Goal: Information Seeking & Learning: Learn about a topic

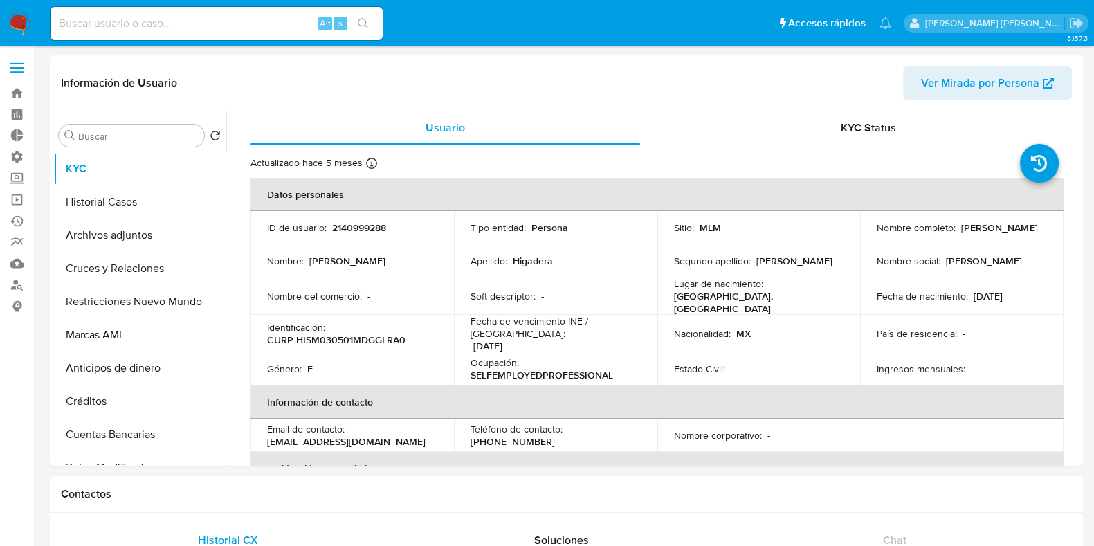
select select "10"
click at [131, 23] on input at bounding box center [217, 24] width 332 height 18
paste input "186673593"
type input "186673593"
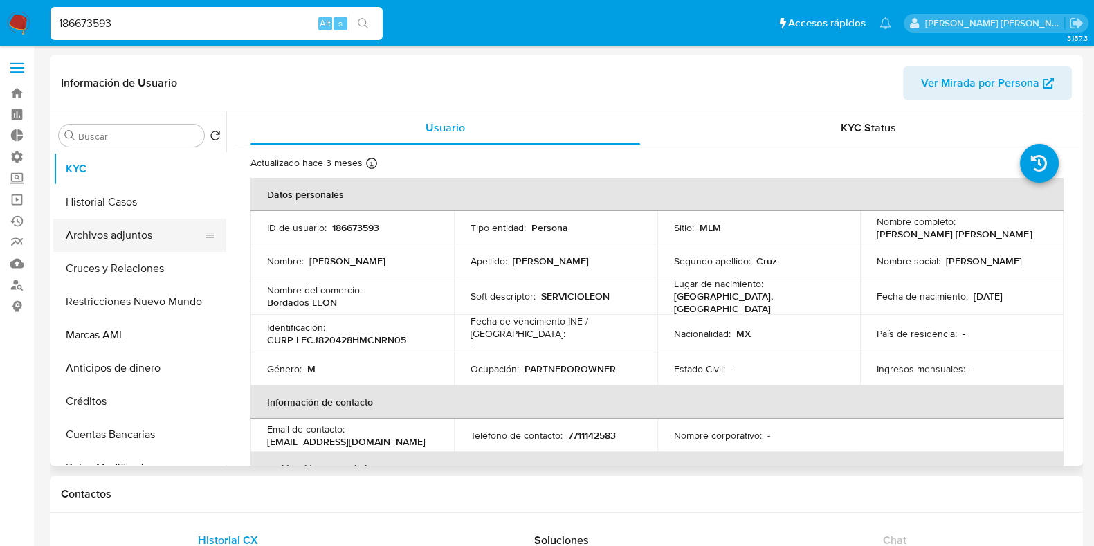
select select "10"
click at [94, 240] on button "Archivos adjuntos" at bounding box center [134, 235] width 162 height 33
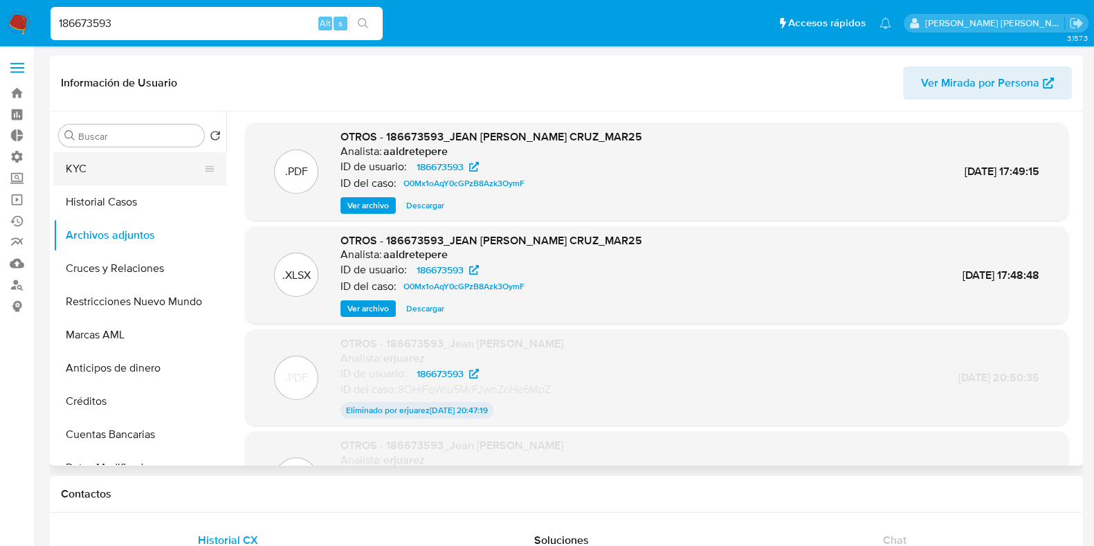
click at [83, 173] on button "KYC" at bounding box center [134, 168] width 162 height 33
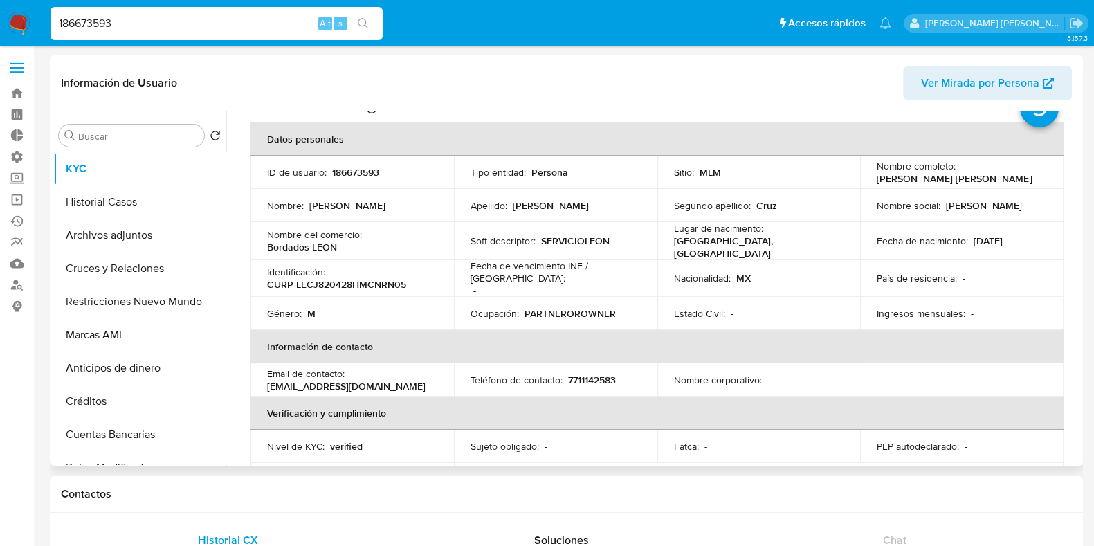
scroll to position [55, 0]
click at [126, 232] on button "Archivos adjuntos" at bounding box center [134, 235] width 162 height 33
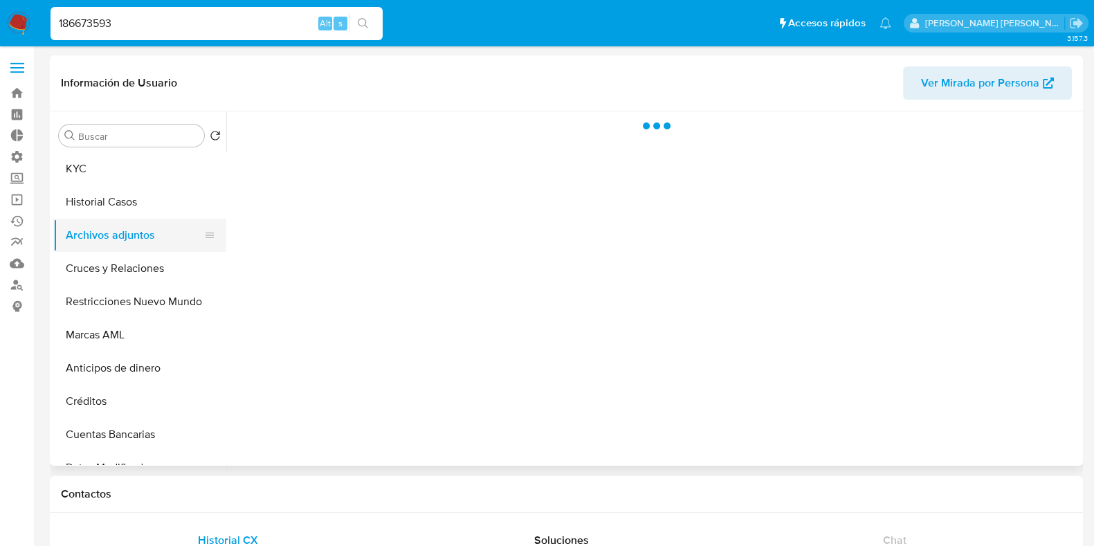
scroll to position [0, 0]
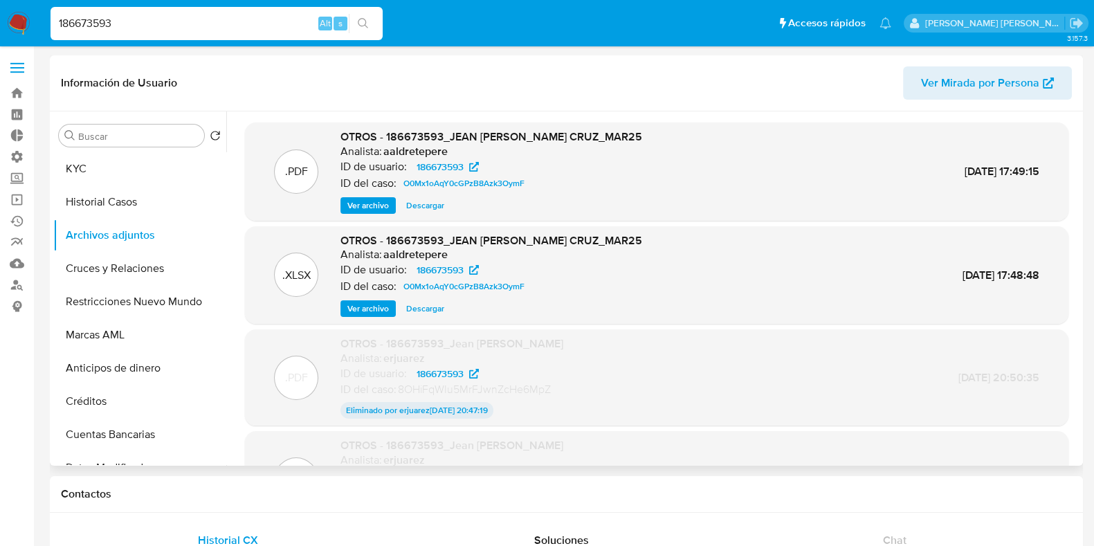
click at [373, 202] on span "Ver archivo" at bounding box center [368, 206] width 42 height 14
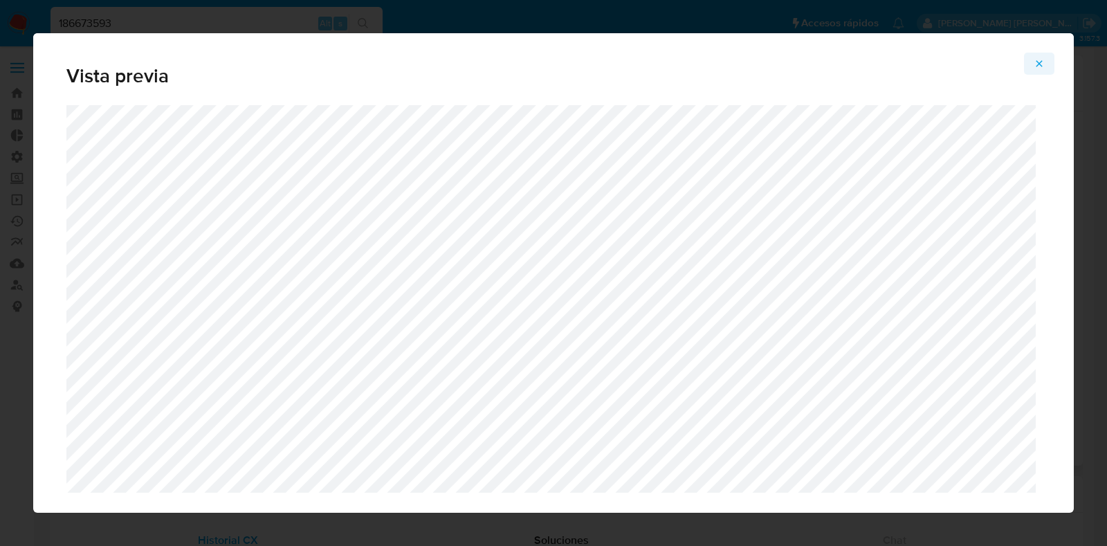
click at [1040, 60] on icon "Attachment preview" at bounding box center [1039, 63] width 11 height 11
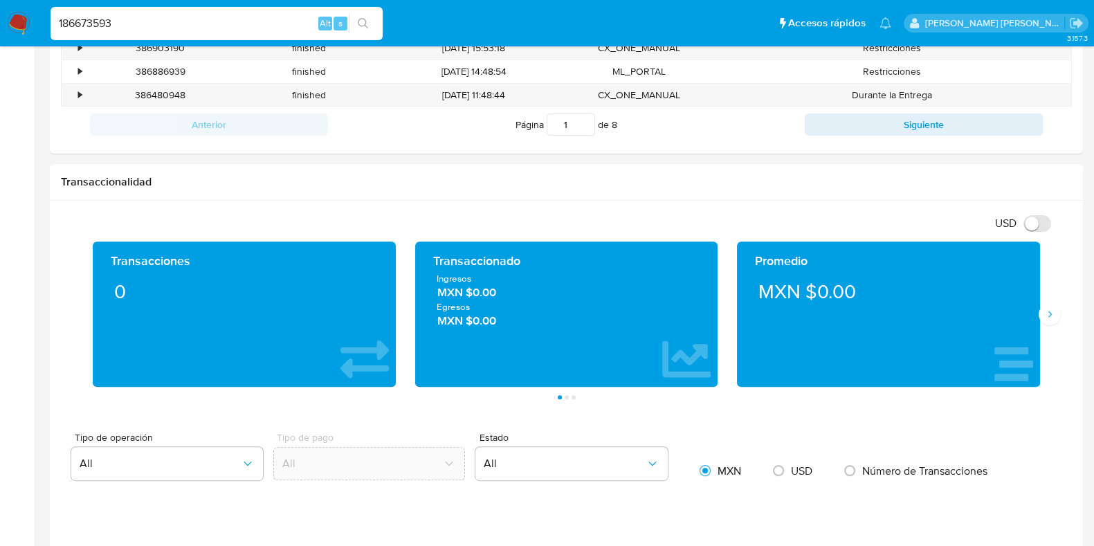
scroll to position [594, 0]
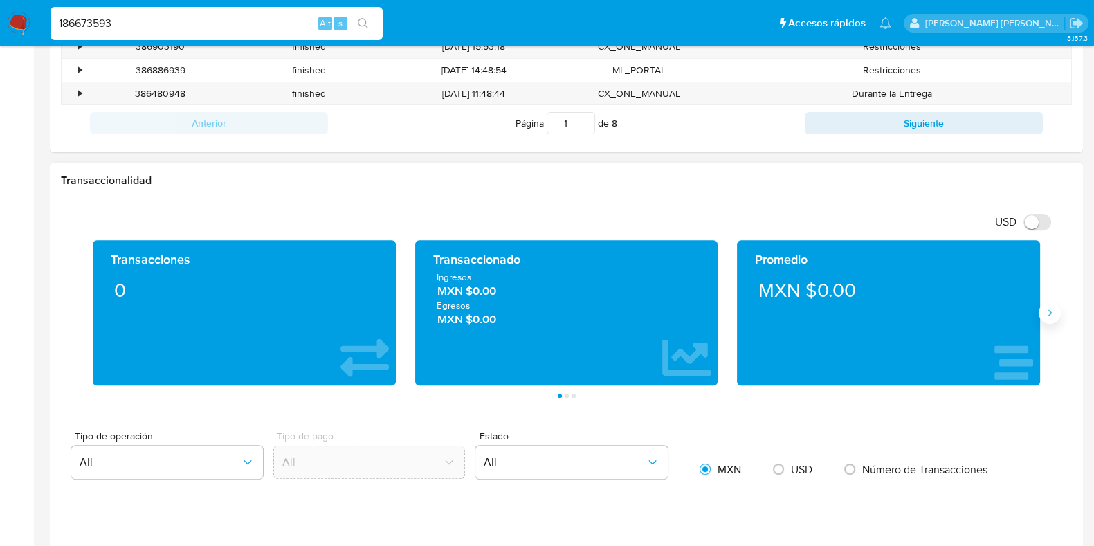
click at [1052, 313] on icon "Siguiente" at bounding box center [1049, 312] width 11 height 11
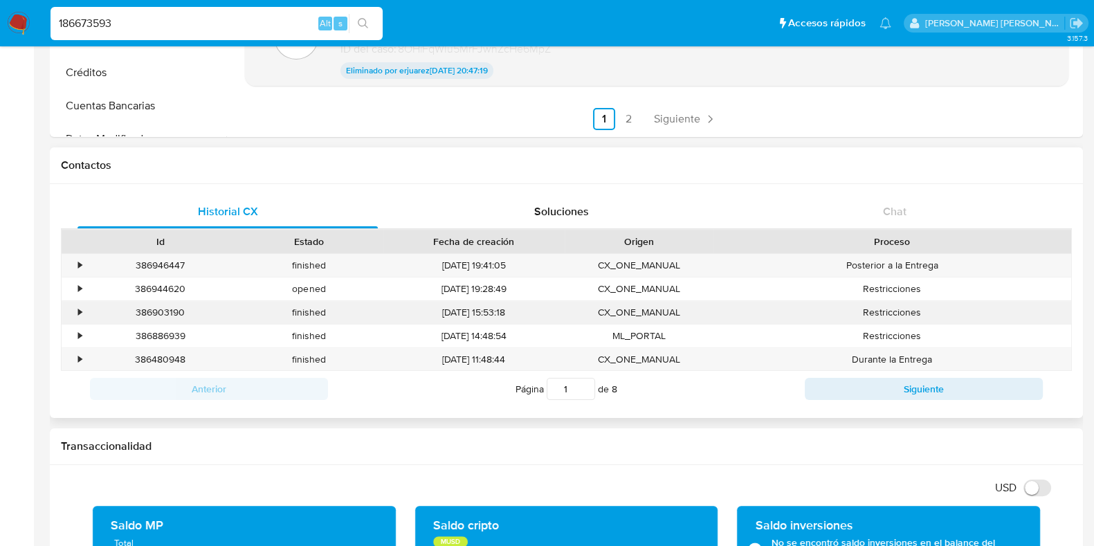
scroll to position [334, 0]
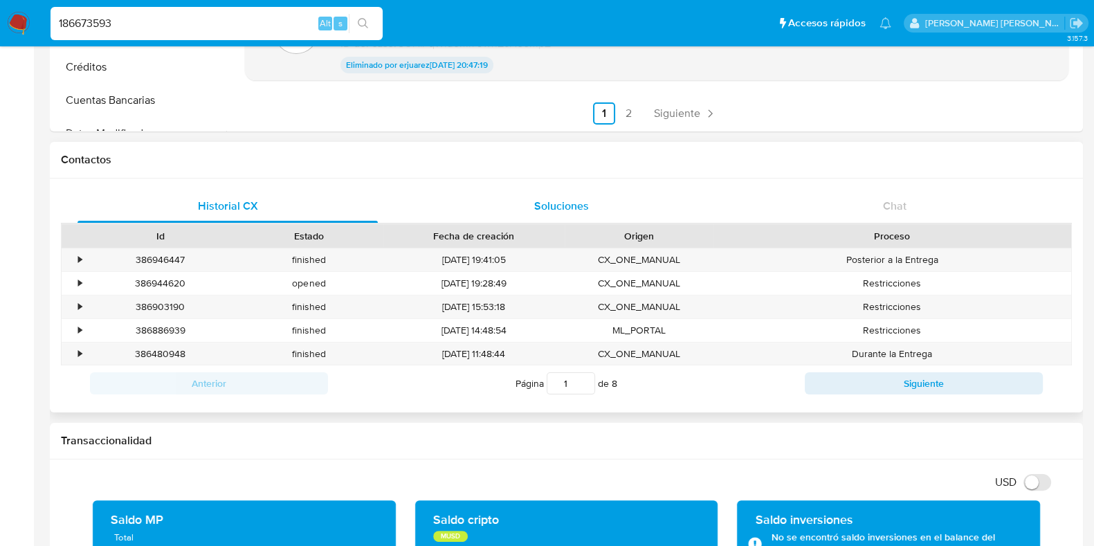
click at [560, 199] on span "Soluciones" at bounding box center [561, 206] width 55 height 16
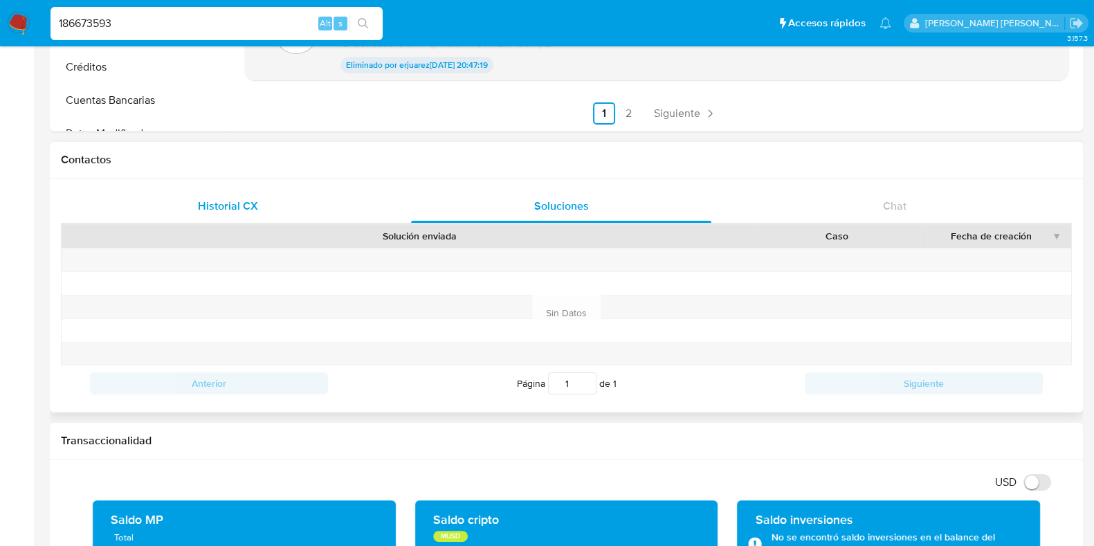
click at [252, 191] on div "Historial CX" at bounding box center [227, 206] width 300 height 33
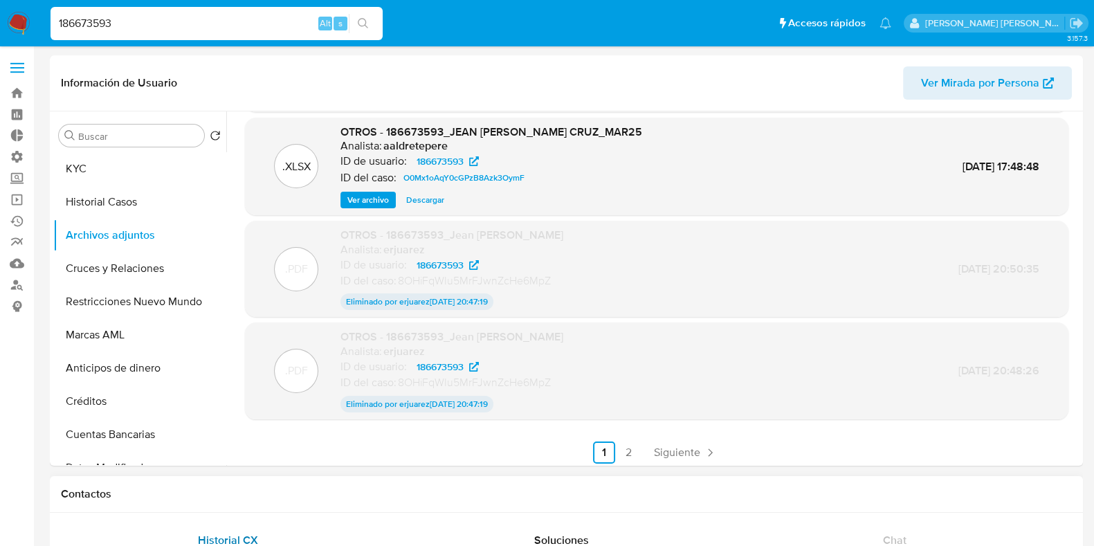
scroll to position [113, 0]
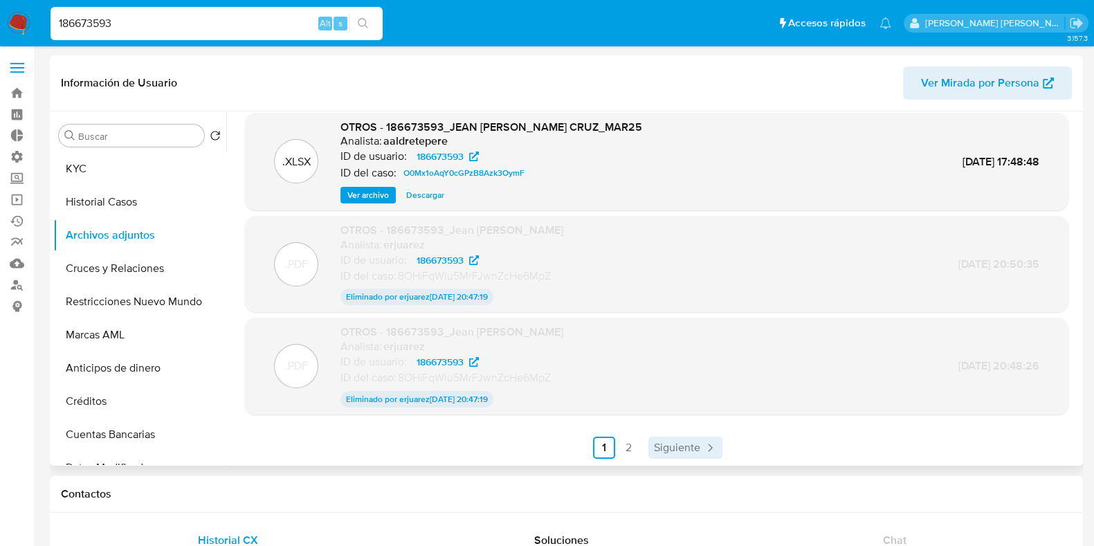
click at [672, 447] on span "Siguiente" at bounding box center [677, 447] width 46 height 11
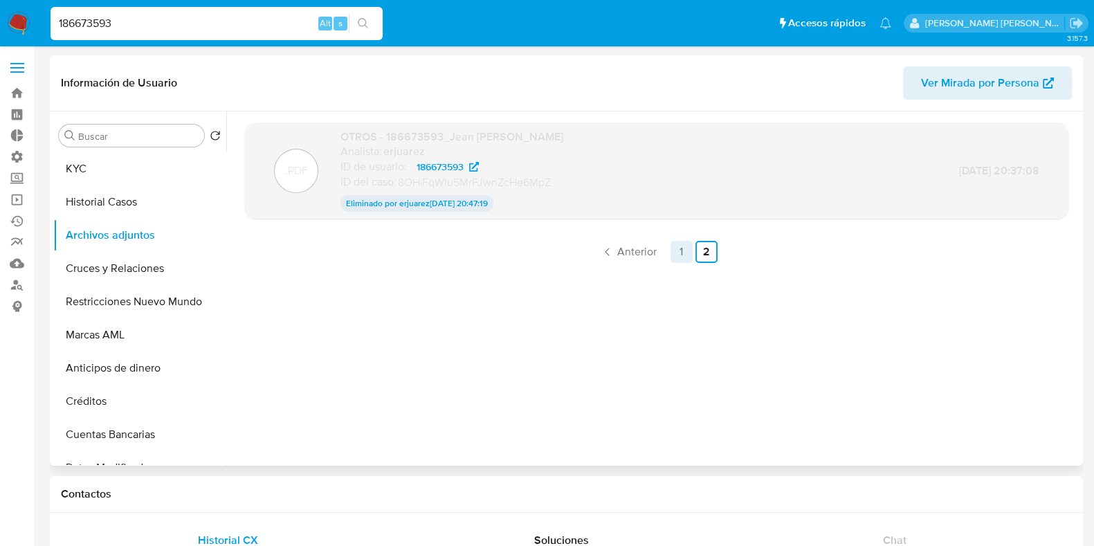
click at [679, 254] on link "1" at bounding box center [681, 252] width 22 height 22
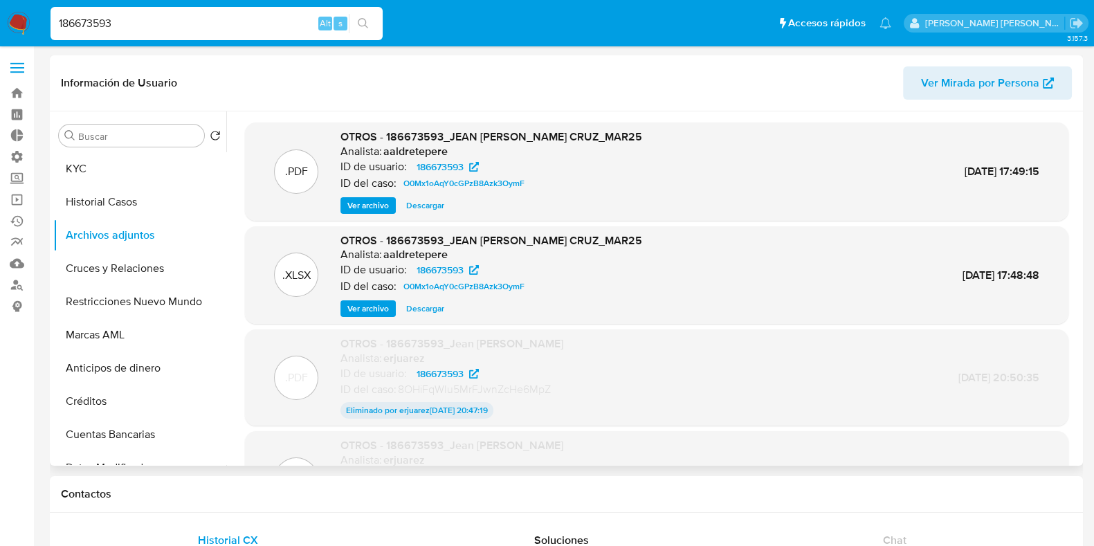
scroll to position [113, 0]
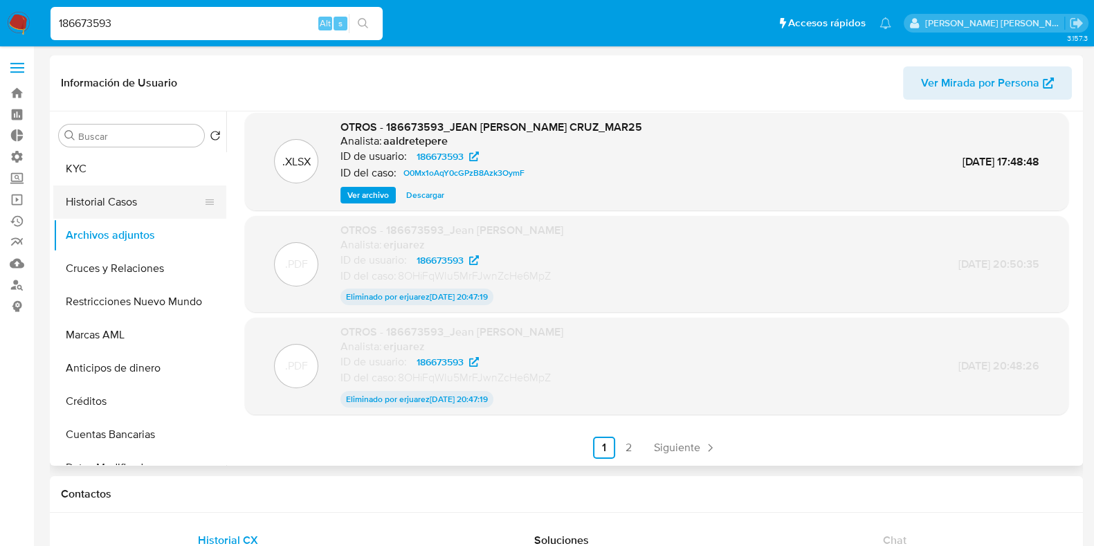
click at [104, 199] on button "Historial Casos" at bounding box center [134, 201] width 162 height 33
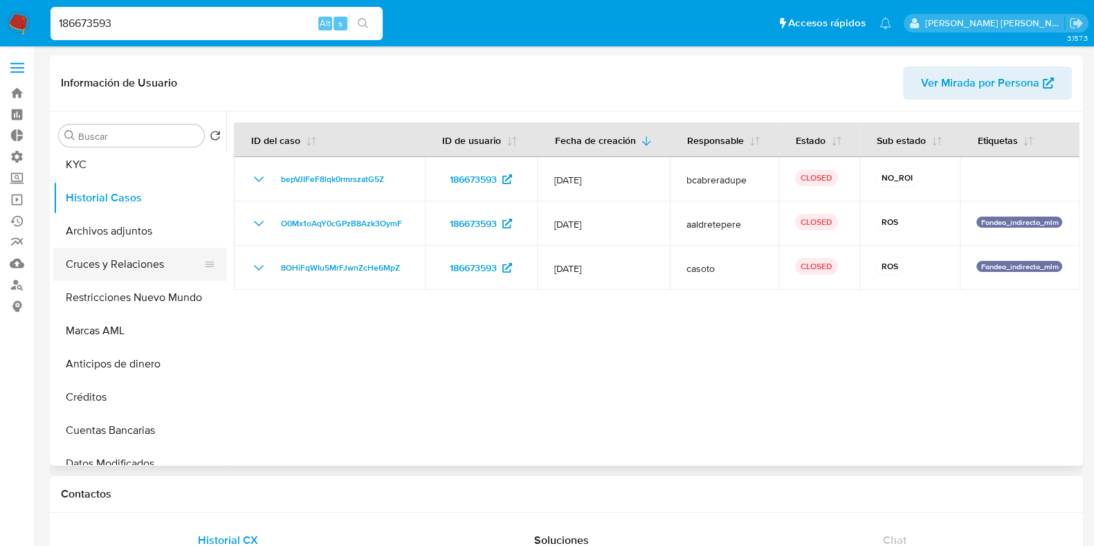
scroll to position [0, 0]
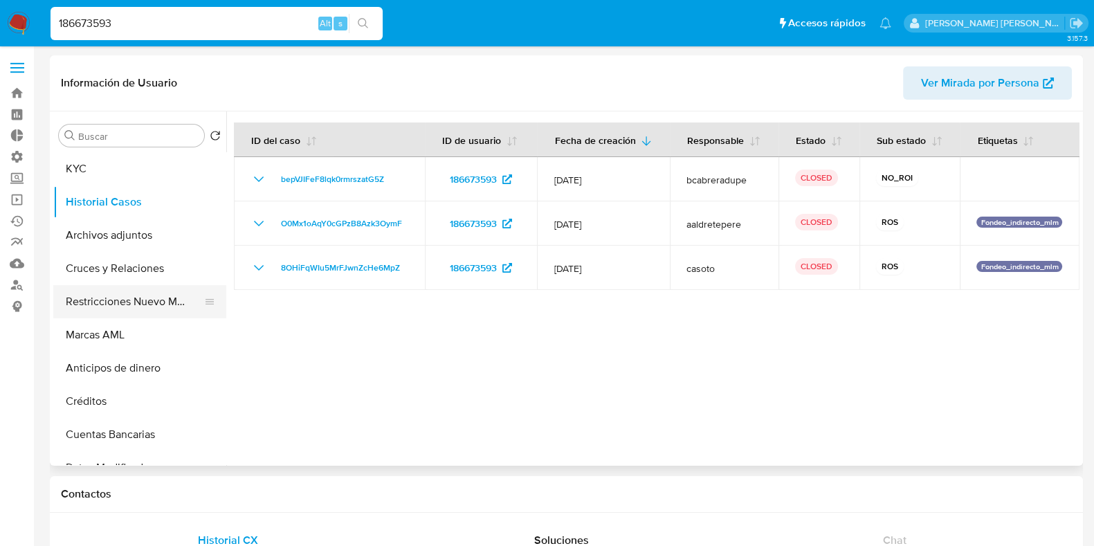
click at [131, 302] on button "Restricciones Nuevo Mundo" at bounding box center [134, 301] width 162 height 33
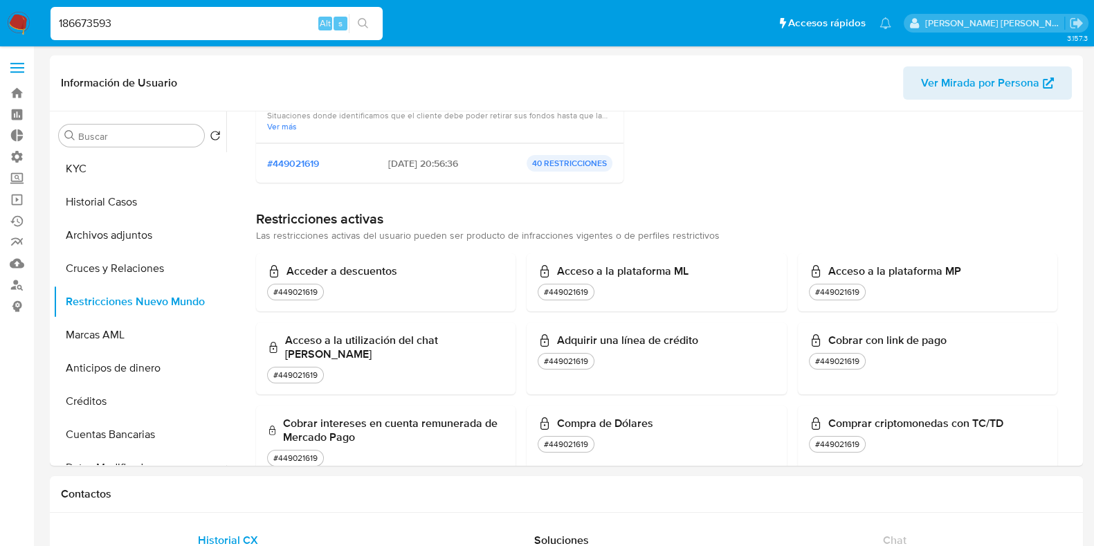
scroll to position [226, 0]
click at [107, 264] on button "Cruces y Relaciones" at bounding box center [134, 268] width 162 height 33
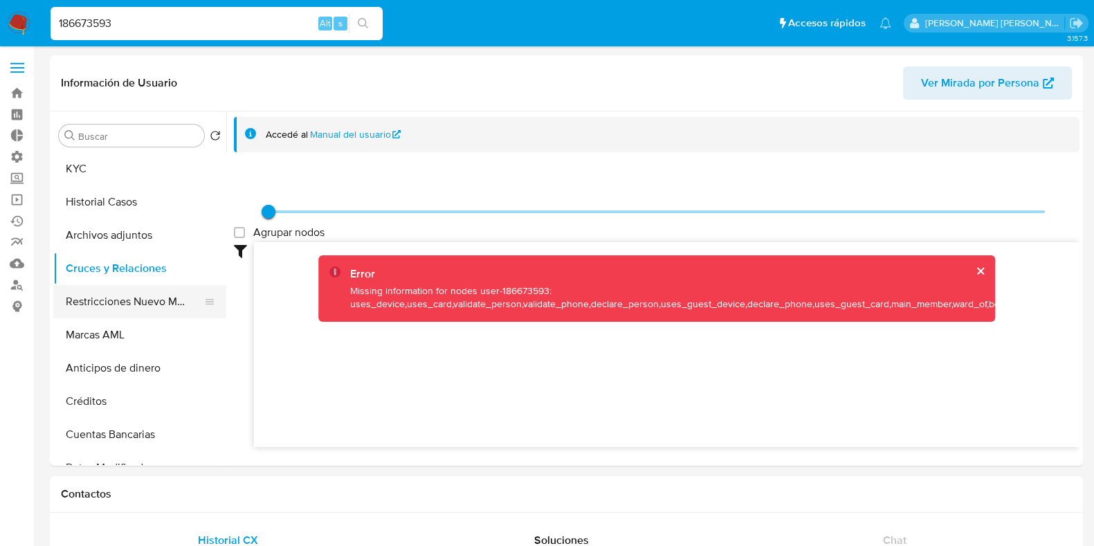
click at [109, 313] on button "Restricciones Nuevo Mundo" at bounding box center [134, 301] width 162 height 33
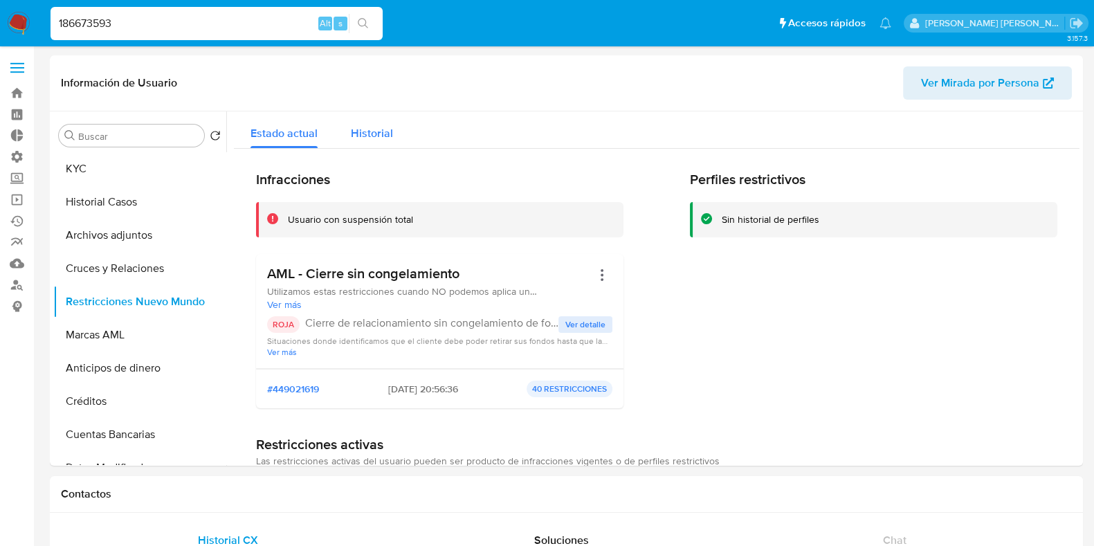
click at [369, 131] on span "Historial" at bounding box center [372, 133] width 42 height 16
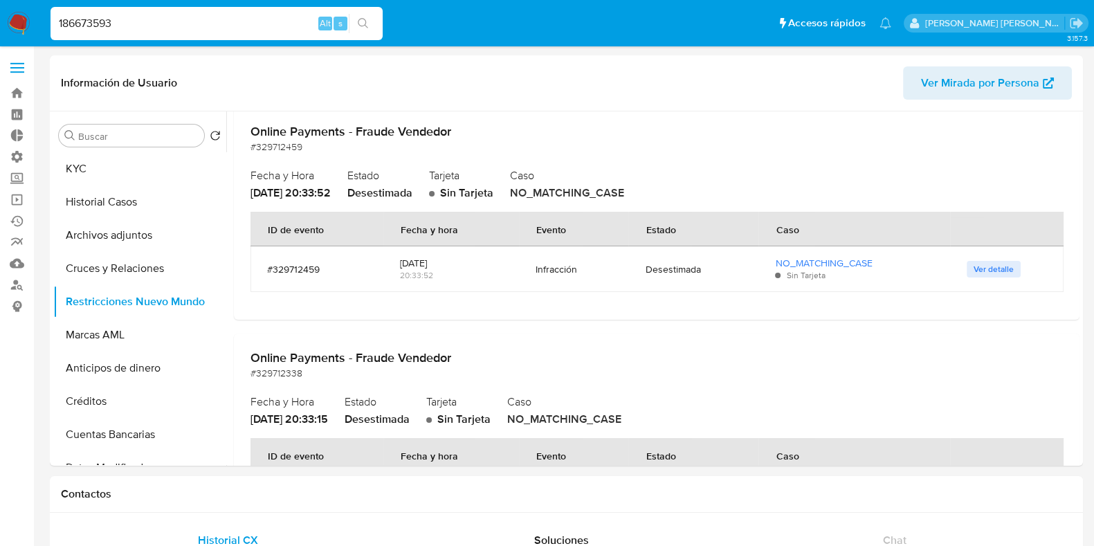
scroll to position [2907, 0]
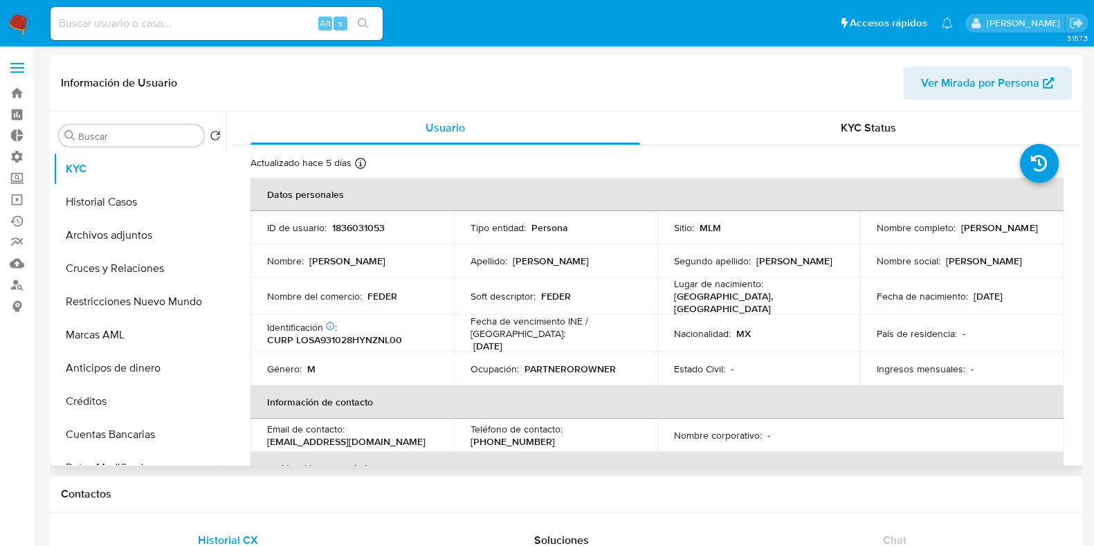
select select "10"
click at [136, 295] on button "Restricciones Nuevo Mundo" at bounding box center [134, 301] width 162 height 33
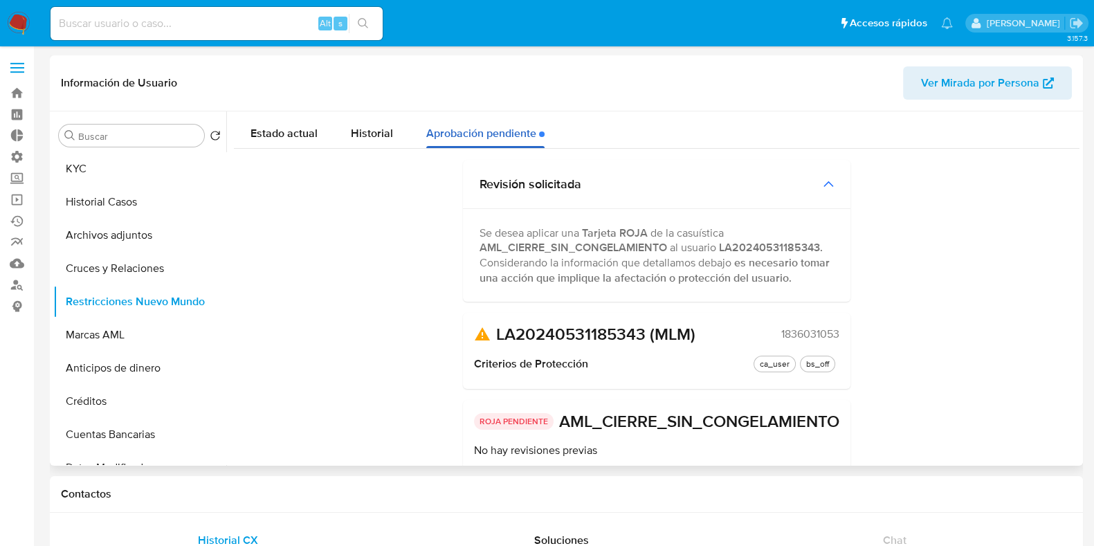
click at [474, 129] on div "Aprobación pendiente" at bounding box center [485, 129] width 118 height 37
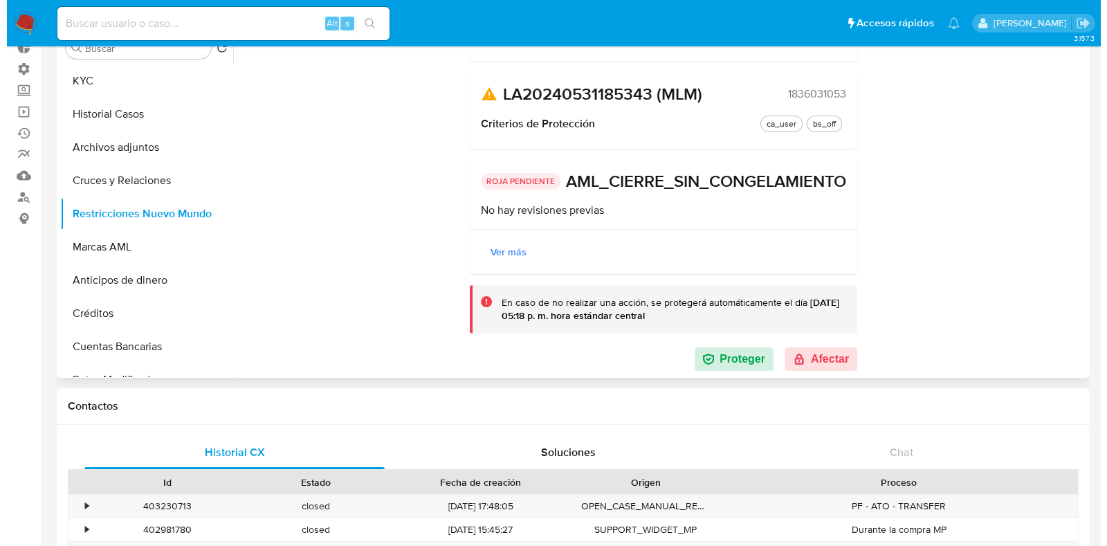
scroll to position [172, 0]
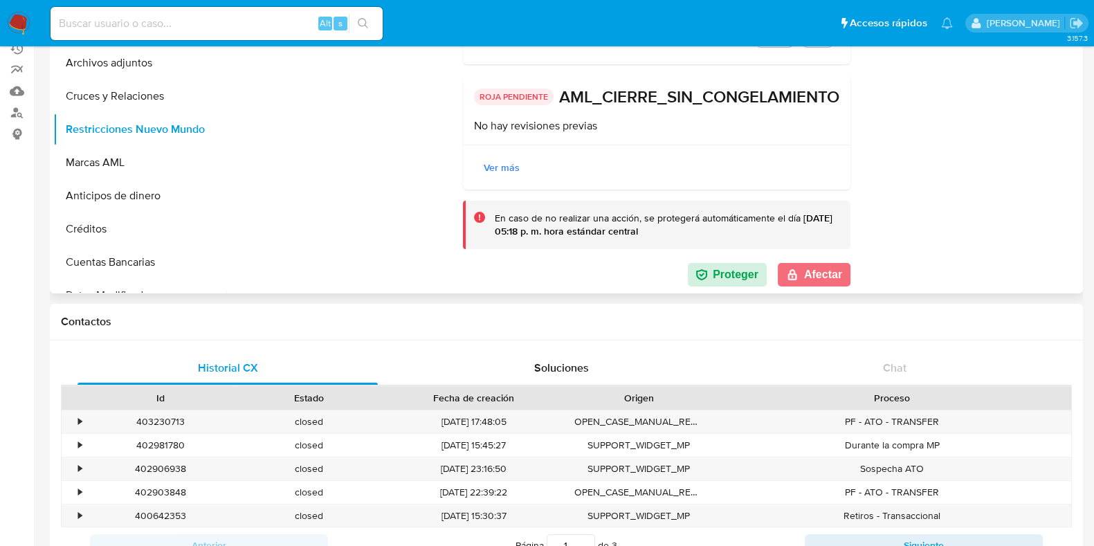
click at [807, 270] on button "Afectar" at bounding box center [814, 275] width 73 height 24
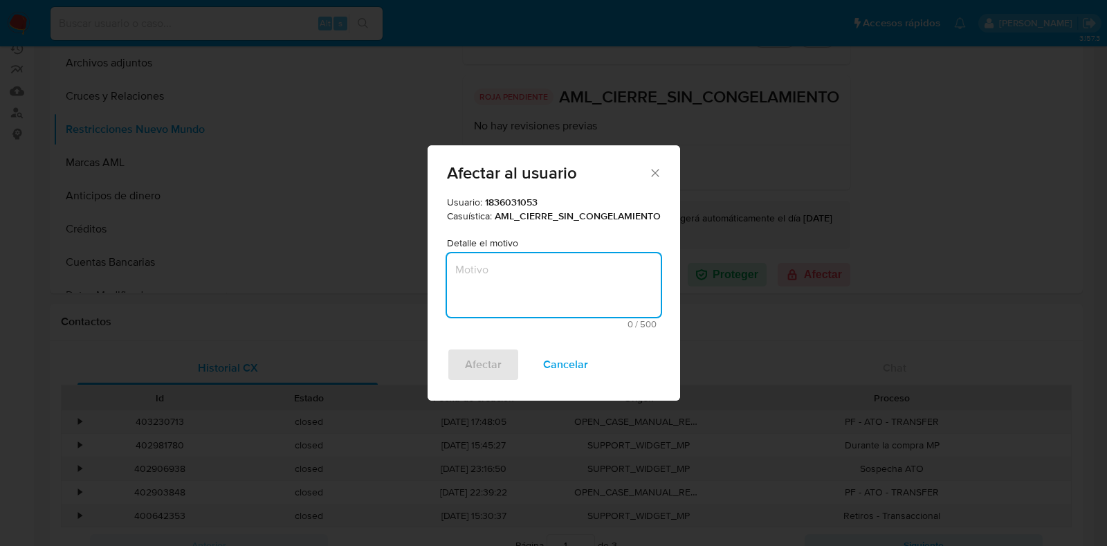
click at [529, 268] on textarea "Motivo" at bounding box center [554, 285] width 214 height 64
paste textarea "Cierre de relacionamiento derivado de análisis investigativo en materia PLD, do…"
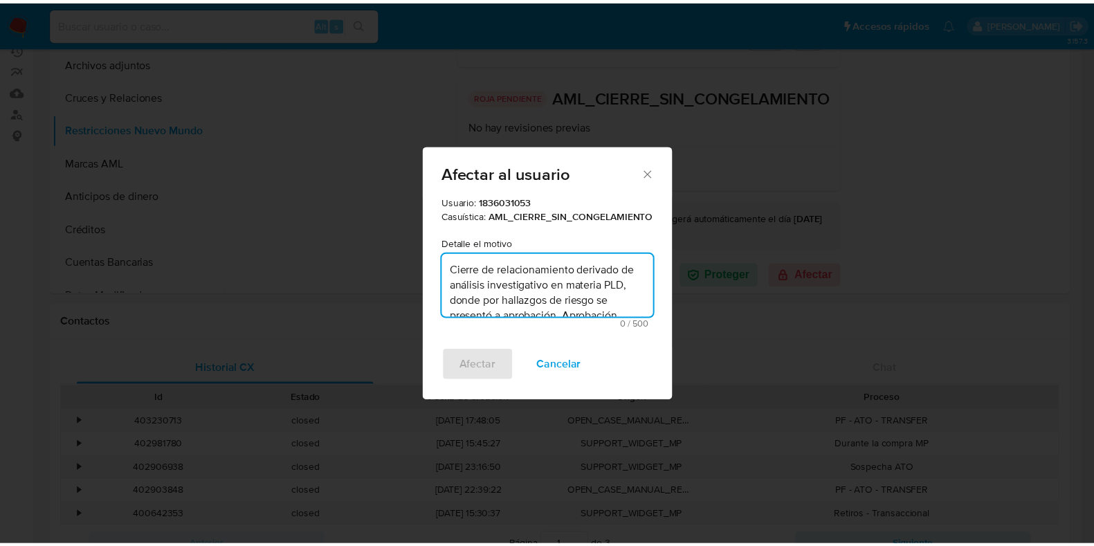
scroll to position [3, 0]
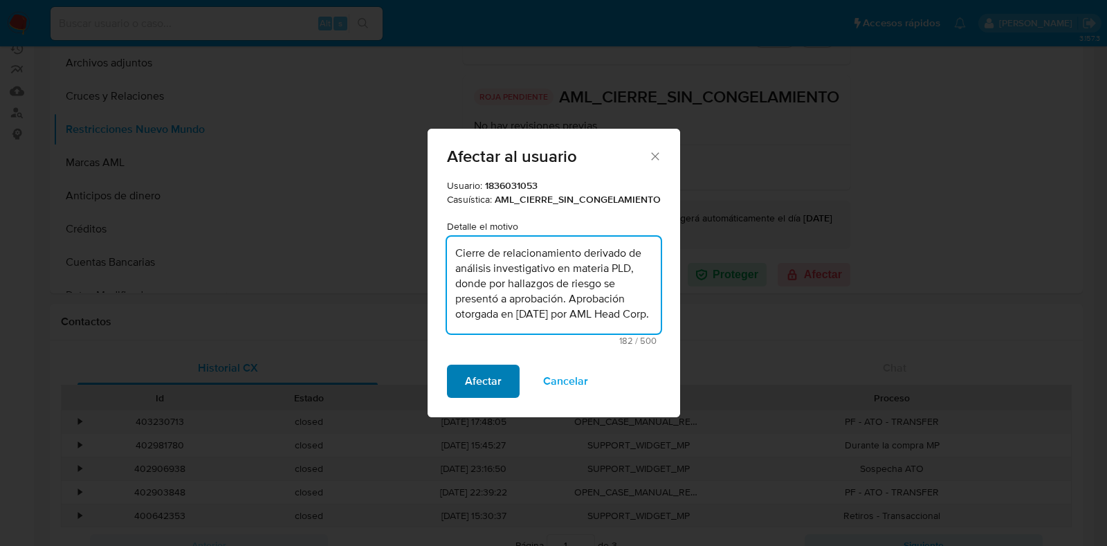
type textarea "Cierre de relacionamiento derivado de análisis investigativo en materia PLD, do…"
click at [482, 380] on span "Afectar" at bounding box center [483, 381] width 37 height 30
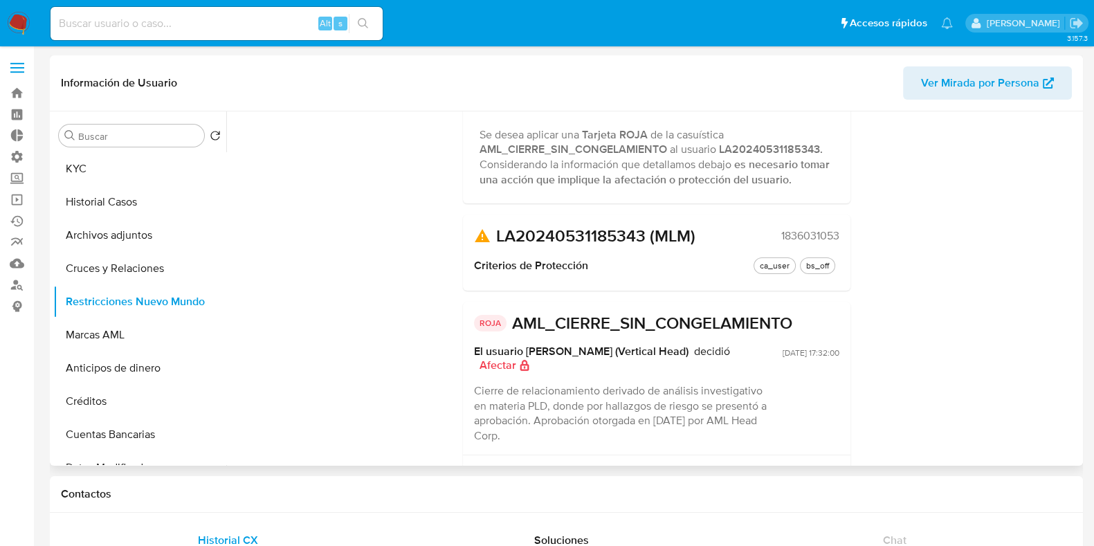
scroll to position [0, 0]
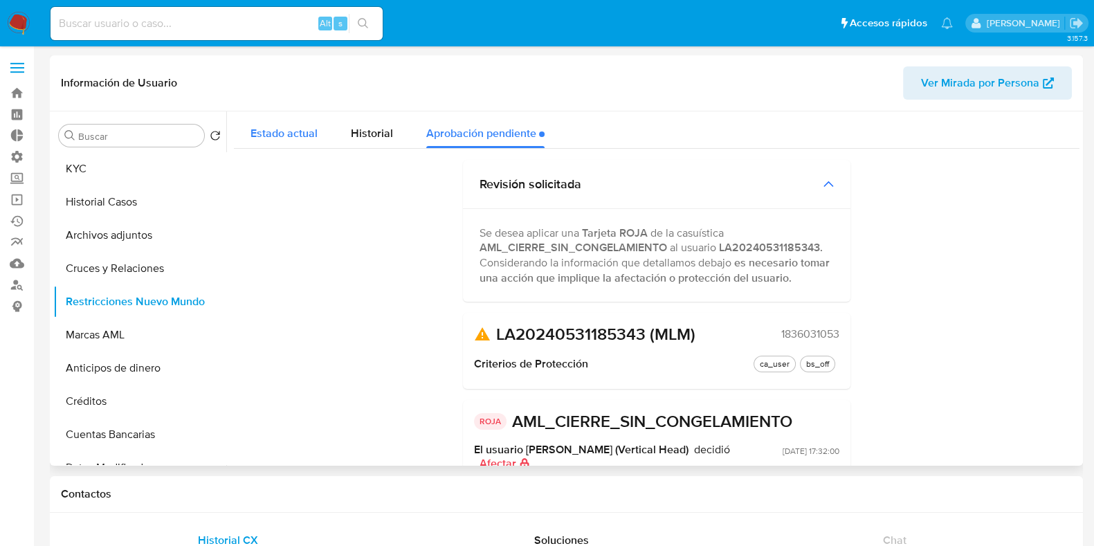
click at [264, 127] on span "Estado actual" at bounding box center [283, 133] width 67 height 16
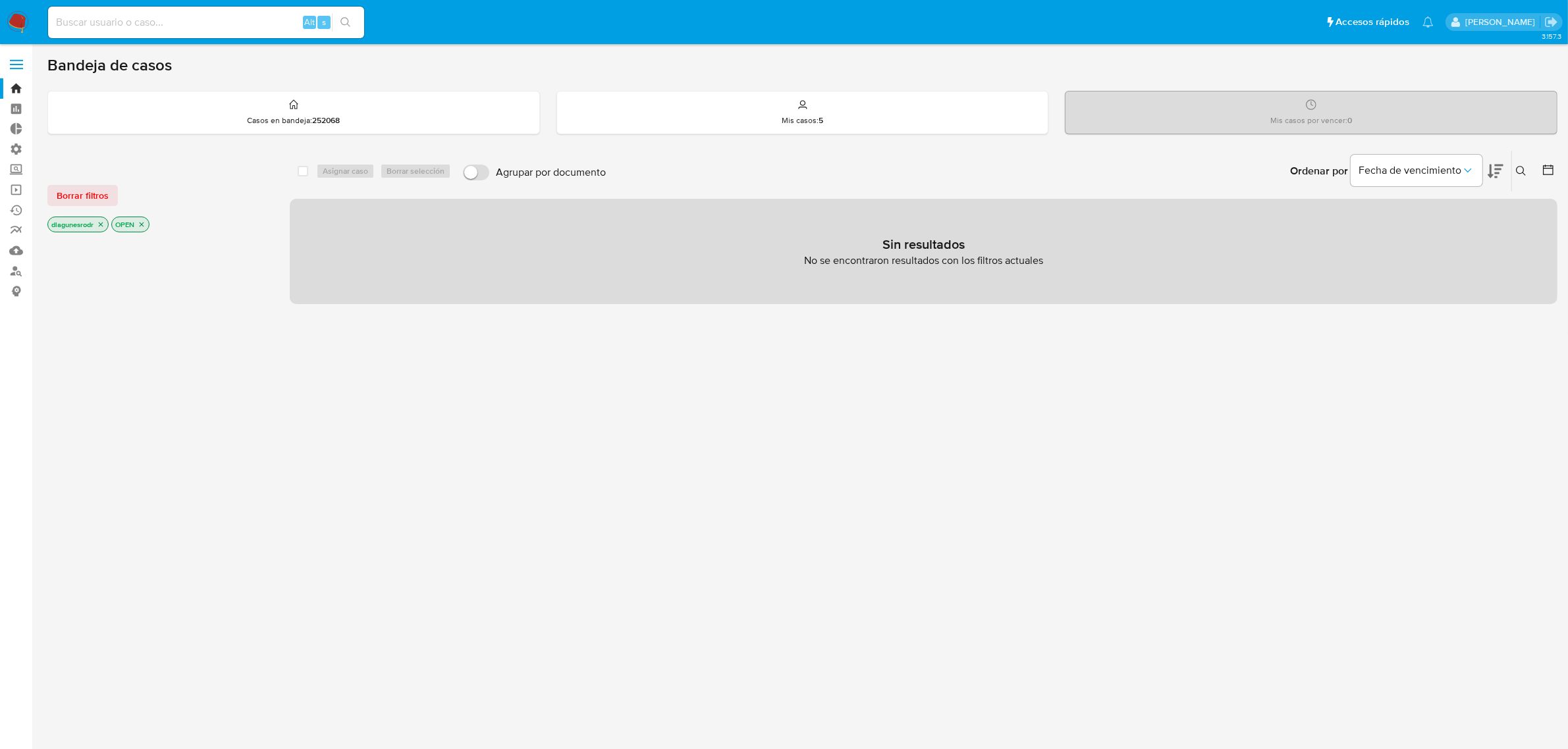
click at [18, 63] on label at bounding box center [16, 64] width 33 height 28
click at [0, 0] on input "checkbox" at bounding box center [0, 0] width 0 height 0
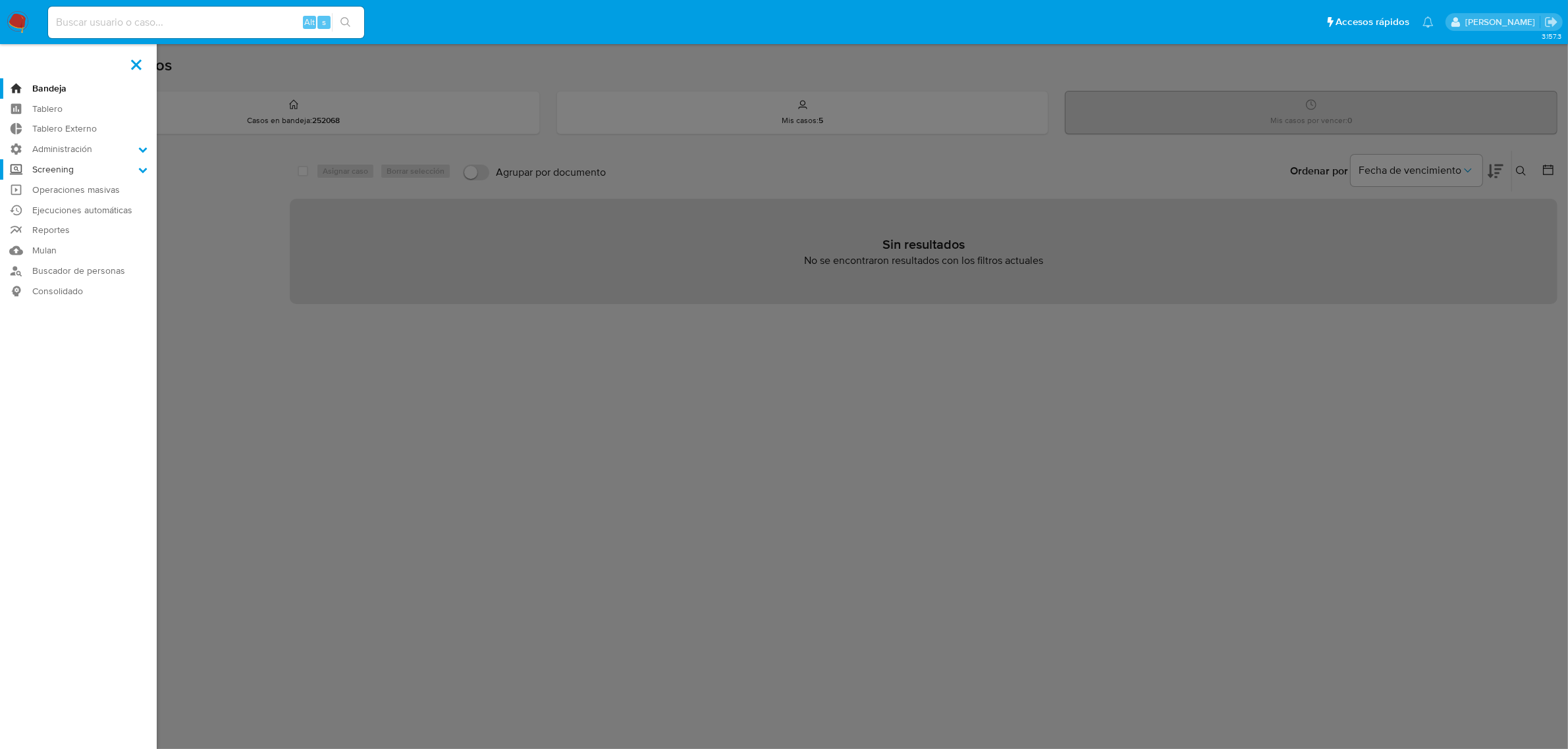
click at [77, 164] on label "Screening" at bounding box center [78, 168] width 157 height 20
click at [0, 0] on input "Screening" at bounding box center [0, 0] width 0 height 0
click at [71, 241] on link "Herramientas" at bounding box center [78, 237] width 157 height 16
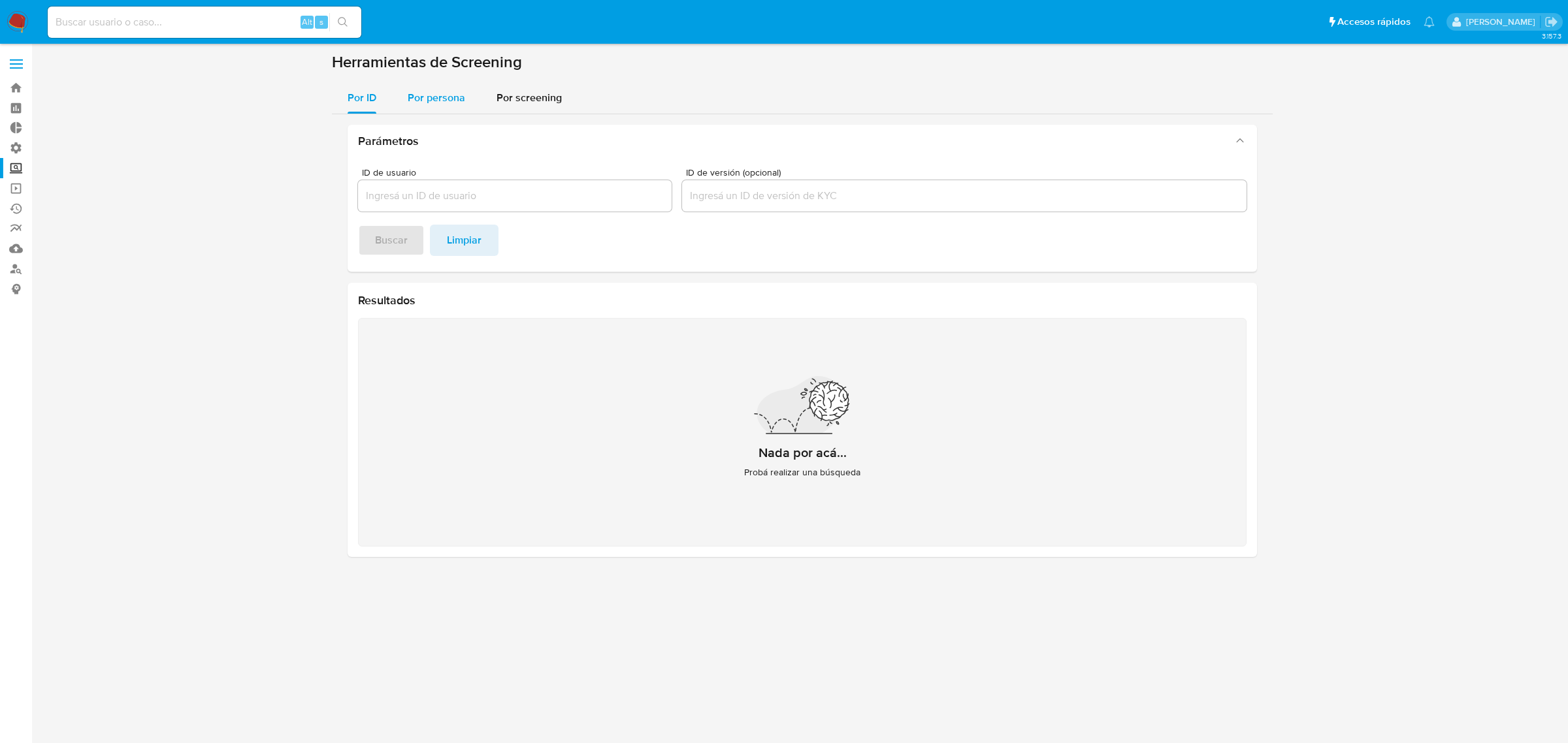
click at [420, 108] on div "Por persona" at bounding box center [436, 97] width 58 height 31
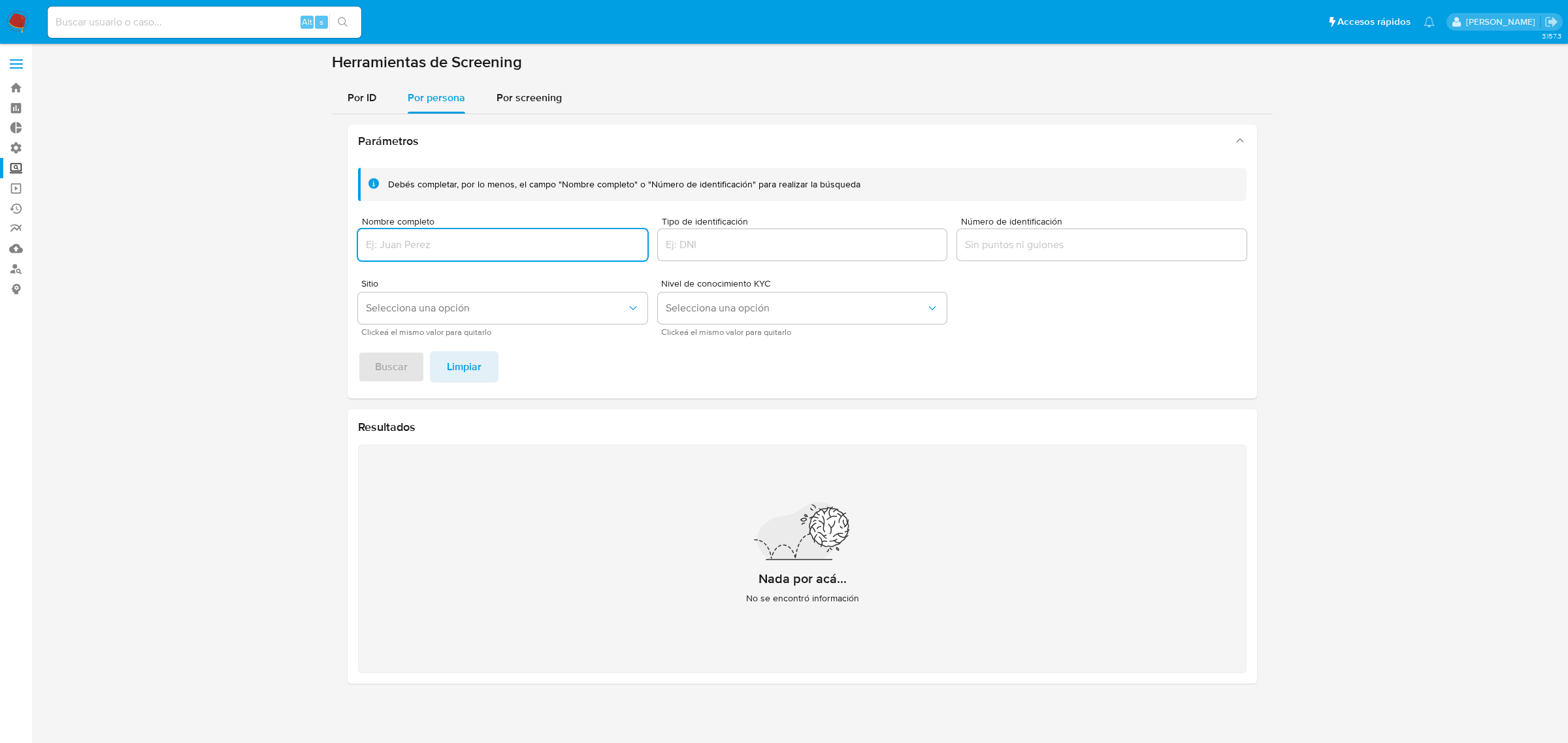
click at [519, 240] on input "Nombre completo" at bounding box center [503, 245] width 289 height 17
click at [481, 253] on div at bounding box center [503, 245] width 289 height 31
click at [472, 239] on input "Nombre completo" at bounding box center [503, 245] width 289 height 17
click at [377, 363] on span "Buscar" at bounding box center [391, 367] width 33 height 28
click at [481, 245] on input "Michael Ibarra Diaz Jr" at bounding box center [503, 245] width 289 height 17
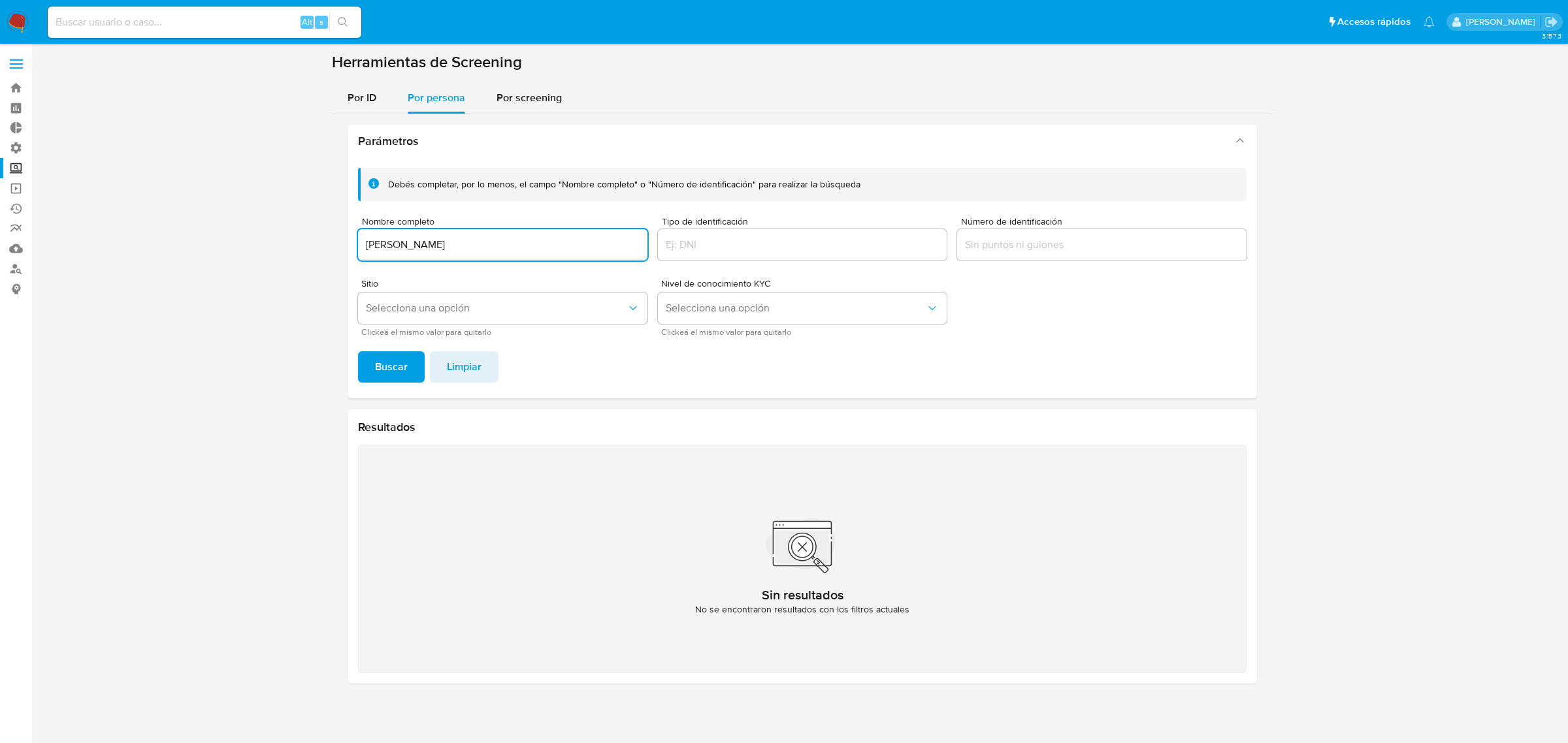
click at [358, 351] on button "Buscar" at bounding box center [391, 366] width 67 height 31
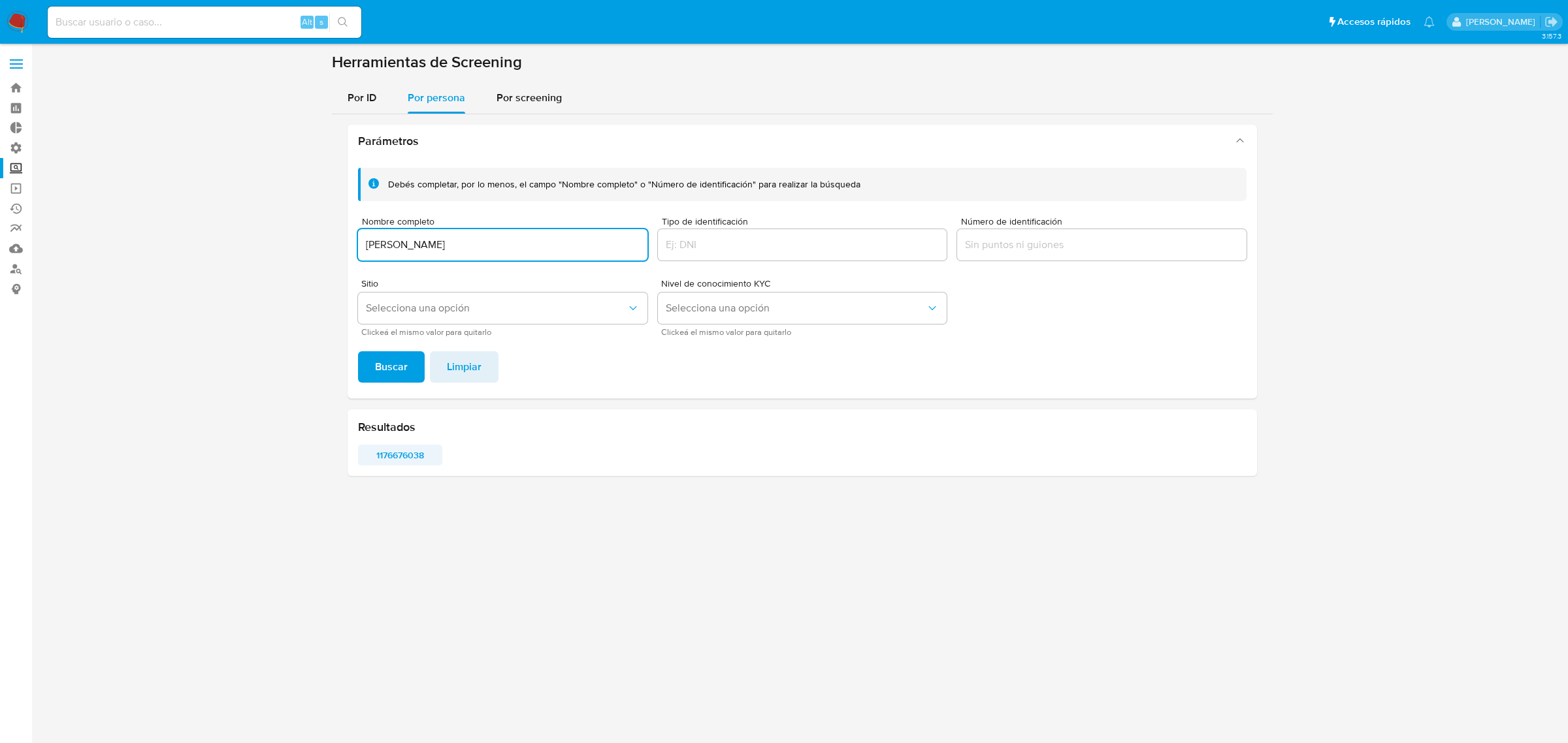
click at [408, 454] on span "1176676038" at bounding box center [401, 455] width 66 height 18
drag, startPoint x: 466, startPoint y: 245, endPoint x: 315, endPoint y: 245, distance: 151.0
click at [315, 245] on section at bounding box center [803, 269] width 1511 height 434
click at [358, 351] on button "Buscar" at bounding box center [391, 366] width 67 height 31
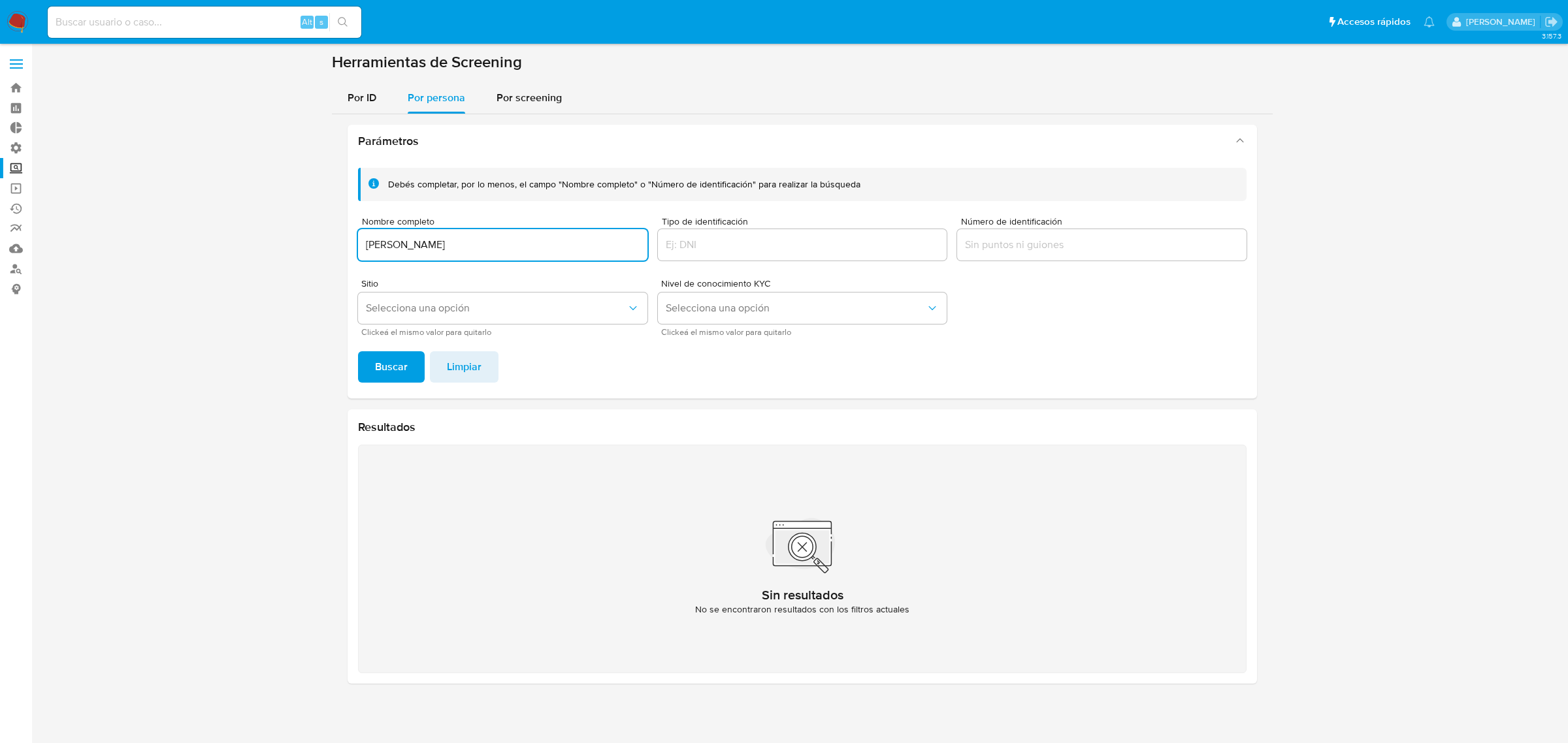
click at [358, 351] on button "Buscar" at bounding box center [391, 366] width 67 height 31
click at [475, 248] on input "julio Cesar Montero Pinzon" at bounding box center [503, 245] width 289 height 17
click at [478, 248] on input "julio Cesar Montero Pinzon" at bounding box center [503, 245] width 289 height 17
click at [358, 351] on button "Buscar" at bounding box center [391, 366] width 67 height 31
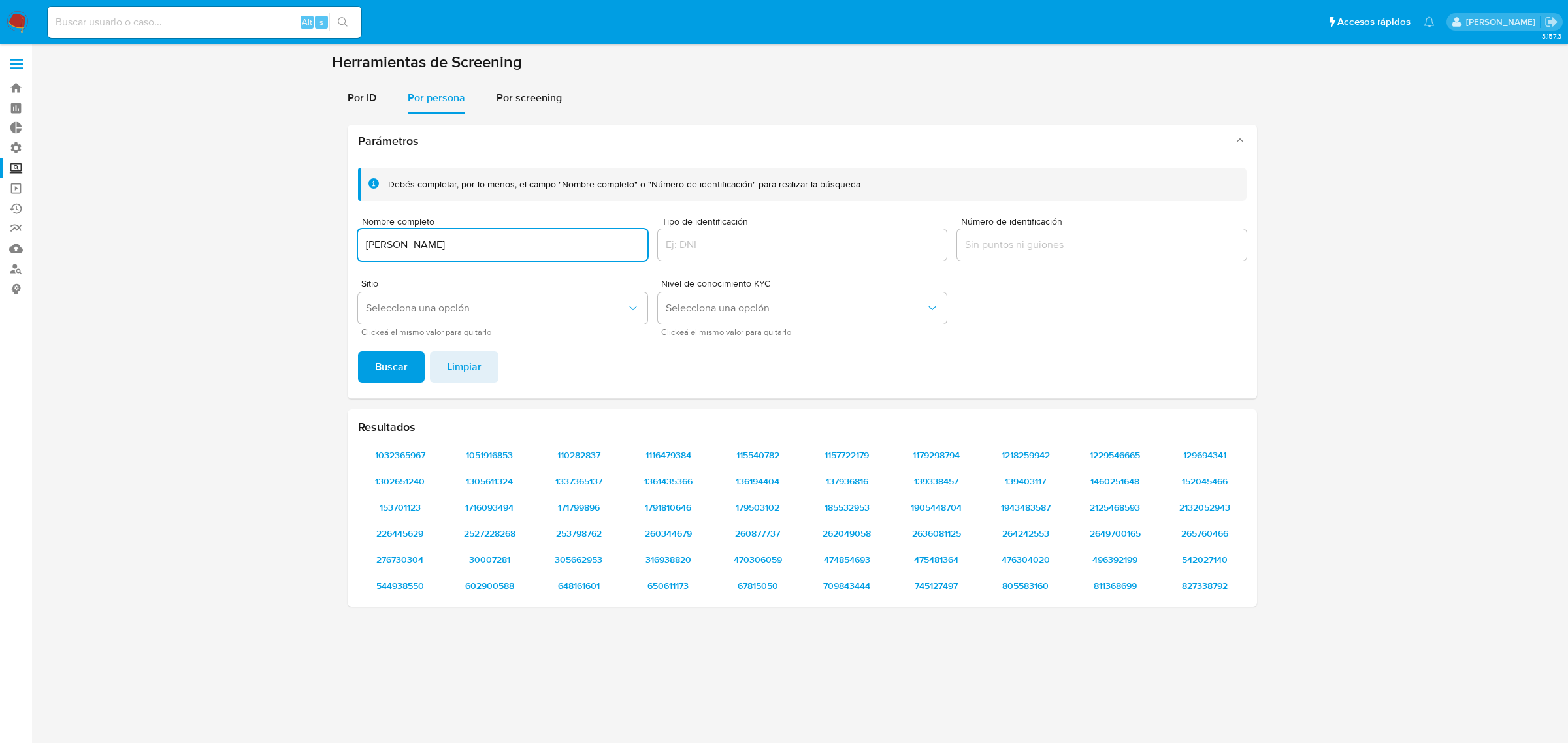
type input "julio Cesar Montero PINZON"
click at [358, 351] on button "Buscar" at bounding box center [391, 366] width 67 height 31
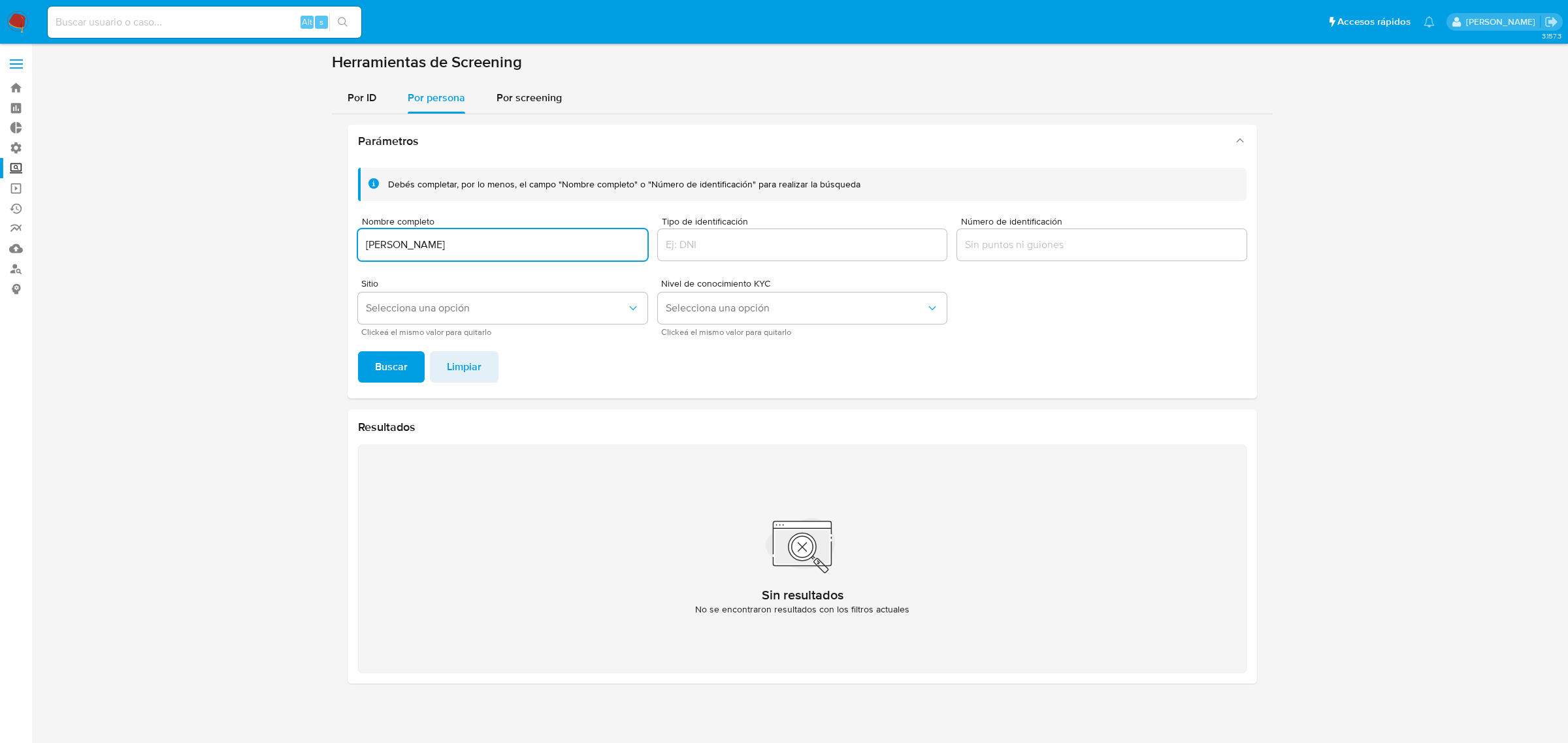
drag, startPoint x: 501, startPoint y: 245, endPoint x: 285, endPoint y: 228, distance: 216.7
click at [286, 228] on section at bounding box center [803, 373] width 1511 height 642
click at [536, 98] on span "Por screening" at bounding box center [529, 97] width 65 height 15
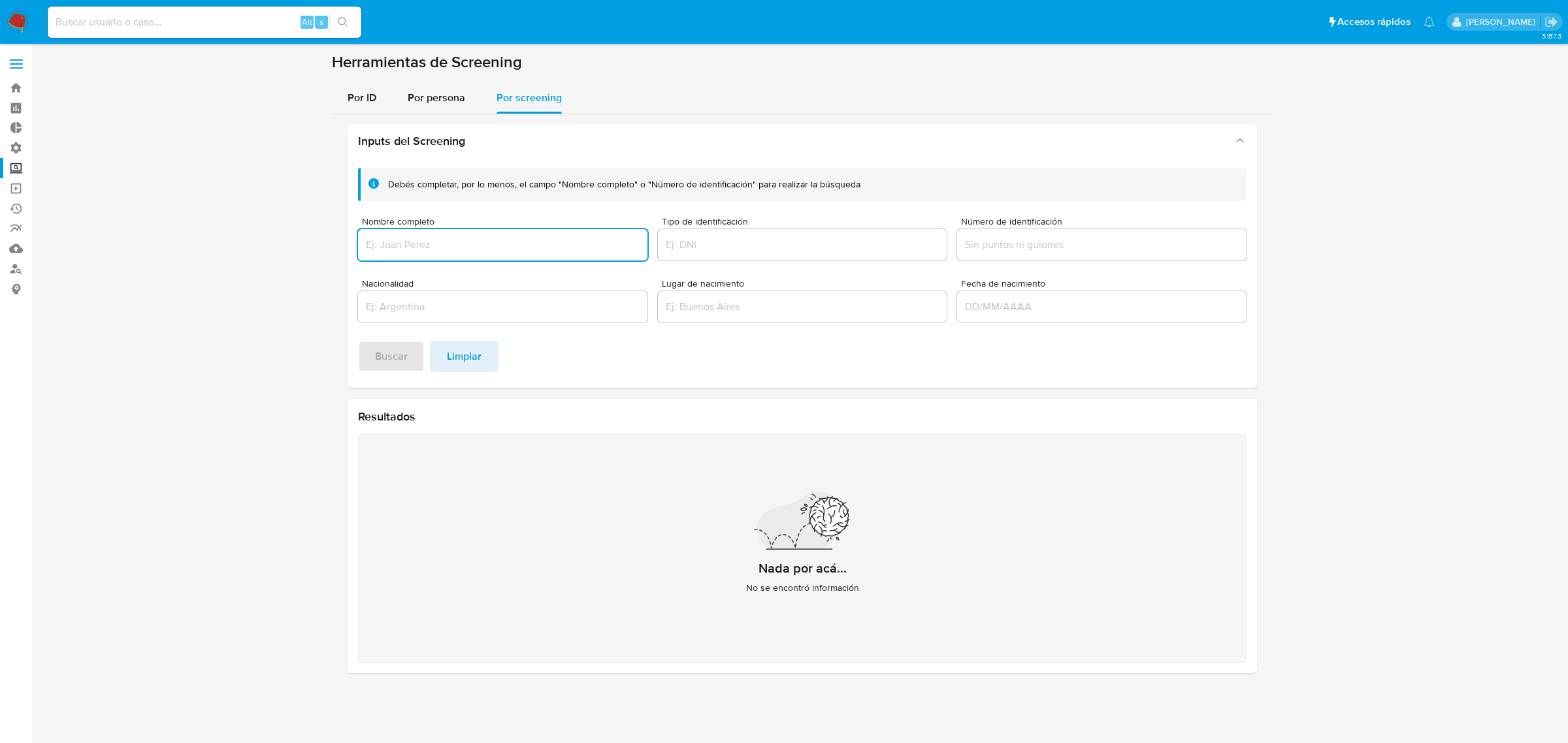
click at [452, 247] on input "Nombre completo" at bounding box center [503, 245] width 289 height 17
click at [358, 341] on button "Buscar" at bounding box center [391, 356] width 67 height 31
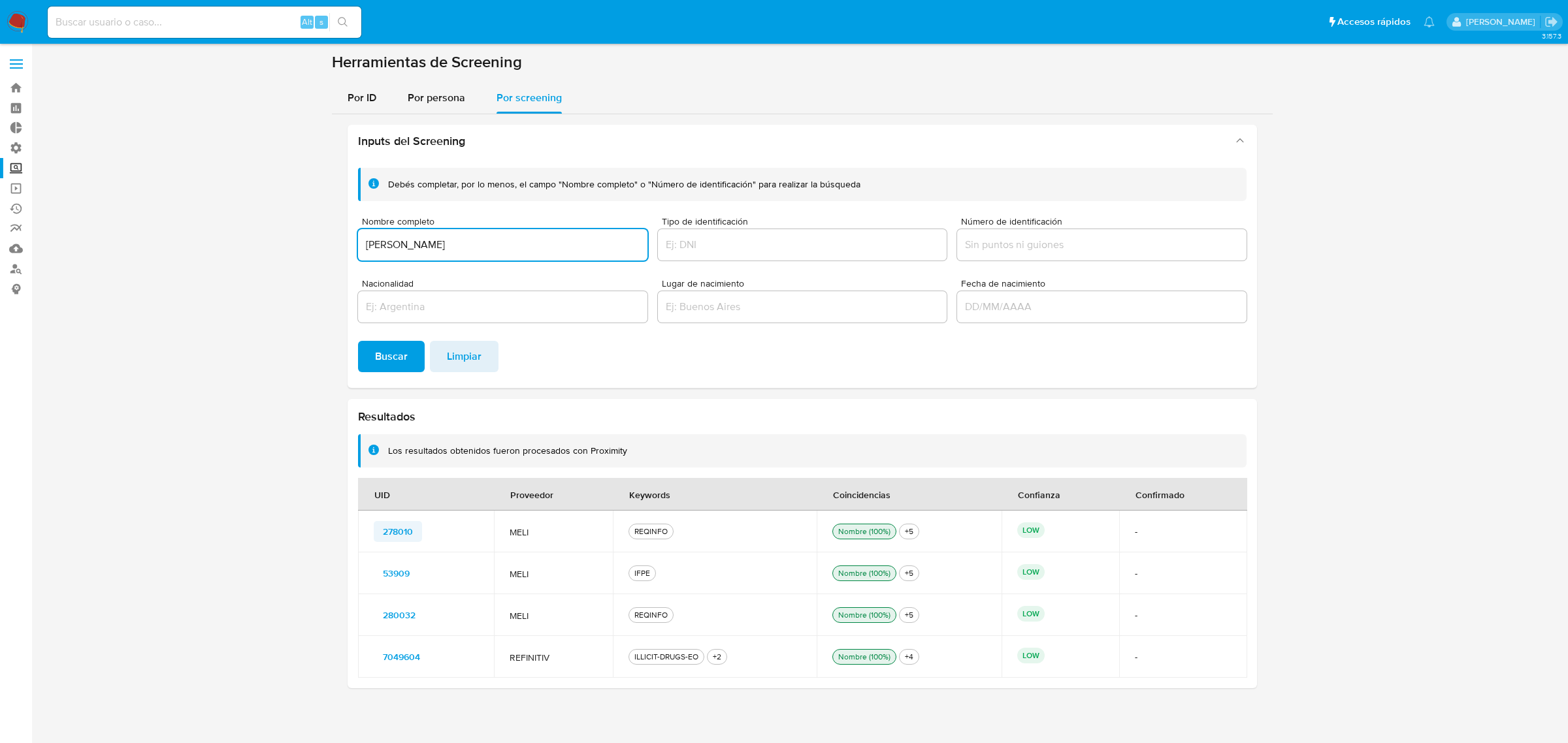
click at [393, 531] on span "278010" at bounding box center [398, 531] width 30 height 18
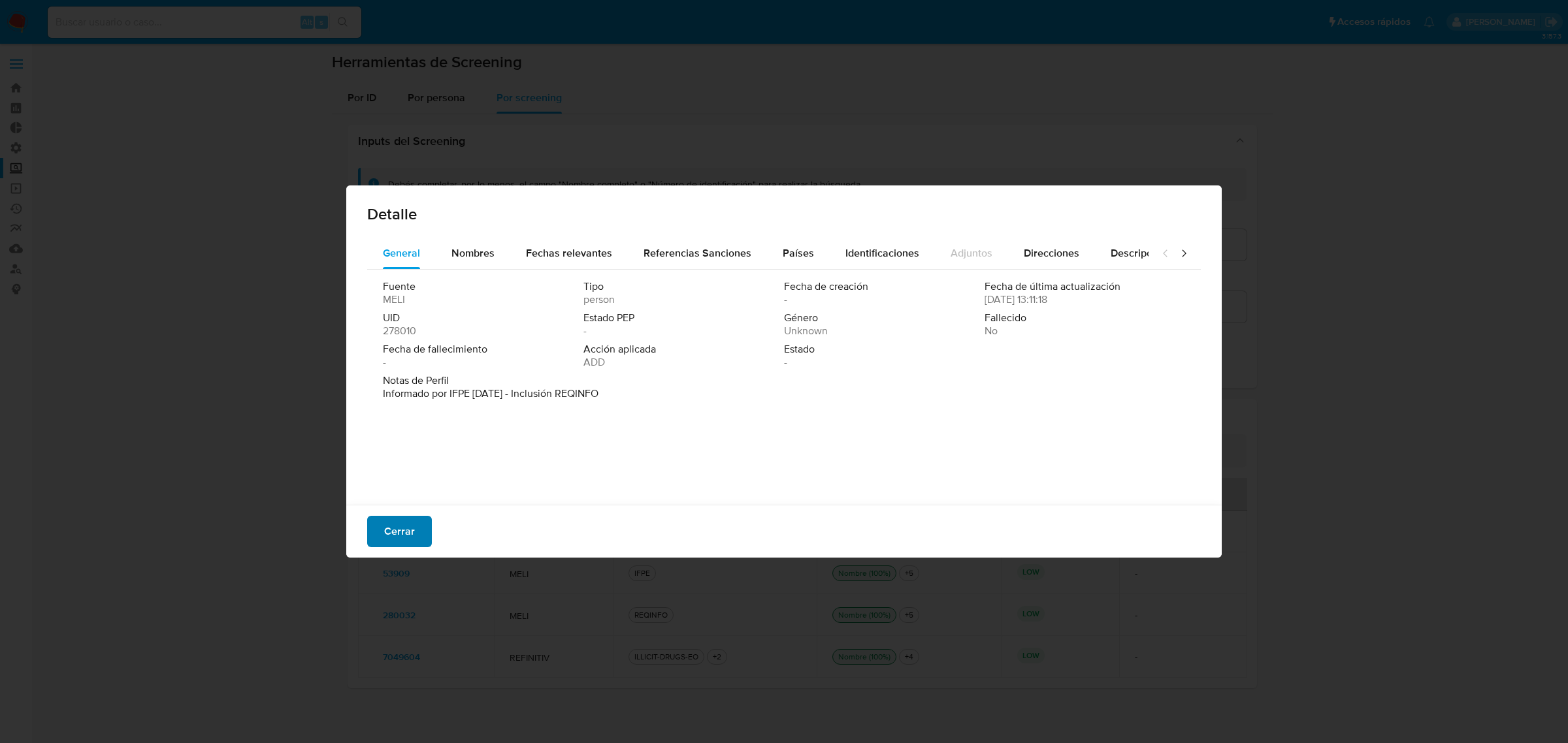
click at [396, 531] on span "Cerrar" at bounding box center [400, 532] width 31 height 28
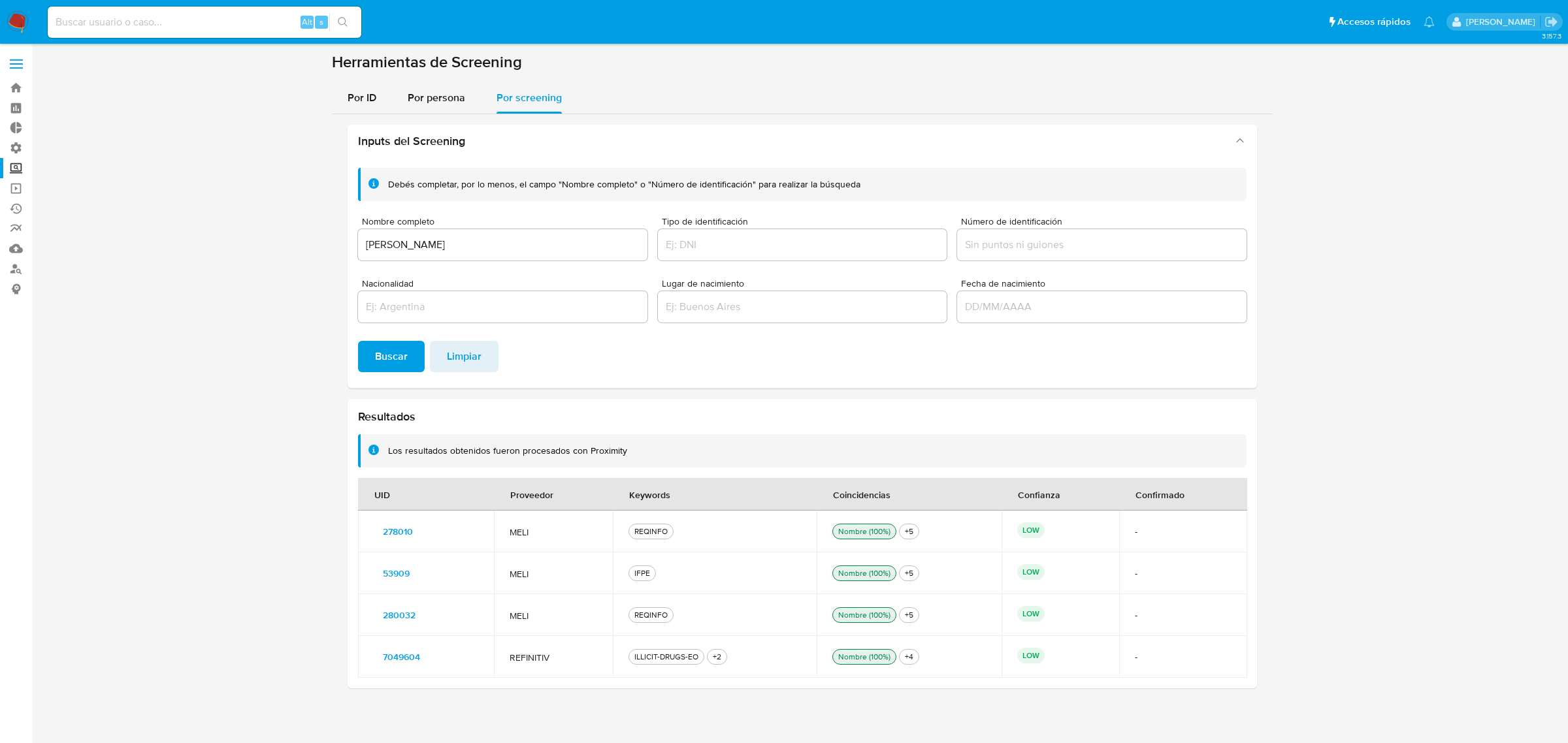
click at [400, 531] on span "278010" at bounding box center [398, 531] width 30 height 18
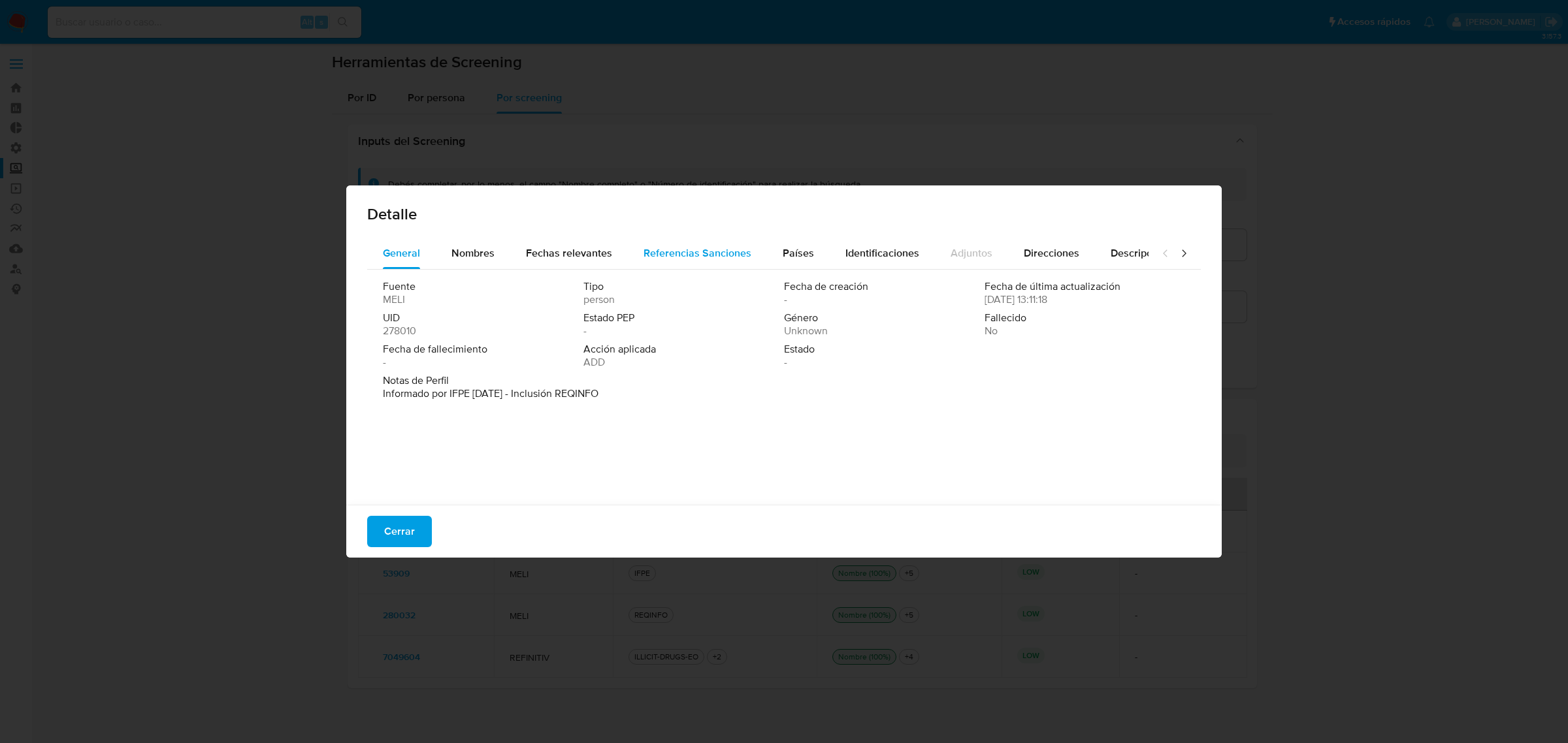
click at [721, 260] on span "Referencias Sanciones" at bounding box center [697, 253] width 108 height 15
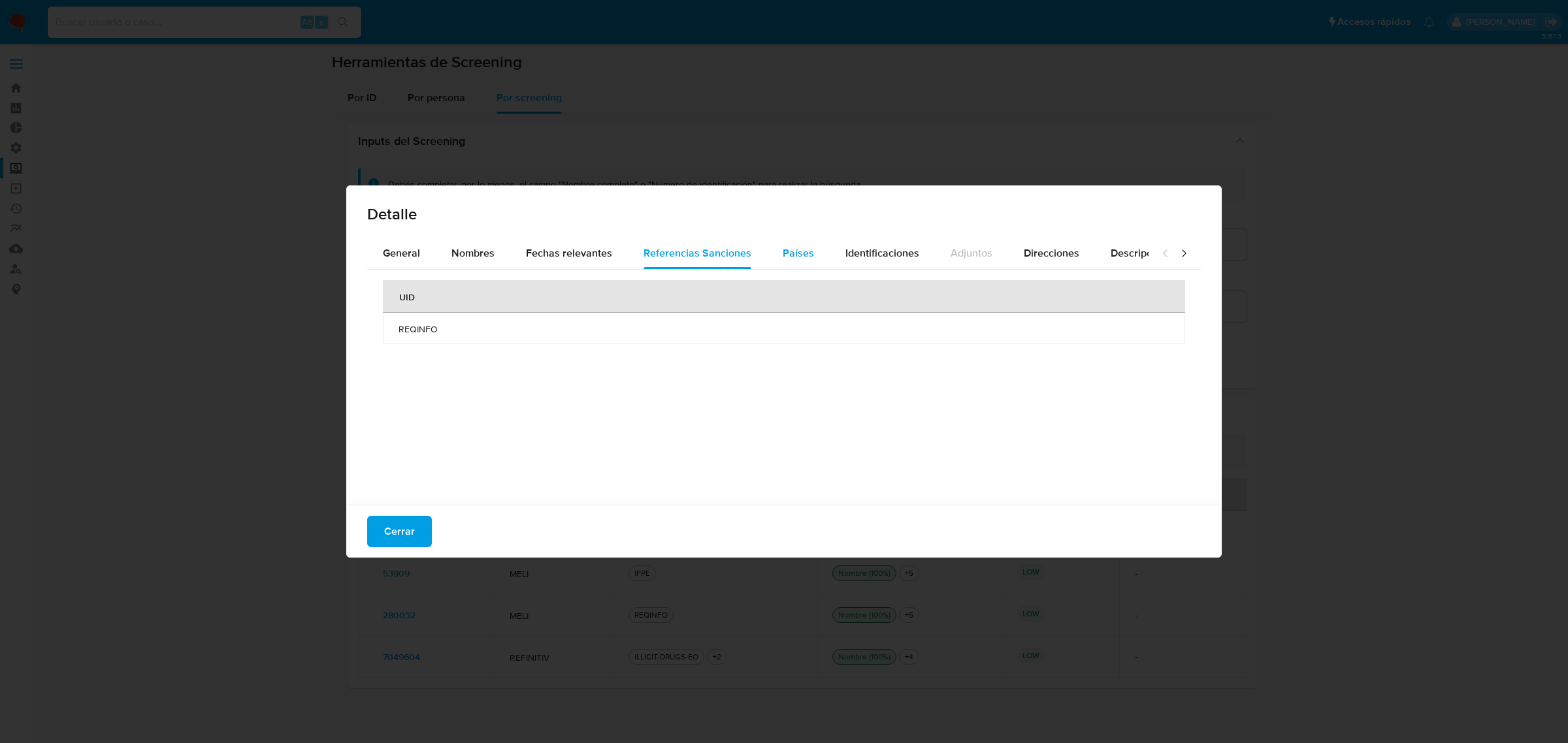
click at [791, 253] on span "Países" at bounding box center [798, 253] width 31 height 15
click at [849, 253] on span "Identificaciones" at bounding box center [882, 253] width 74 height 15
click at [1133, 250] on span "Descripciones" at bounding box center [1144, 253] width 67 height 15
click at [588, 252] on span "Direcciones" at bounding box center [588, 253] width 56 height 15
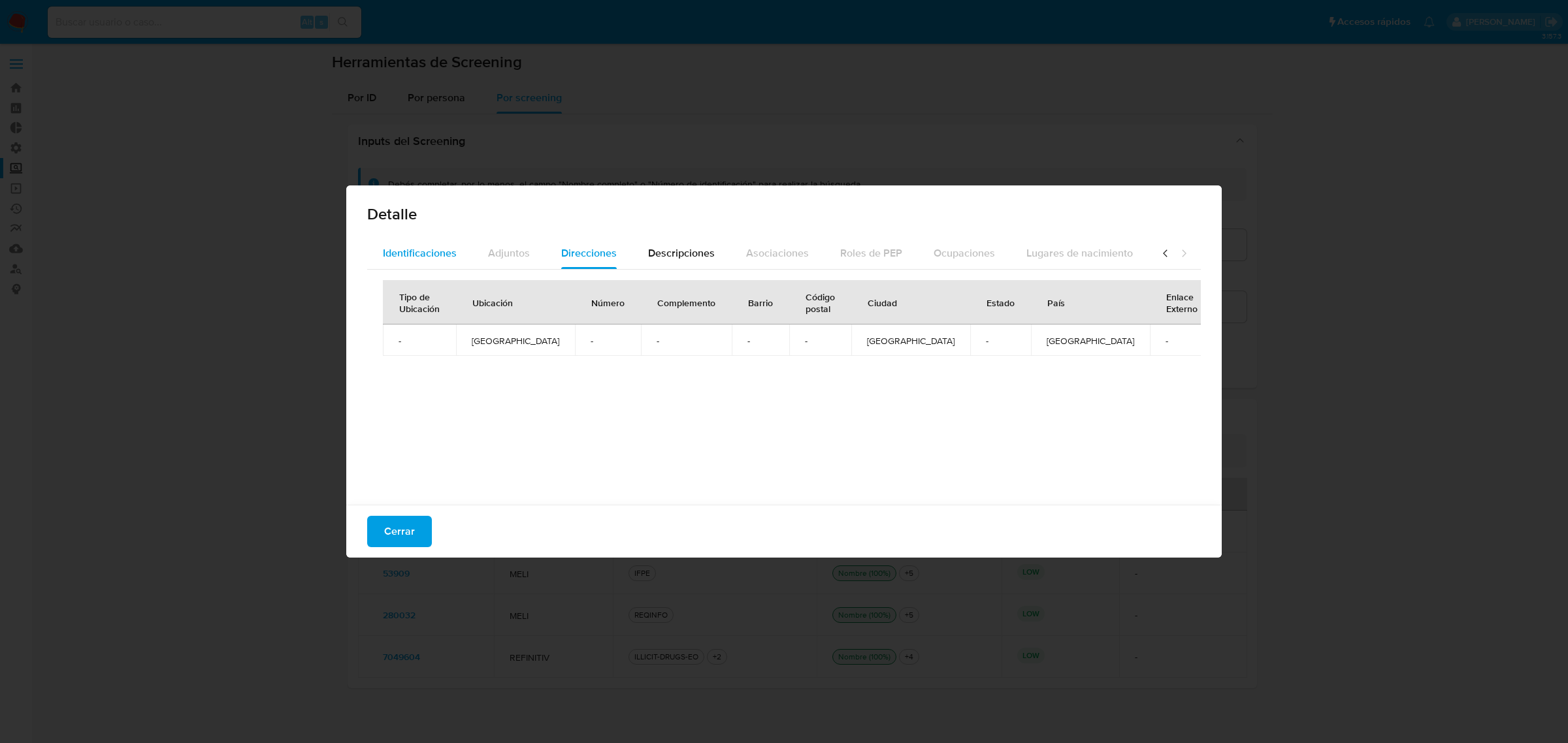
click at [401, 255] on span "Identificaciones" at bounding box center [419, 253] width 74 height 15
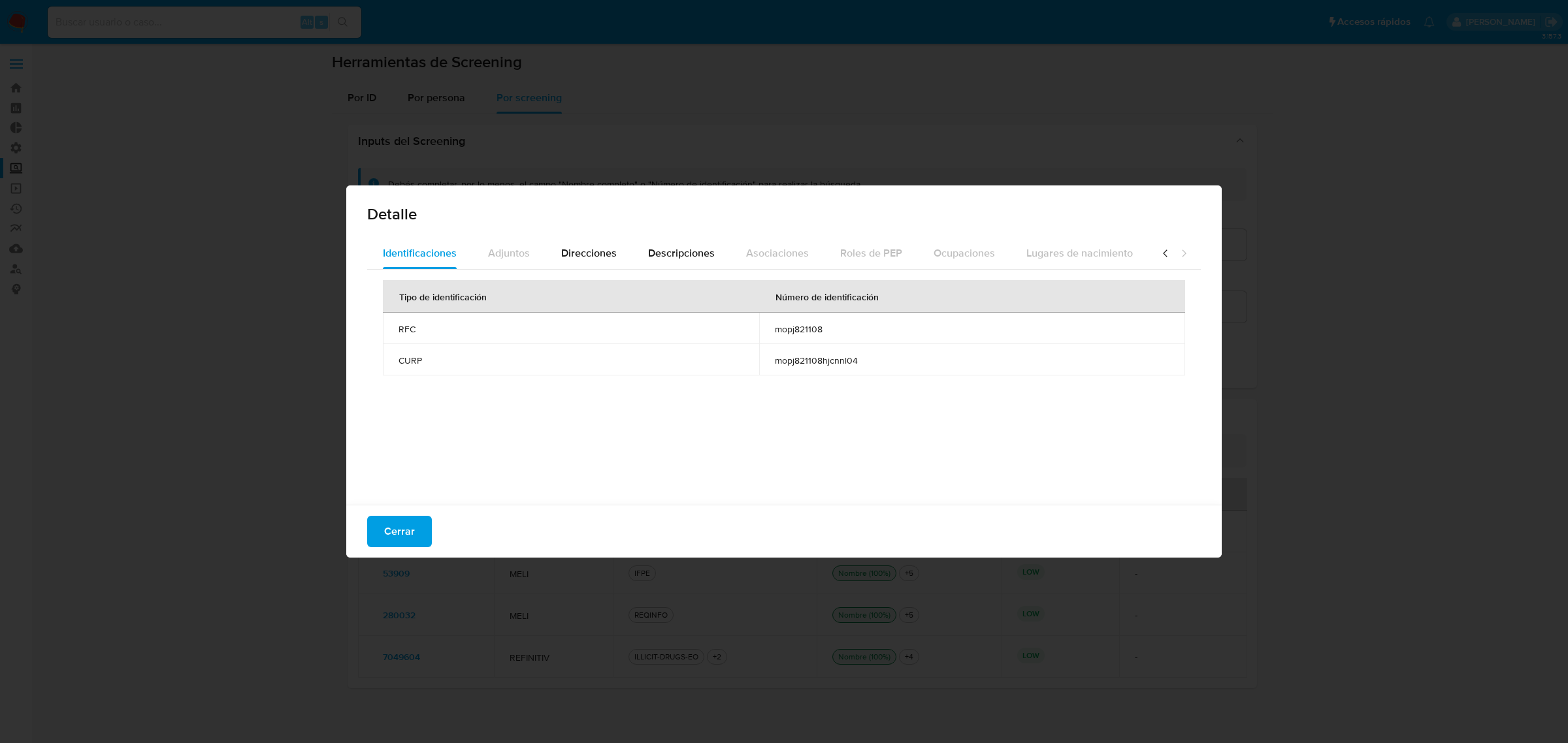
click at [1159, 250] on icon at bounding box center [1166, 254] width 13 height 13
click at [793, 252] on span "Países" at bounding box center [798, 253] width 31 height 15
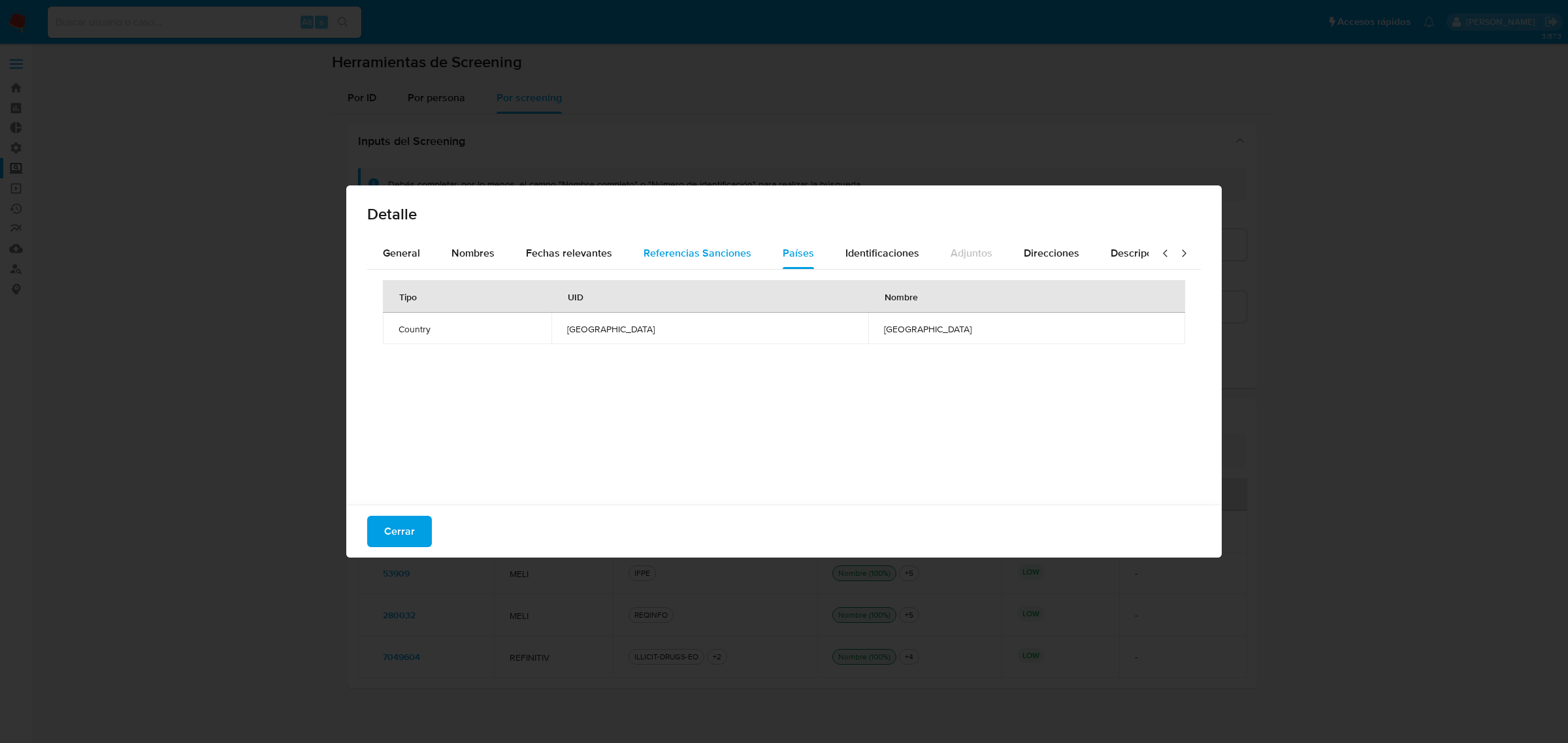
click at [719, 251] on span "Referencias Sanciones" at bounding box center [697, 253] width 108 height 15
click at [541, 246] on span "Fechas relevantes" at bounding box center [569, 253] width 86 height 15
click at [408, 258] on span "General" at bounding box center [401, 253] width 37 height 15
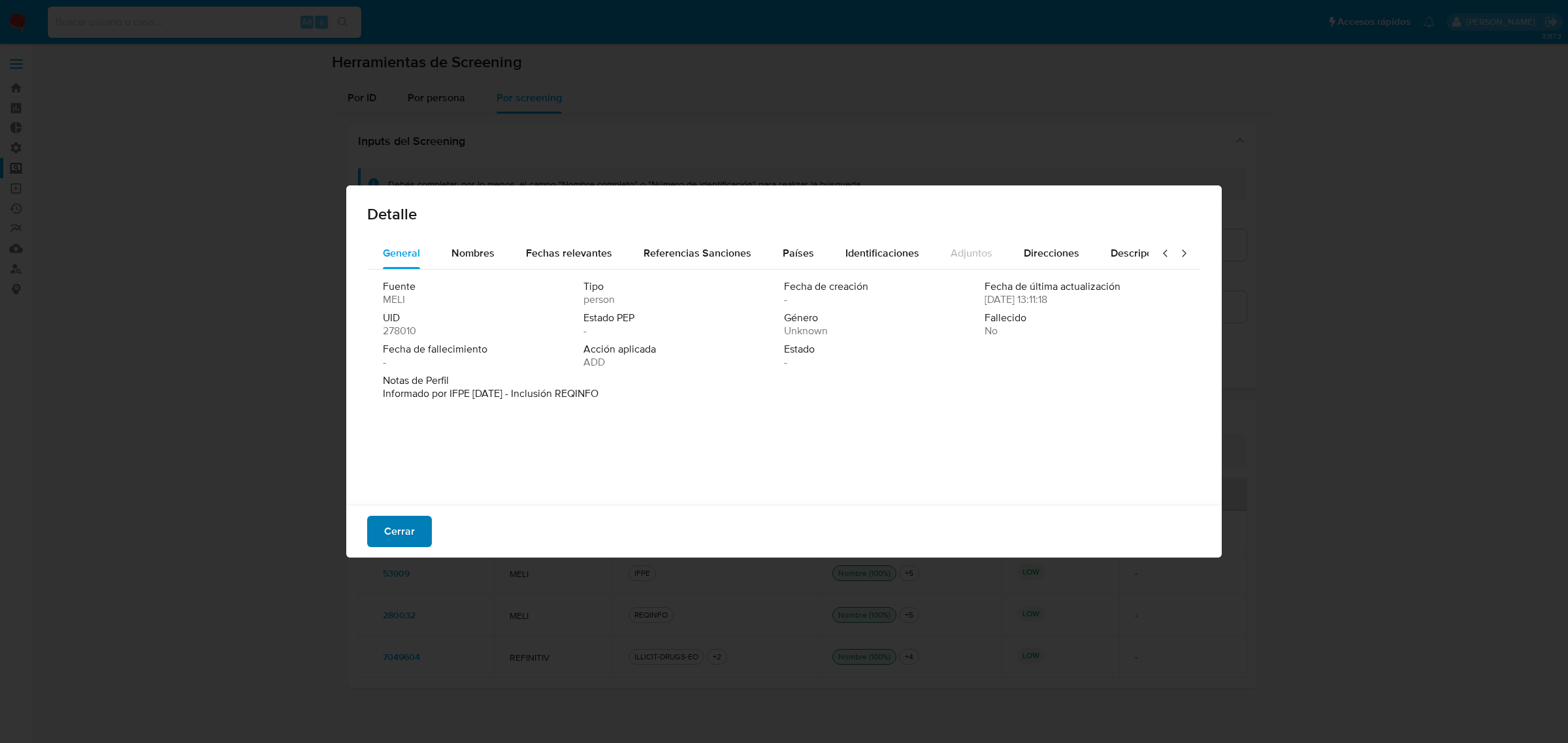
click at [398, 533] on span "Cerrar" at bounding box center [400, 532] width 31 height 28
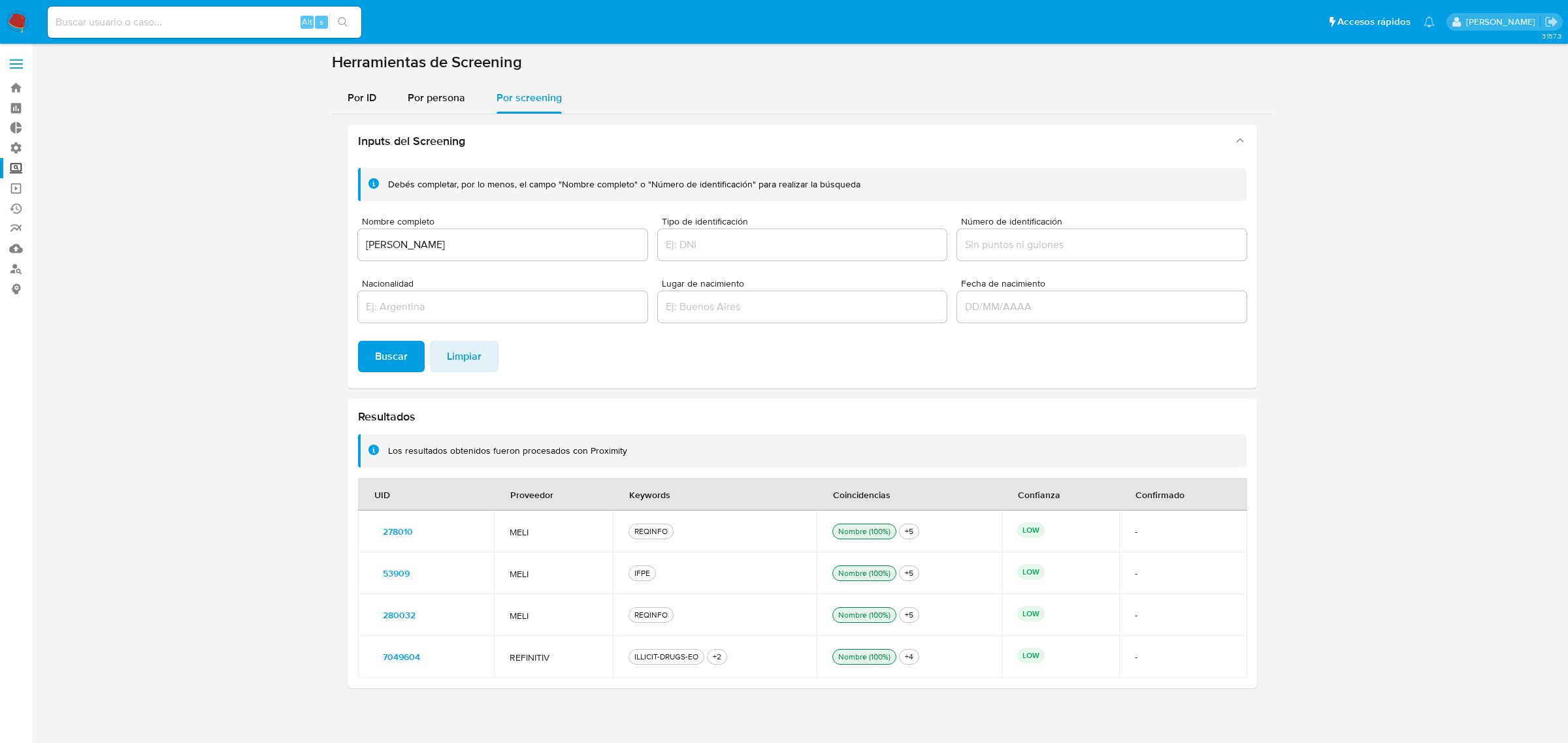
click at [387, 569] on span "53909" at bounding box center [396, 573] width 26 height 18
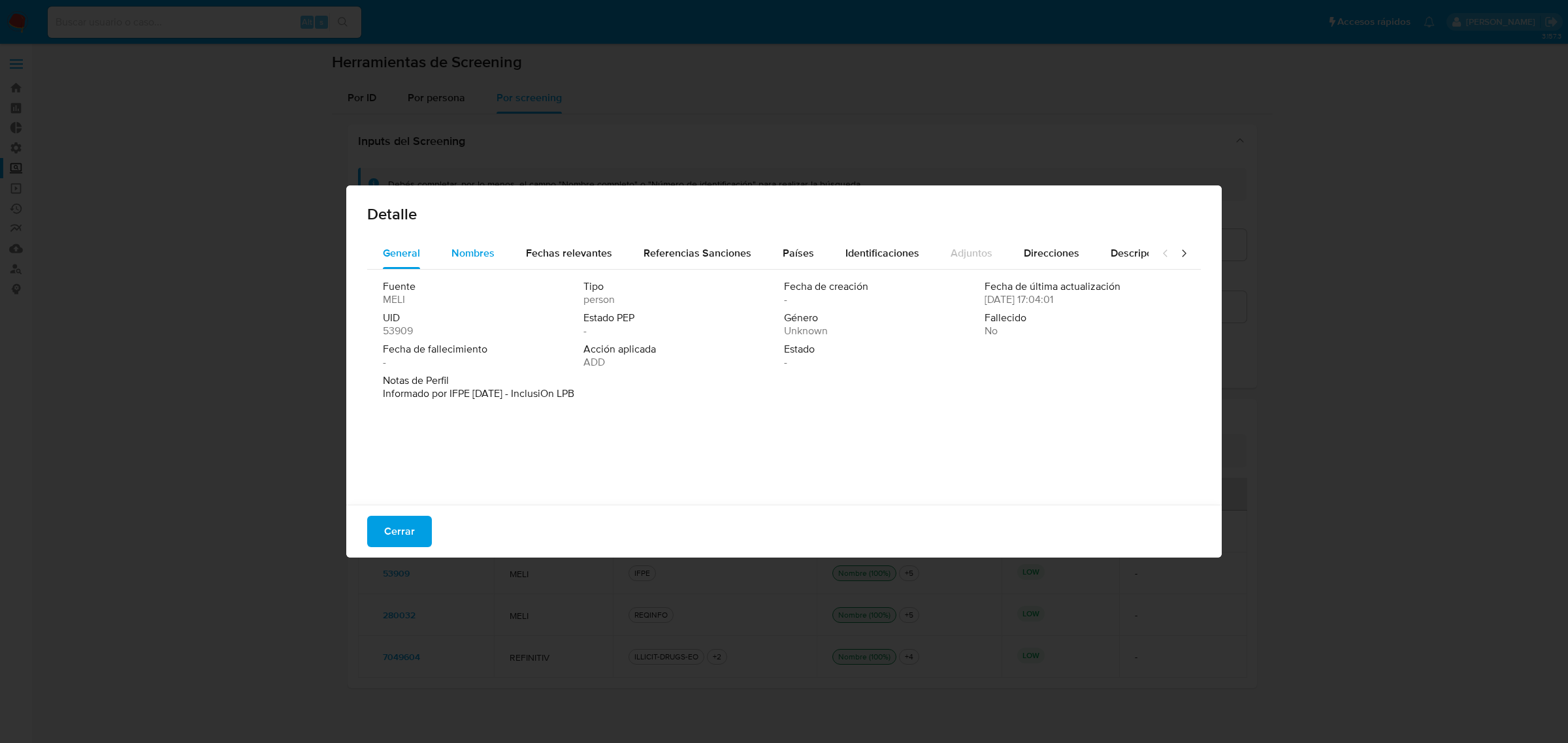
click at [485, 255] on span "Nombres" at bounding box center [473, 253] width 43 height 15
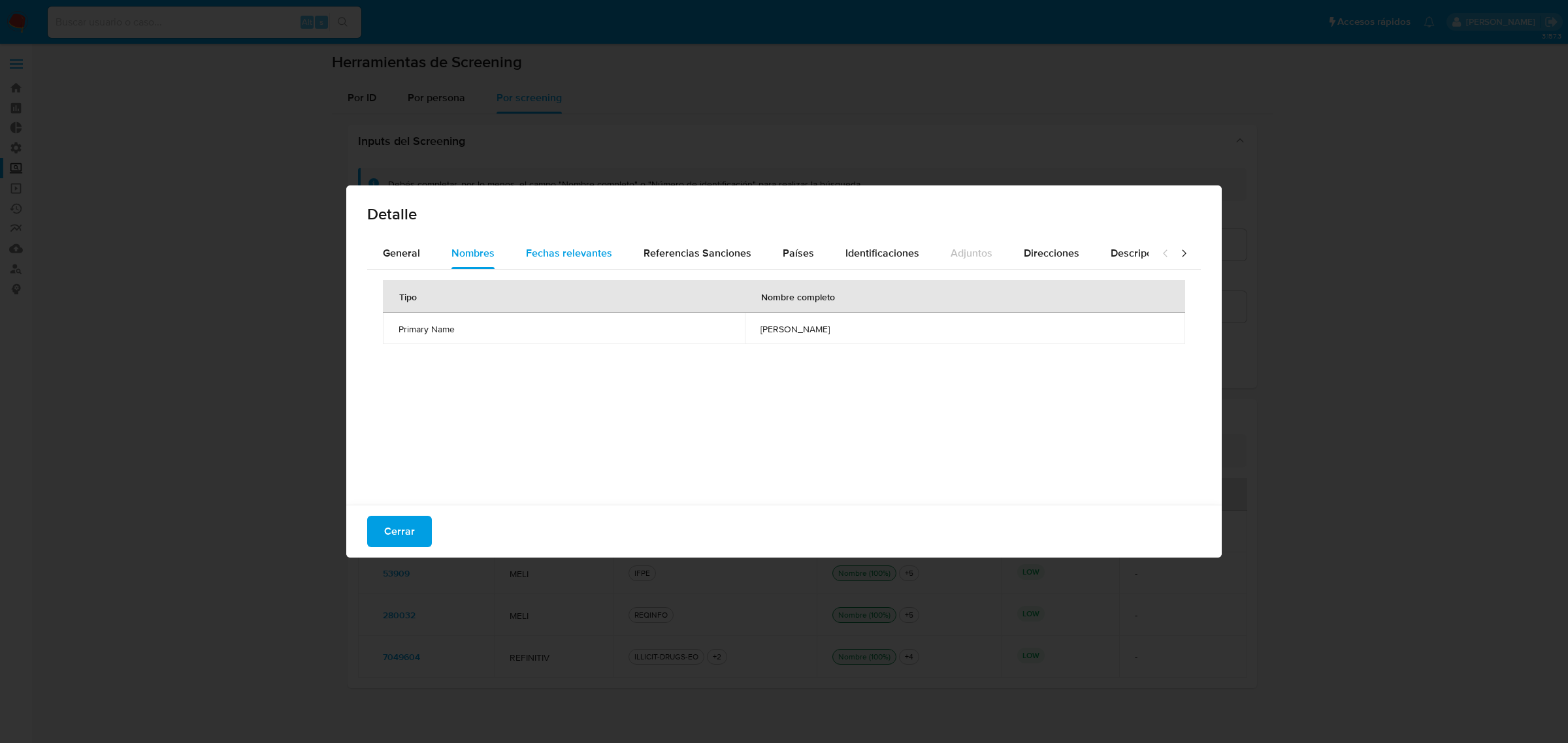
click at [542, 253] on span "Fechas relevantes" at bounding box center [569, 253] width 86 height 15
click at [665, 252] on span "Referencias Sanciones" at bounding box center [697, 253] width 108 height 15
click at [409, 526] on span "Cerrar" at bounding box center [400, 532] width 31 height 28
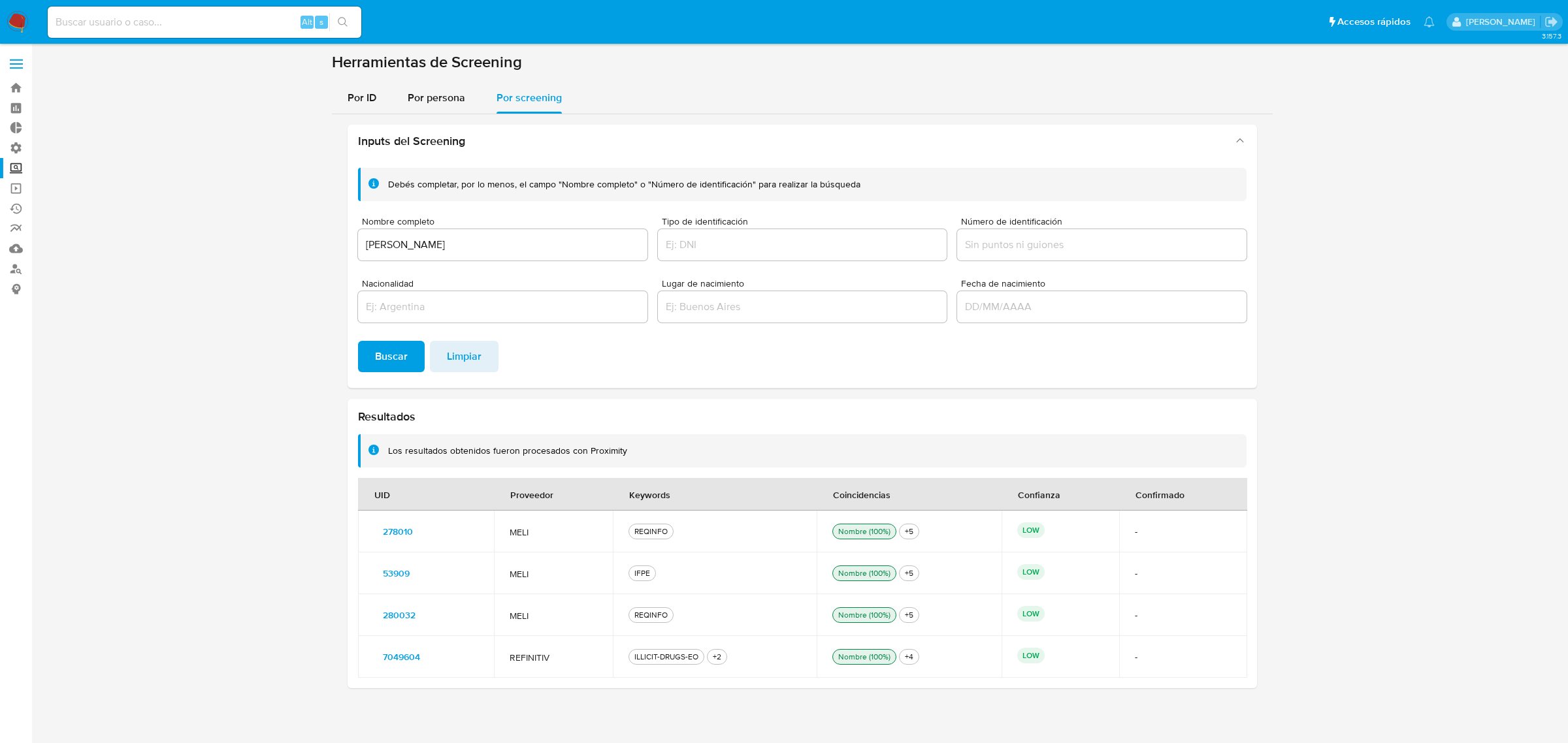
click at [391, 660] on span "7049604" at bounding box center [401, 656] width 37 height 18
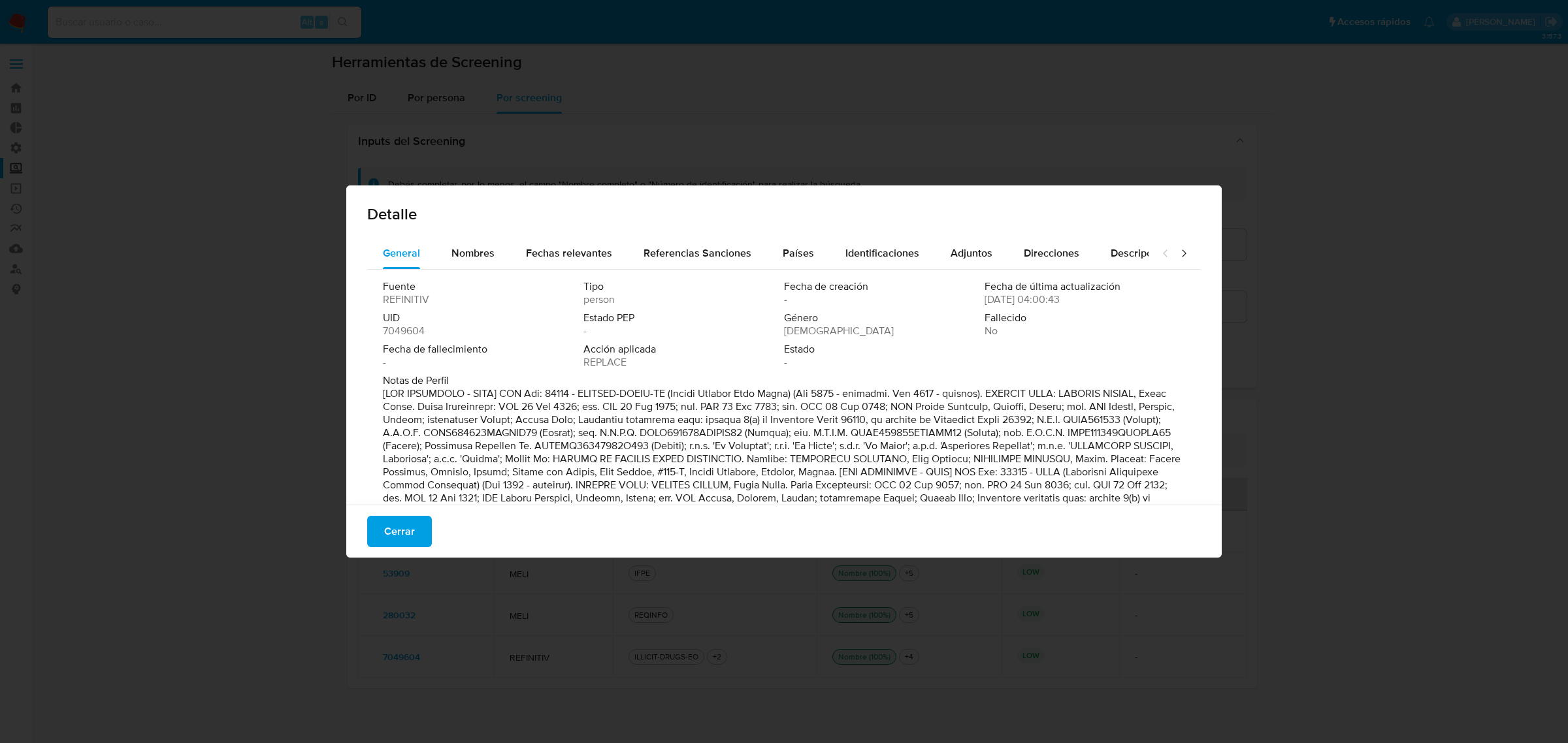
click at [408, 331] on span "7049604" at bounding box center [403, 331] width 42 height 13
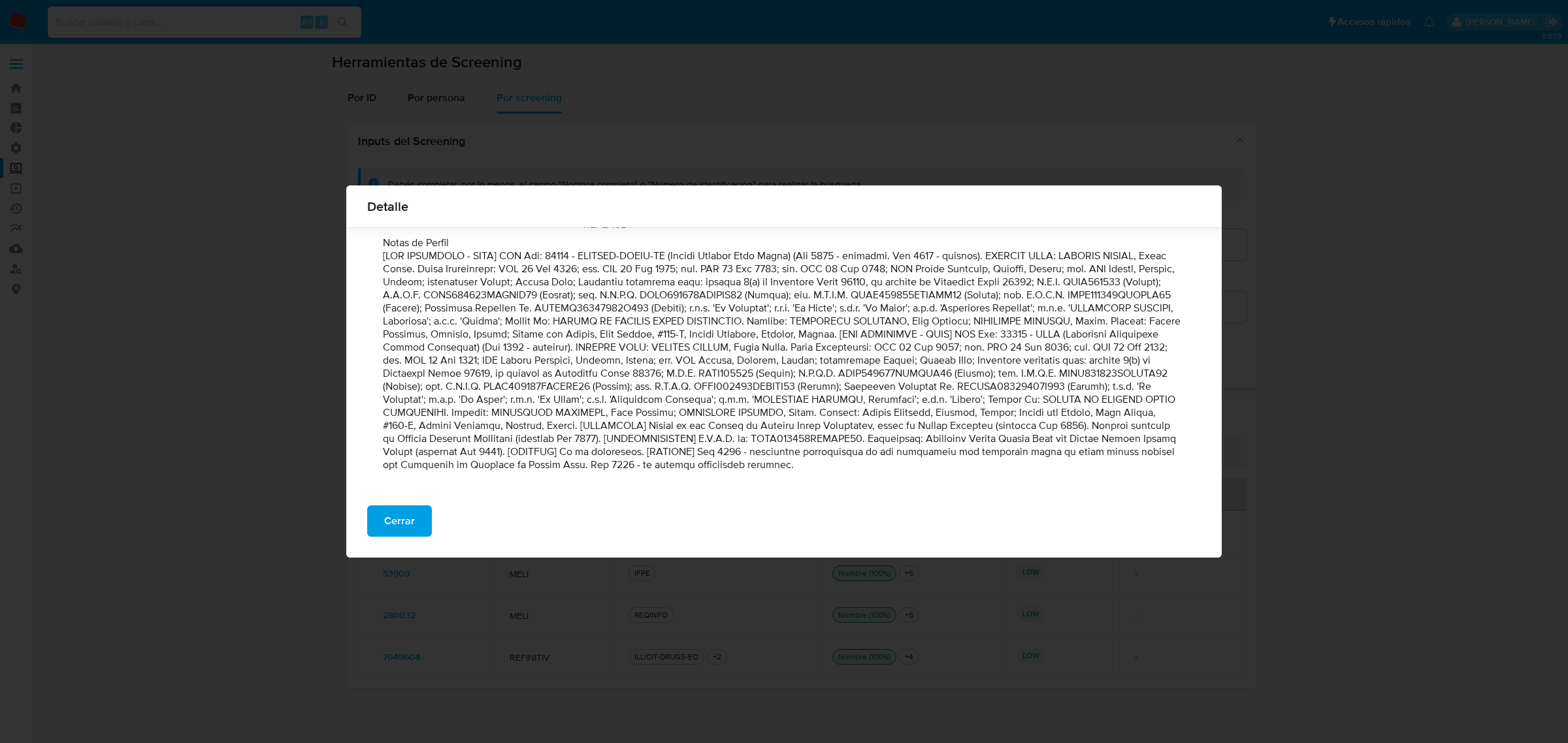
scroll to position [129, 0]
click at [384, 516] on span "Cerrar" at bounding box center [400, 521] width 31 height 28
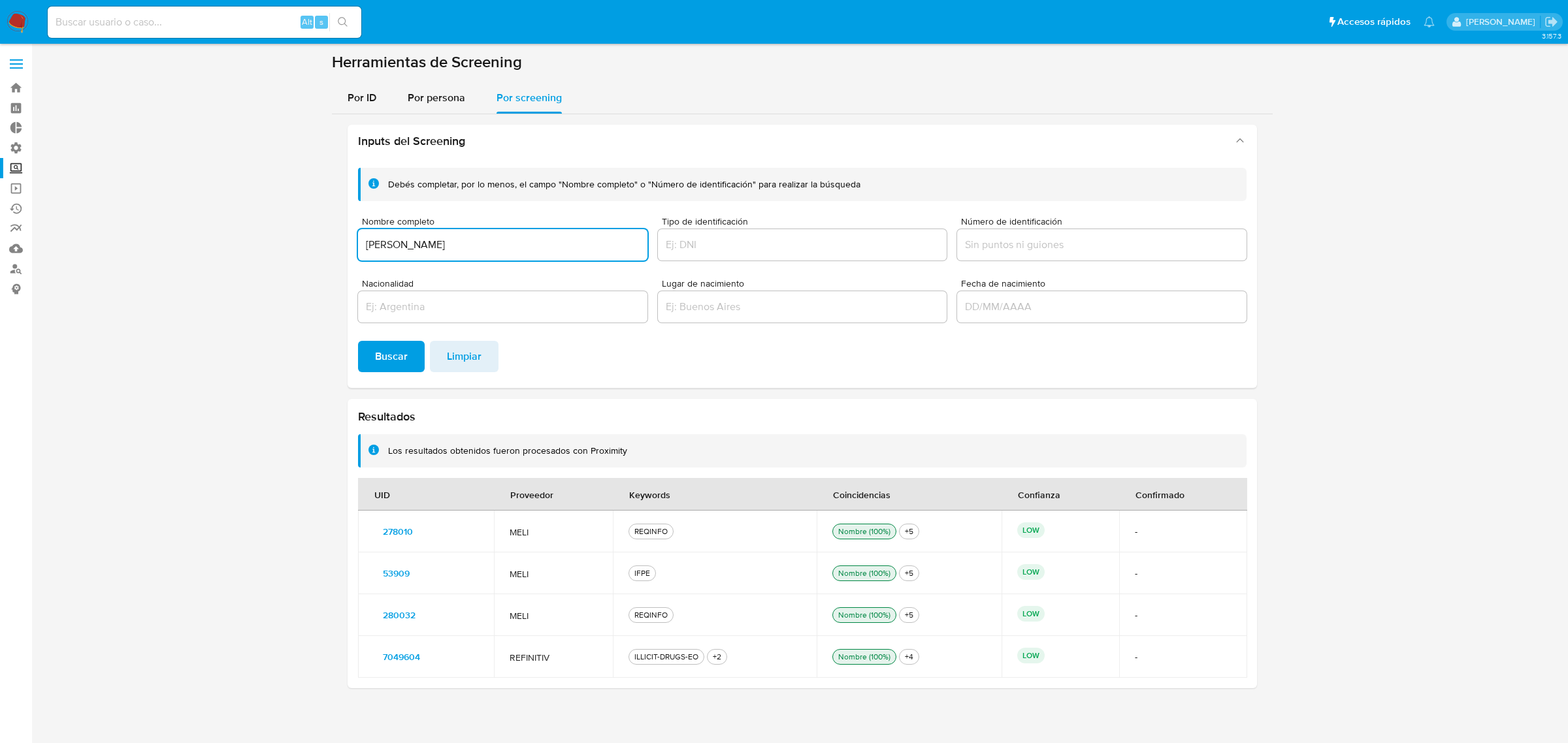
drag, startPoint x: 533, startPoint y: 243, endPoint x: 309, endPoint y: 258, distance: 224.5
click at [309, 258] on section at bounding box center [803, 375] width 1511 height 647
paste input "Carlos Andres Rivera Varela"
click at [381, 363] on span "Buscar" at bounding box center [391, 357] width 33 height 28
click at [412, 612] on span "6381831" at bounding box center [399, 615] width 33 height 18
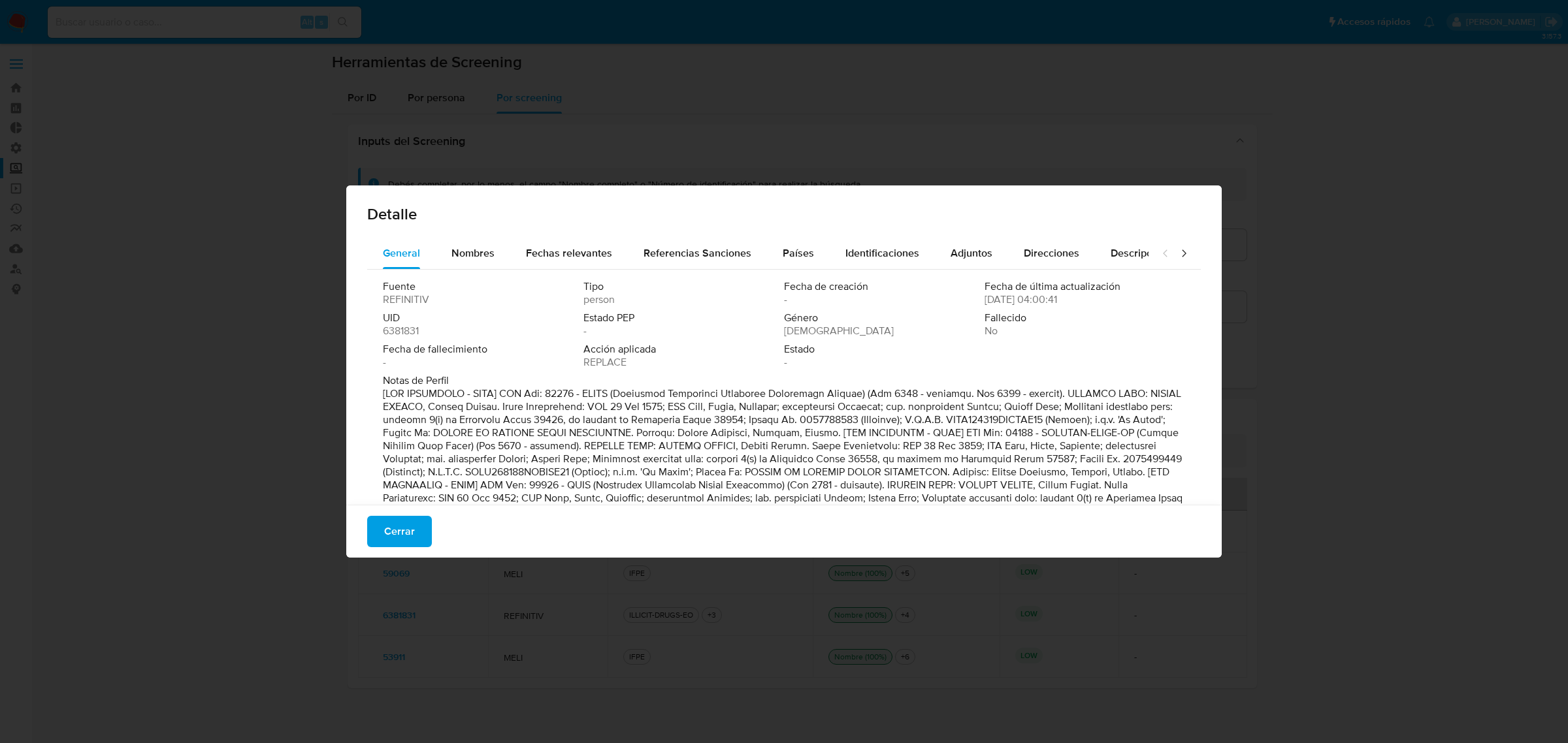
click at [392, 528] on span "Cerrar" at bounding box center [400, 532] width 31 height 28
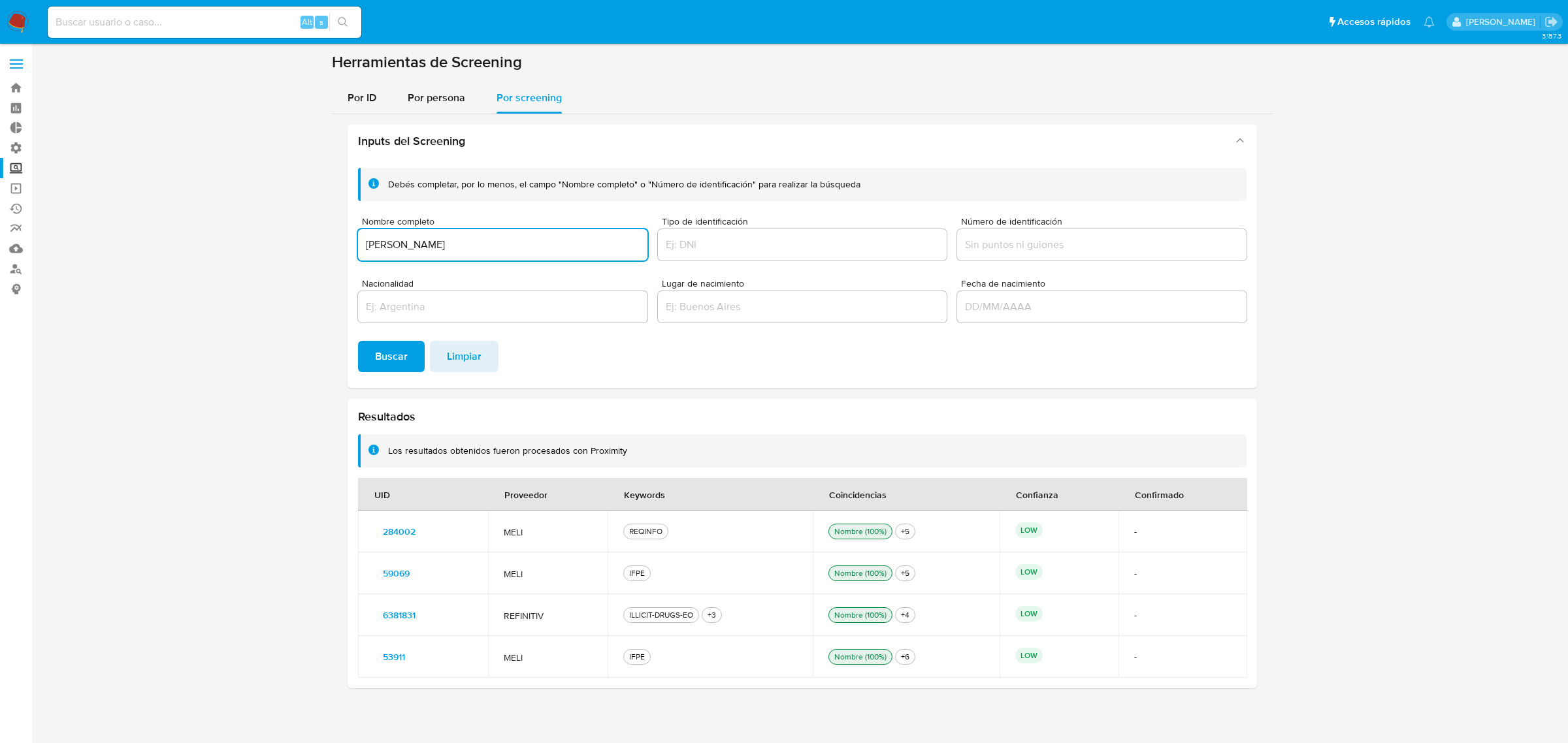
drag, startPoint x: 517, startPoint y: 243, endPoint x: 285, endPoint y: 245, distance: 232.0
click at [285, 245] on section at bounding box center [803, 375] width 1511 height 647
paste input "Francisco Javier Gudino Haro"
click at [389, 358] on span "Buscar" at bounding box center [391, 357] width 33 height 28
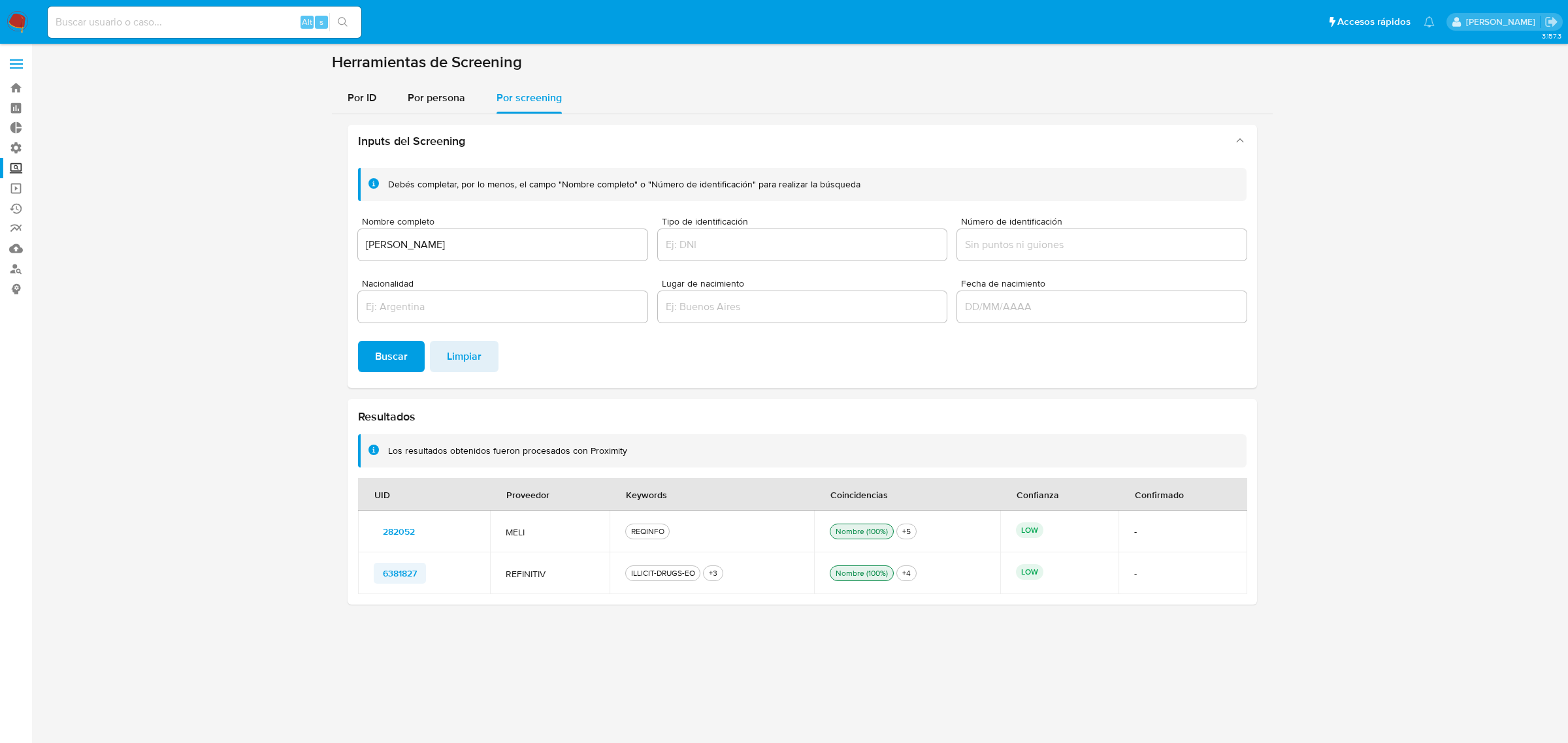
click at [389, 579] on span "6381827" at bounding box center [400, 573] width 34 height 18
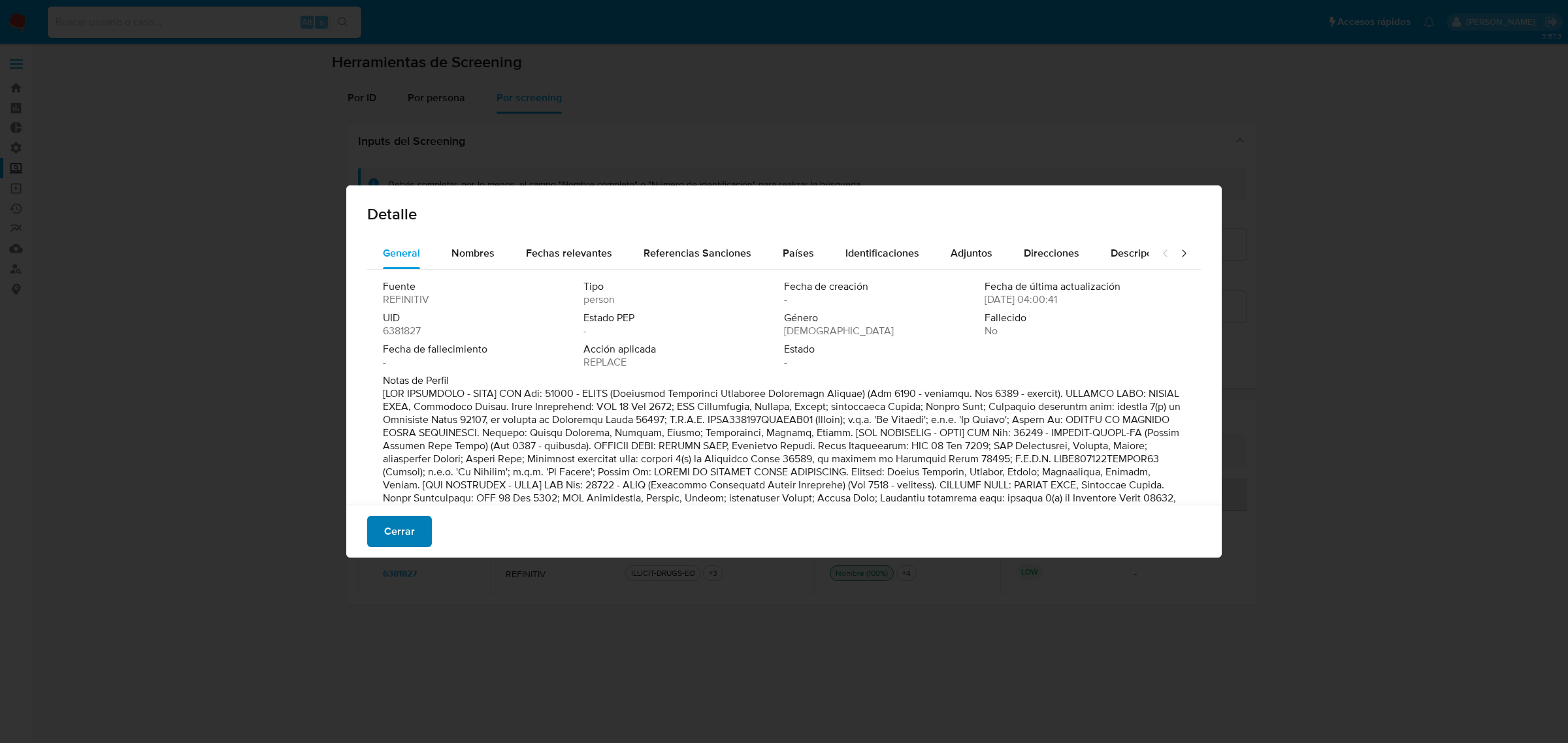
click at [401, 527] on span "Cerrar" at bounding box center [400, 532] width 31 height 28
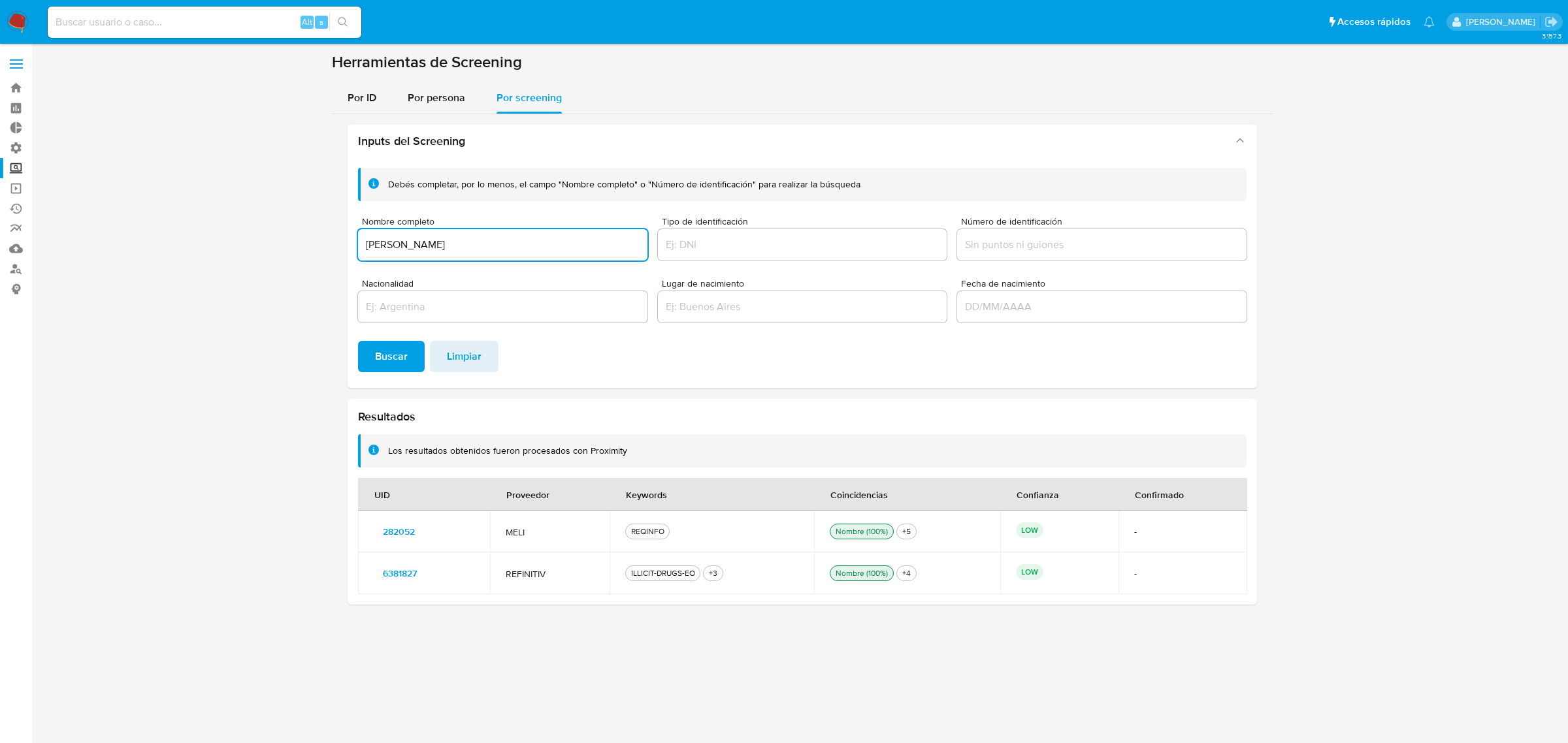
drag, startPoint x: 524, startPoint y: 247, endPoint x: 323, endPoint y: 243, distance: 201.0
click at [330, 245] on section at bounding box center [803, 333] width 1511 height 563
paste input "Akali Realtors, Centro Mediador De La Costa"
click at [394, 349] on span "Buscar" at bounding box center [391, 357] width 33 height 28
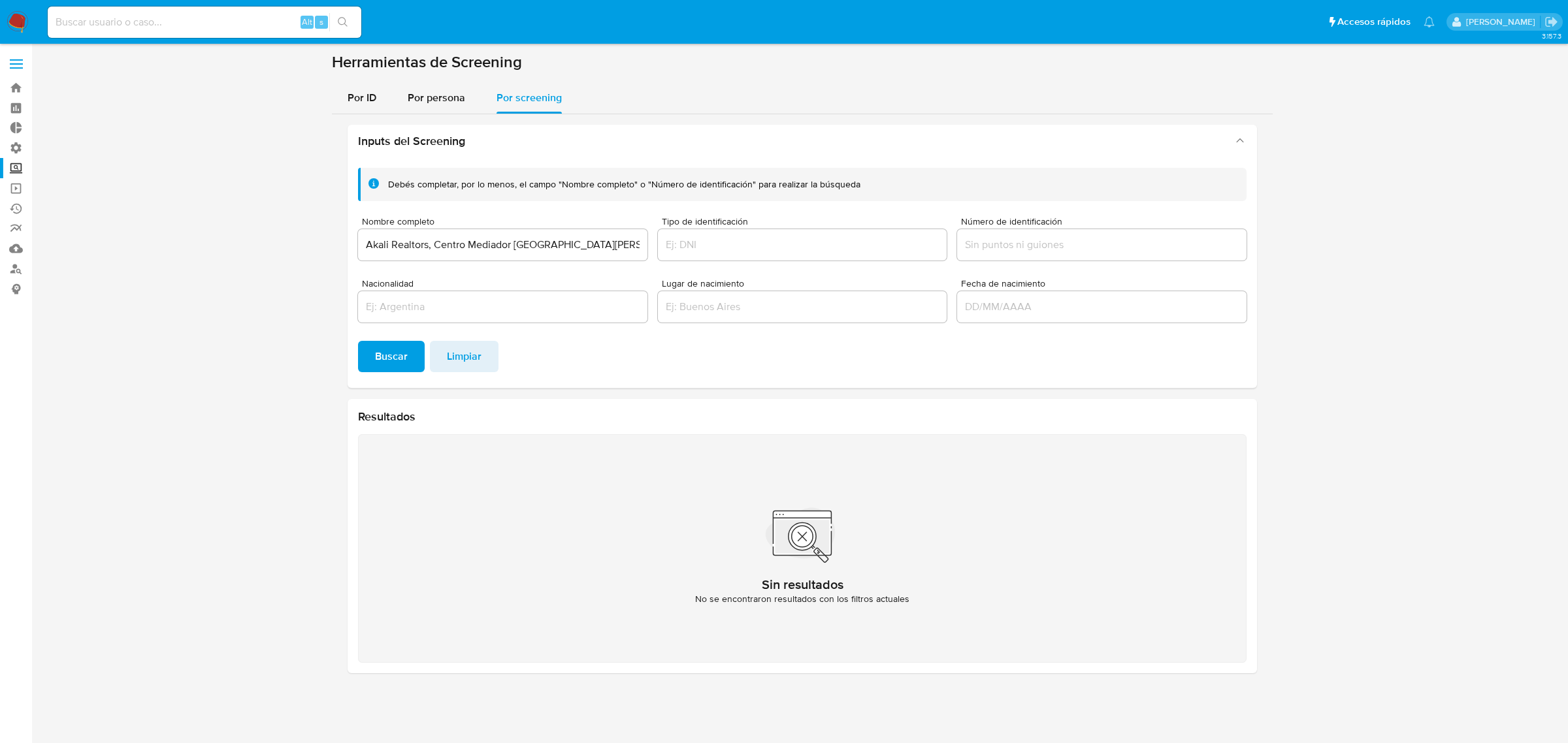
click at [439, 246] on input "Akali Realtors, Centro Mediador De La Costa" at bounding box center [503, 245] width 289 height 17
drag, startPoint x: 432, startPoint y: 240, endPoint x: 599, endPoint y: 243, distance: 167.0
click at [606, 243] on input "Akali Realtors, Centro Mediador De La Costa" at bounding box center [503, 245] width 289 height 17
click at [358, 341] on button "Buscar" at bounding box center [391, 356] width 67 height 31
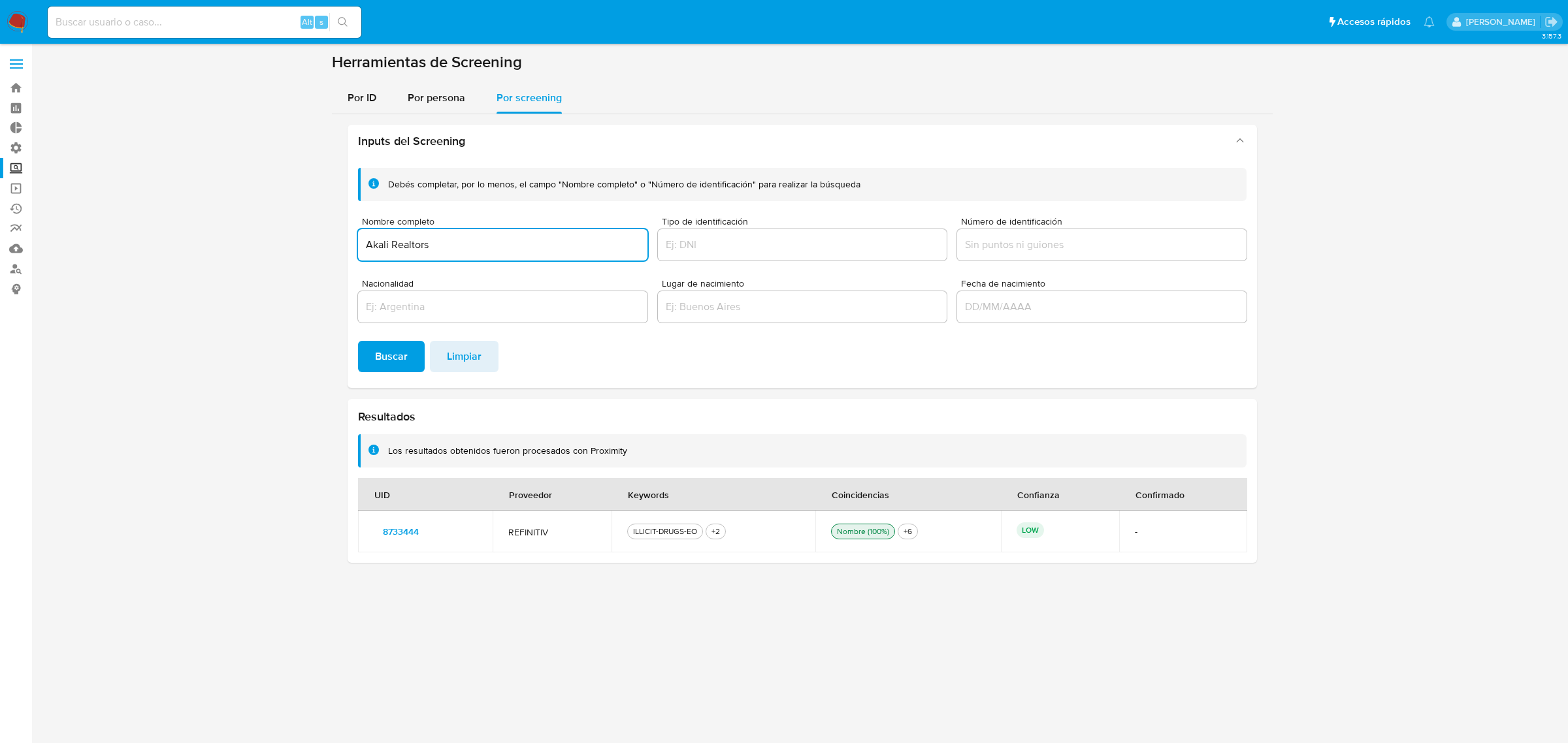
click at [438, 243] on input "Akali Realtors" at bounding box center [503, 245] width 289 height 17
drag, startPoint x: 442, startPoint y: 243, endPoint x: 349, endPoint y: 250, distance: 93.3
click at [349, 250] on div "Debés completar, por lo menos, el campo "Nombre completo" o "Número de identifi…" at bounding box center [802, 273] width 910 height 230
paste input "Corporativo Integral De La Costa"
click at [358, 341] on button "Buscar" at bounding box center [391, 356] width 67 height 31
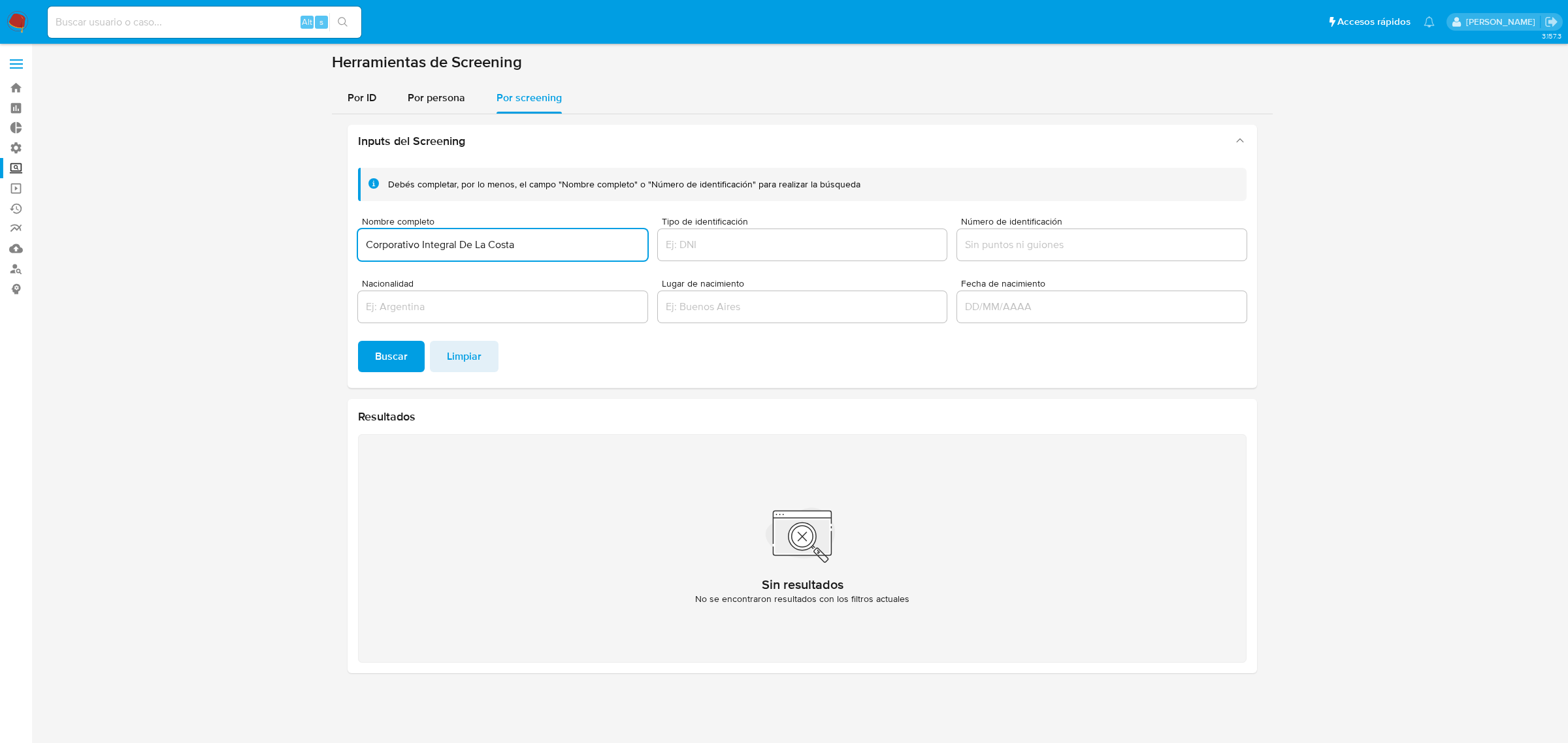
click at [487, 249] on input "Corporativo Integral De La Costa" at bounding box center [503, 245] width 289 height 17
drag, startPoint x: 368, startPoint y: 243, endPoint x: 442, endPoint y: 251, distance: 74.4
click at [367, 243] on input "Corporativo Integral De La Costa" at bounding box center [503, 245] width 289 height 17
click at [358, 341] on button "Buscar" at bounding box center [391, 356] width 67 height 31
type input "Corporativo Integral"
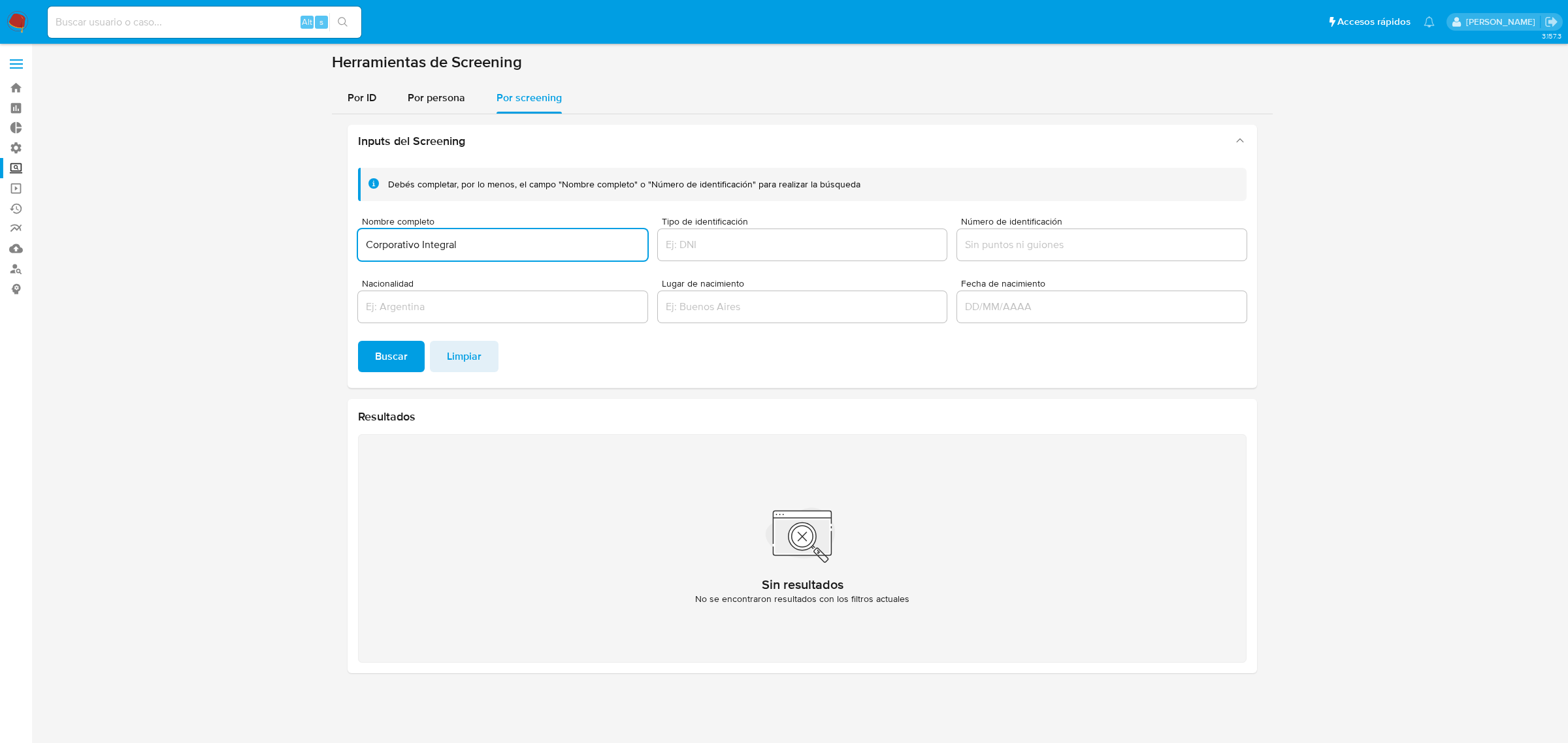
click at [358, 341] on button "Buscar" at bounding box center [391, 356] width 67 height 31
click at [459, 101] on span "Por persona" at bounding box center [436, 97] width 58 height 15
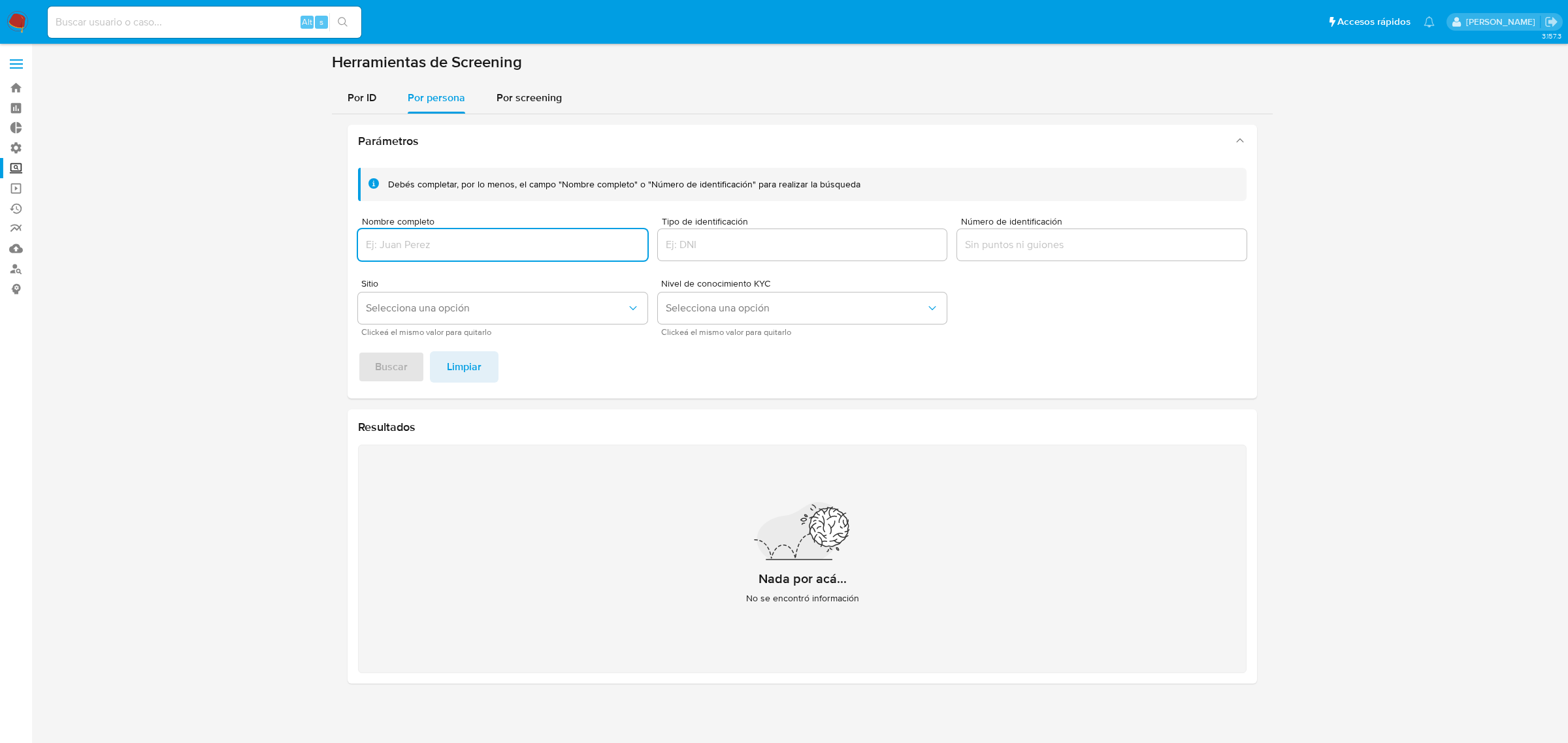
click at [493, 249] on input "Nombre completo" at bounding box center [503, 245] width 289 height 17
type input "Corporativo Integral De La Costa"
click at [452, 306] on span "Selecciona una opción" at bounding box center [496, 309] width 261 height 13
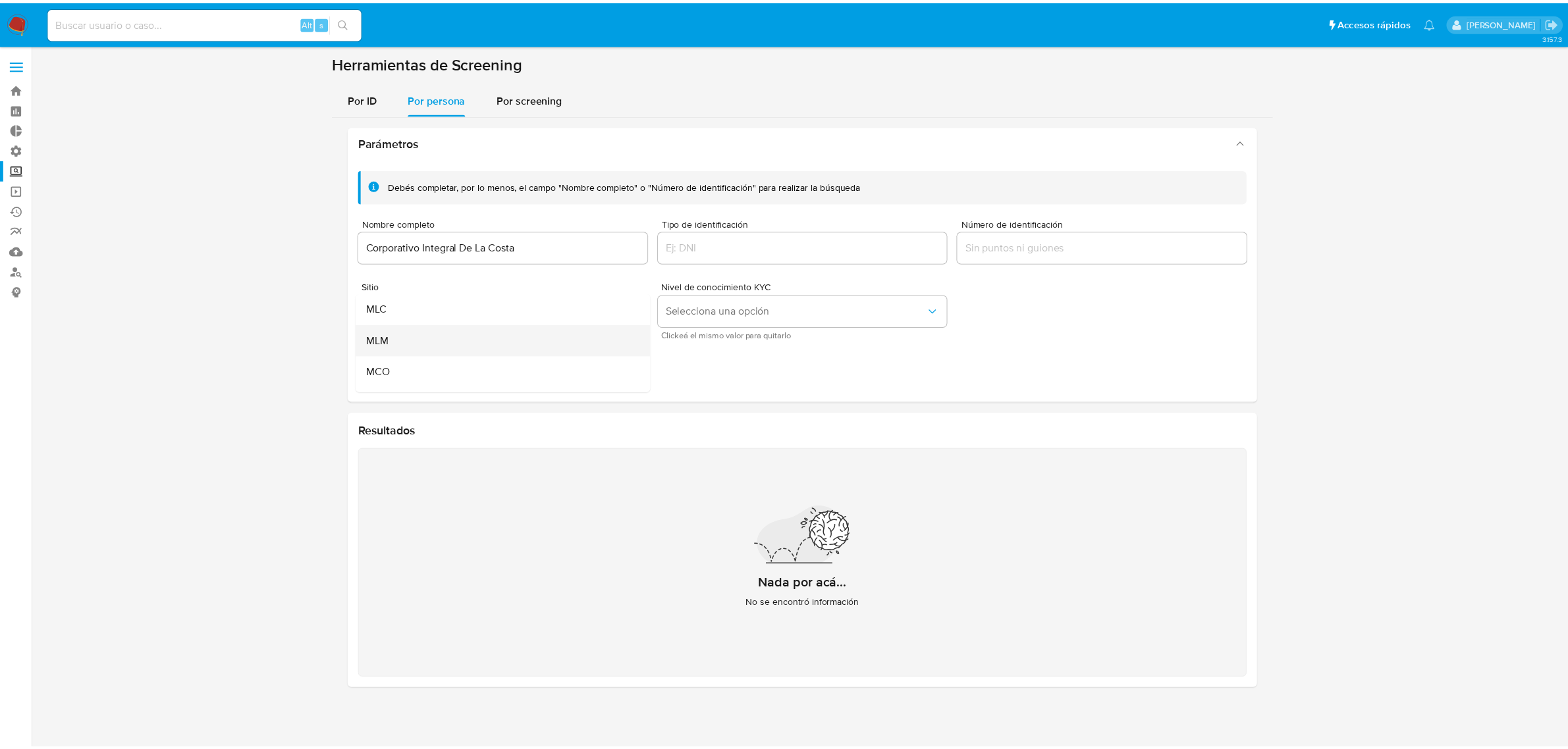
scroll to position [82, 0]
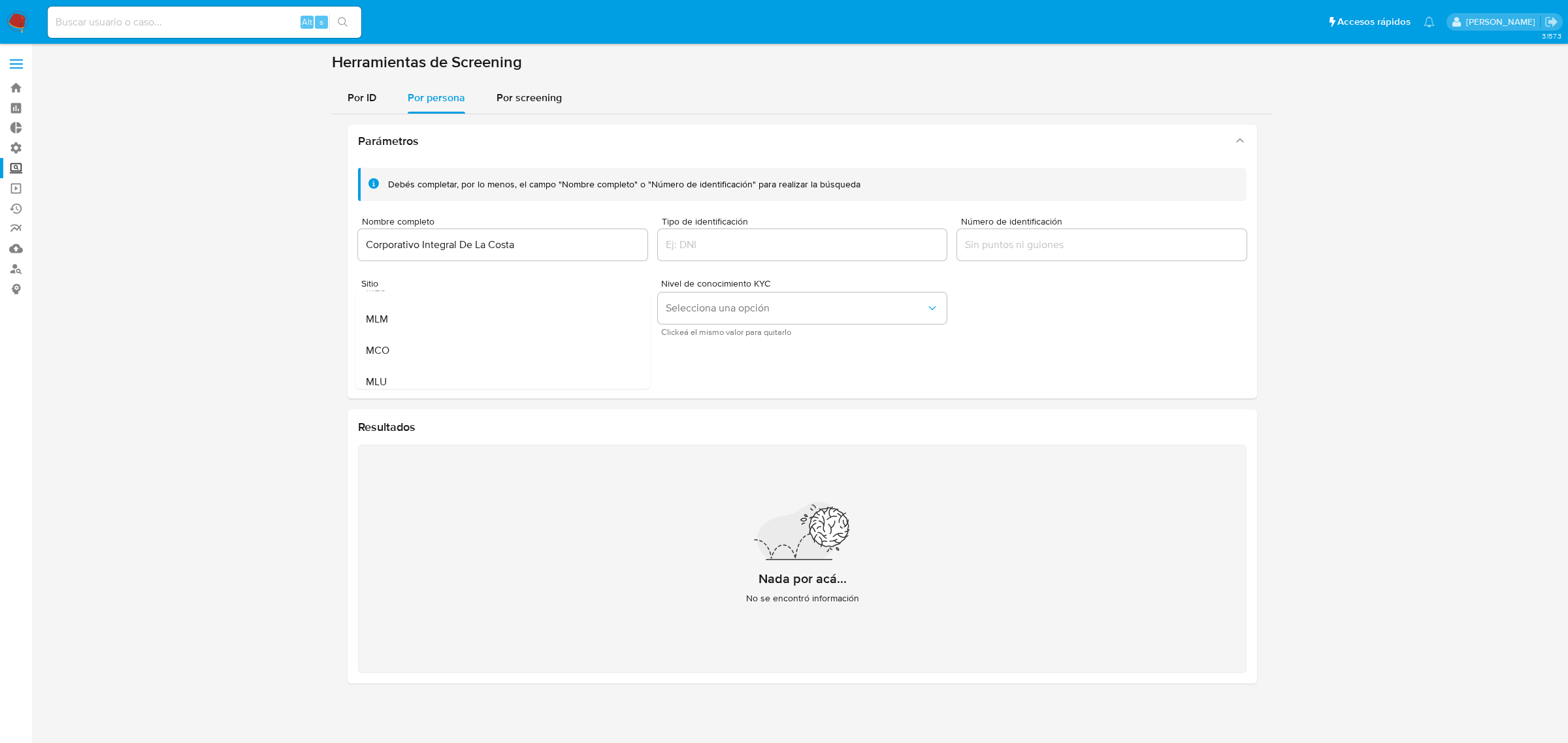
click at [773, 365] on footer "Buscar Limpiar" at bounding box center [802, 366] width 889 height 31
click at [396, 371] on span "Buscar" at bounding box center [391, 367] width 33 height 28
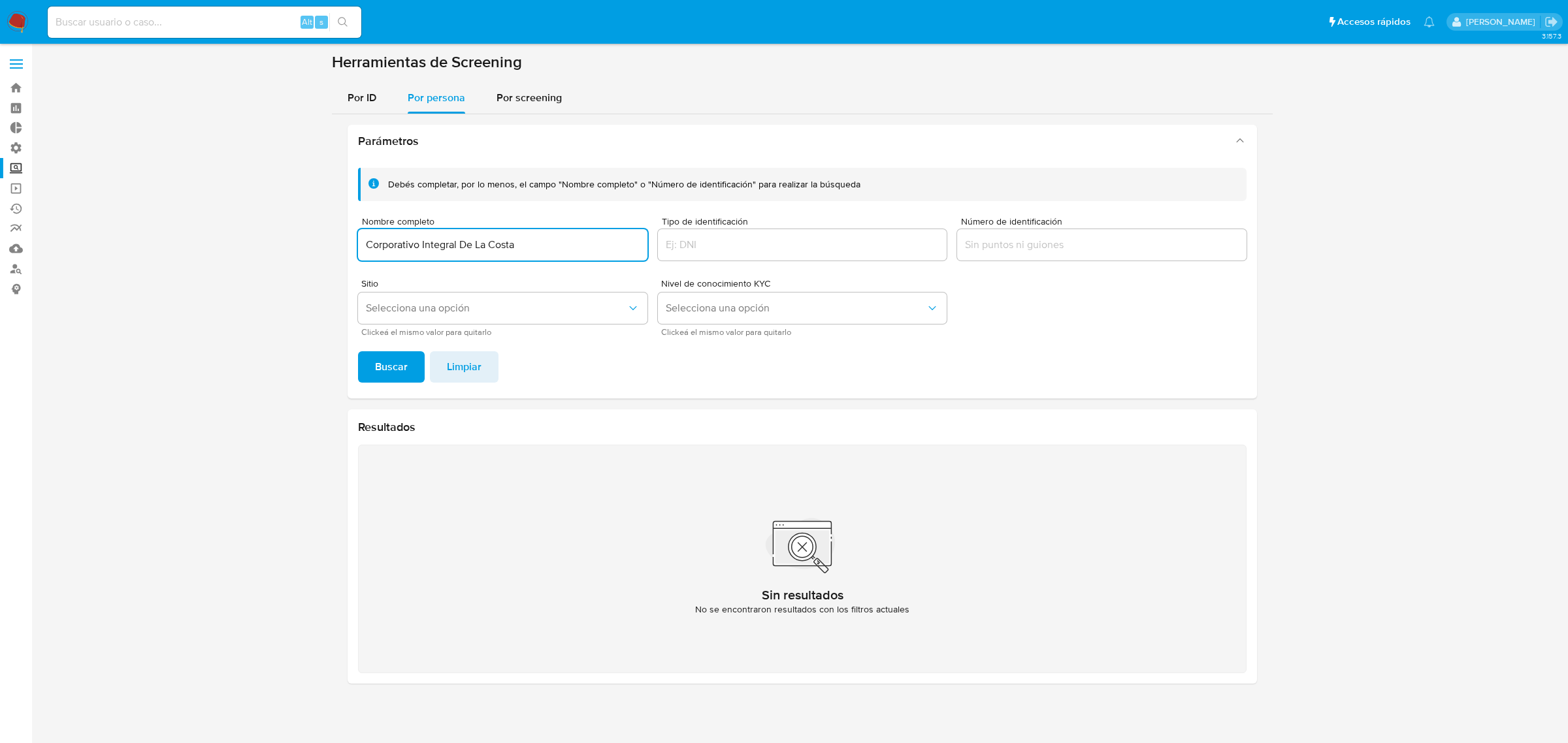
drag, startPoint x: 534, startPoint y: 236, endPoint x: 255, endPoint y: 236, distance: 279.0
click at [255, 236] on section at bounding box center [803, 373] width 1511 height 642
click at [533, 253] on input "Nombre completo" at bounding box center [503, 245] width 289 height 17
paste input "Corporativo Costa Norte"
type input "Corporativo Costa Norte"
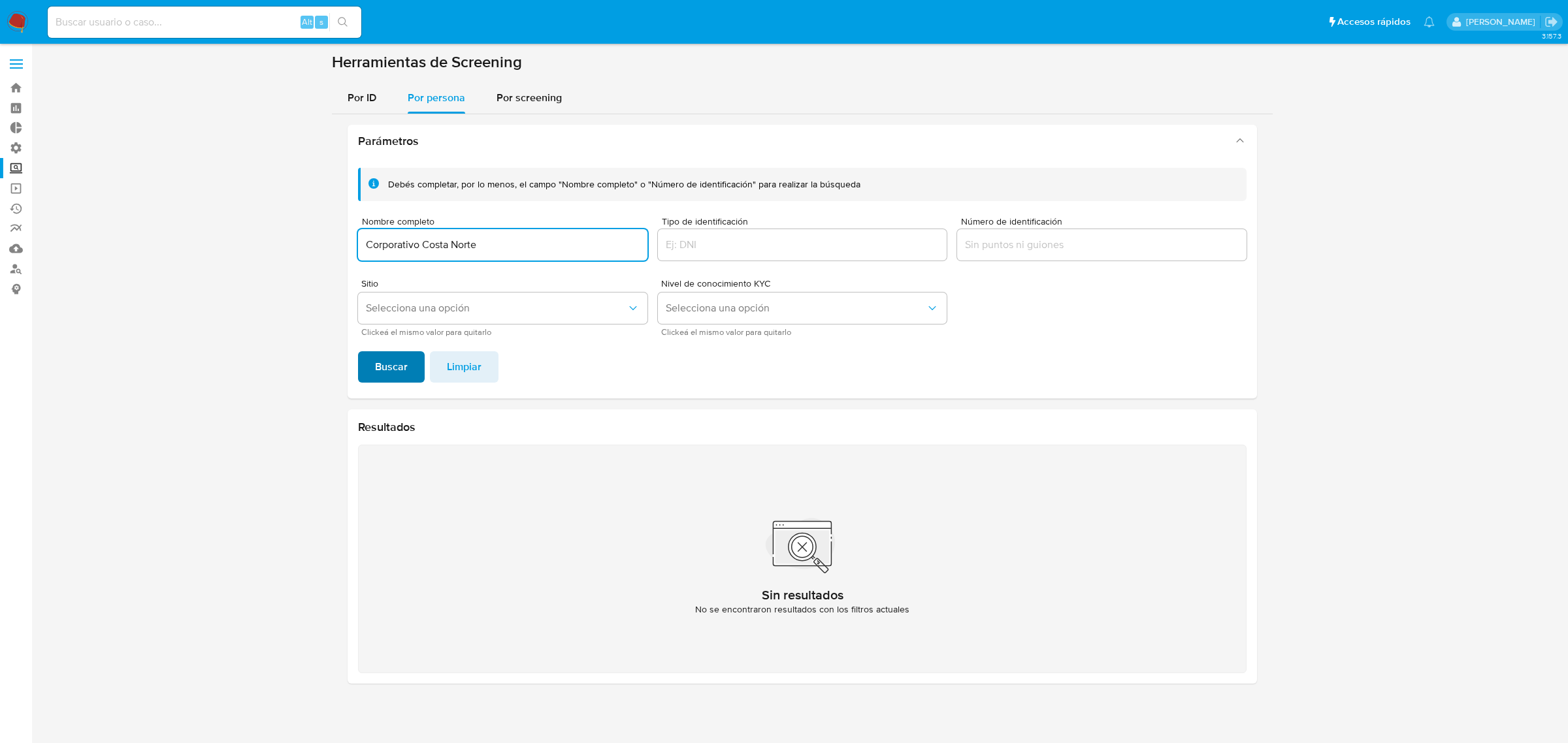
click at [367, 382] on button "Buscar" at bounding box center [391, 366] width 67 height 31
click at [526, 99] on span "Por screening" at bounding box center [529, 97] width 65 height 15
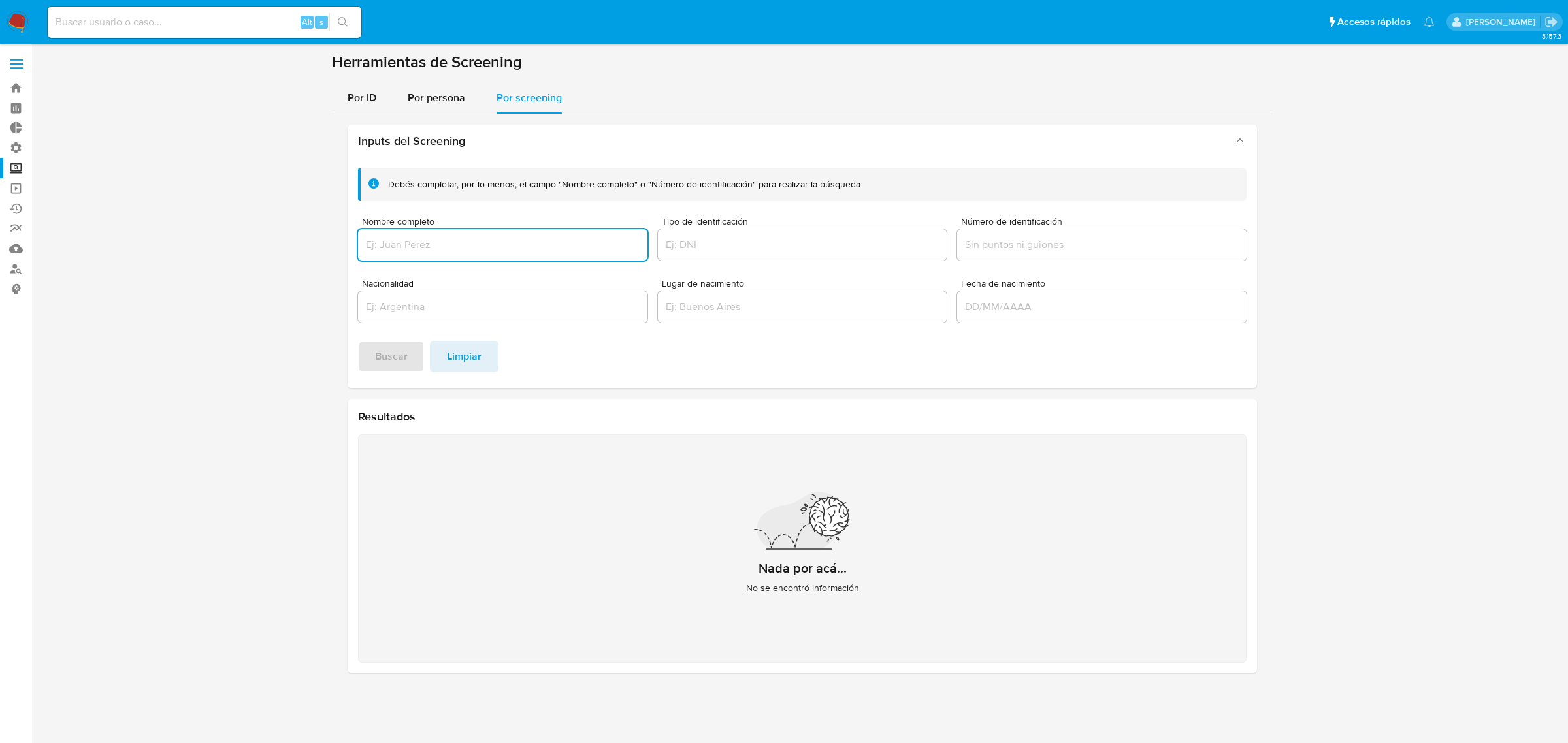
click at [398, 250] on input "Nombre completo" at bounding box center [503, 245] width 289 height 17
click at [399, 355] on span "Buscar" at bounding box center [391, 357] width 33 height 28
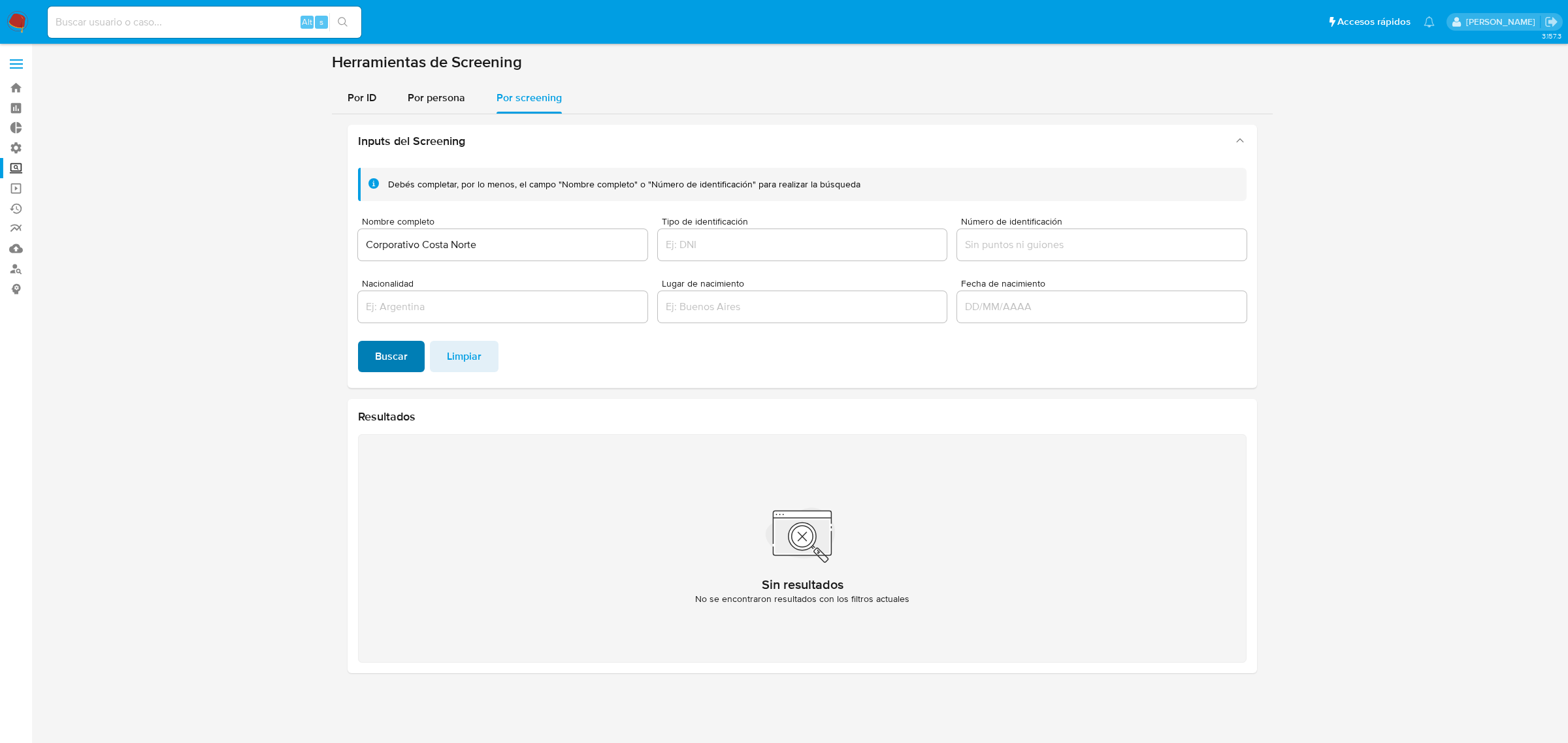
click at [385, 357] on span "Buscar" at bounding box center [391, 357] width 33 height 28
drag, startPoint x: 484, startPoint y: 240, endPoint x: 256, endPoint y: 241, distance: 228.0
click at [256, 241] on section at bounding box center [803, 367] width 1511 height 632
type input "Corporativo Integral De La Costa SA de CV"
click at [358, 341] on button "Buscar" at bounding box center [391, 356] width 67 height 31
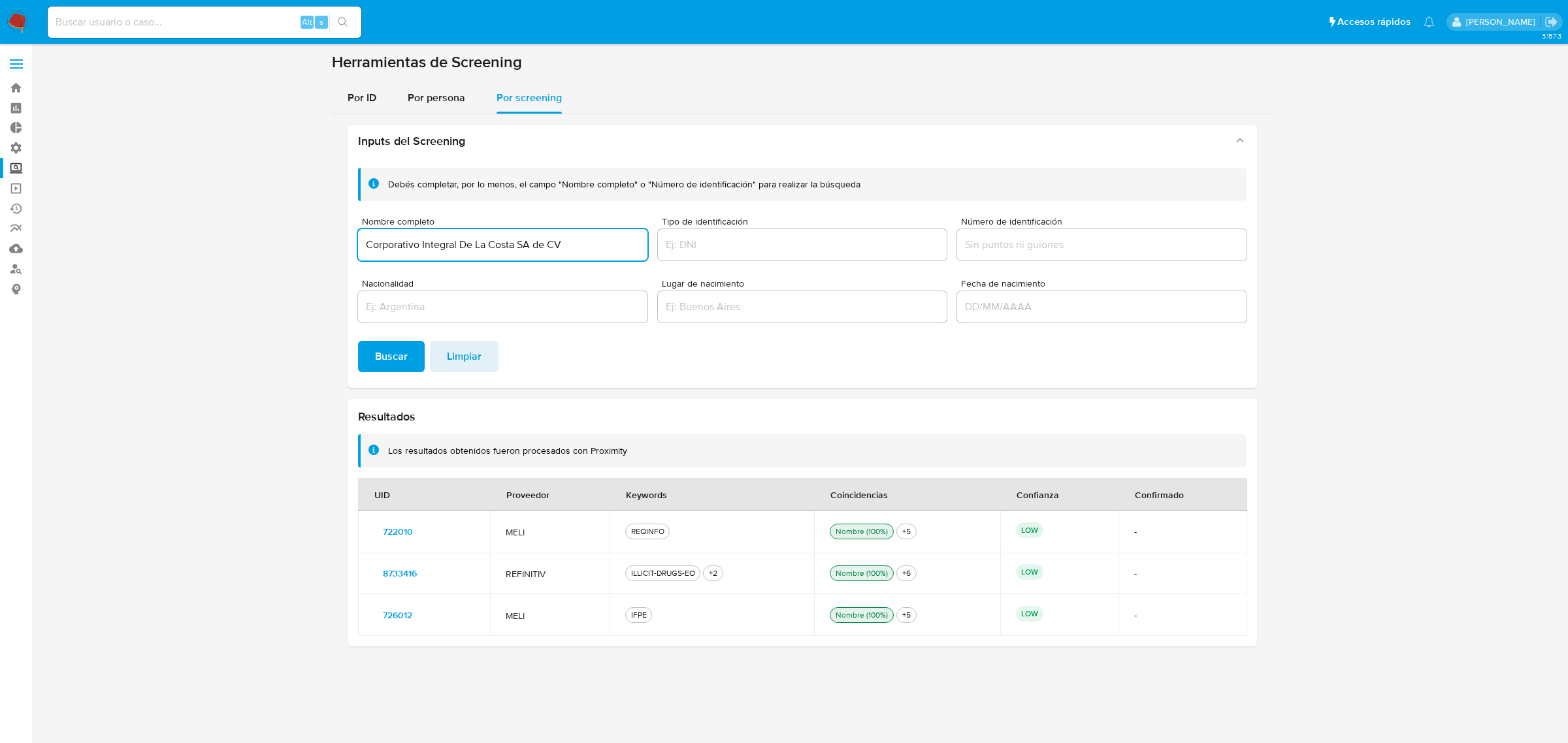
drag, startPoint x: 579, startPoint y: 246, endPoint x: 314, endPoint y: 246, distance: 265.0
click at [315, 246] on section at bounding box center [803, 354] width 1511 height 605
click at [130, 20] on input at bounding box center [205, 23] width 314 height 17
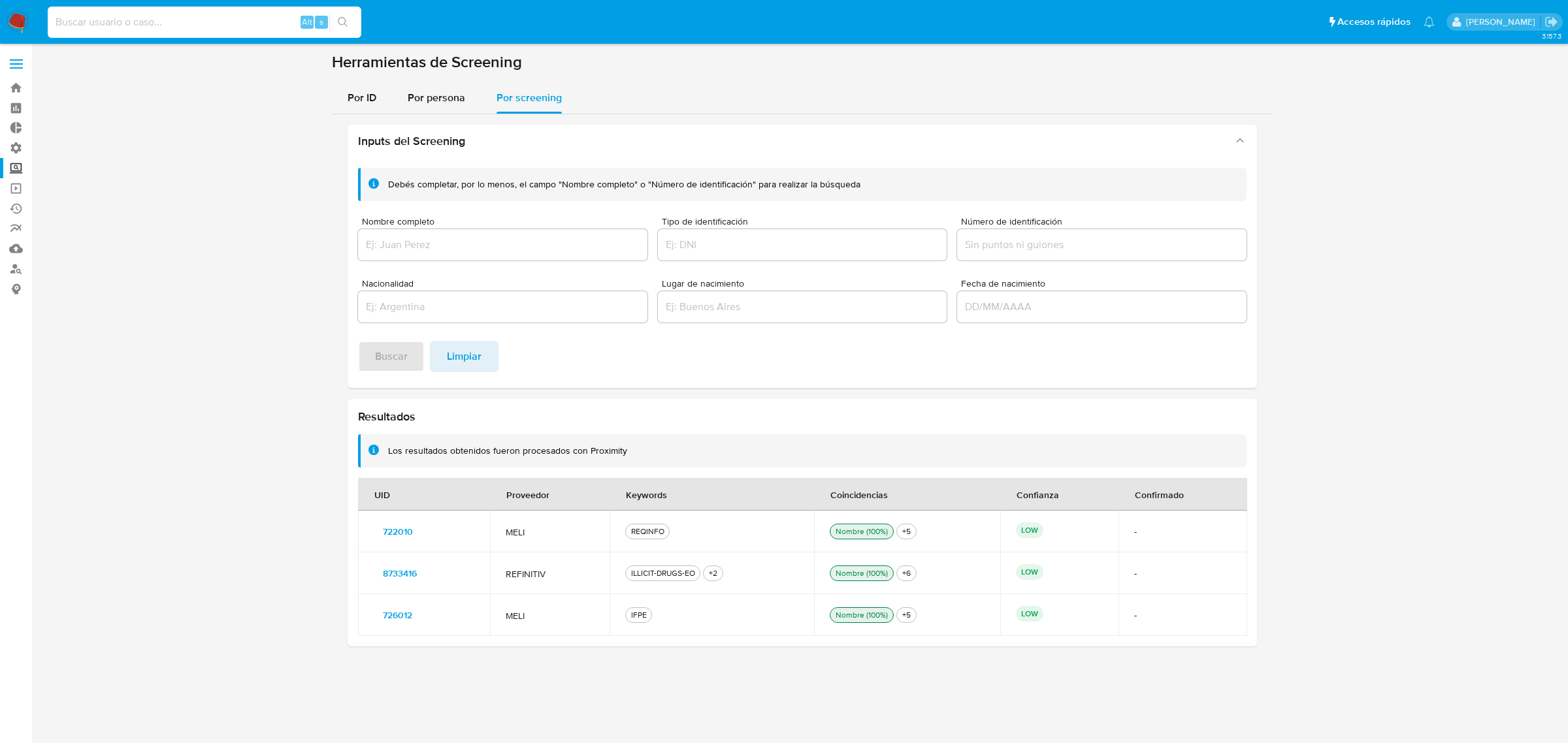
paste input "1176676038"
type input "1176676038"
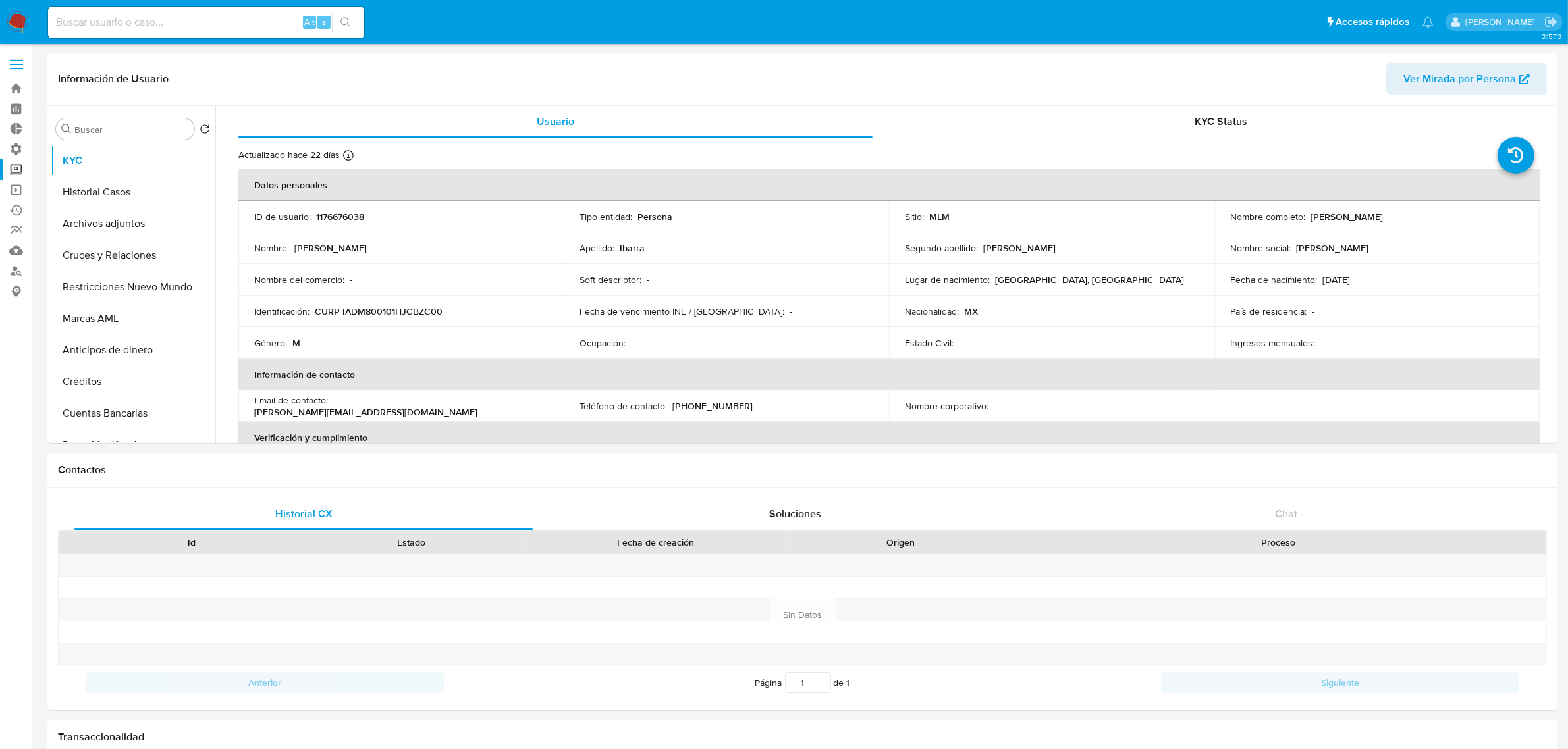
select select "10"
click at [129, 303] on button "Lista Interna" at bounding box center [128, 301] width 154 height 31
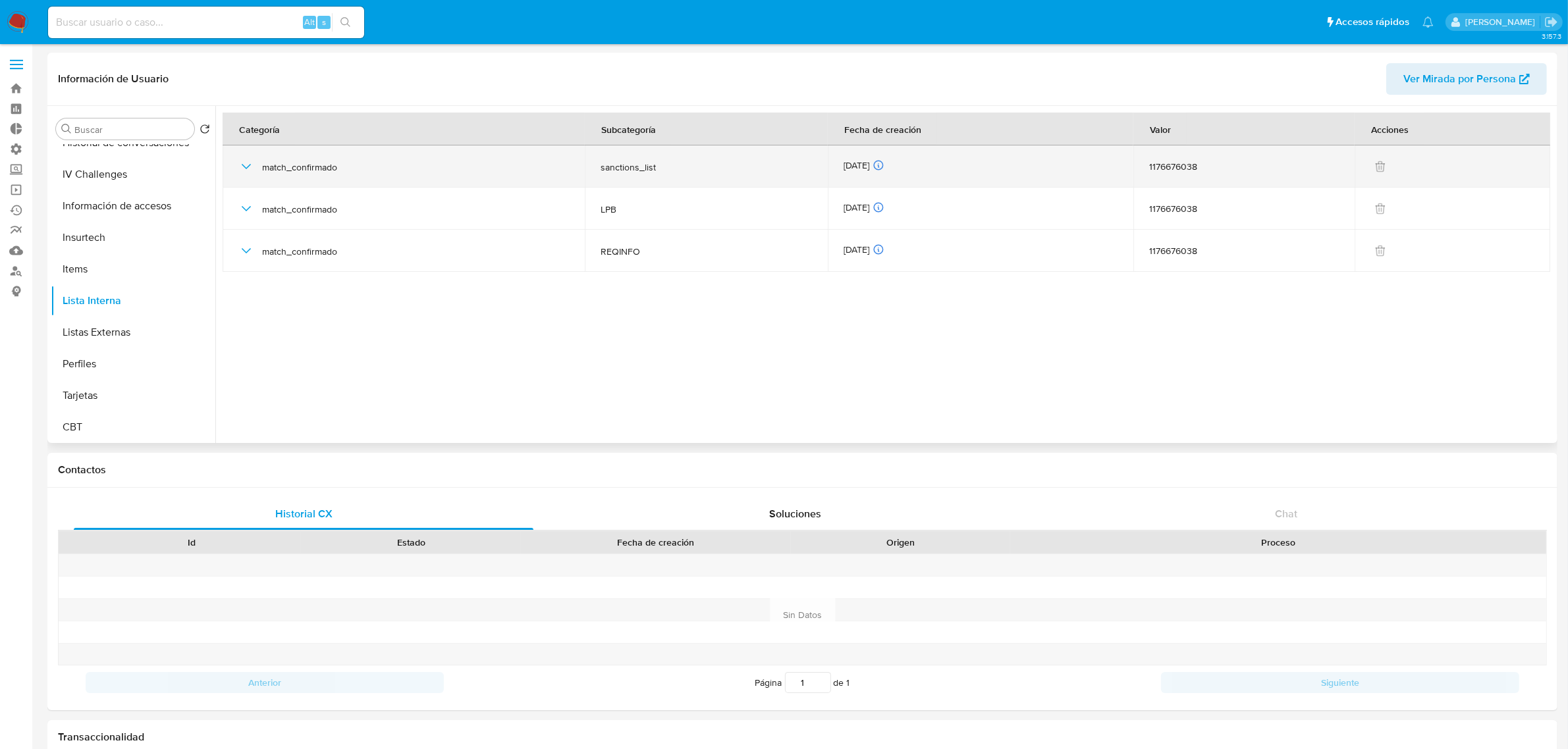
click at [246, 166] on icon "button" at bounding box center [246, 167] width 16 height 16
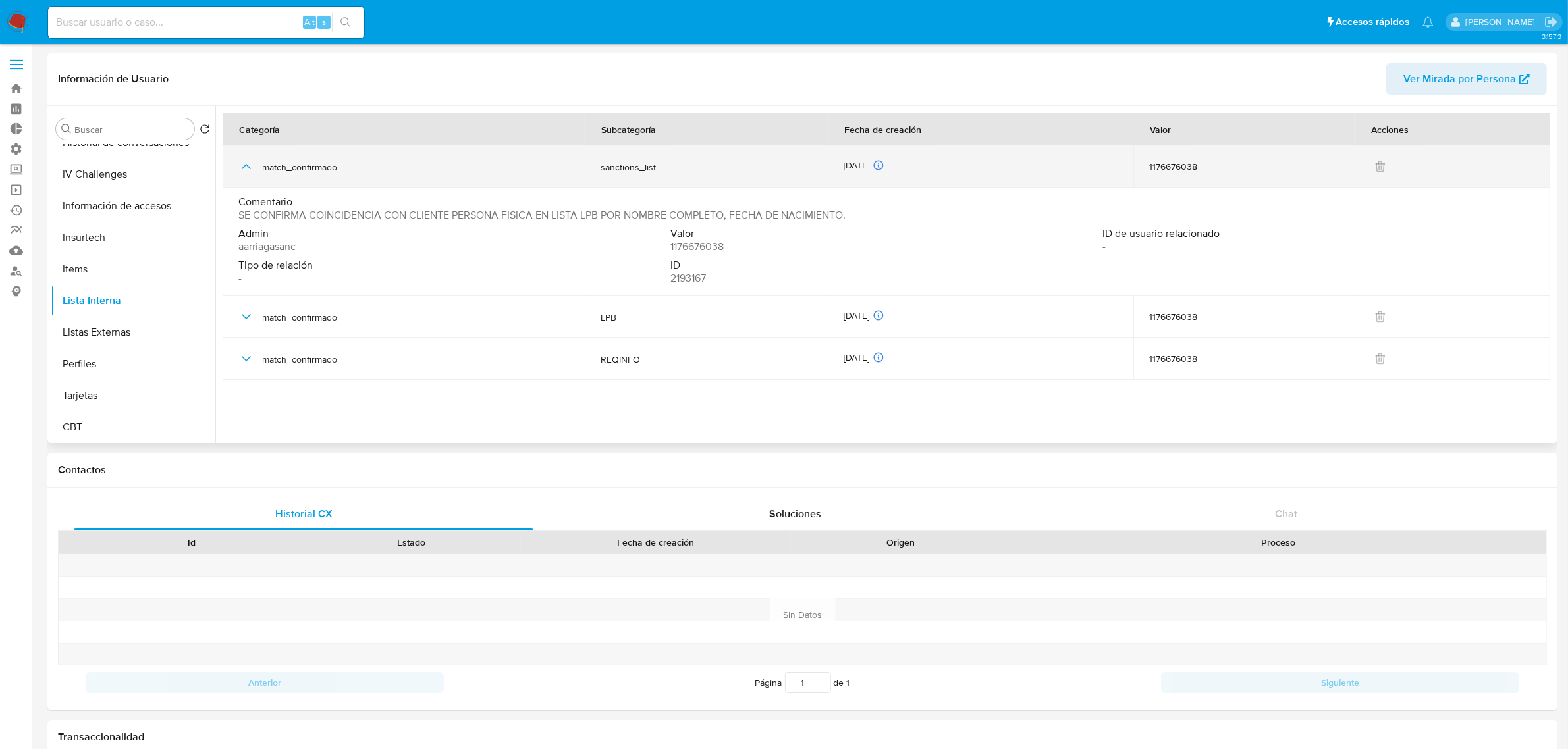
click at [248, 166] on icon "button" at bounding box center [247, 167] width 10 height 6
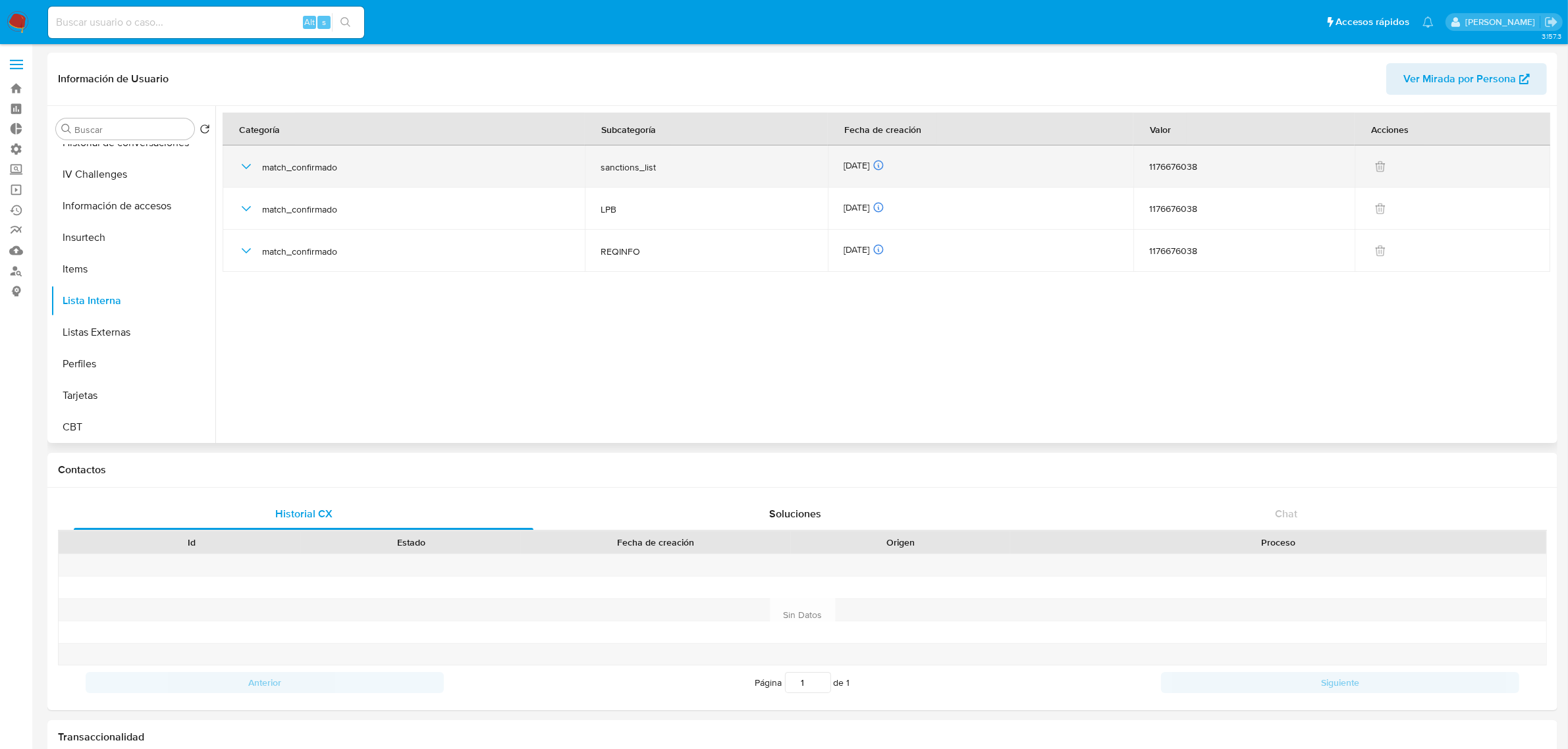
click at [247, 164] on icon "button" at bounding box center [246, 167] width 16 height 16
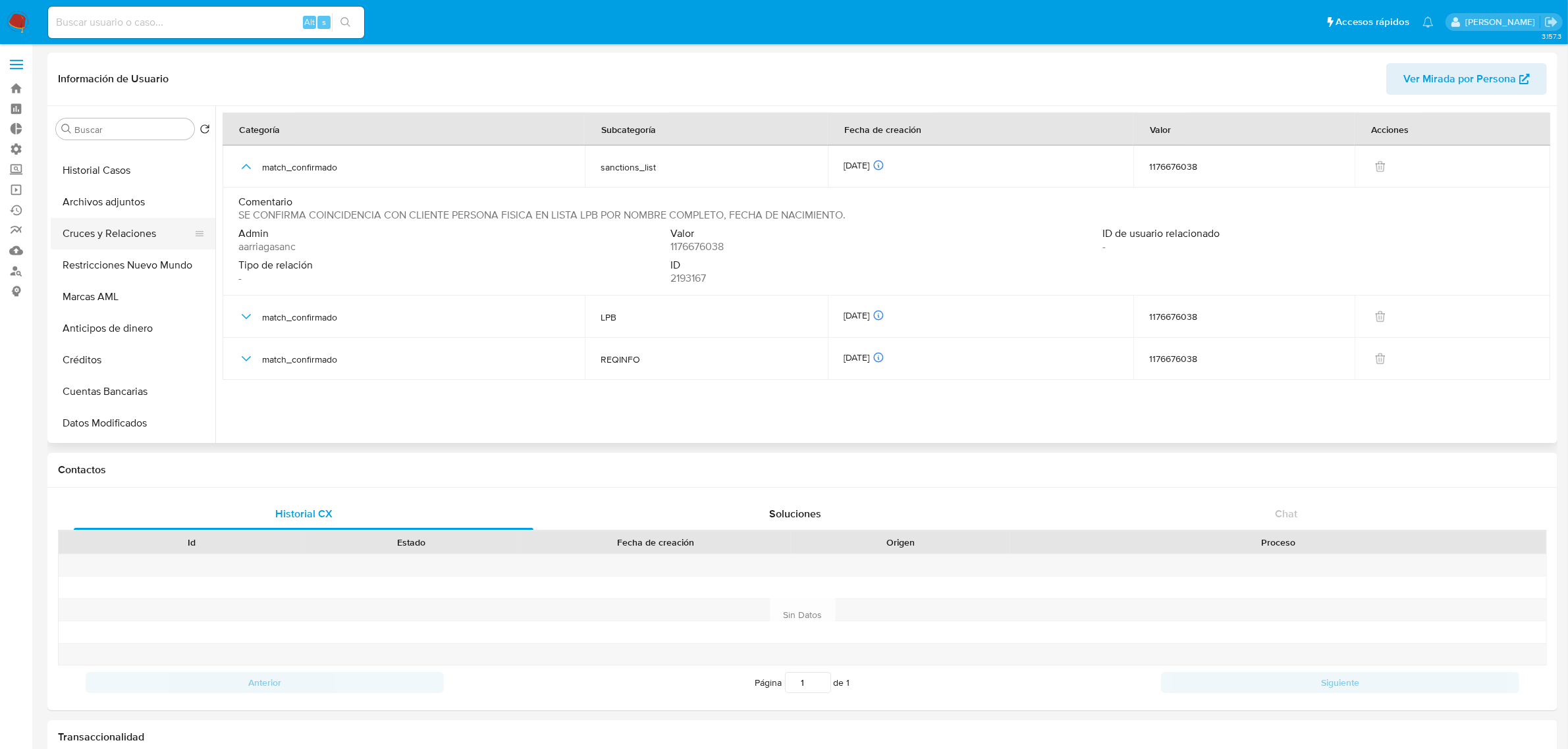
scroll to position [0, 0]
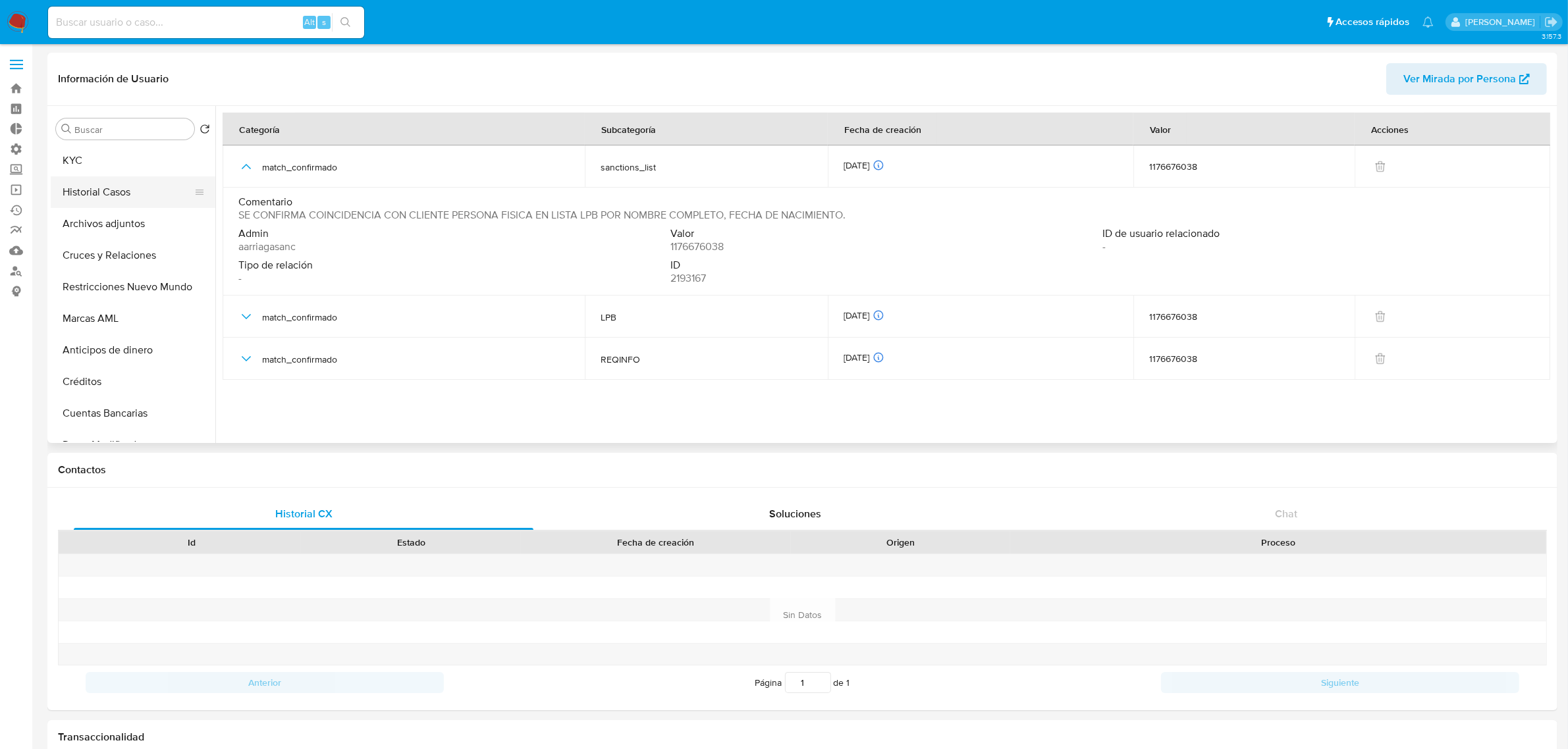
click at [104, 192] on button "Historial Casos" at bounding box center [128, 191] width 154 height 31
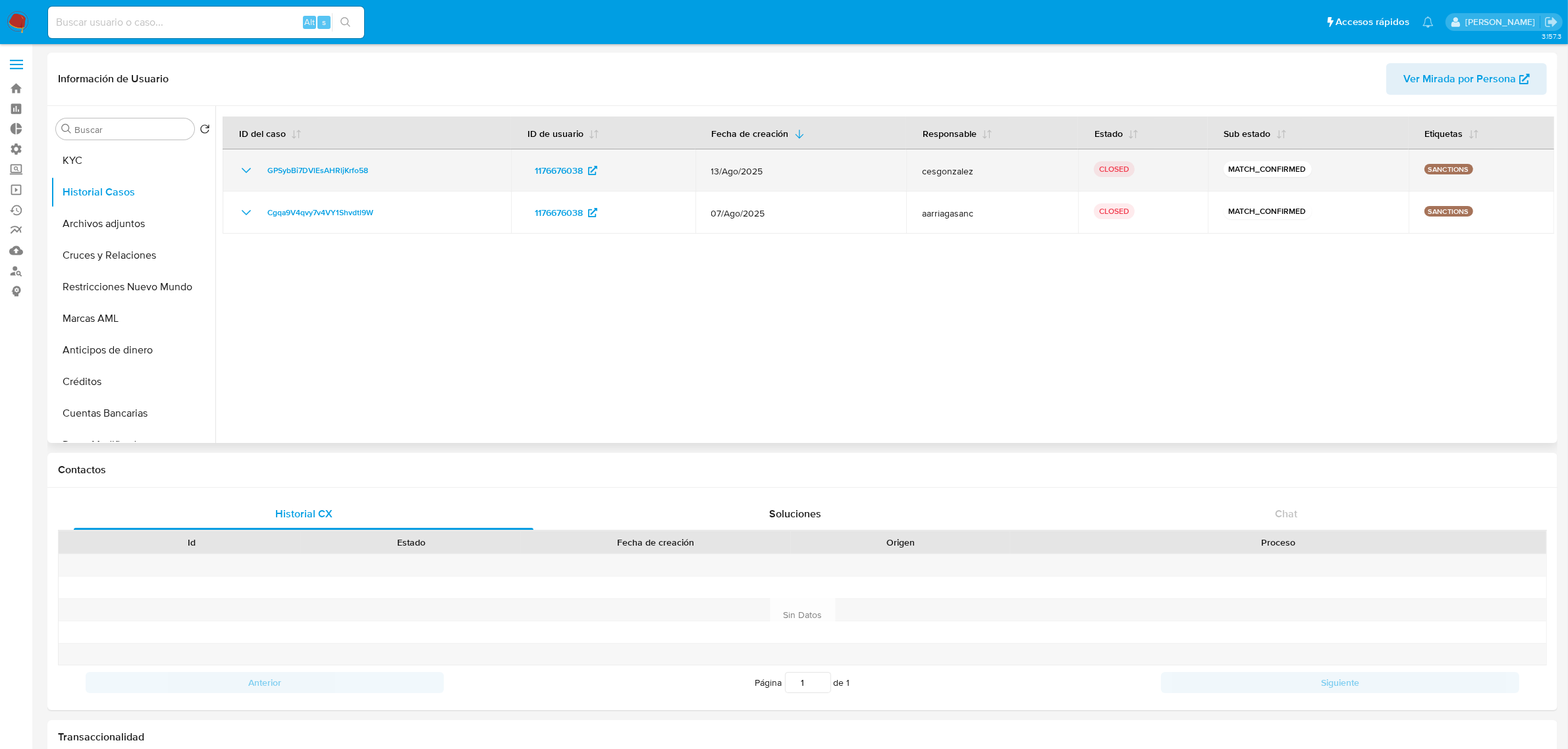
click at [248, 172] on icon "Mostrar/Ocultar" at bounding box center [246, 170] width 16 height 16
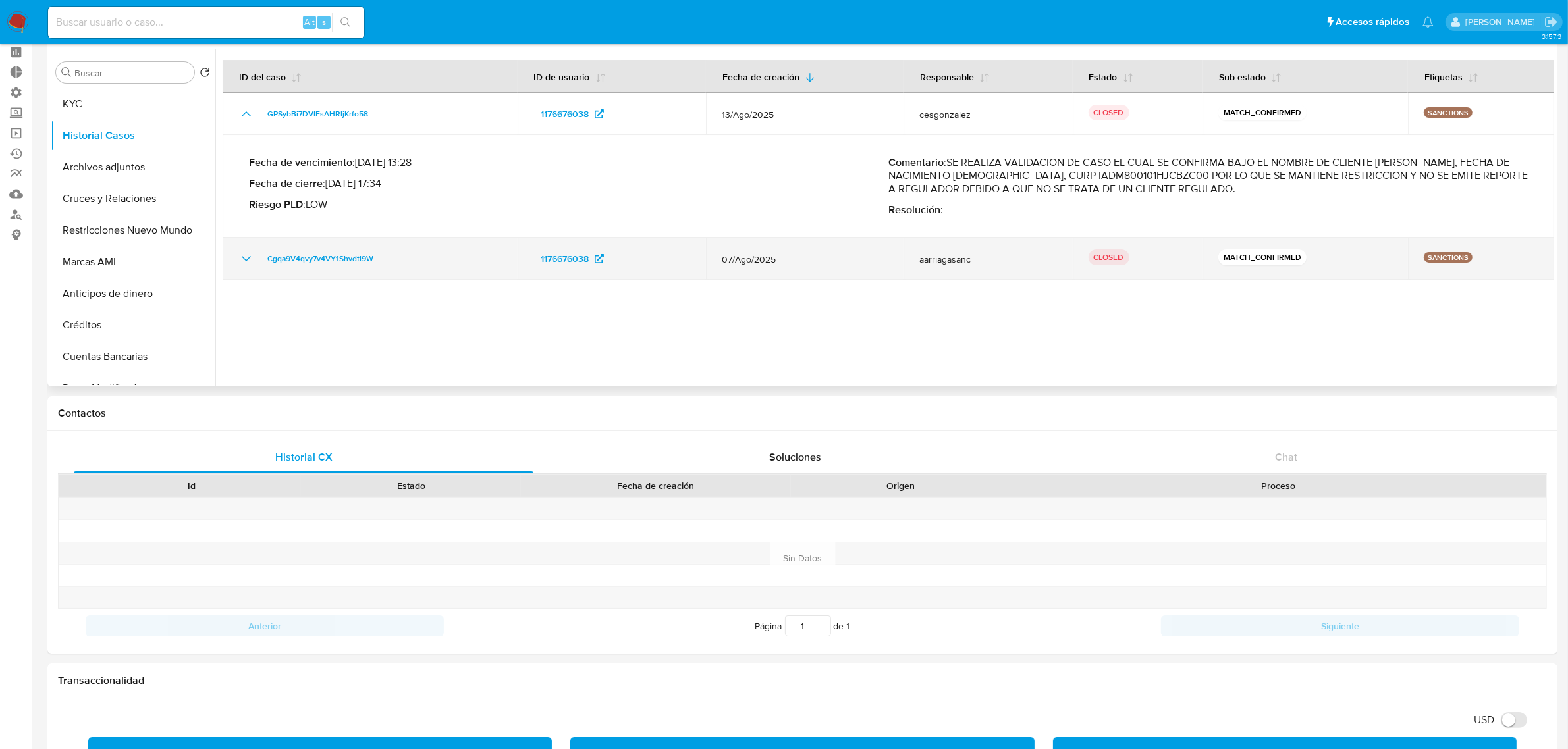
scroll to position [82, 0]
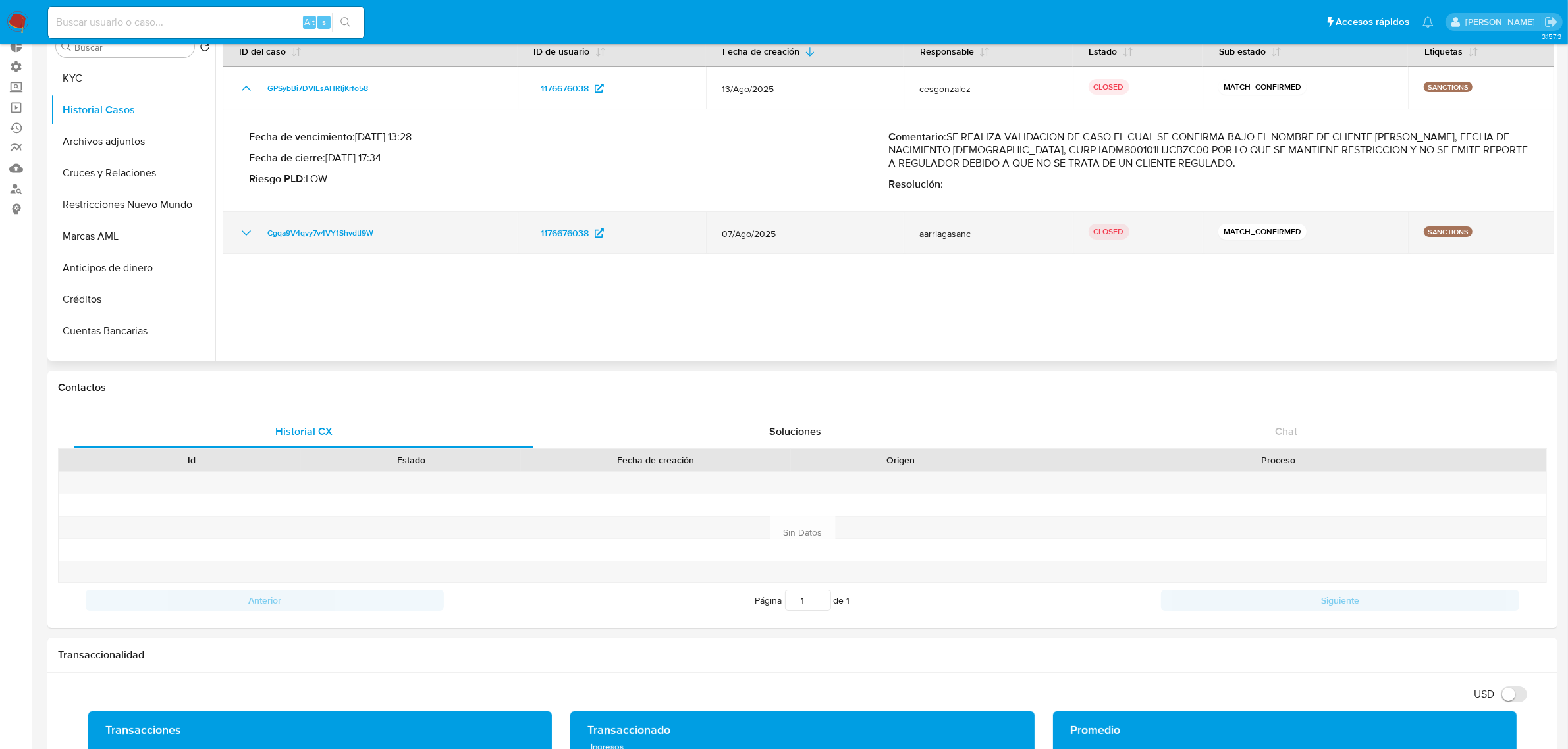
click at [242, 234] on icon "Mostrar/Ocultar" at bounding box center [246, 233] width 16 height 16
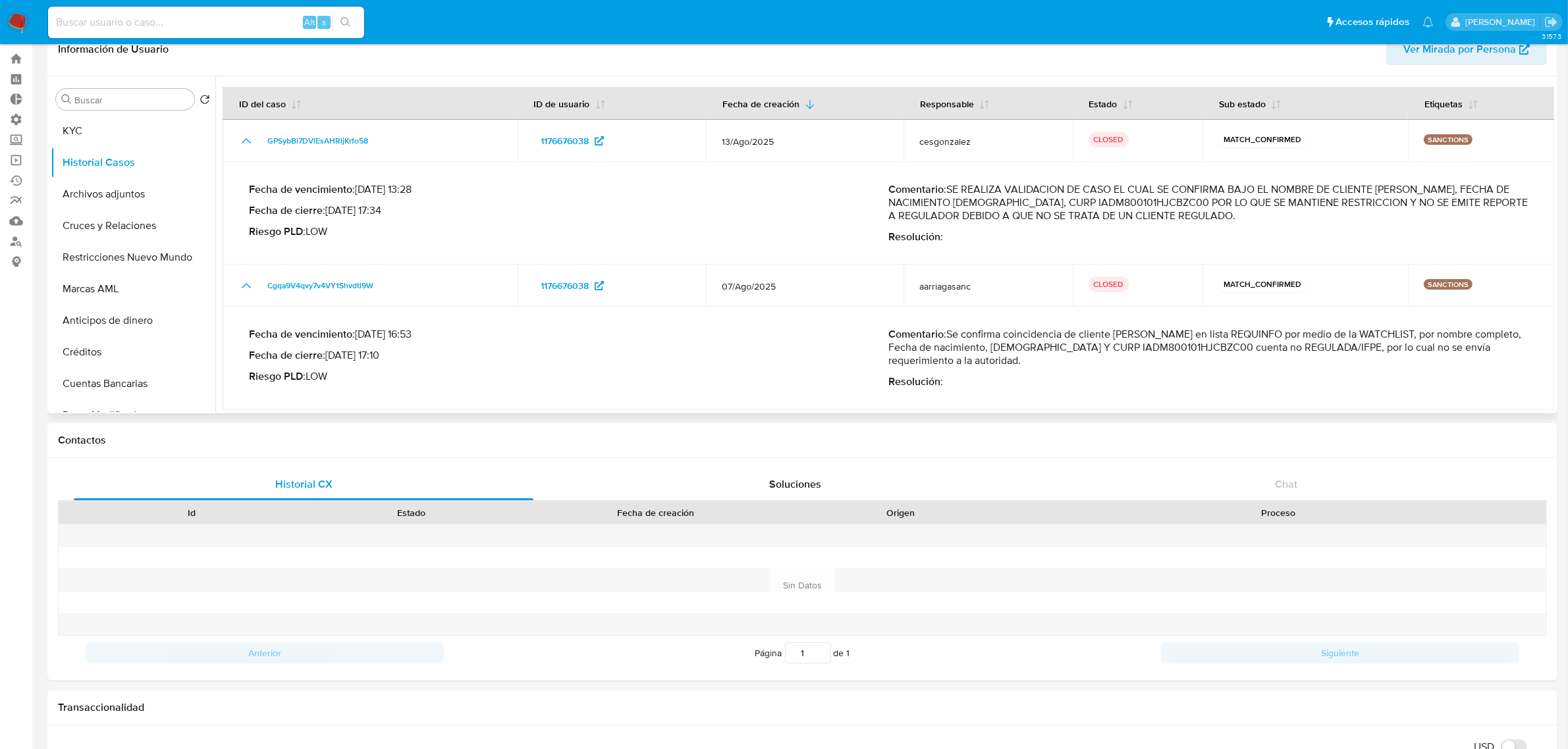
scroll to position [0, 0]
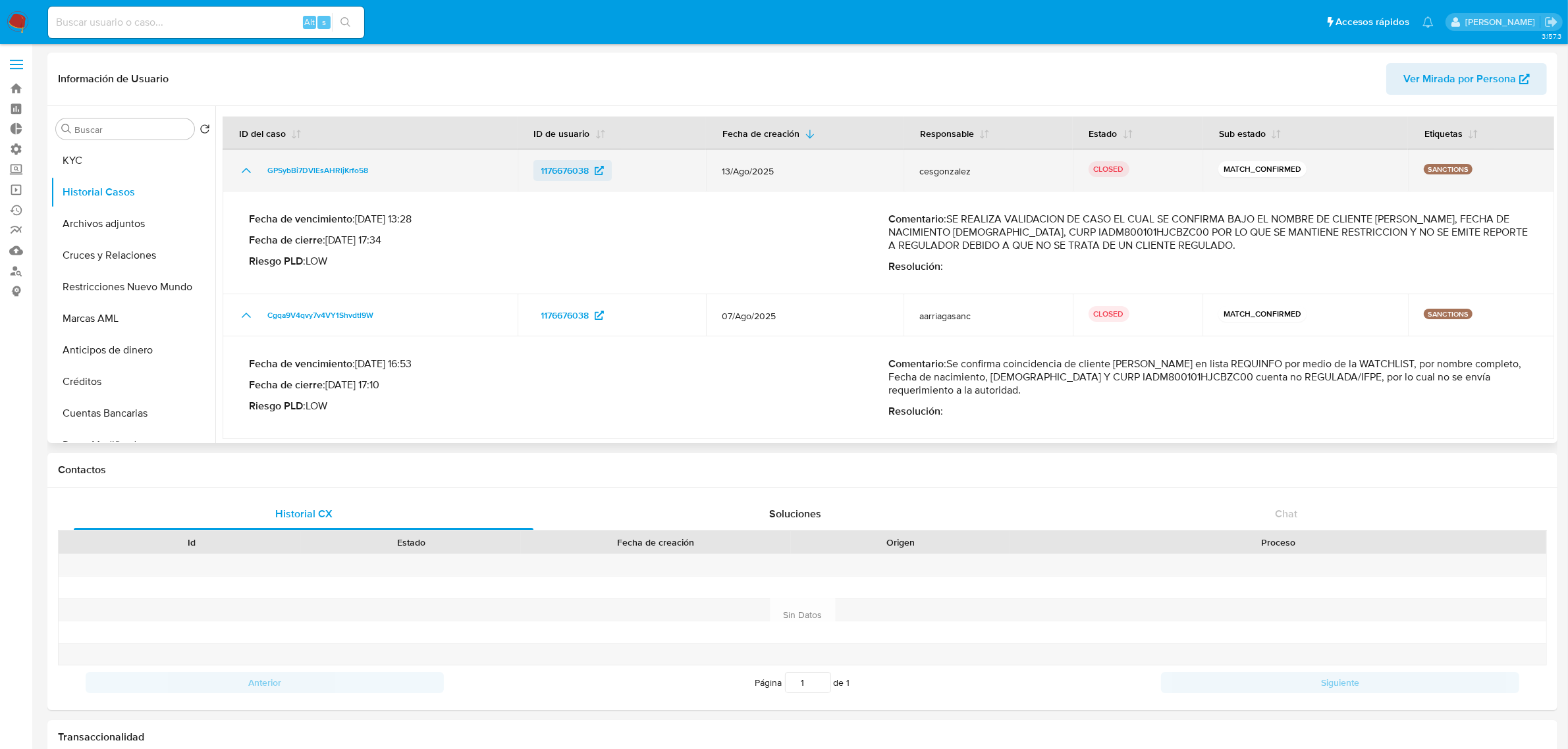
click at [566, 176] on span "1176676038" at bounding box center [566, 170] width 49 height 21
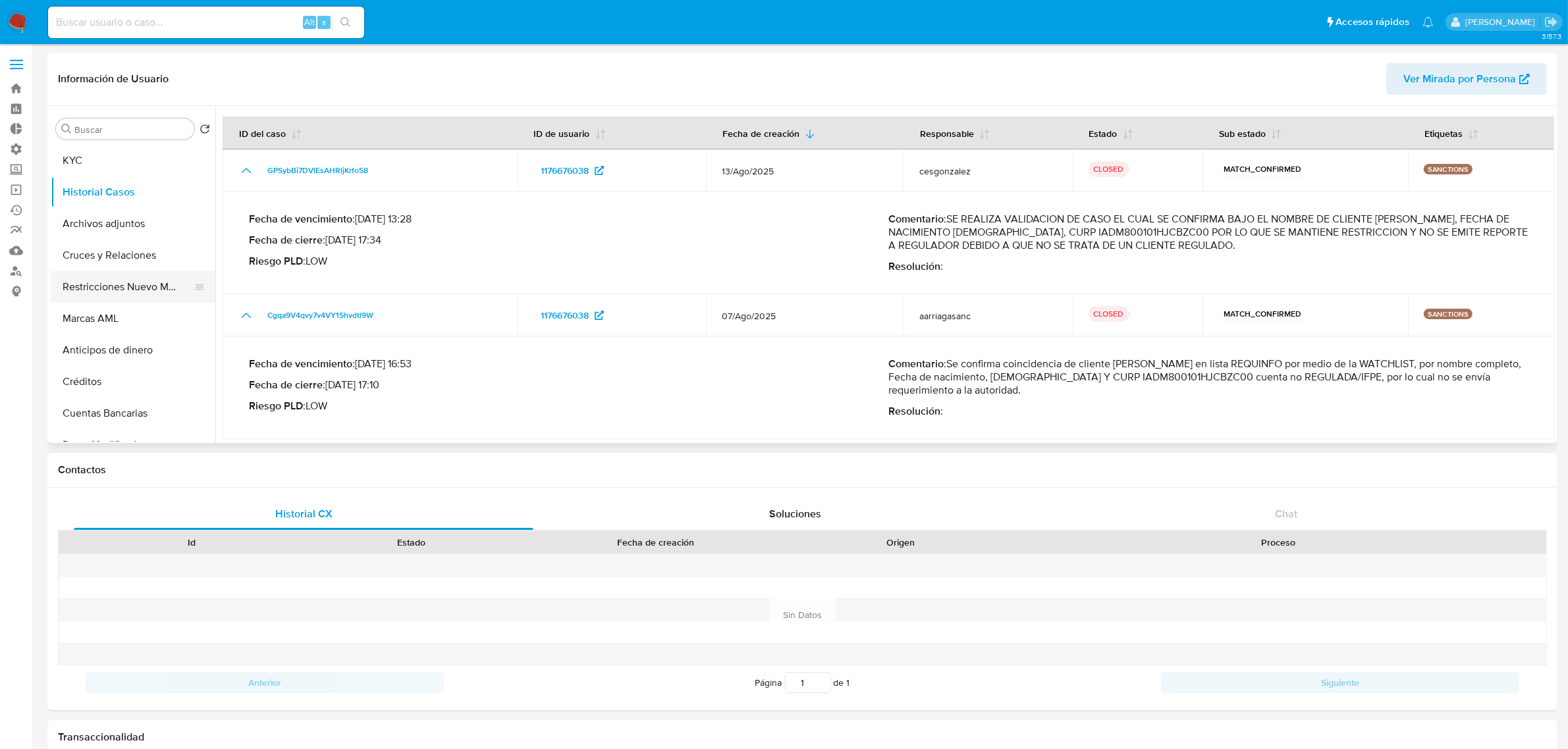
click at [123, 285] on button "Restricciones Nuevo Mundo" at bounding box center [128, 286] width 154 height 31
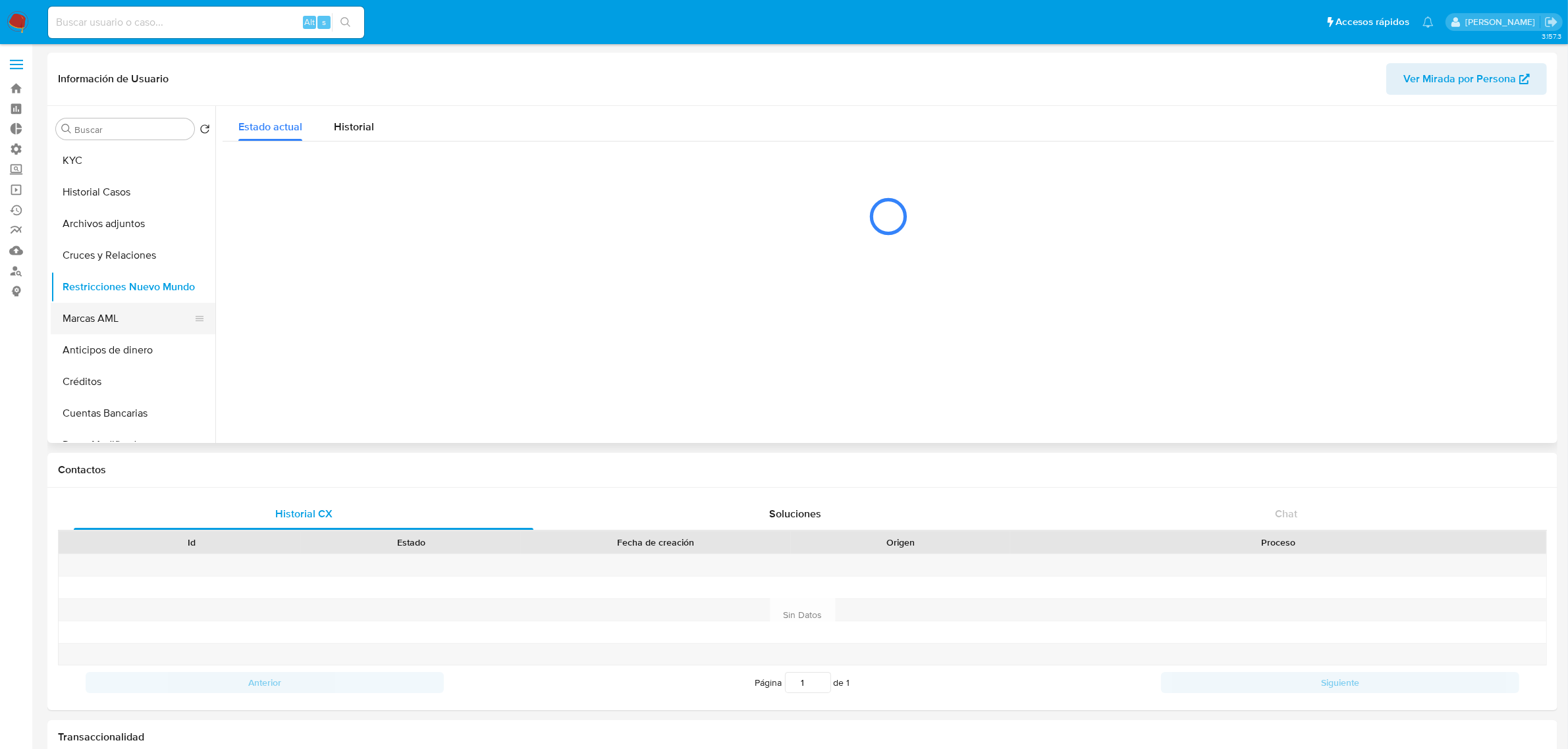
click at [101, 320] on button "Marcas AML" at bounding box center [128, 318] width 154 height 31
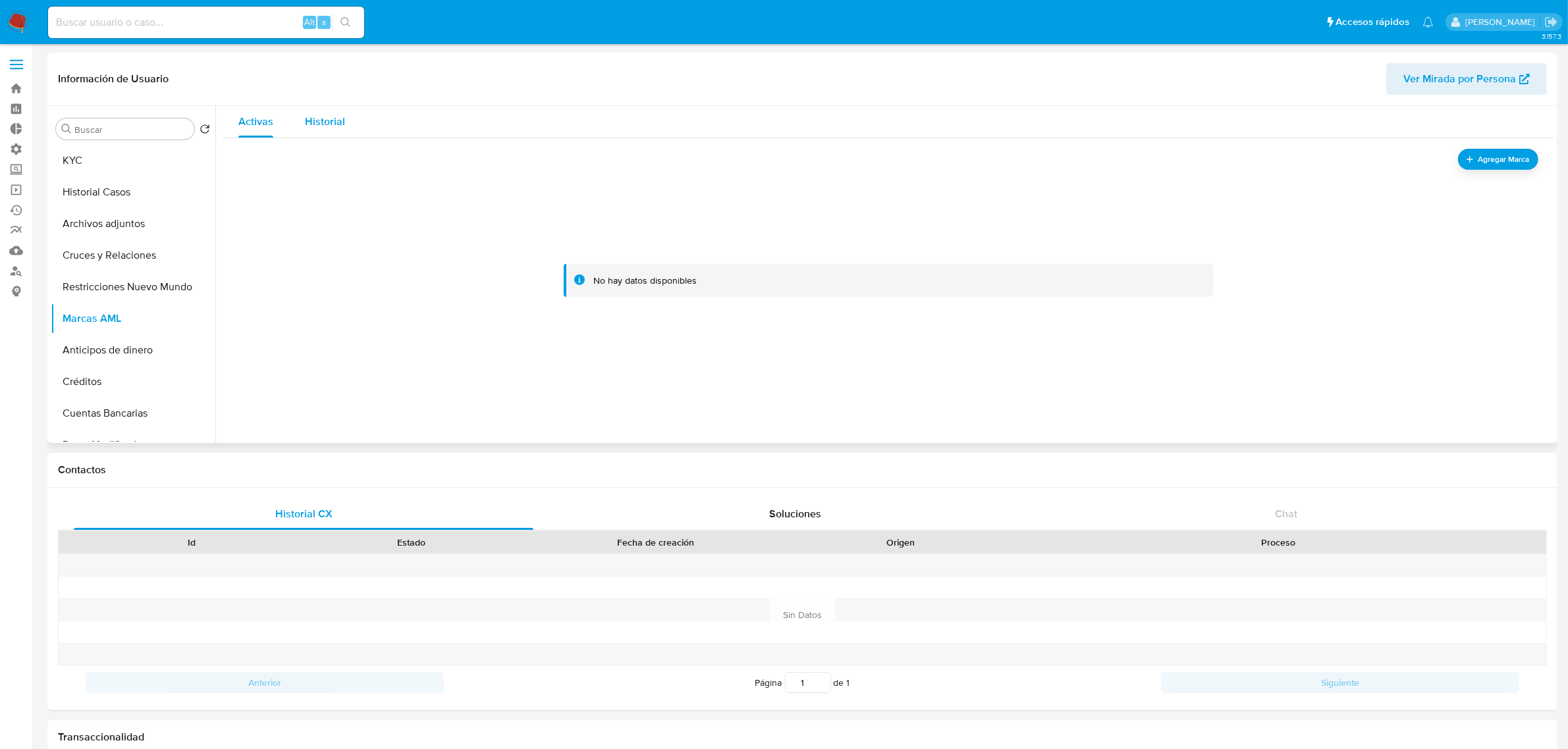
click at [327, 123] on span "Historial" at bounding box center [325, 122] width 40 height 15
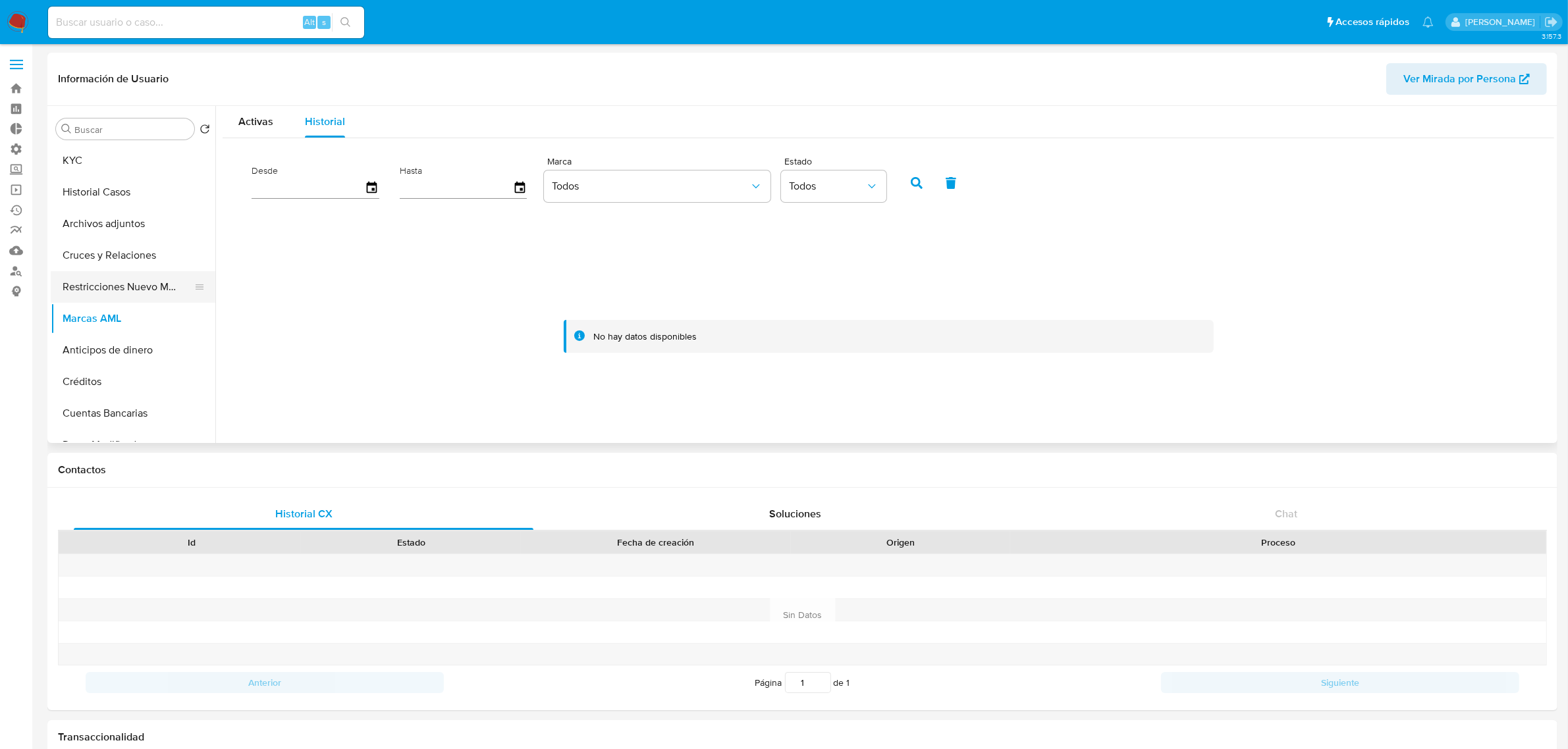
click at [104, 291] on button "Restricciones Nuevo Mundo" at bounding box center [128, 286] width 154 height 31
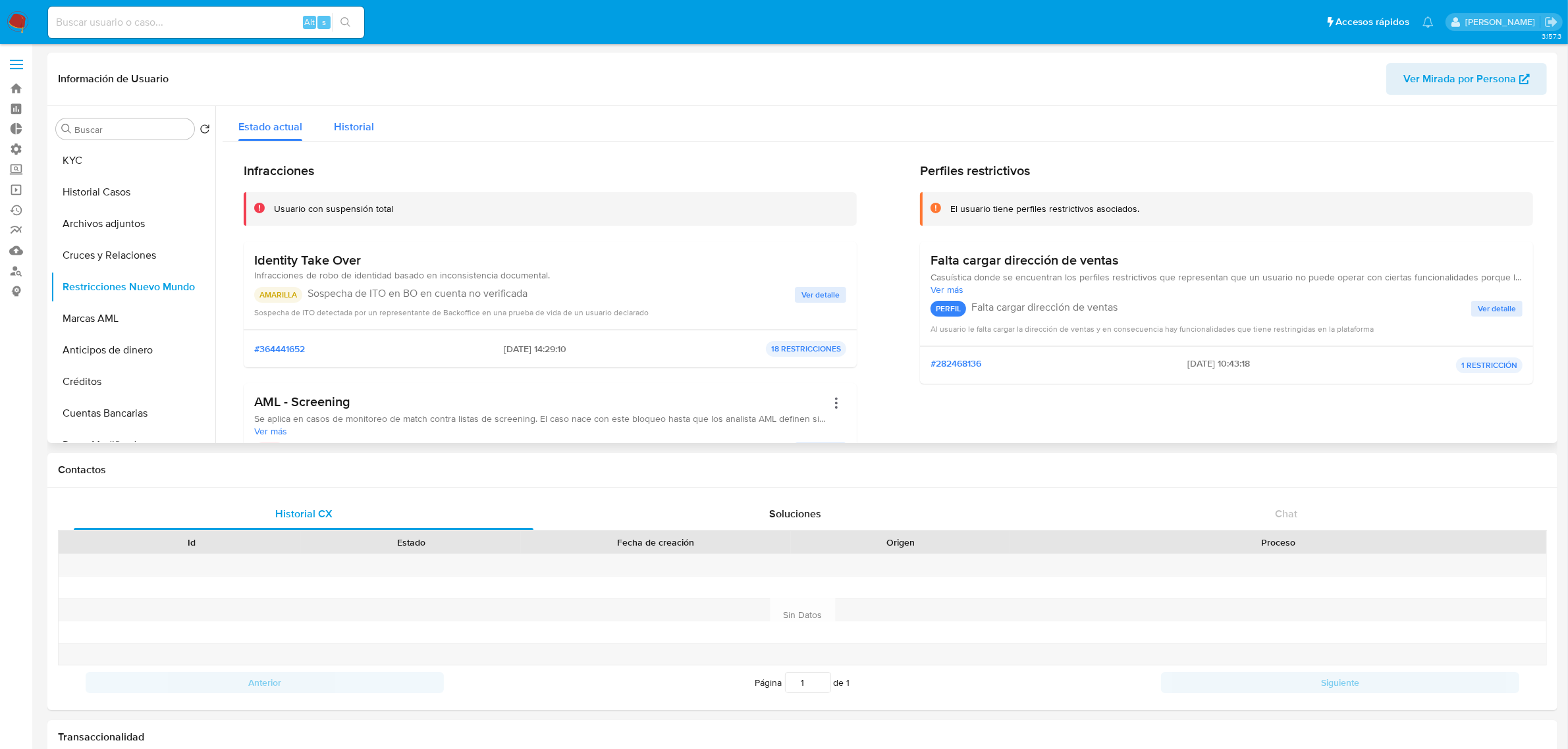
click at [358, 124] on span "Historial" at bounding box center [354, 127] width 40 height 15
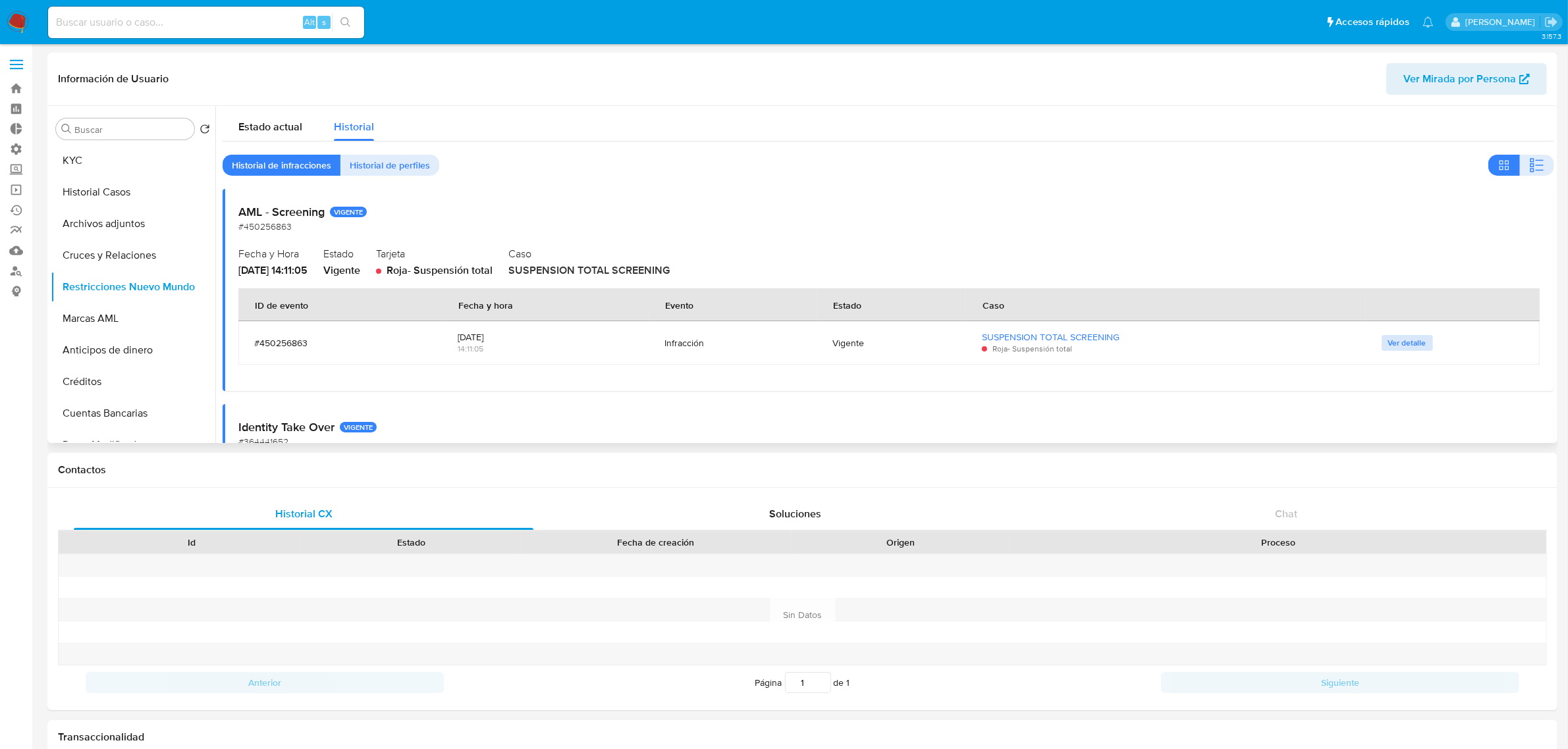
click at [1407, 338] on span "Ver detalle" at bounding box center [1407, 344] width 38 height 13
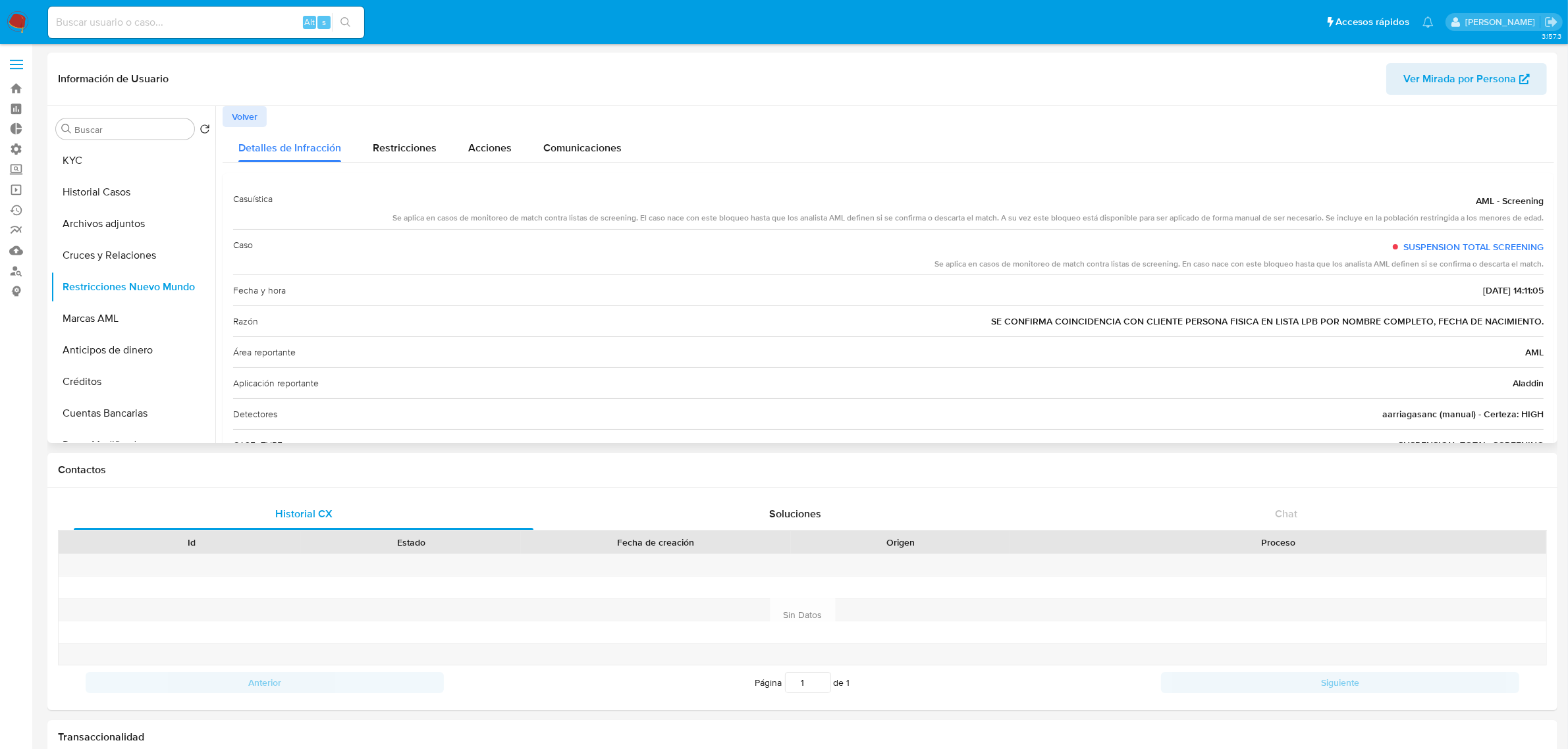
click at [259, 113] on button "Volver" at bounding box center [245, 116] width 44 height 21
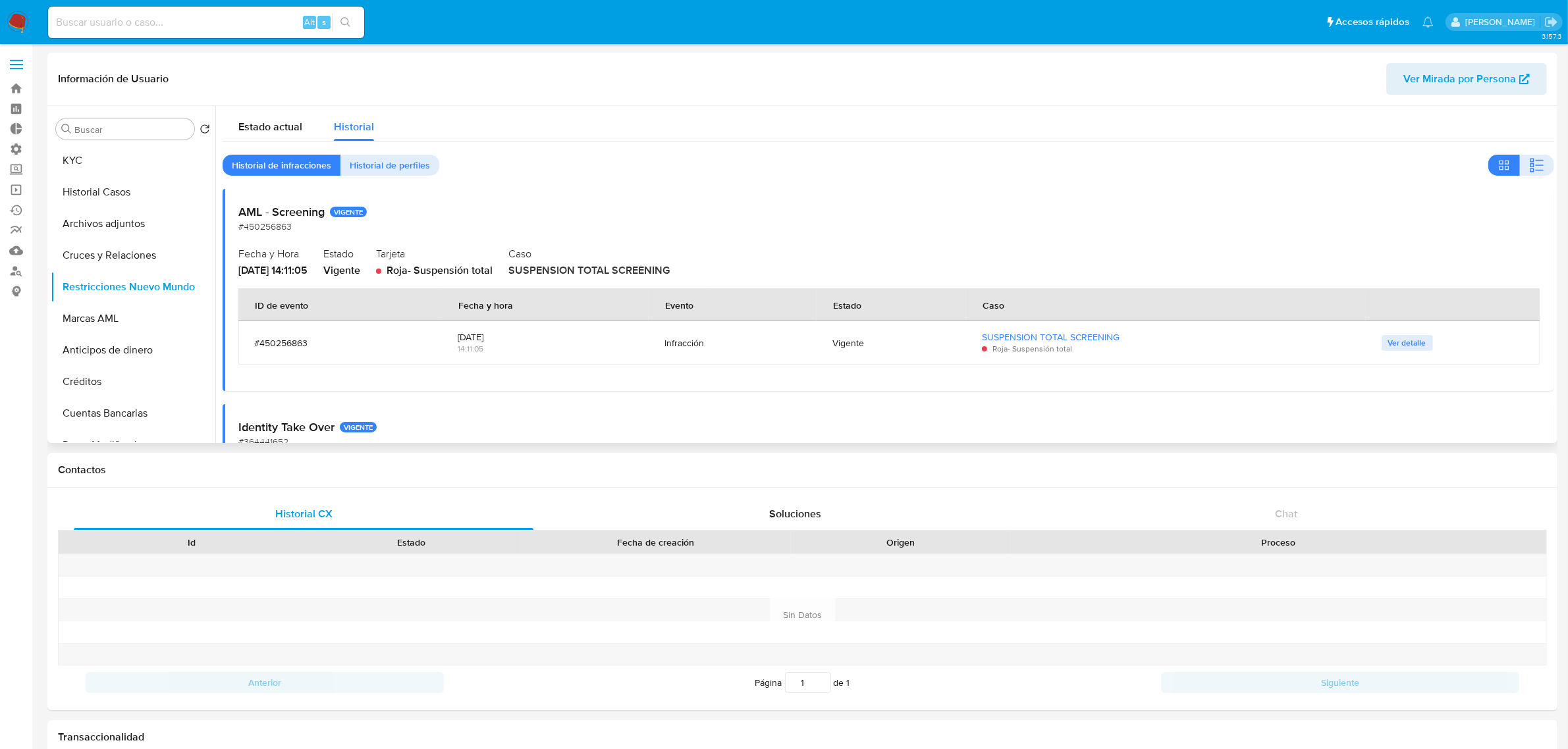
click at [1540, 163] on icon "button" at bounding box center [1538, 165] width 16 height 16
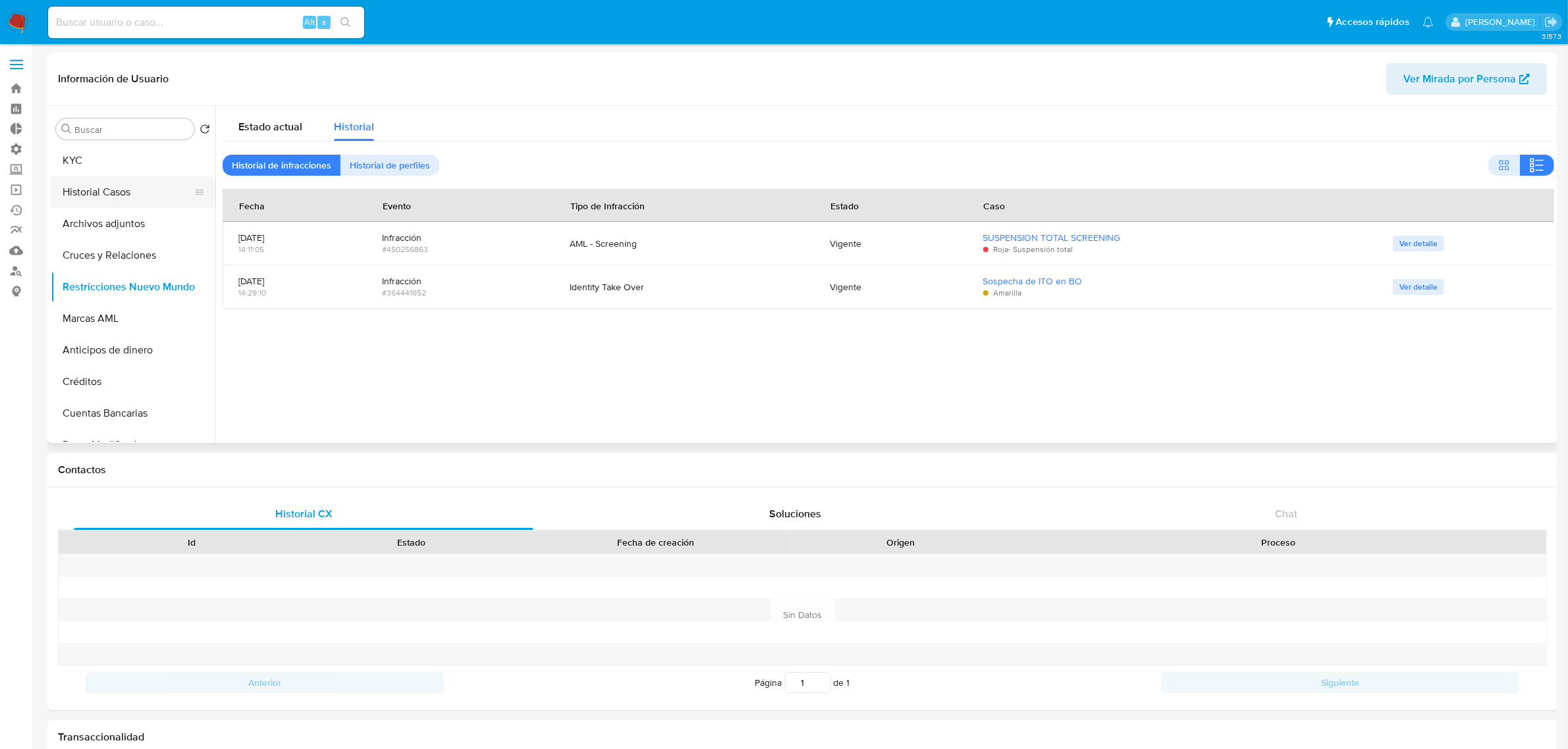
click at [90, 194] on button "Historial Casos" at bounding box center [128, 191] width 154 height 31
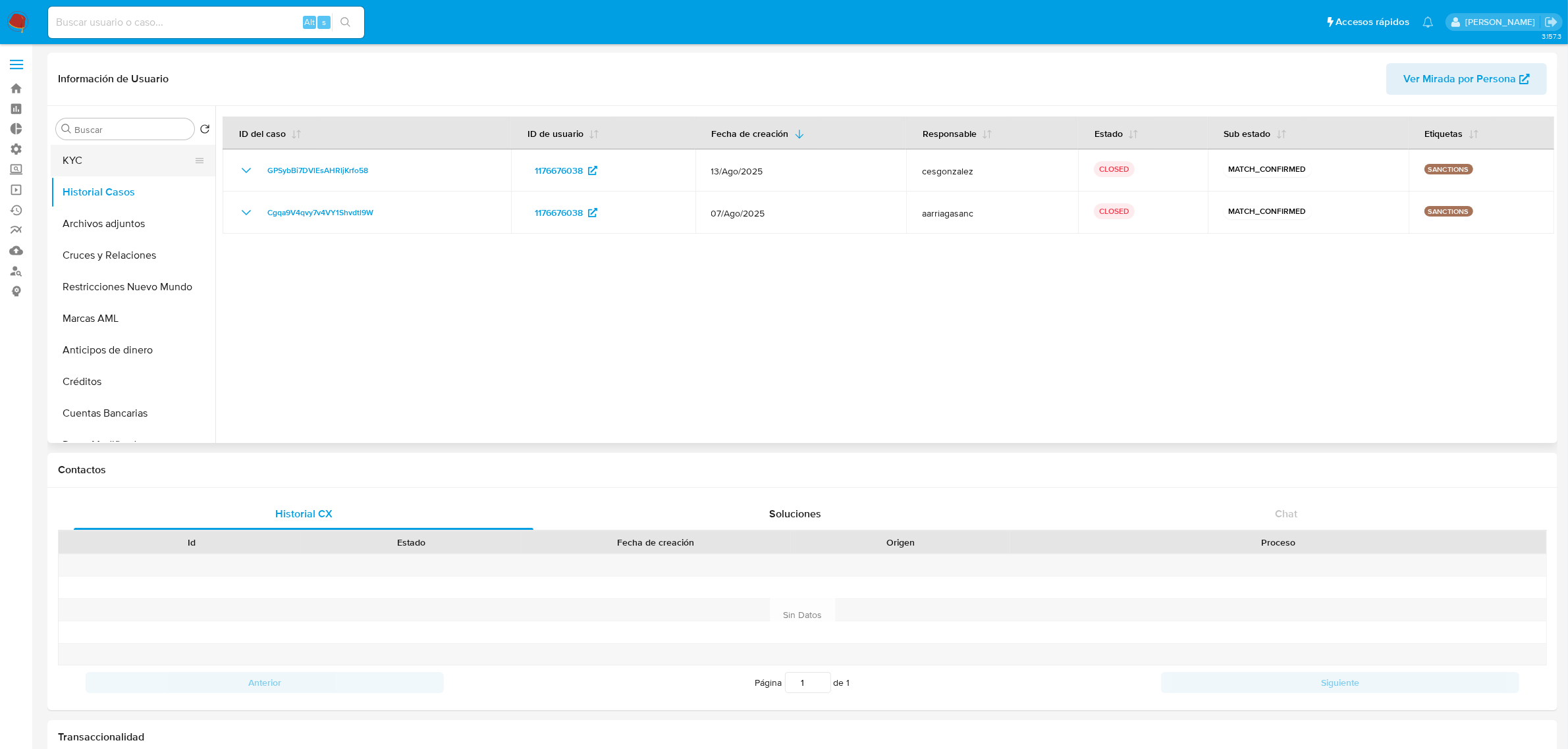
click at [87, 165] on button "KYC" at bounding box center [128, 160] width 154 height 31
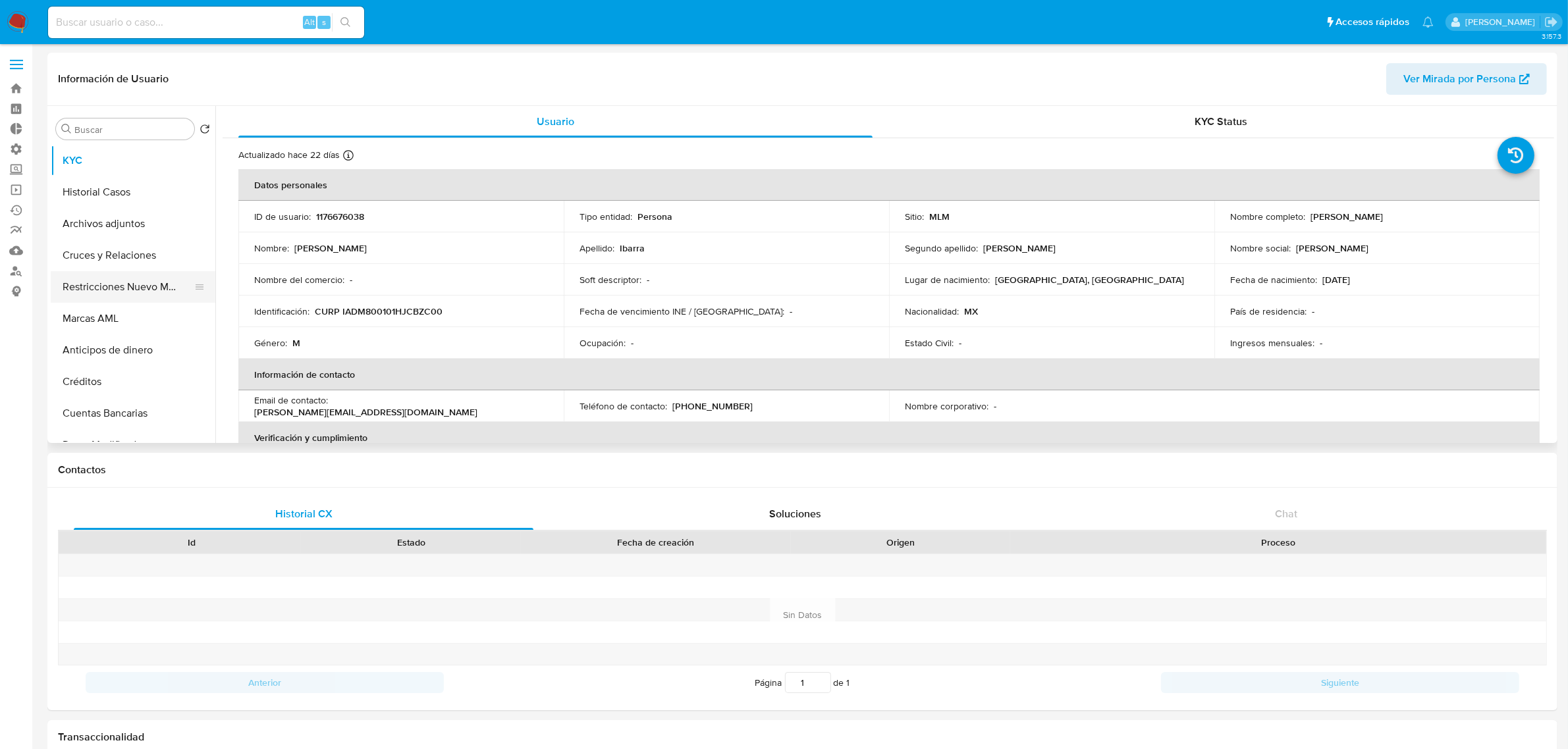
click at [113, 293] on button "Restricciones Nuevo Mundo" at bounding box center [128, 286] width 154 height 31
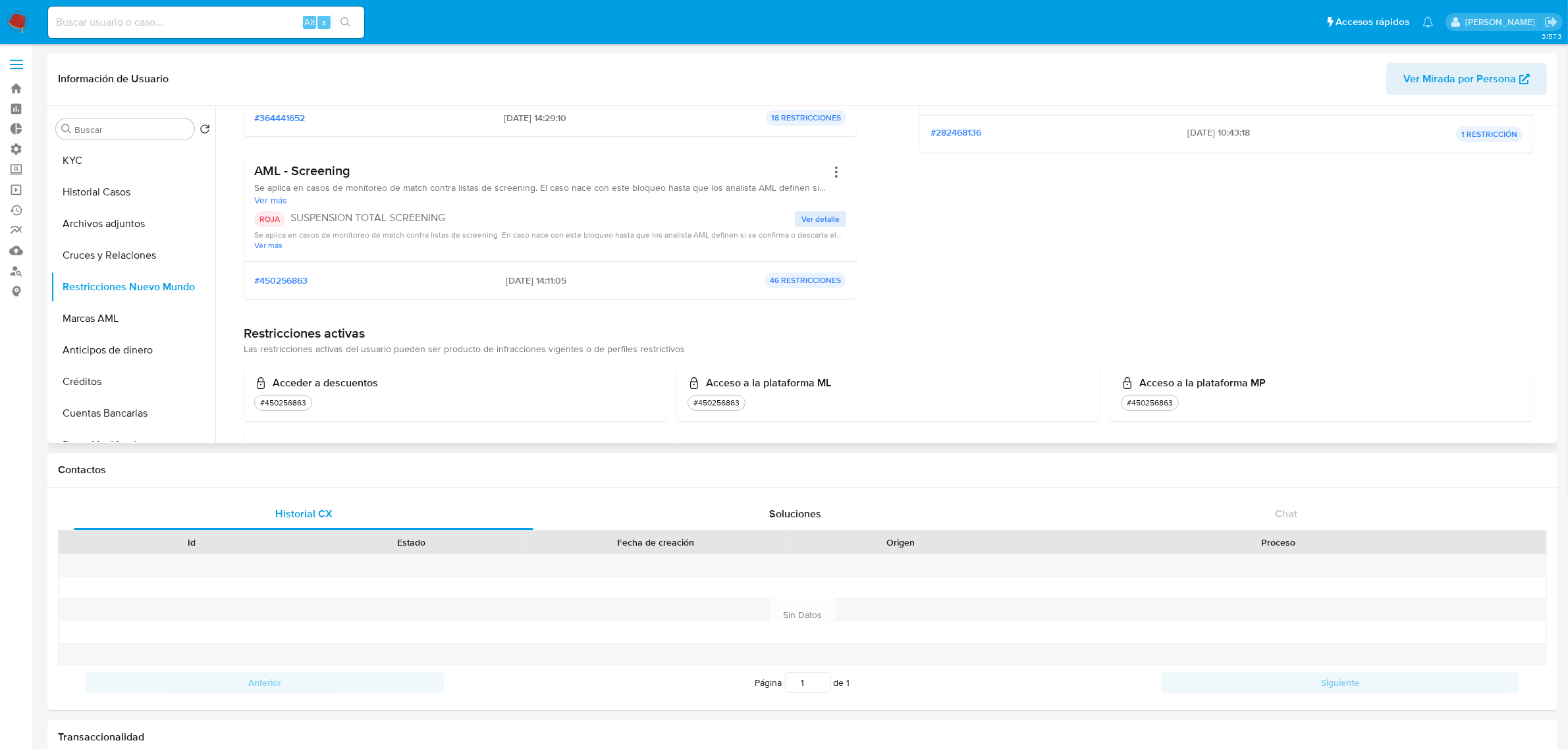
scroll to position [246, 0]
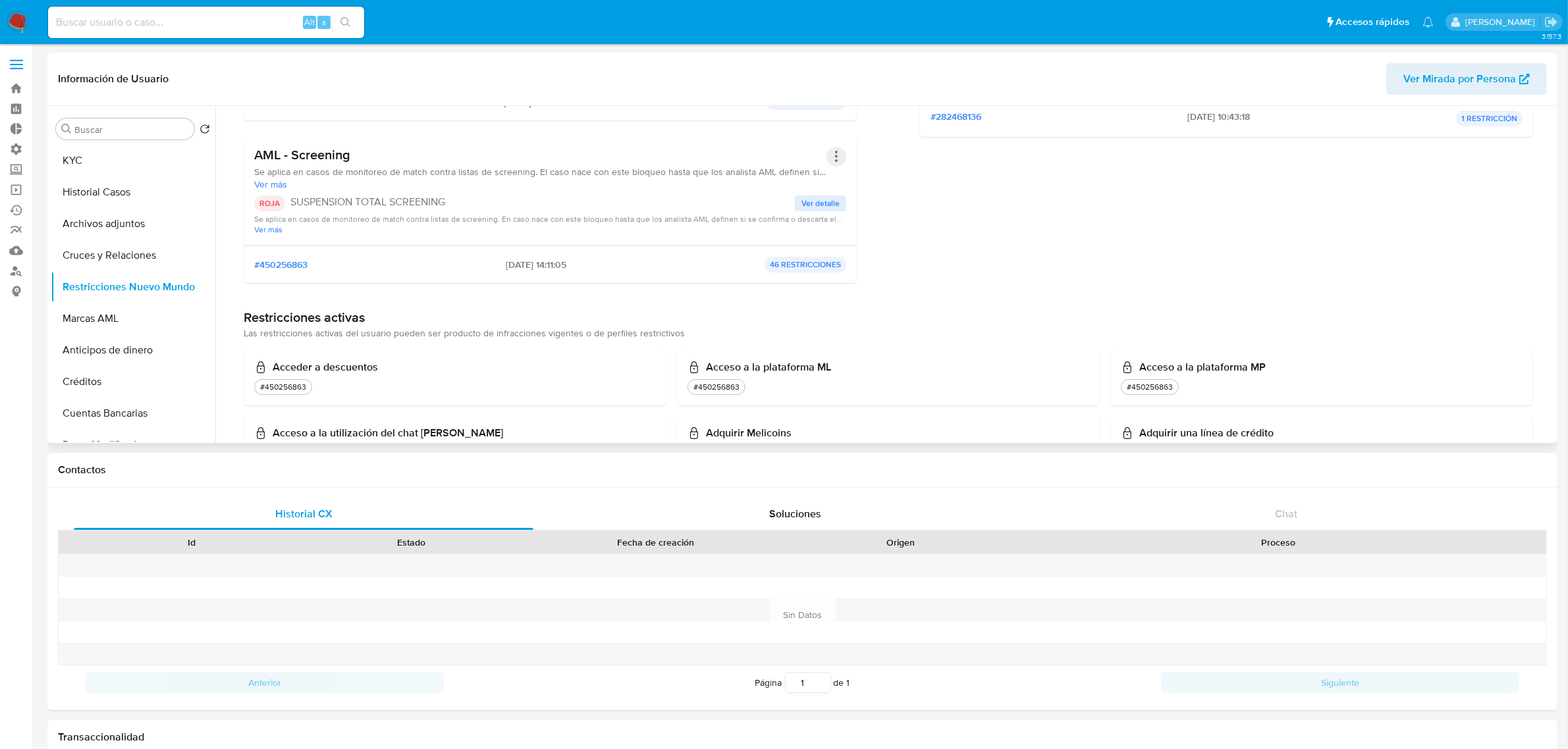
click at [837, 159] on button "Acciones" at bounding box center [836, 156] width 20 height 20
click at [822, 207] on span "Ver detalle" at bounding box center [821, 204] width 38 height 13
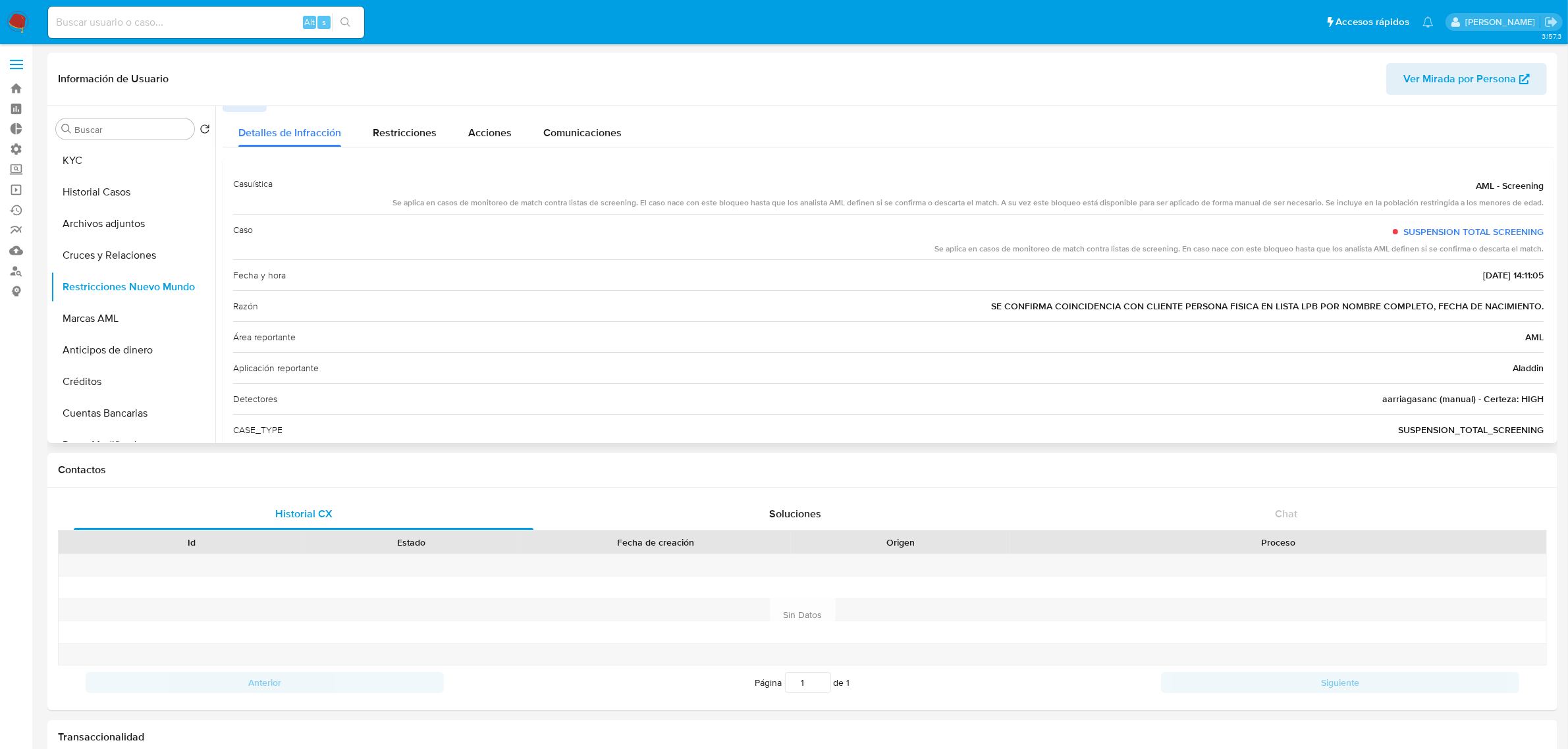
scroll to position [0, 0]
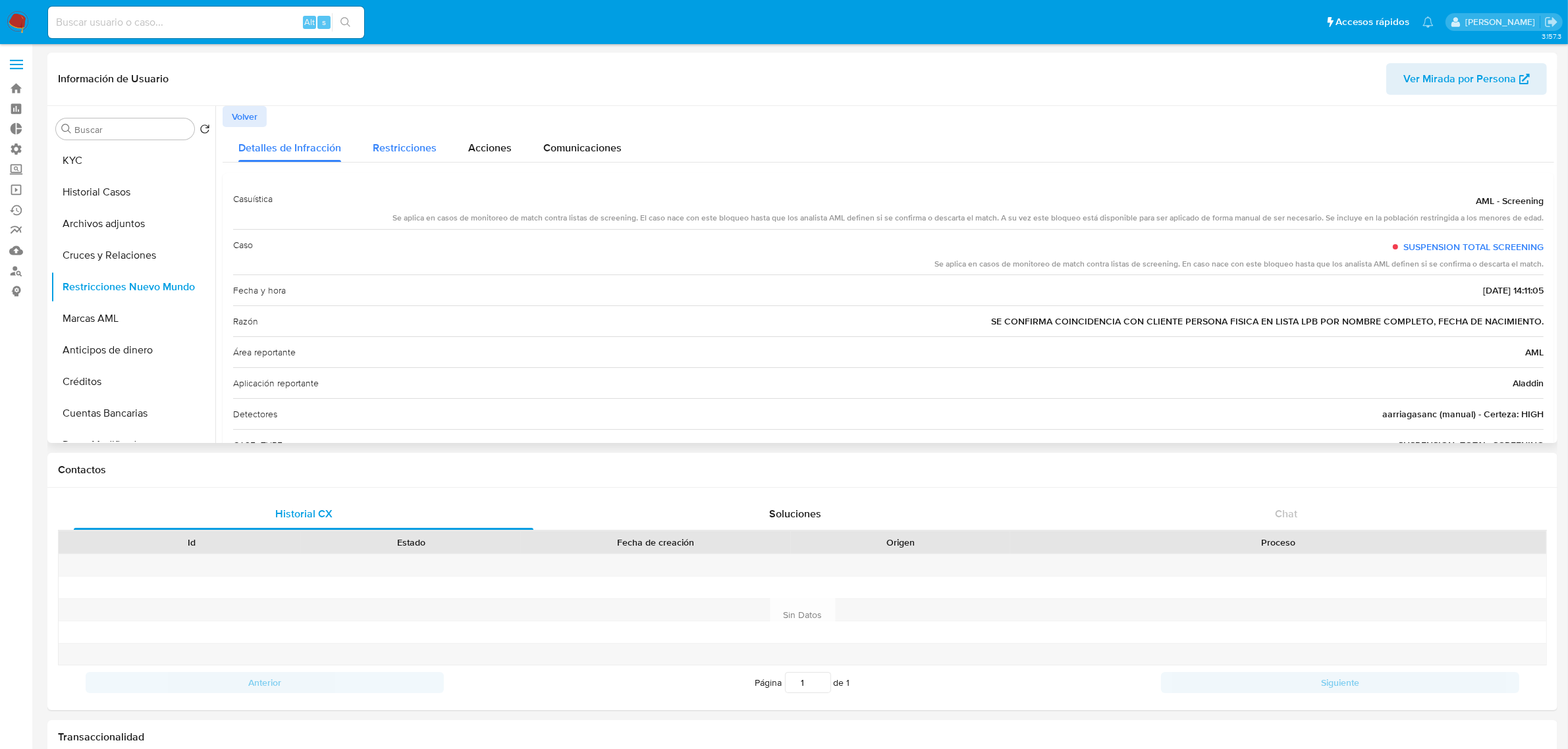
click at [418, 155] on span "Restricciones" at bounding box center [405, 148] width 64 height 15
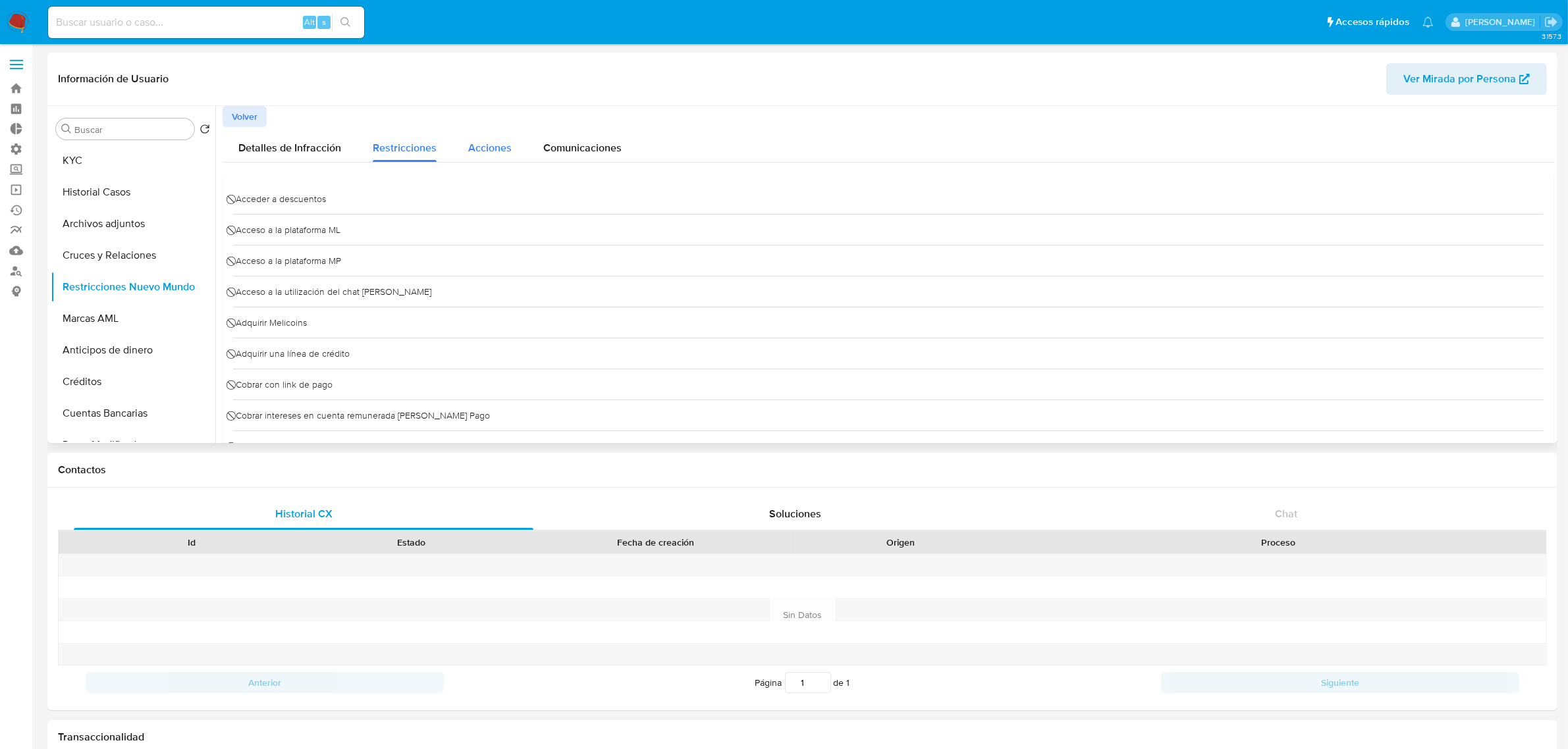
click at [463, 155] on button "Acciones" at bounding box center [489, 145] width 75 height 35
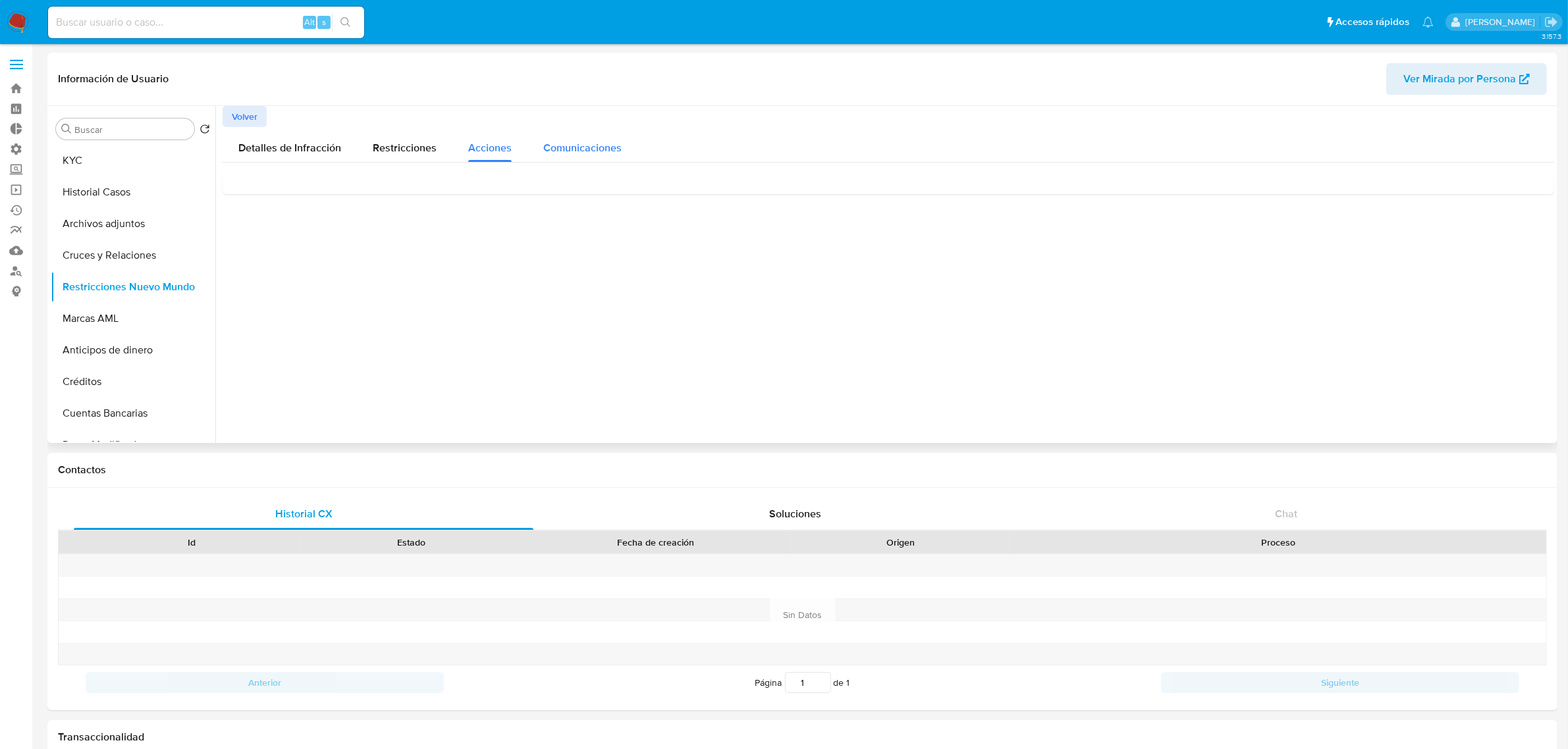
click at [558, 149] on span "Comunicaciones" at bounding box center [583, 148] width 78 height 15
click at [278, 202] on span "Suspendimos tu cuenta" at bounding box center [297, 201] width 127 height 14
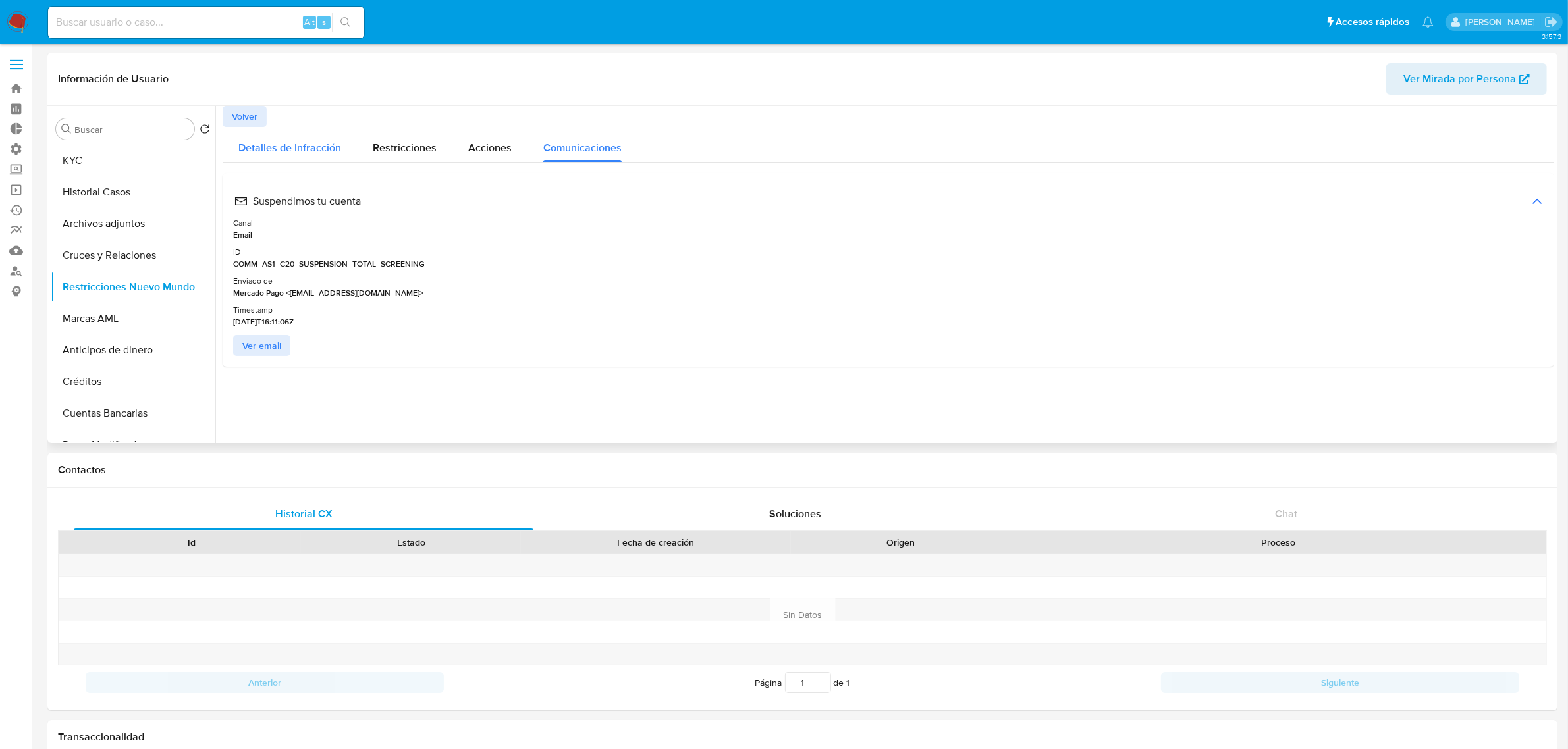
click at [267, 152] on span "Detalles de Infracción" at bounding box center [289, 148] width 103 height 15
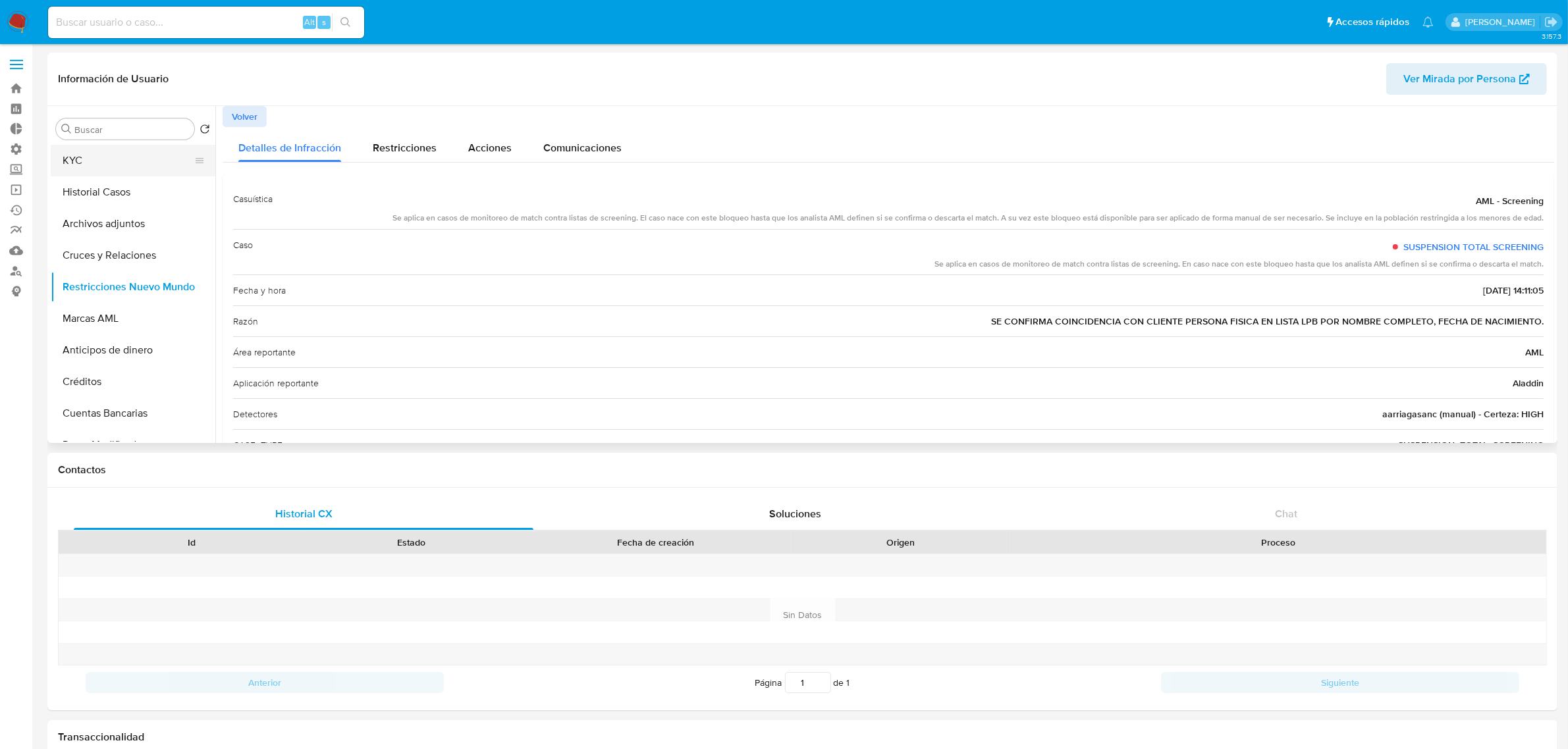
click at [96, 162] on button "KYC" at bounding box center [128, 160] width 154 height 31
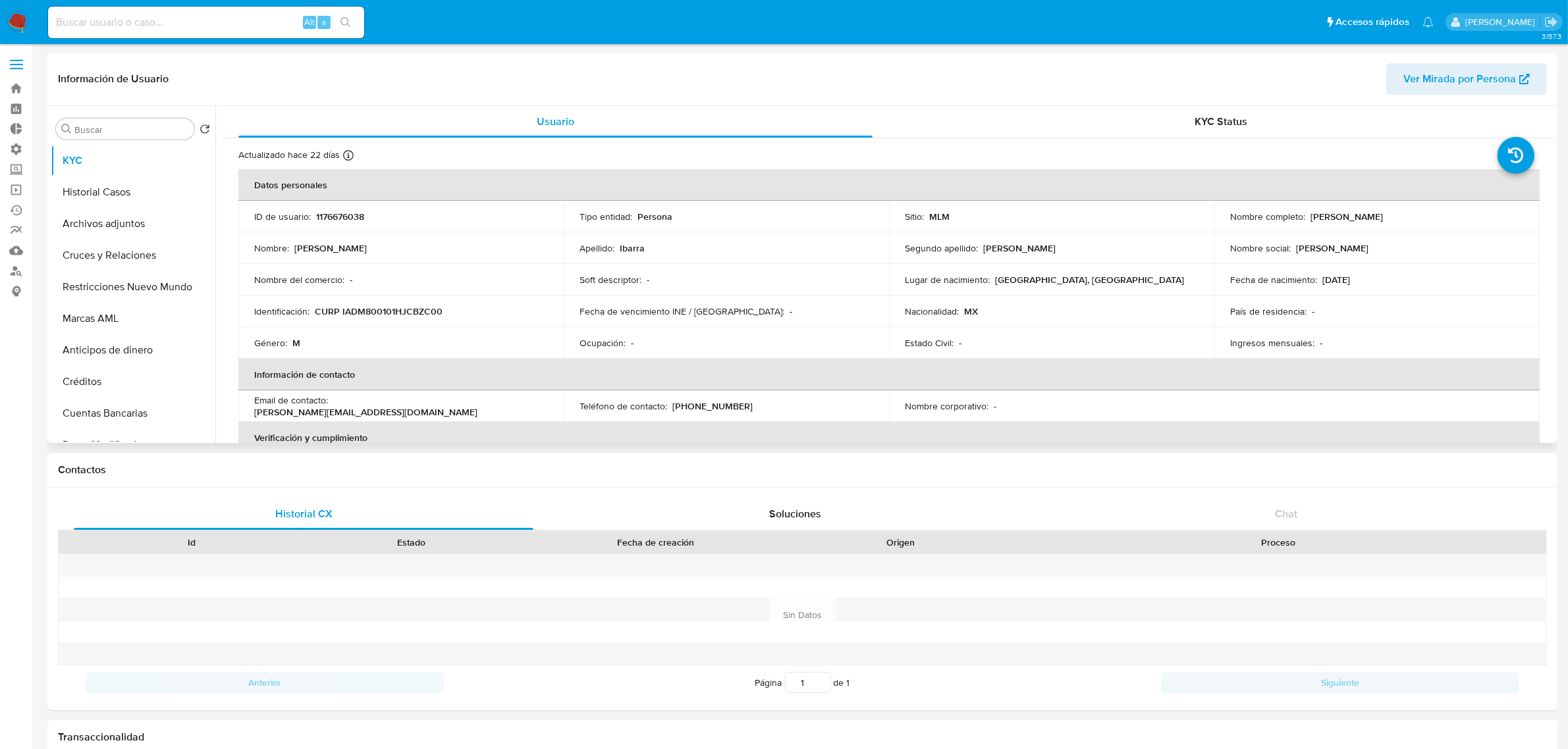
click at [343, 216] on p "1176676038" at bounding box center [340, 216] width 49 height 11
click at [337, 218] on p "1176676038" at bounding box center [340, 216] width 49 height 11
copy p "1176676038"
select select "10"
click at [106, 288] on button "Restricciones Nuevo Mundo" at bounding box center [128, 286] width 154 height 31
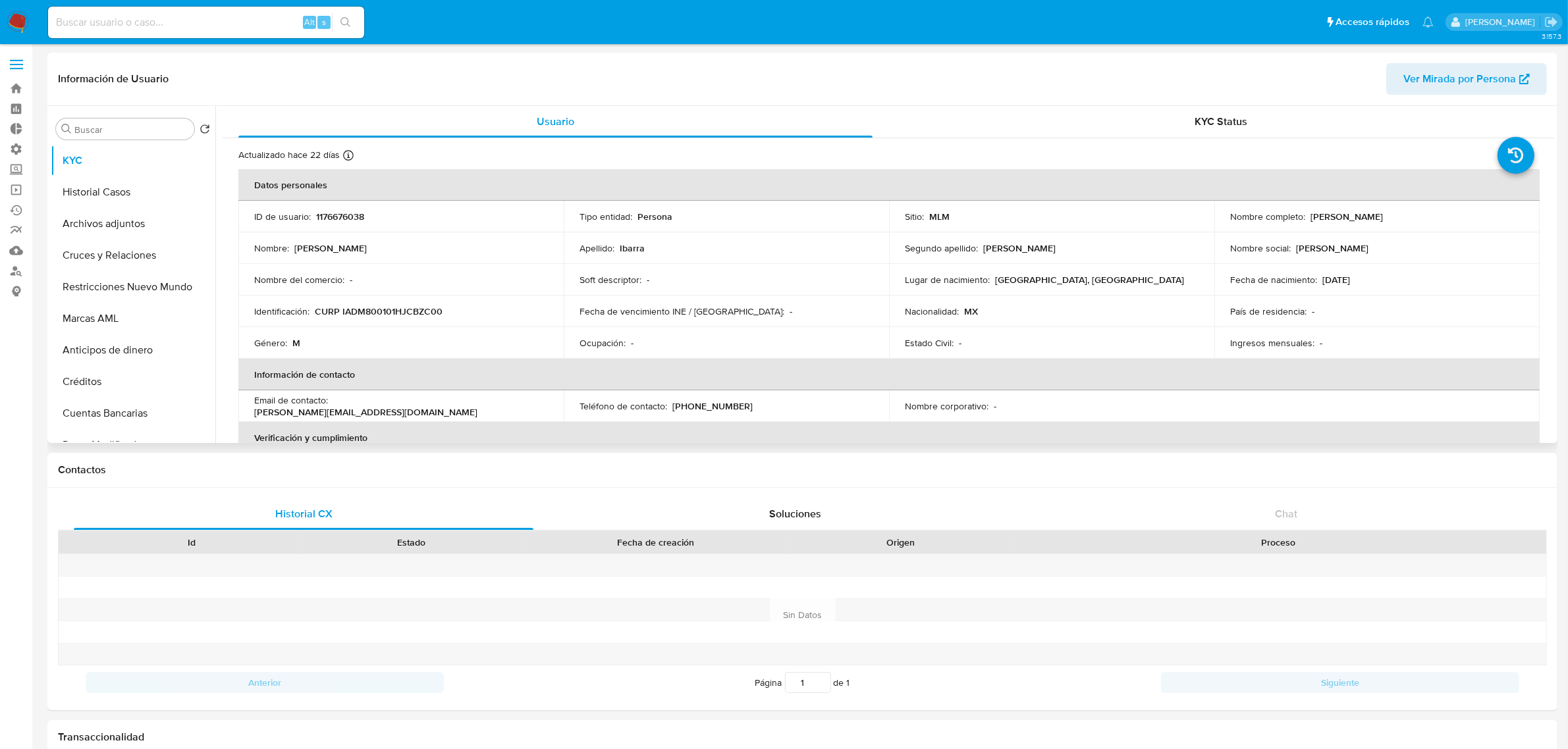
select select "10"
click at [346, 218] on p "1176676038" at bounding box center [340, 216] width 49 height 11
click at [347, 218] on p "1176676038" at bounding box center [340, 216] width 49 height 11
copy p "1176676038"
click at [106, 195] on button "Historial Casos" at bounding box center [128, 191] width 154 height 31
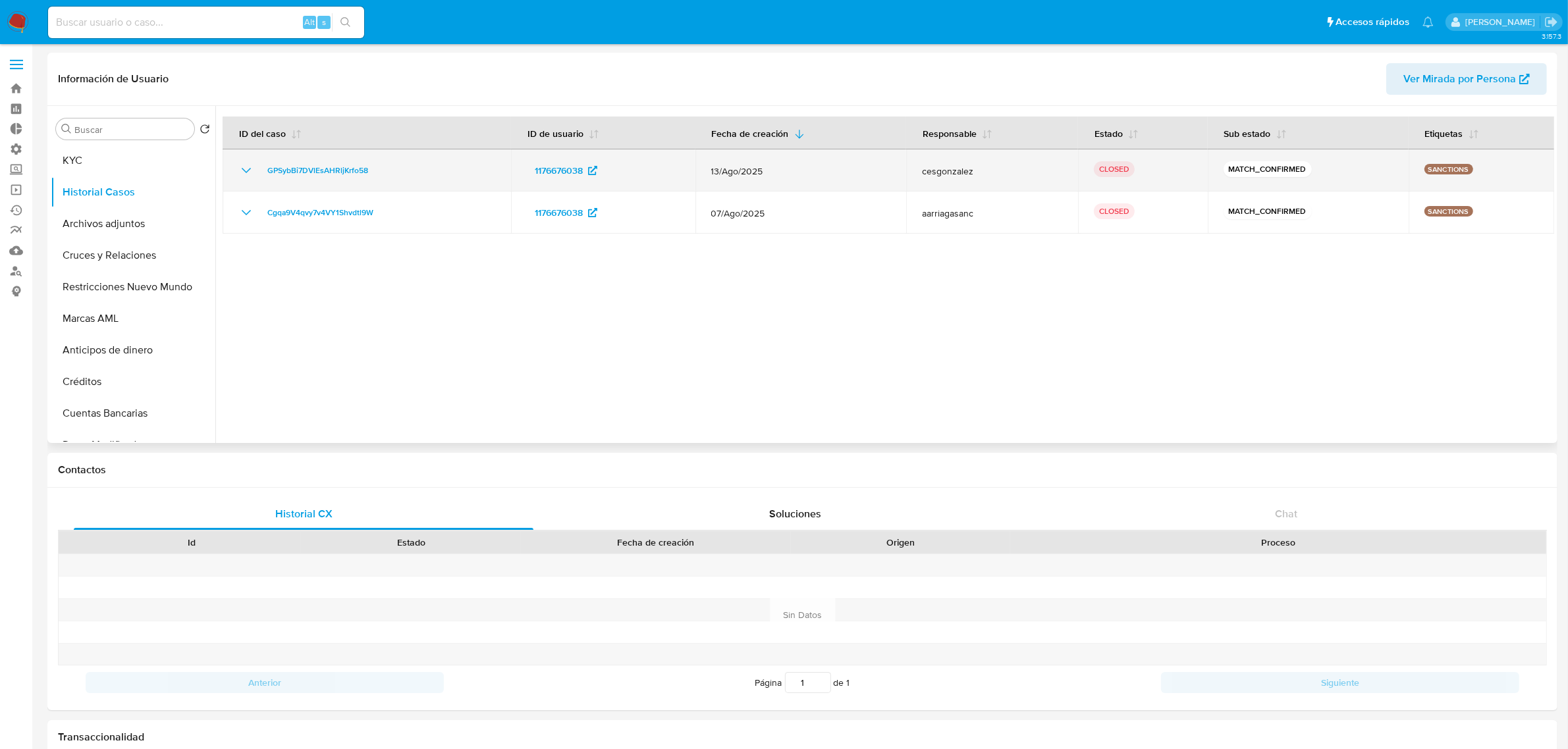
click at [249, 174] on icon "Mostrar/Ocultar" at bounding box center [246, 170] width 16 height 16
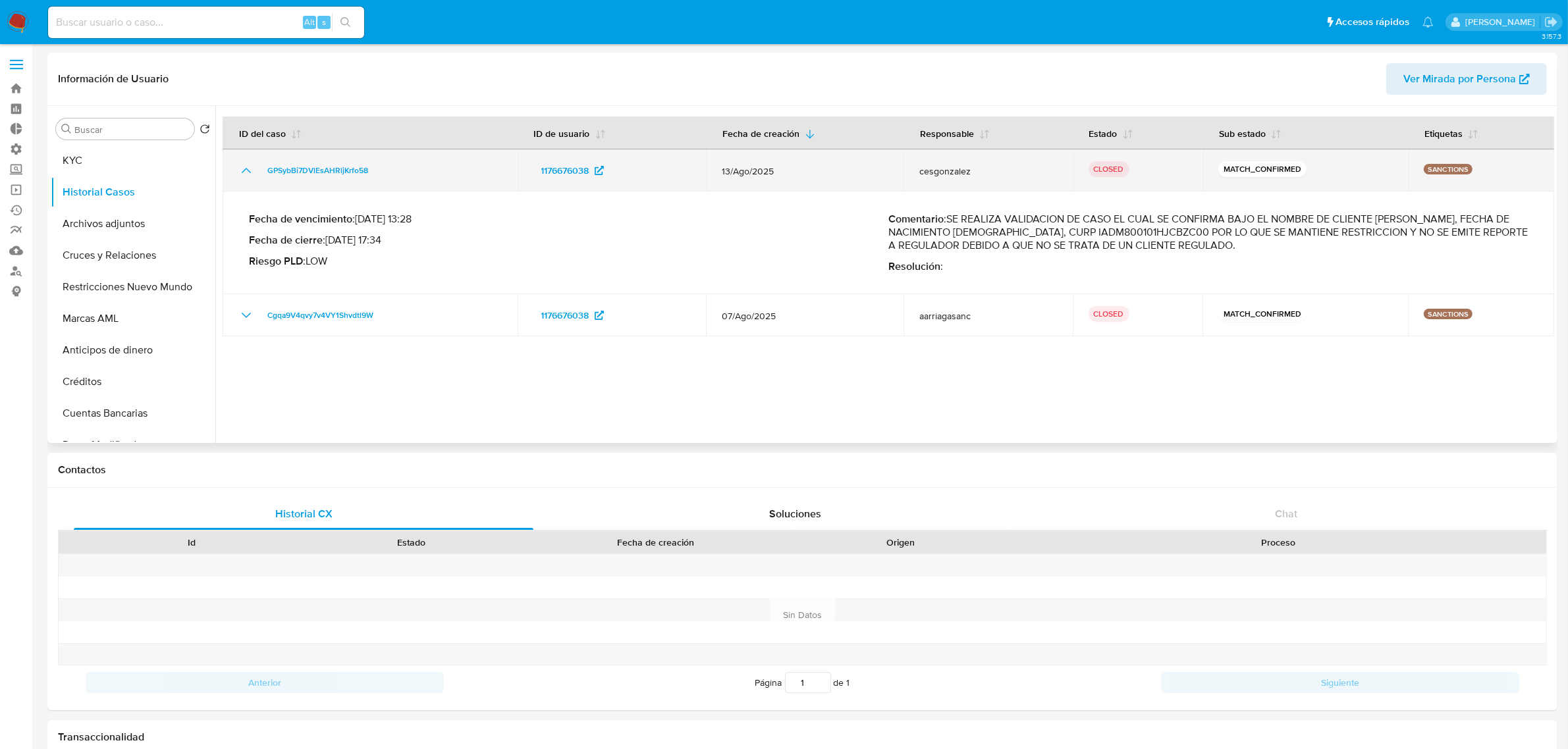
click at [249, 174] on icon "Mostrar/Ocultar" at bounding box center [246, 170] width 16 height 16
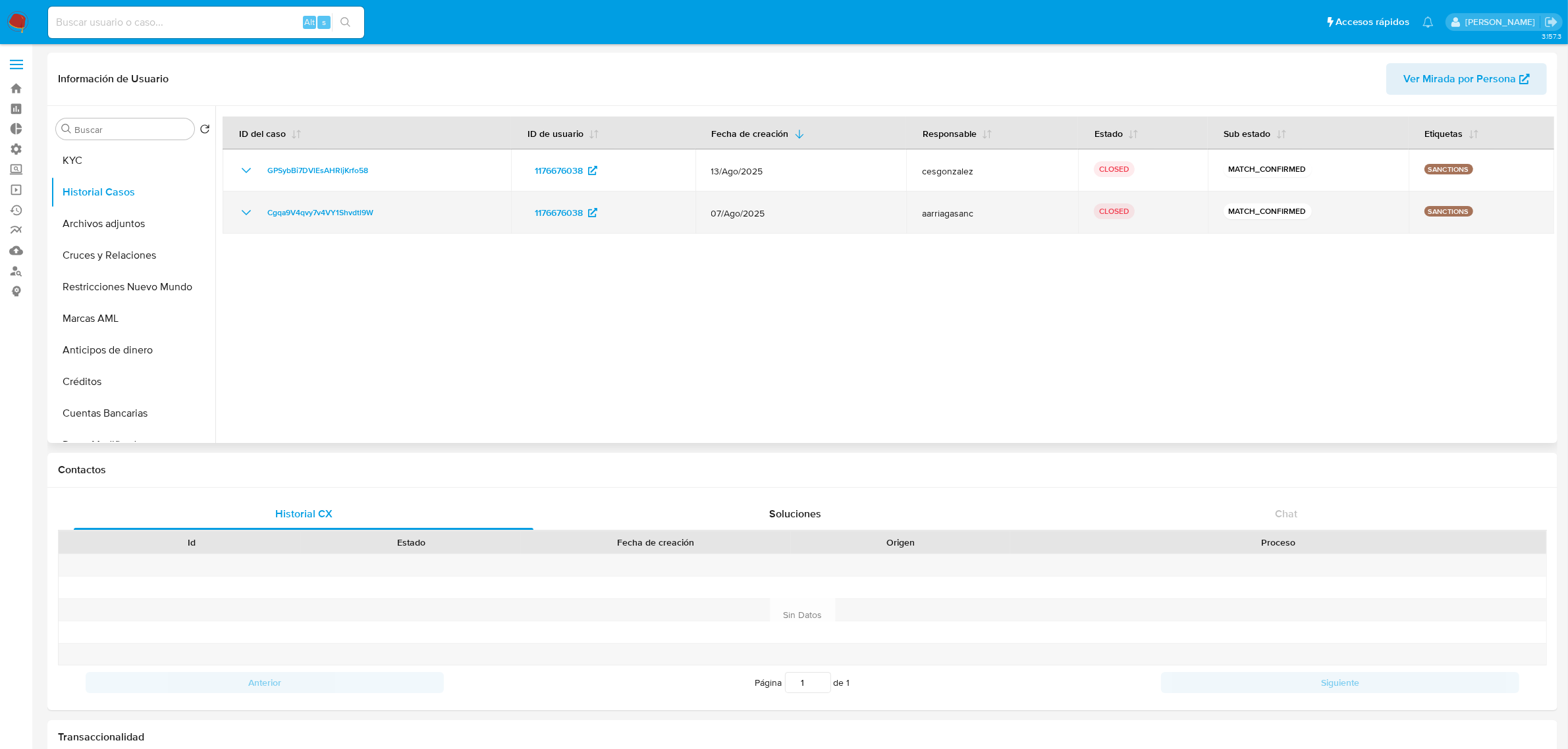
click at [239, 210] on icon "Mostrar/Ocultar" at bounding box center [246, 212] width 16 height 16
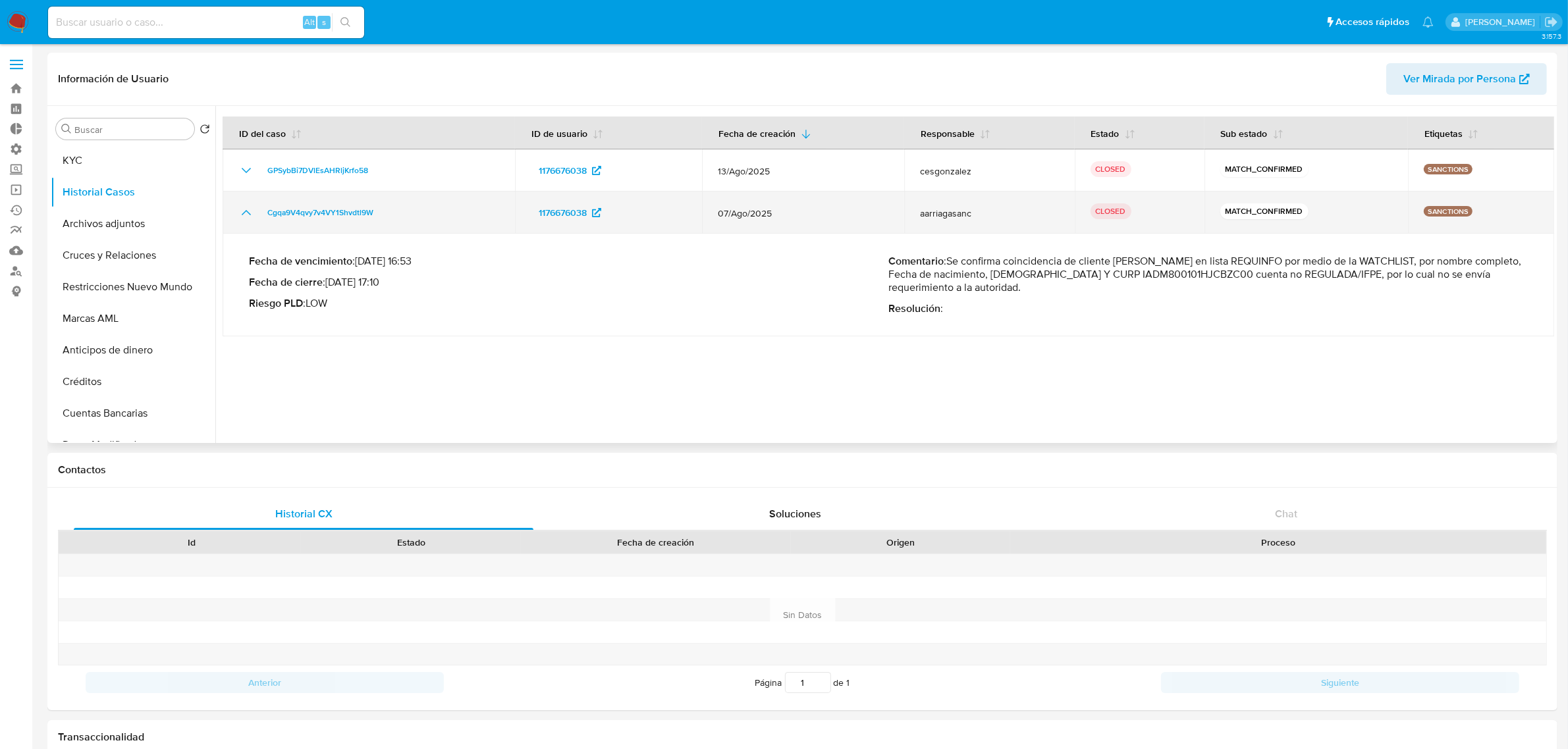
click at [241, 210] on icon "Mostrar/Ocultar" at bounding box center [246, 212] width 16 height 16
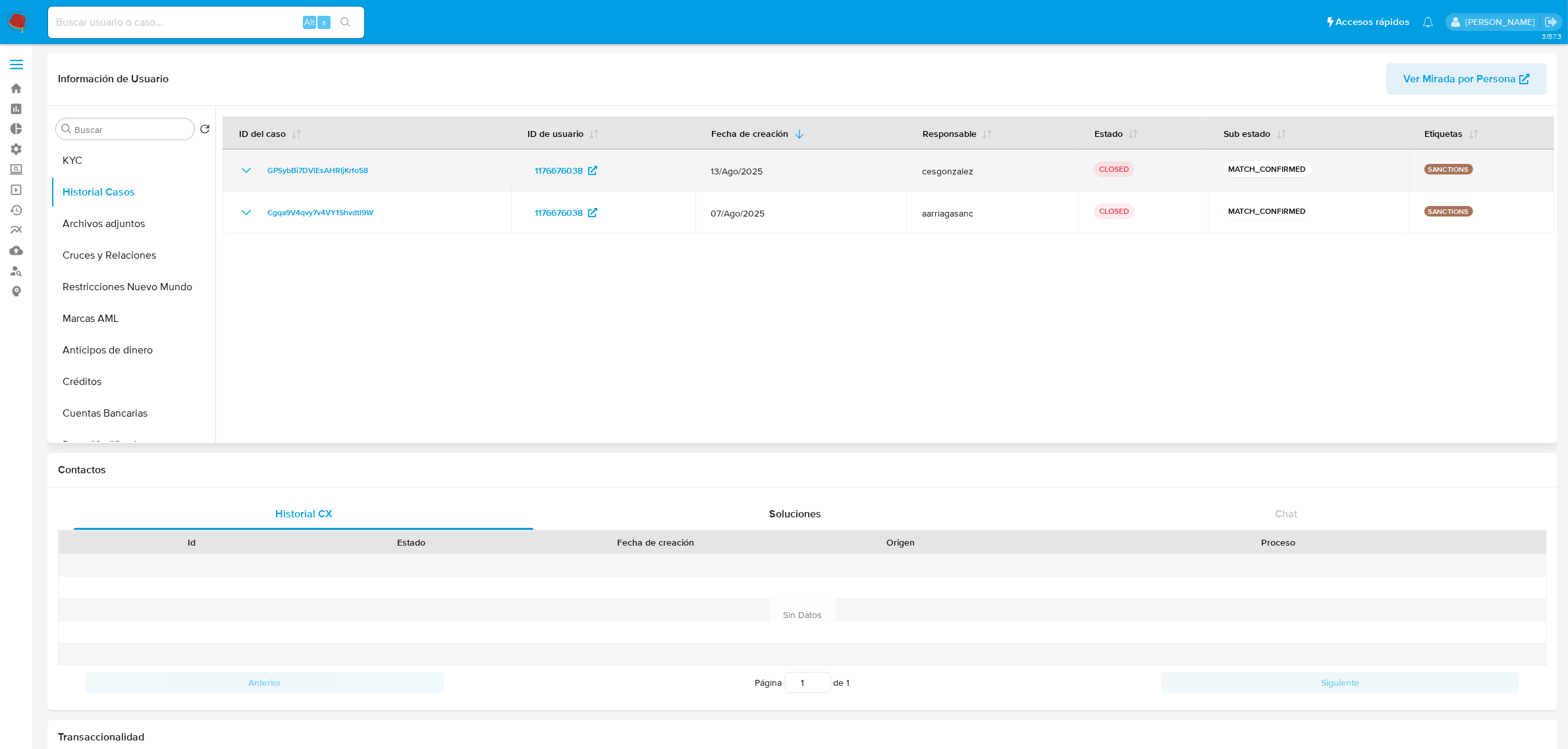
click at [245, 175] on icon "Mostrar/Ocultar" at bounding box center [246, 170] width 16 height 16
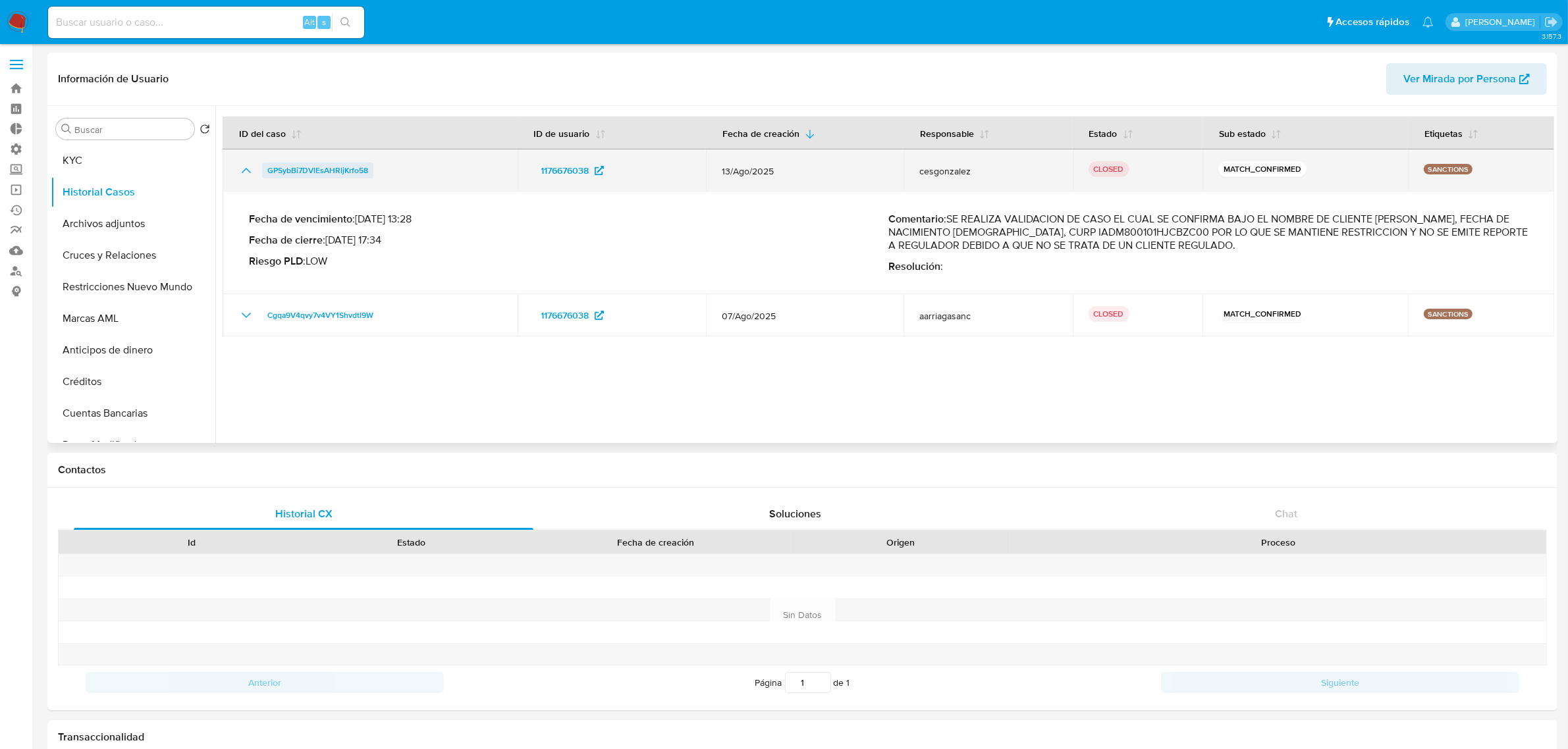
click at [305, 173] on span "GPSybBi7DVlEsAHRljKrfo58" at bounding box center [318, 170] width 101 height 16
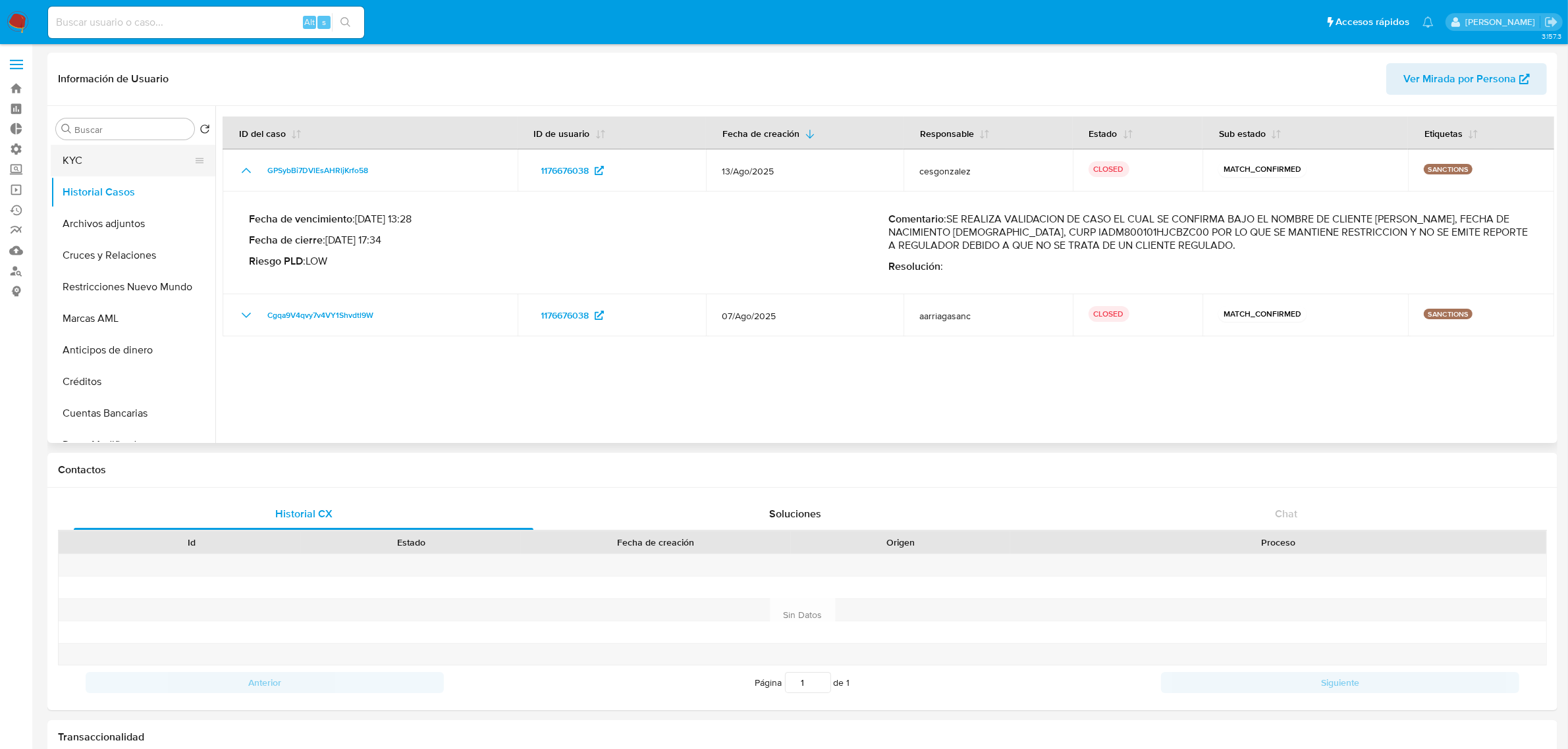
click at [84, 165] on button "KYC" at bounding box center [128, 160] width 154 height 31
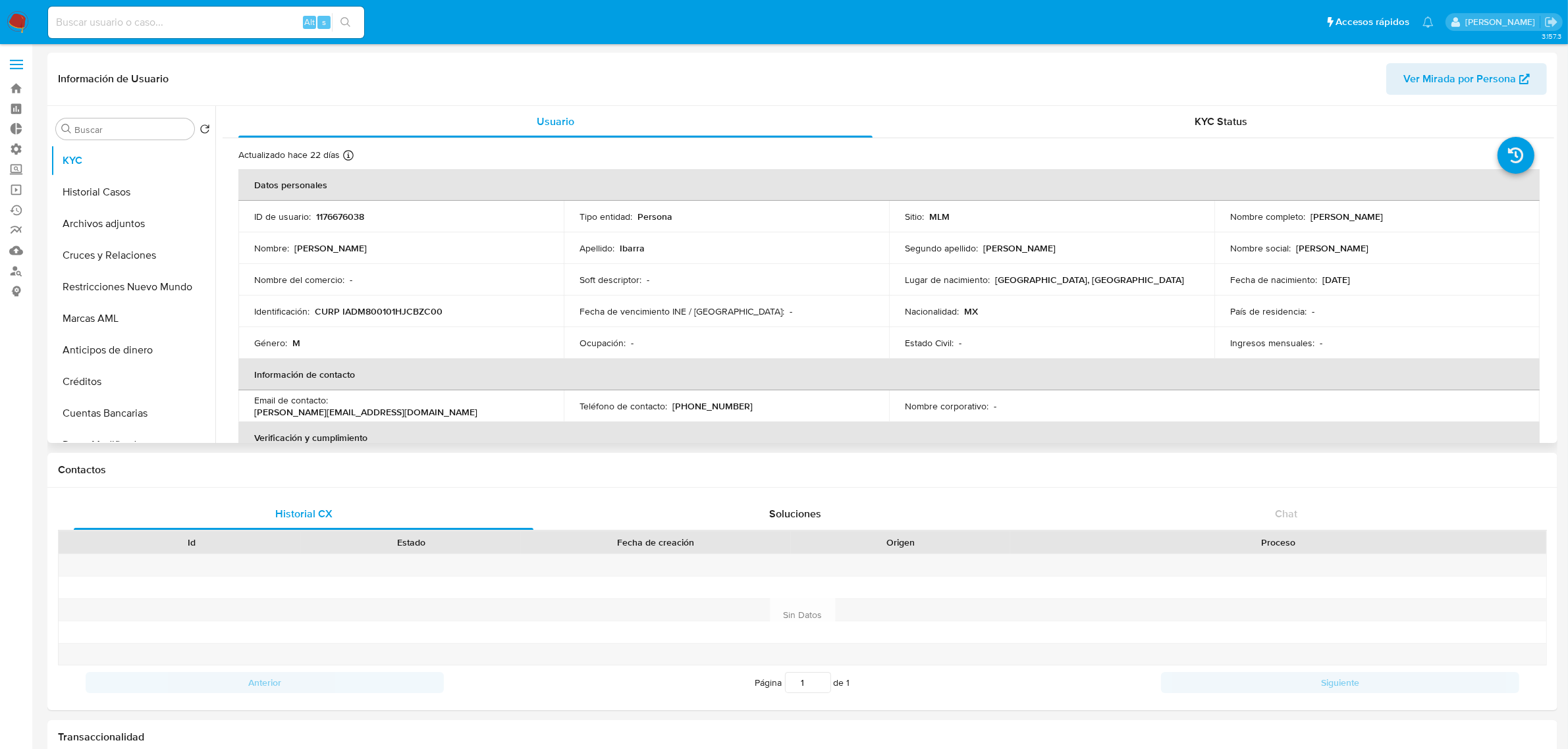
click at [343, 214] on p "1176676038" at bounding box center [340, 216] width 49 height 11
copy p "1176676038"
click at [20, 54] on label at bounding box center [16, 64] width 33 height 28
click at [0, 0] on input "checkbox" at bounding box center [0, 0] width 0 height 0
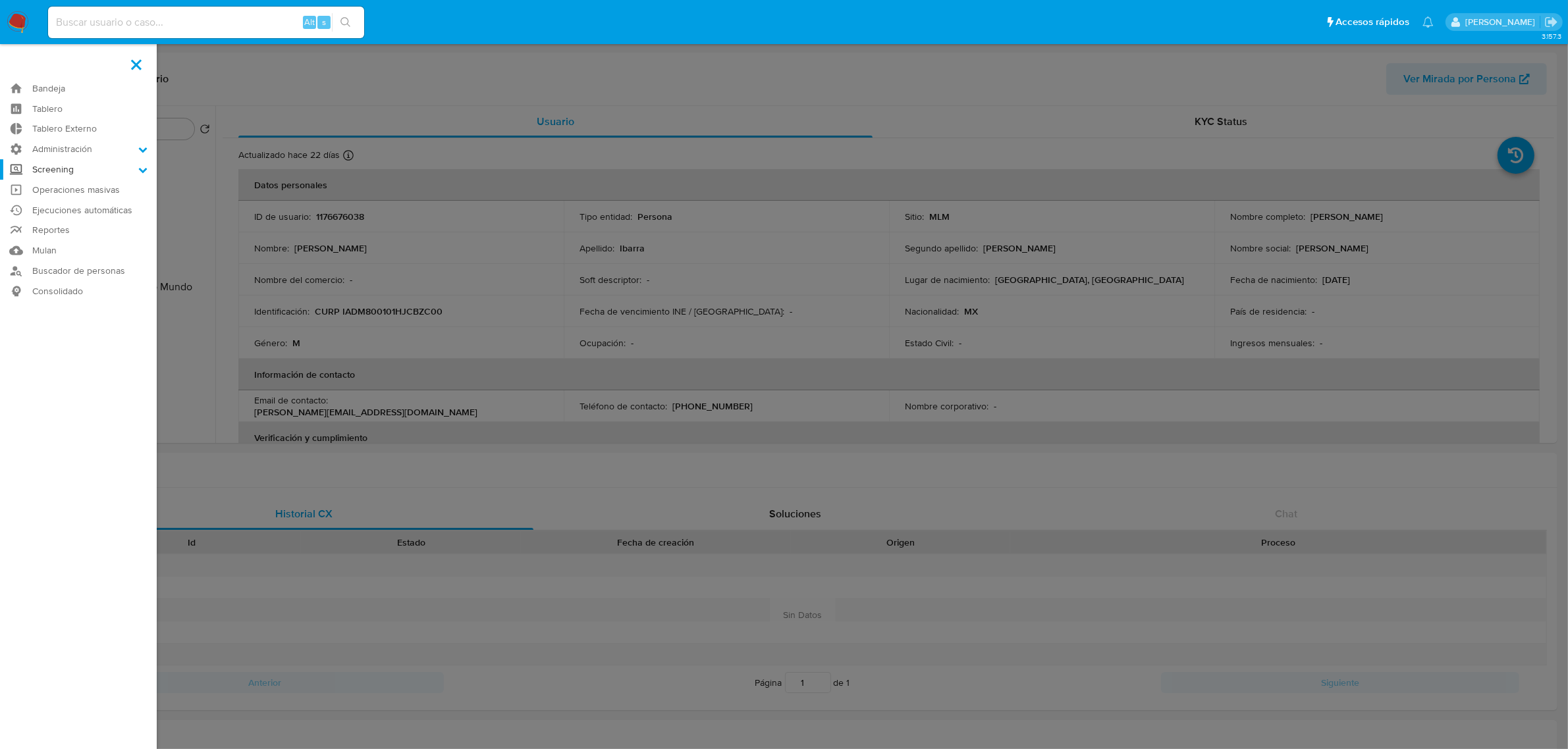
click at [71, 166] on label "Screening" at bounding box center [78, 168] width 157 height 20
click at [0, 0] on input "Screening" at bounding box center [0, 0] width 0 height 0
click at [66, 234] on link "Herramientas" at bounding box center [78, 237] width 157 height 16
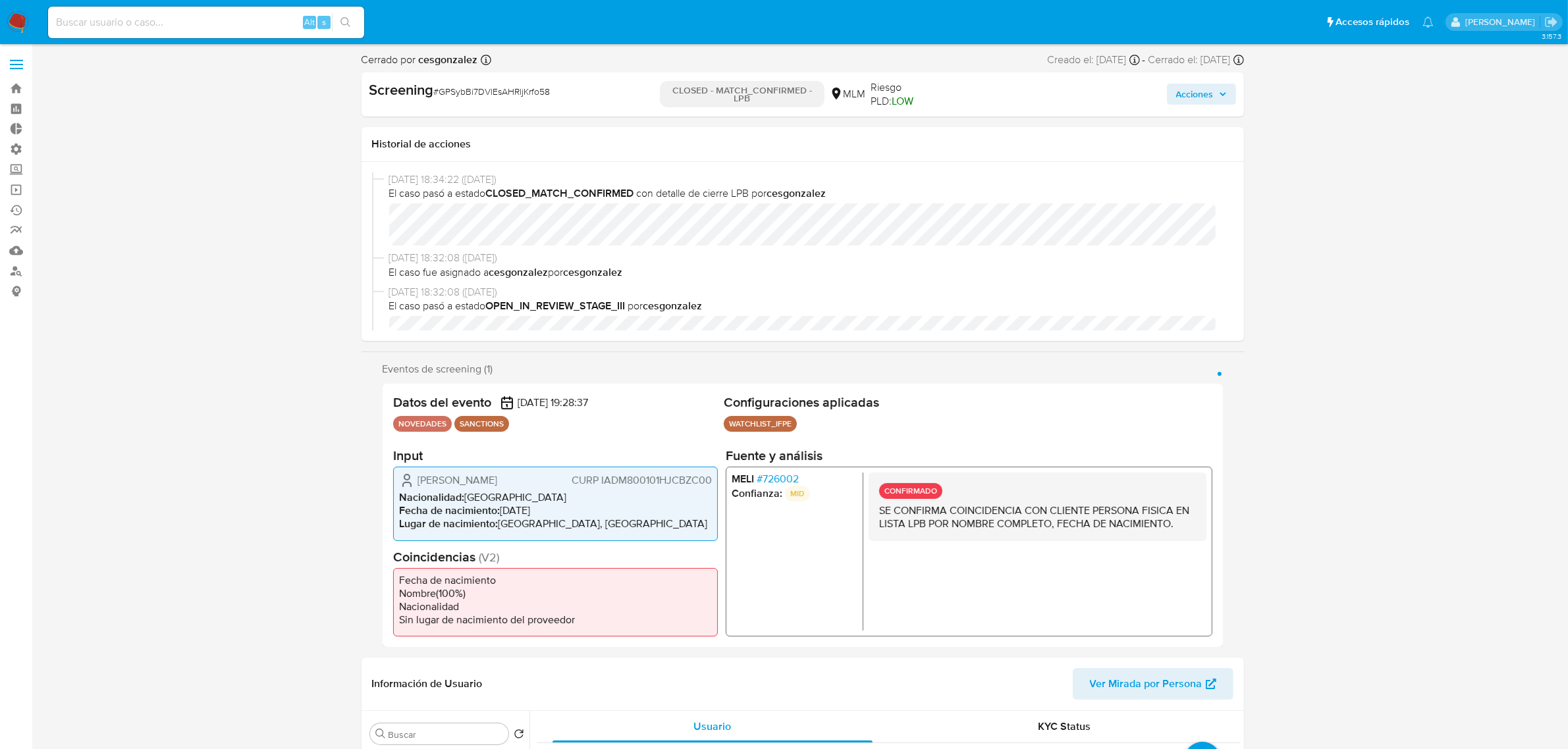
select select "10"
drag, startPoint x: 512, startPoint y: 480, endPoint x: 417, endPoint y: 484, distance: 95.1
click at [417, 484] on div "[PERSON_NAME] CURP IADM800101HJCBZC00" at bounding box center [555, 481] width 313 height 16
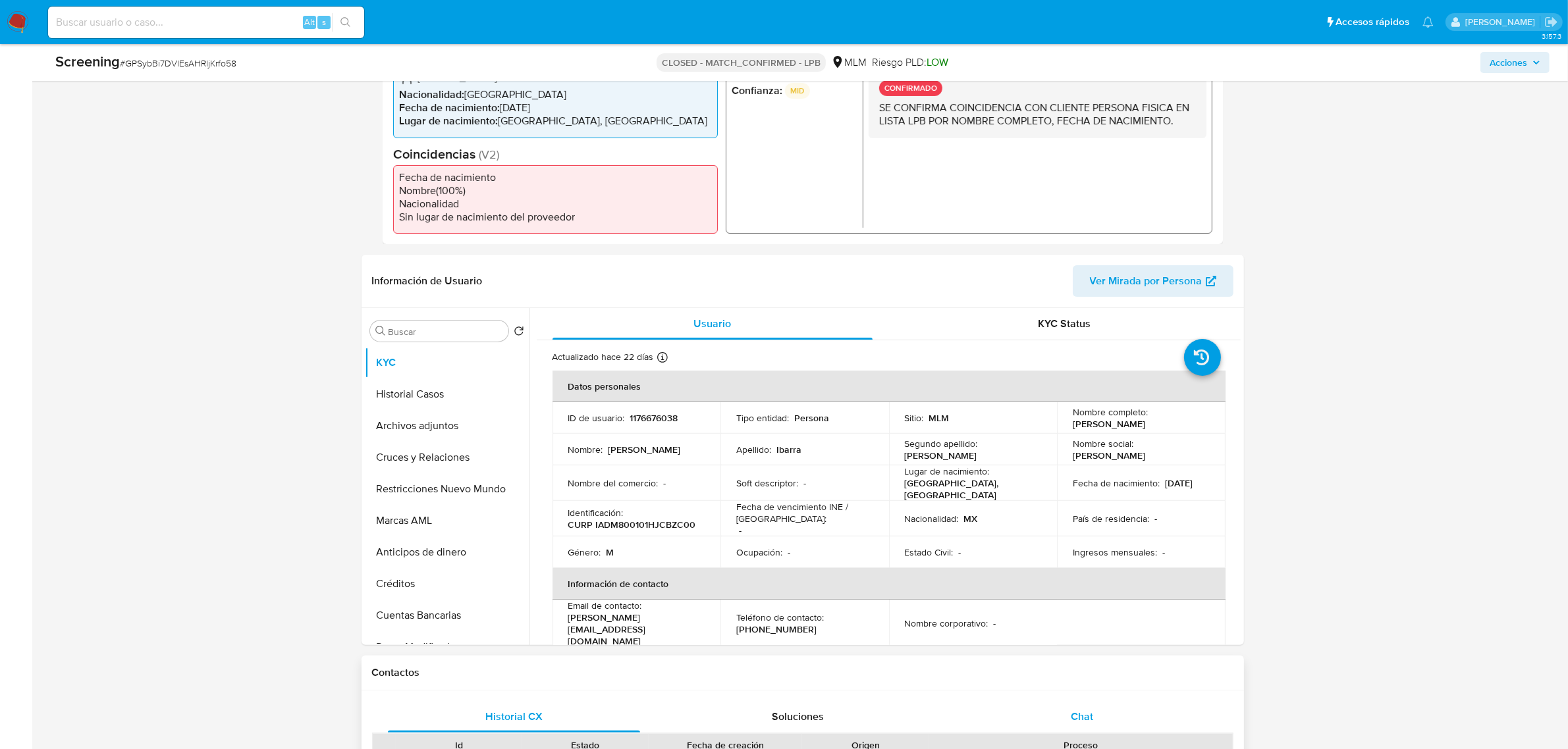
scroll to position [129, 0]
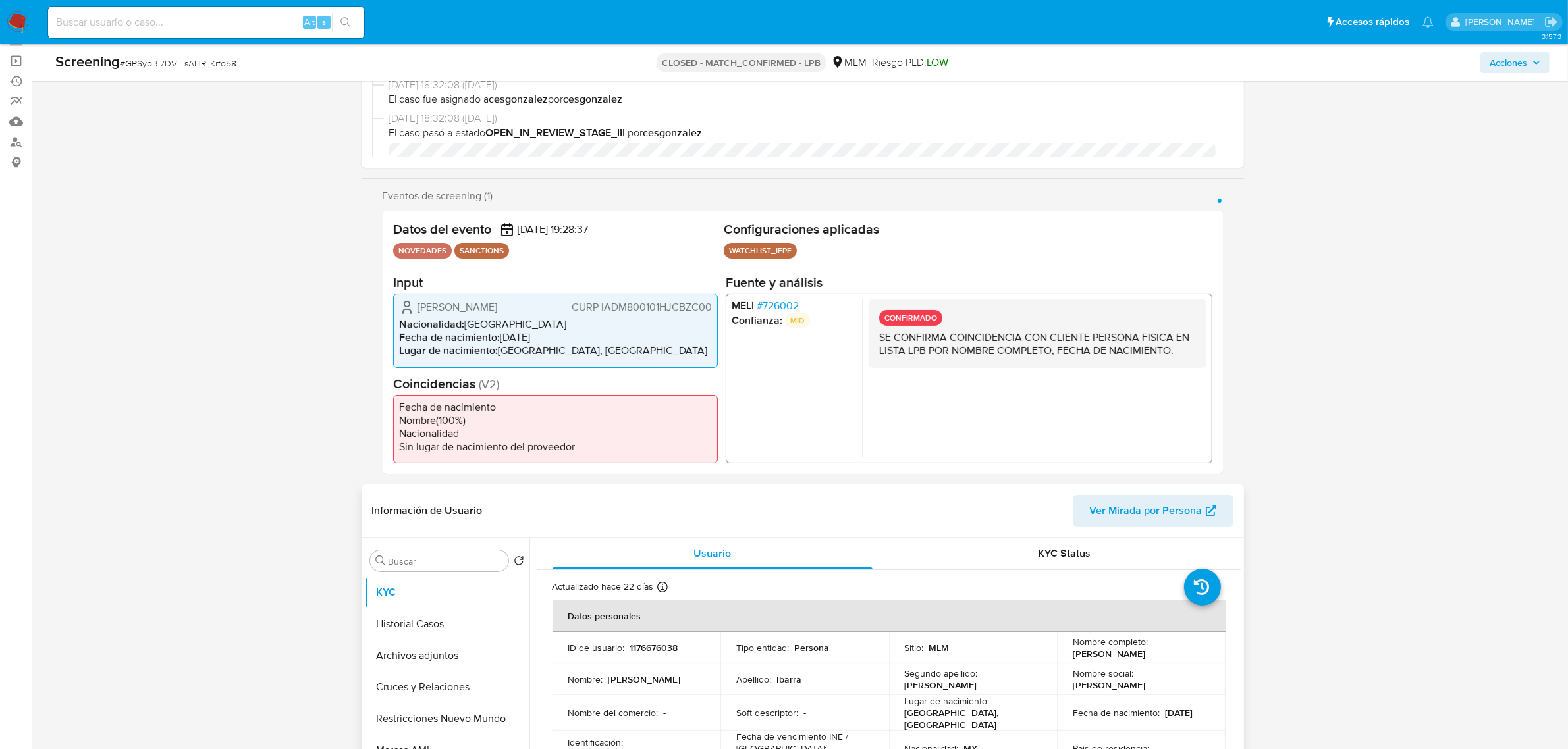
click at [1138, 516] on span "Ver Mirada por Persona" at bounding box center [1146, 510] width 112 height 31
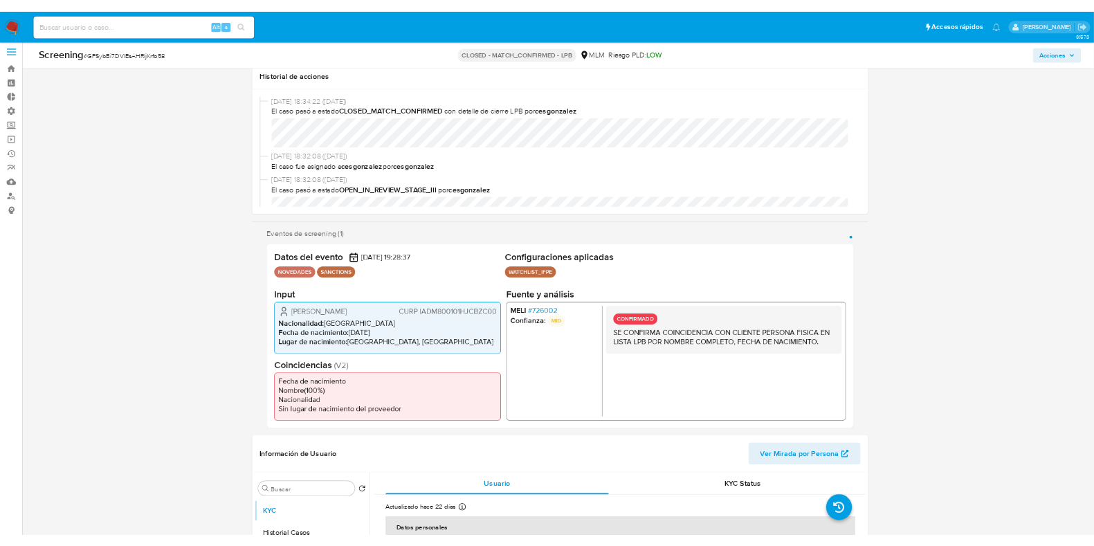
scroll to position [0, 0]
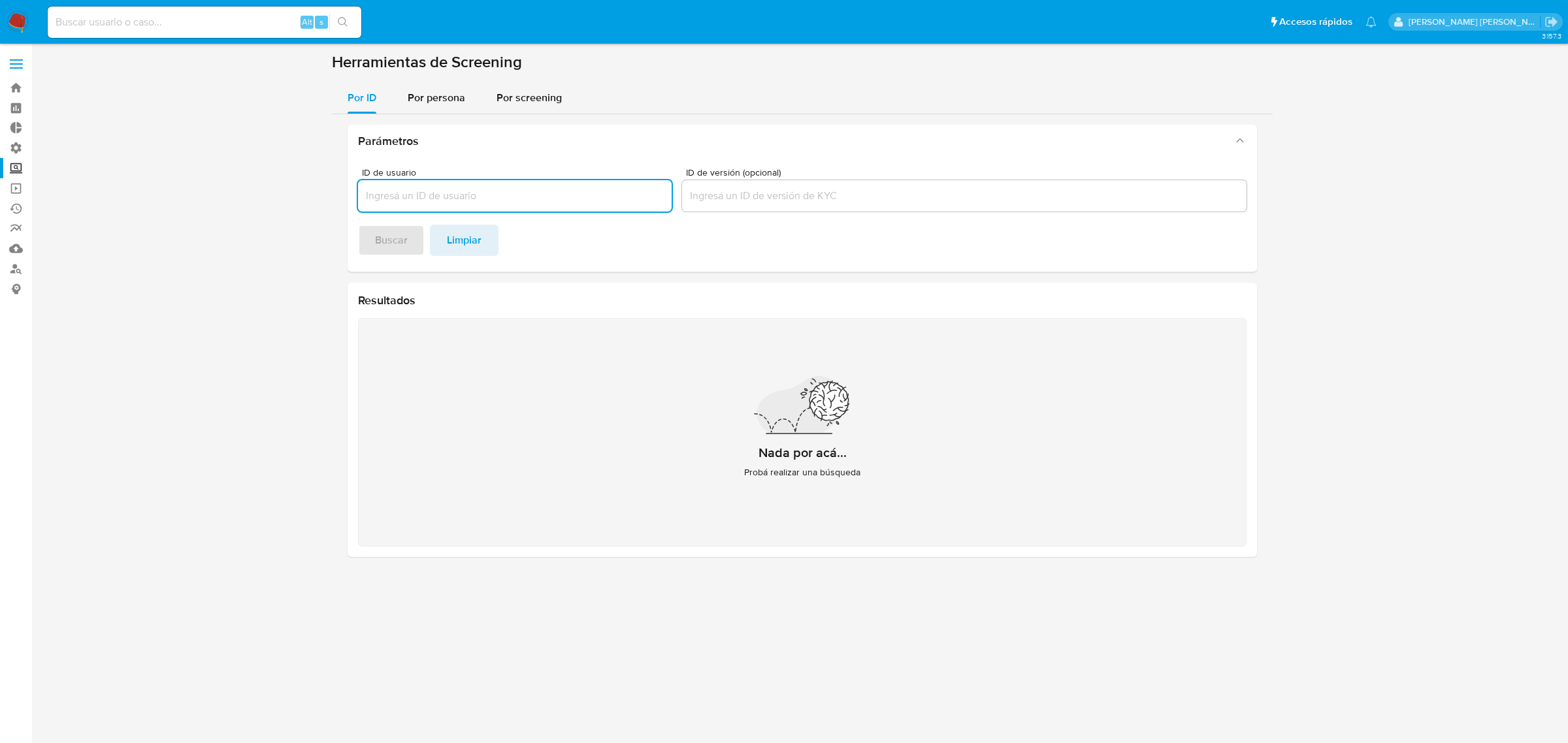
click at [420, 194] on input "ID de usuario" at bounding box center [515, 196] width 314 height 17
type input "1176676038"
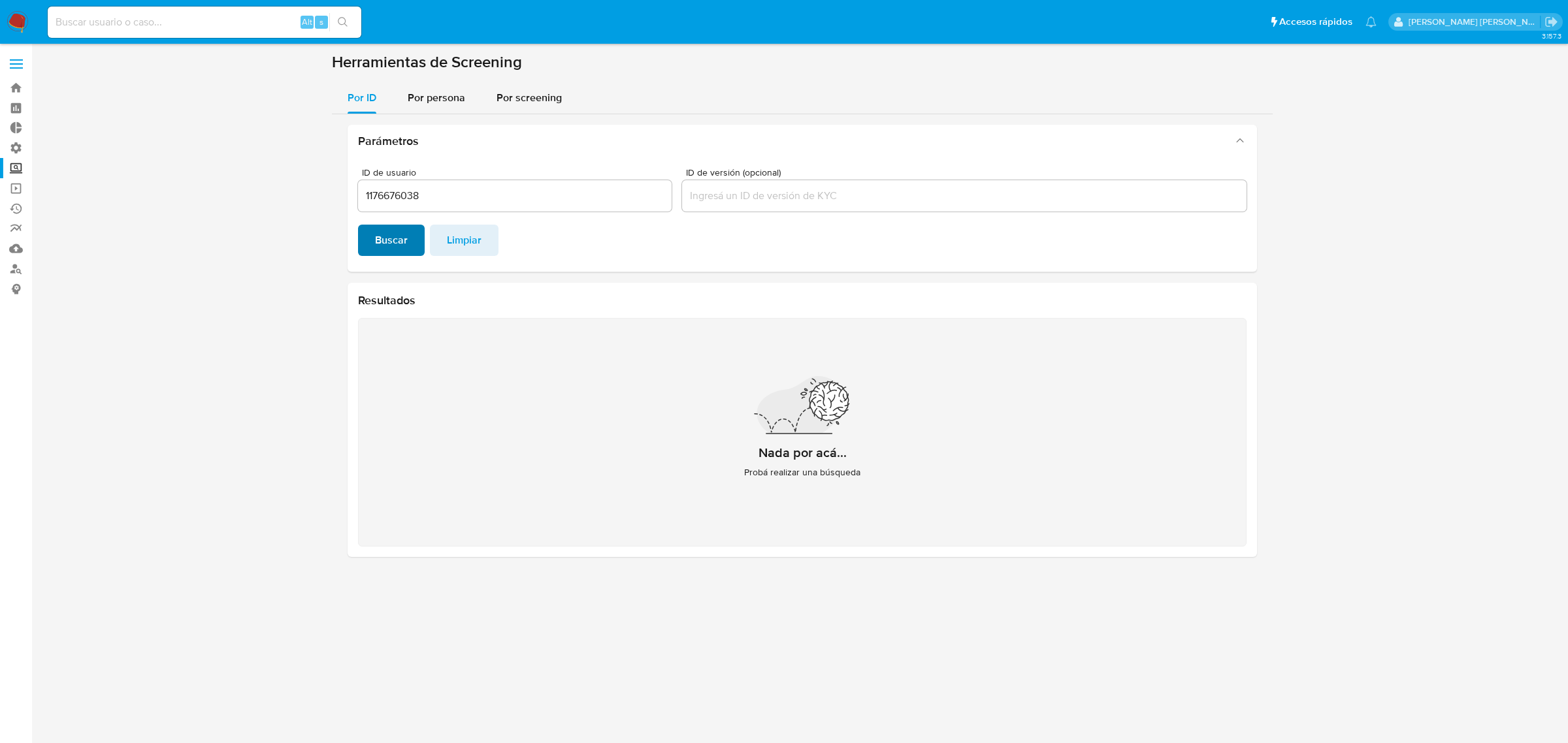
click at [400, 236] on span "Buscar" at bounding box center [391, 240] width 33 height 28
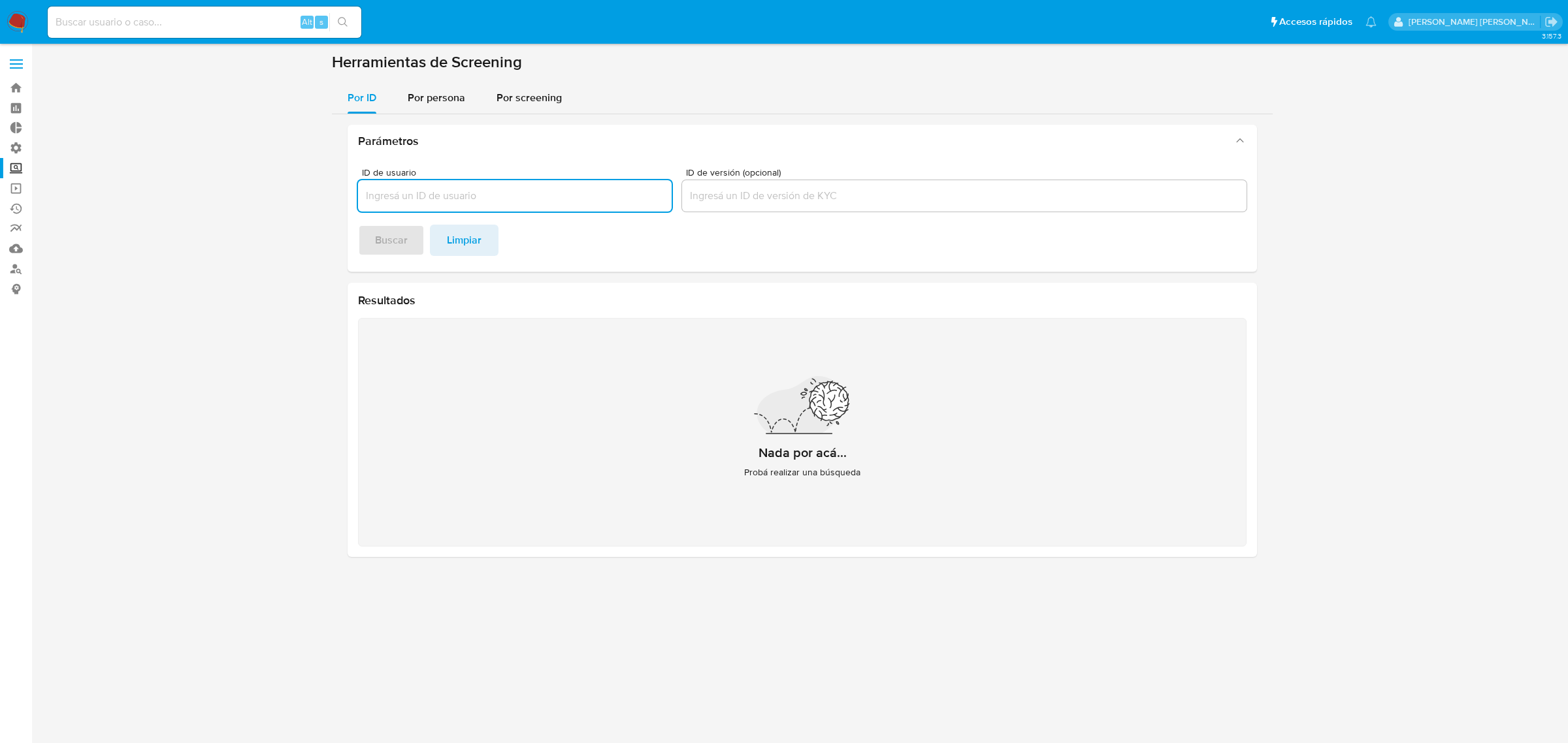
click at [427, 202] on input "ID de usuario" at bounding box center [515, 196] width 314 height 17
type input "1176676038"
click at [394, 245] on span "Buscar" at bounding box center [391, 240] width 33 height 28
click at [554, 96] on span "Por screening" at bounding box center [529, 97] width 65 height 15
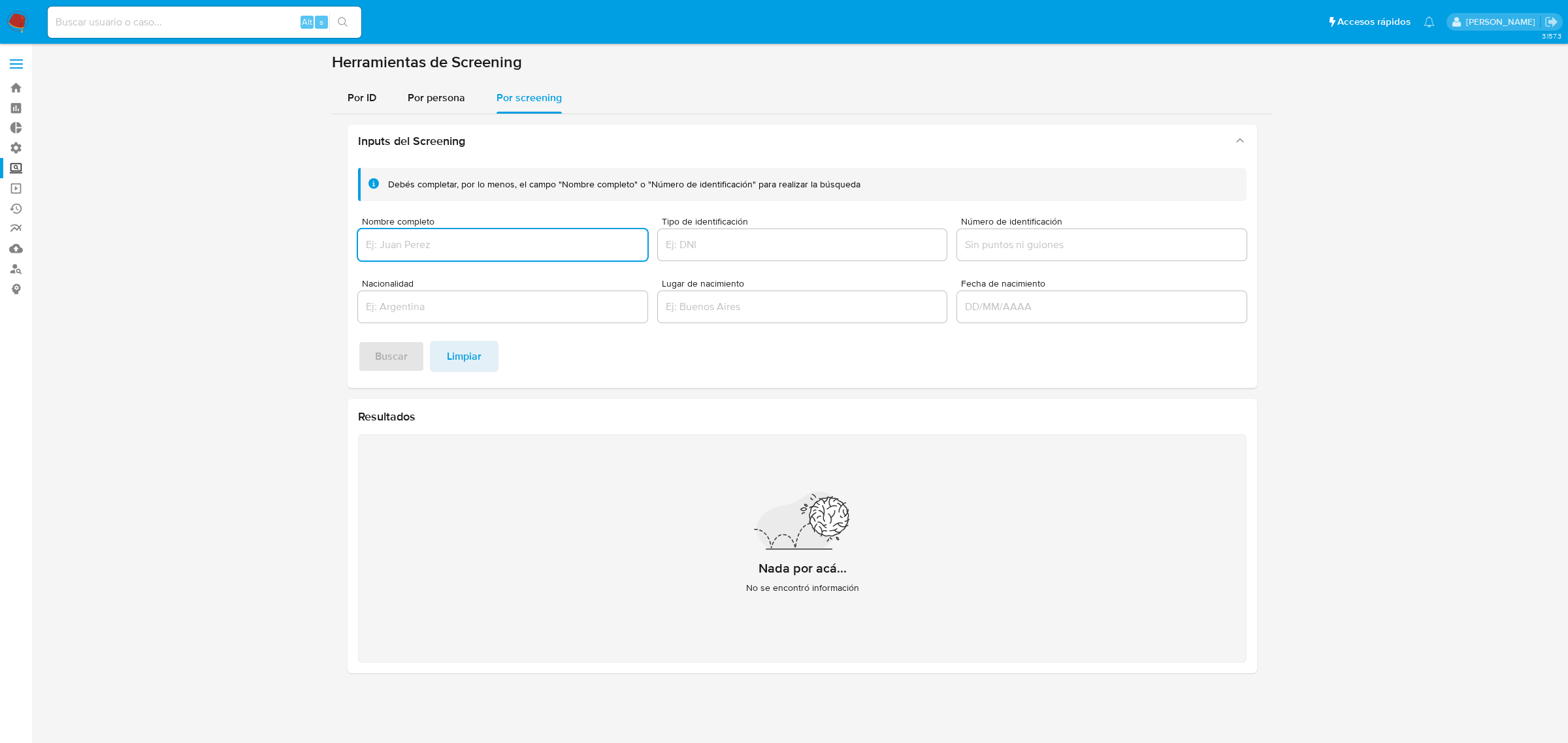
click at [506, 256] on div at bounding box center [503, 245] width 289 height 31
click at [477, 244] on input "Nombre completo" at bounding box center [503, 245] width 289 height 17
paste input "[PERSON_NAME]"
type input "[PERSON_NAME]"
click at [402, 356] on span "Buscar" at bounding box center [391, 357] width 33 height 28
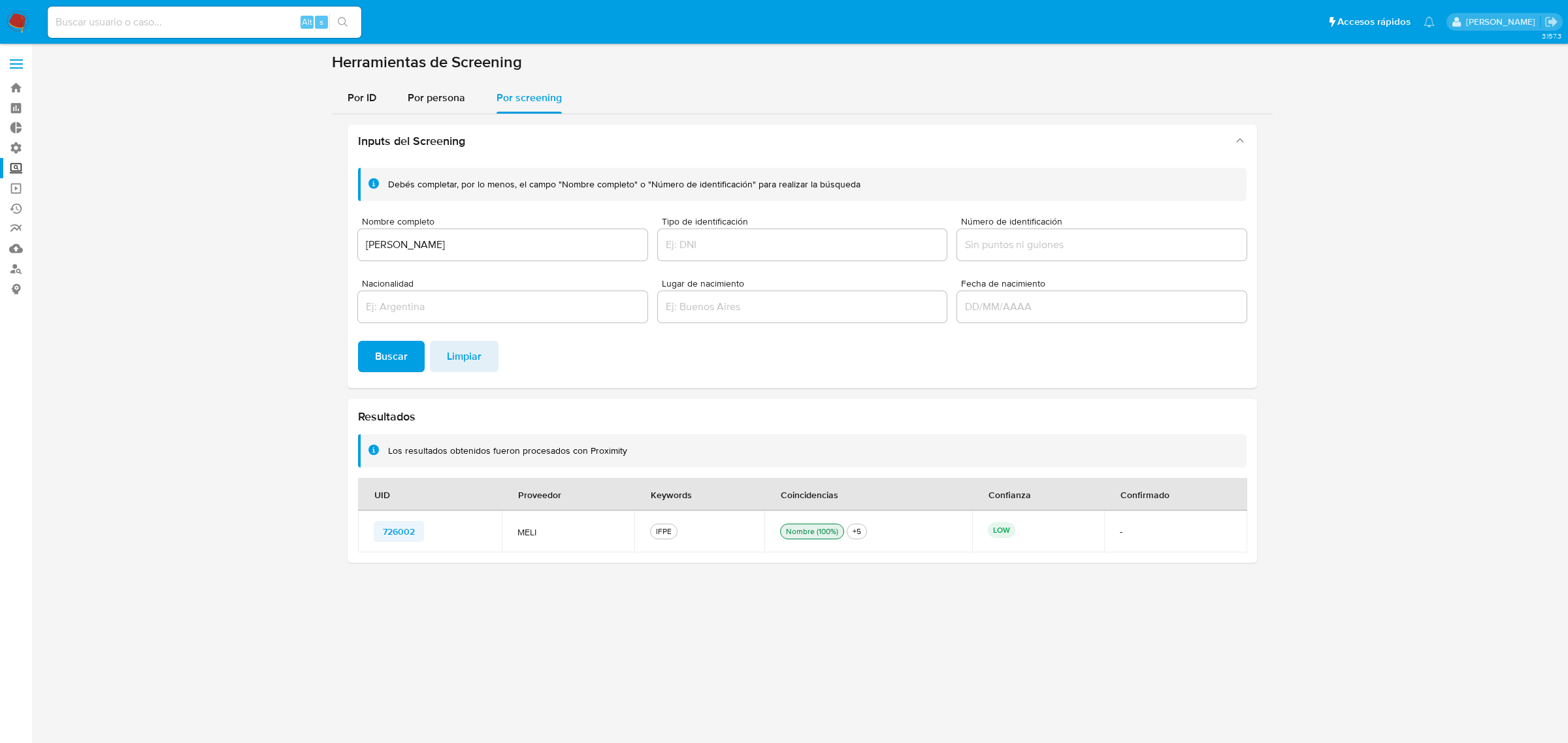
click at [403, 531] on span "726002" at bounding box center [399, 531] width 32 height 18
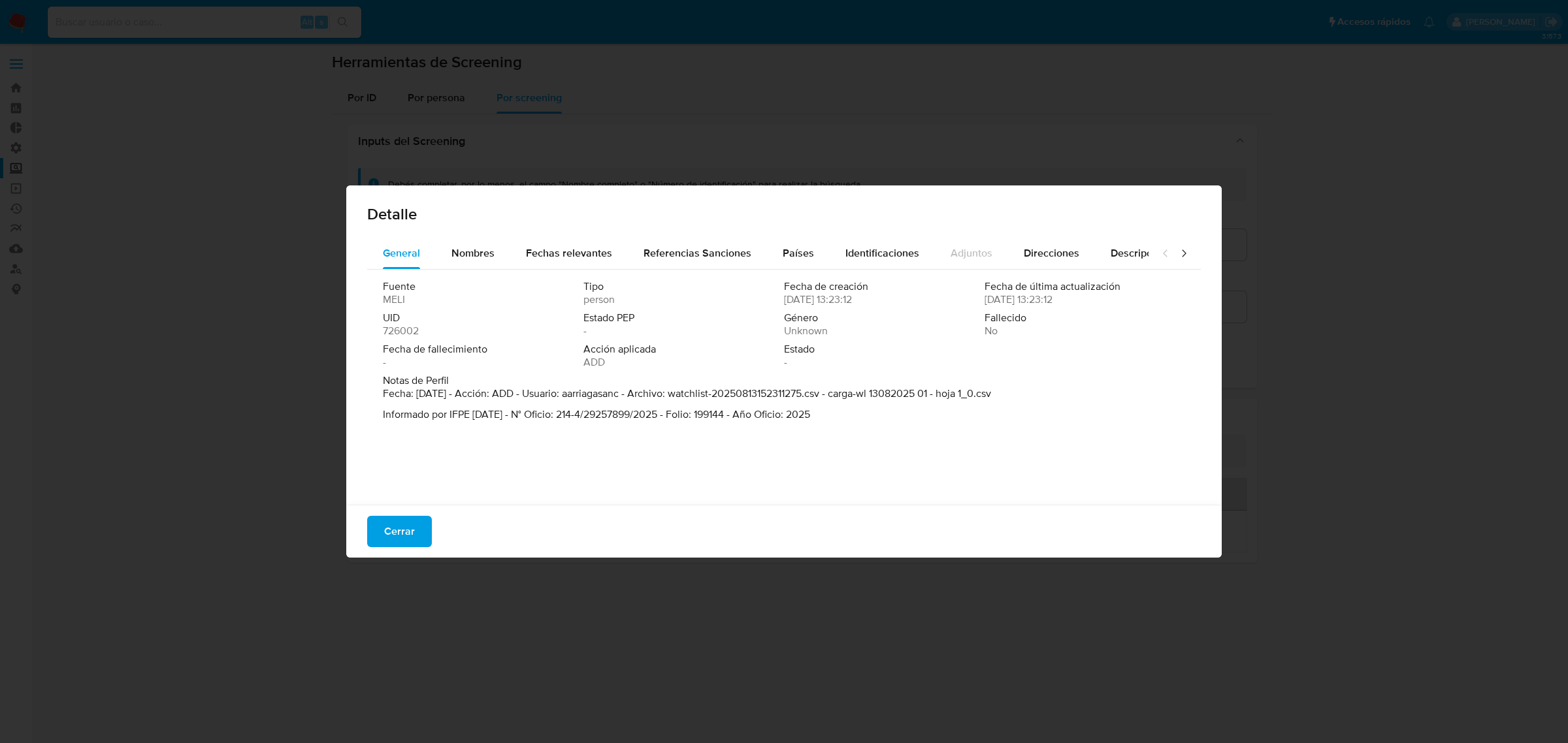
scroll to position [3, 0]
click at [387, 531] on span "Cerrar" at bounding box center [400, 532] width 31 height 28
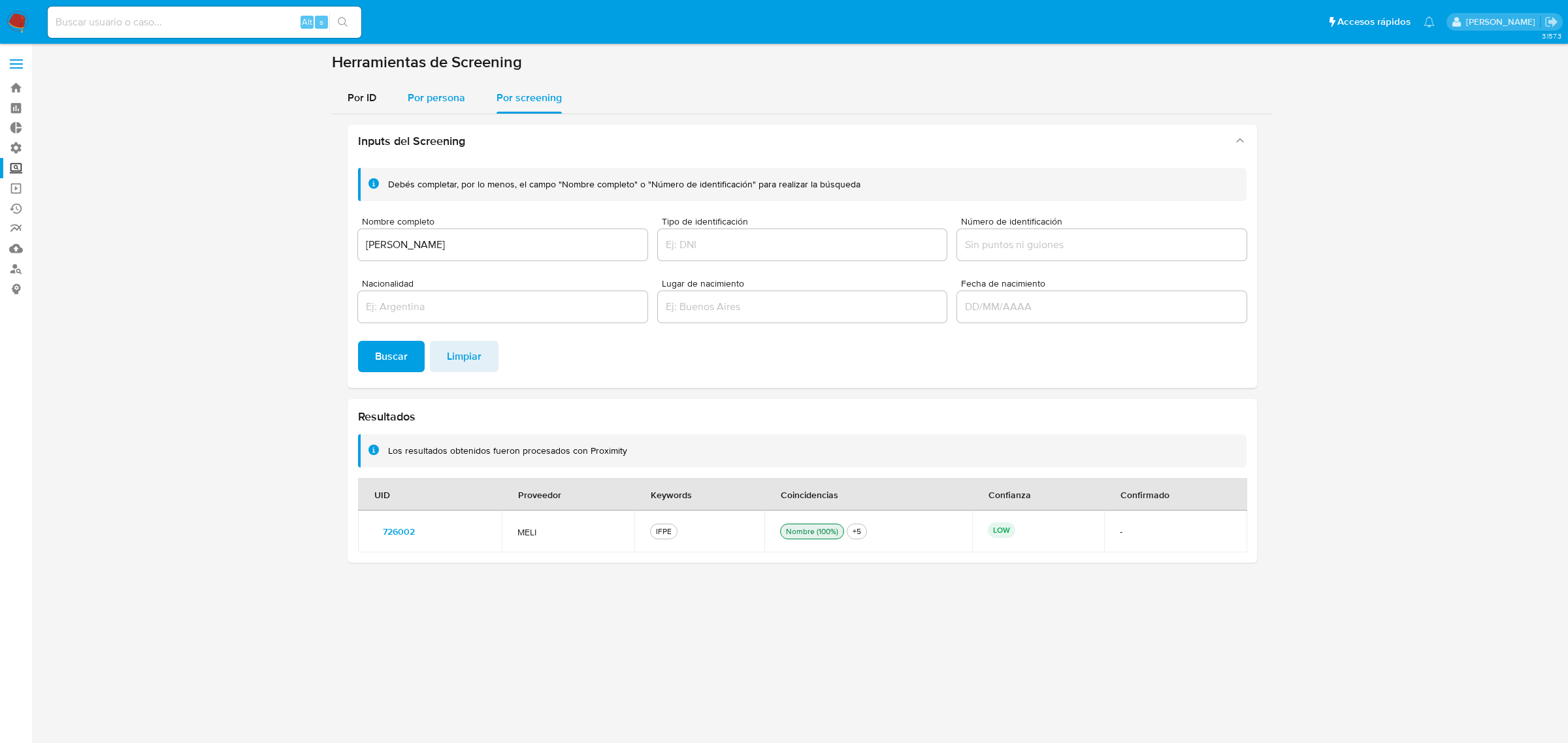
click at [435, 93] on span "Por persona" at bounding box center [436, 97] width 58 height 15
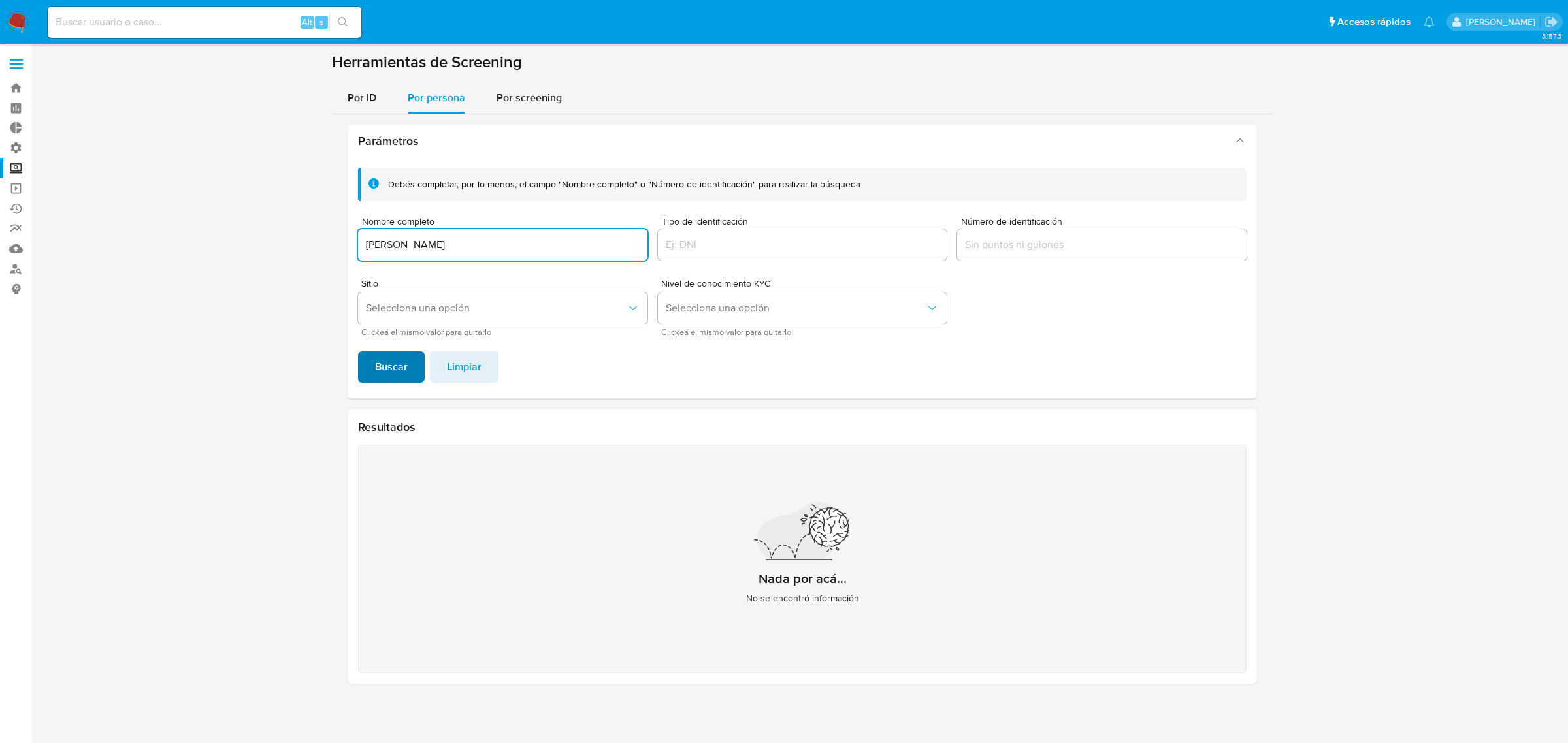
type input "[PERSON_NAME]"
click at [394, 360] on span "Buscar" at bounding box center [391, 367] width 33 height 28
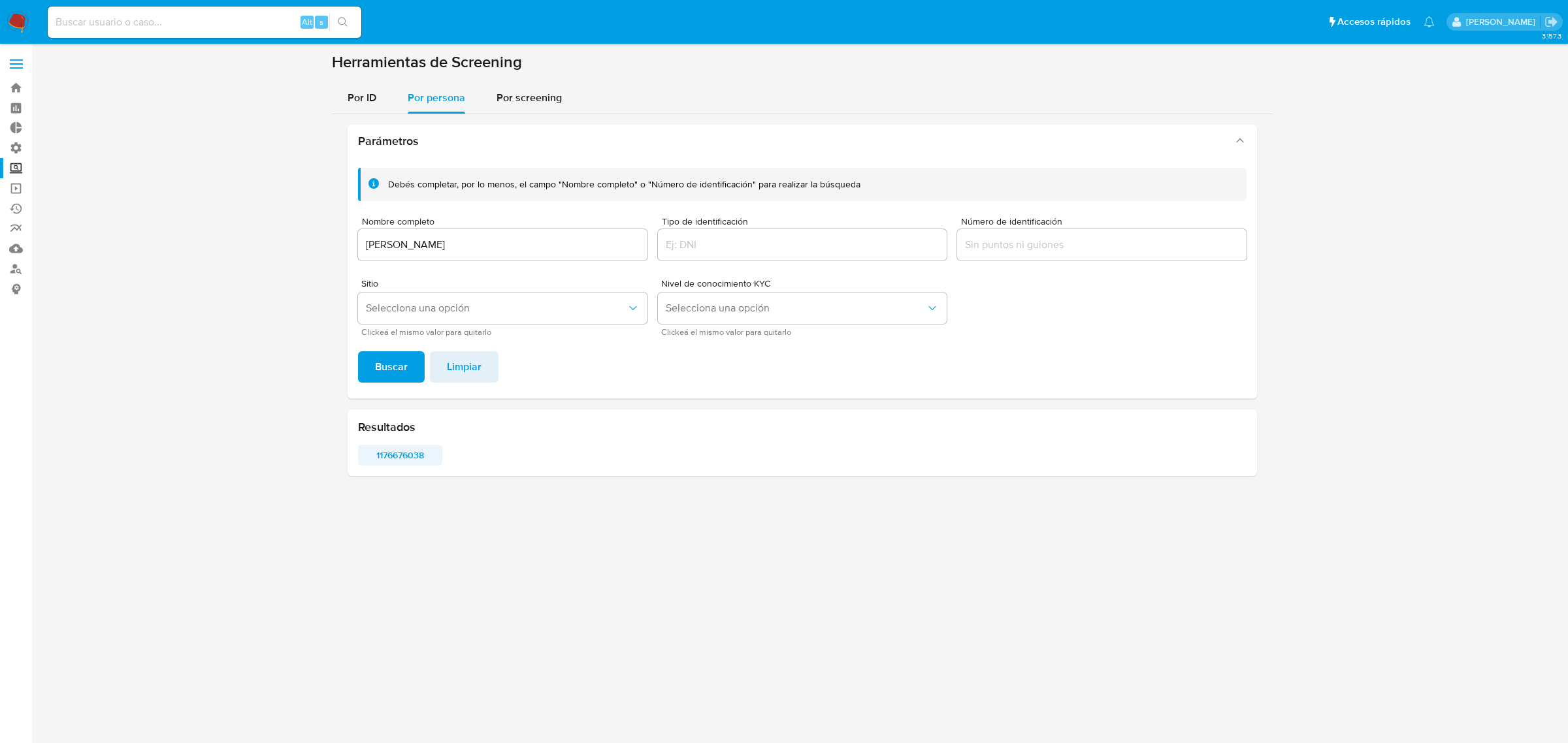
click at [401, 455] on span "1176676038" at bounding box center [401, 455] width 66 height 18
click at [527, 96] on span "Por screening" at bounding box center [529, 97] width 65 height 15
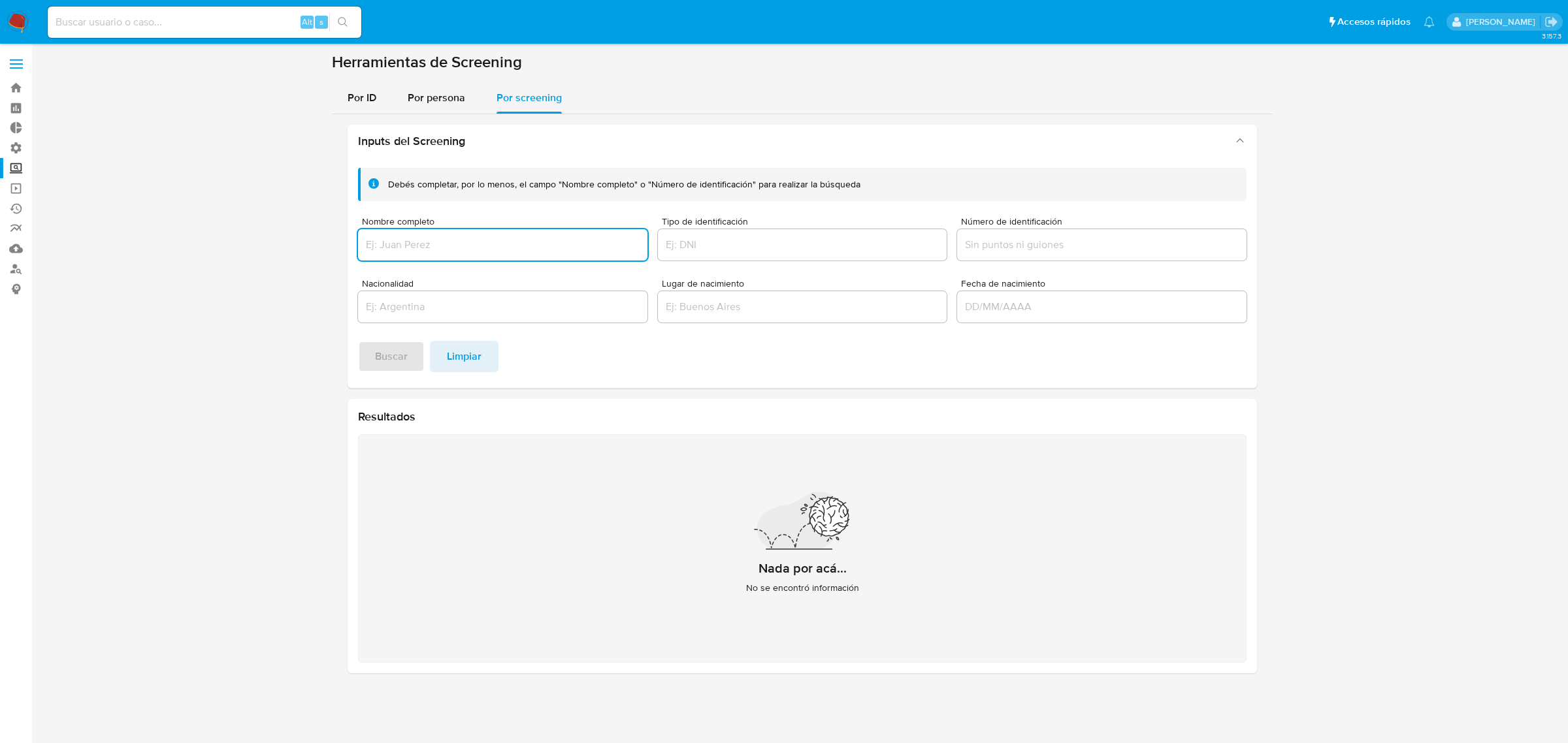
drag, startPoint x: 466, startPoint y: 246, endPoint x: 468, endPoint y: 236, distance: 10.2
click at [468, 239] on input "Nombre completo" at bounding box center [503, 245] width 289 height 17
type input "[PERSON_NAME]"
click at [389, 358] on span "Buscar" at bounding box center [391, 357] width 33 height 28
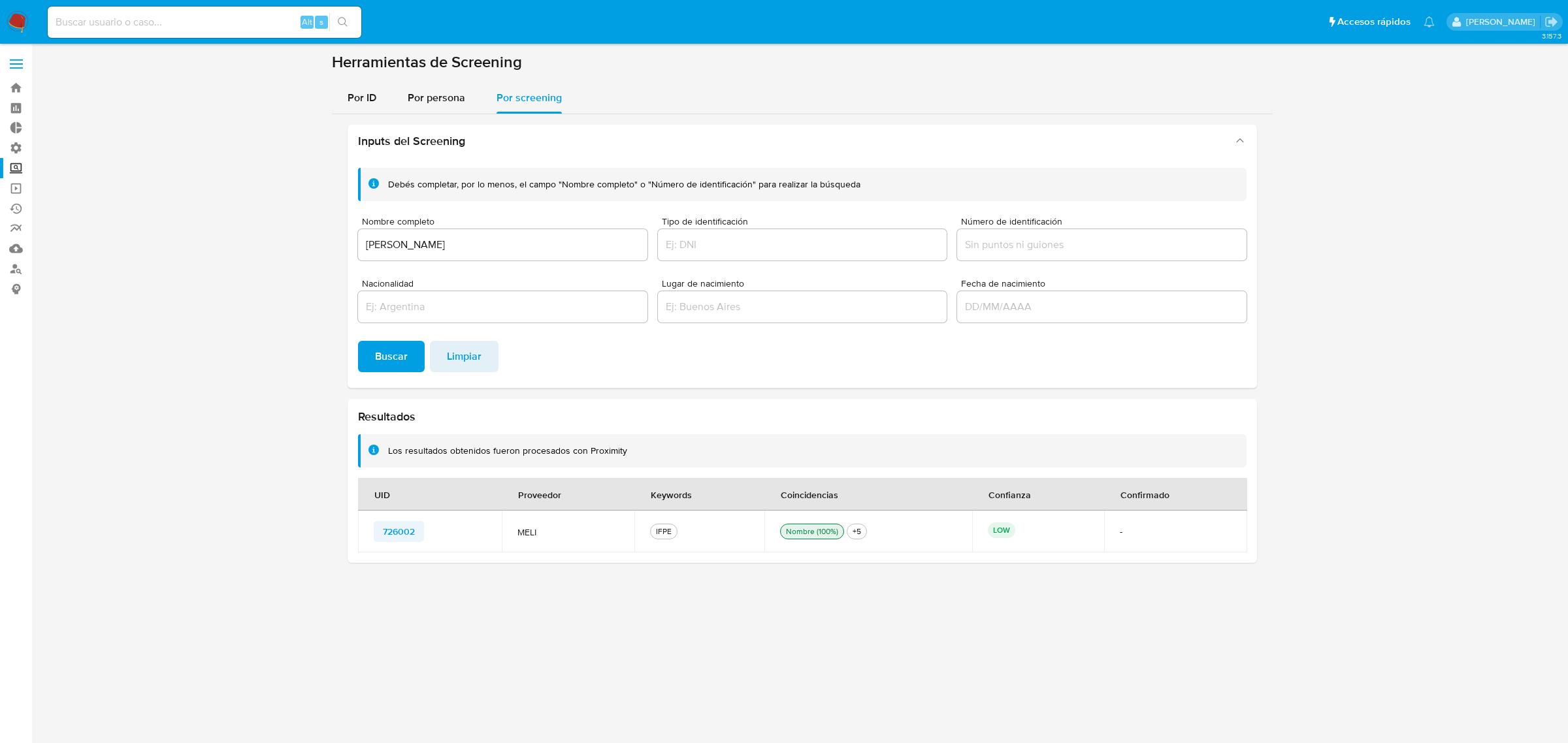
click at [410, 533] on span "726002" at bounding box center [399, 531] width 32 height 18
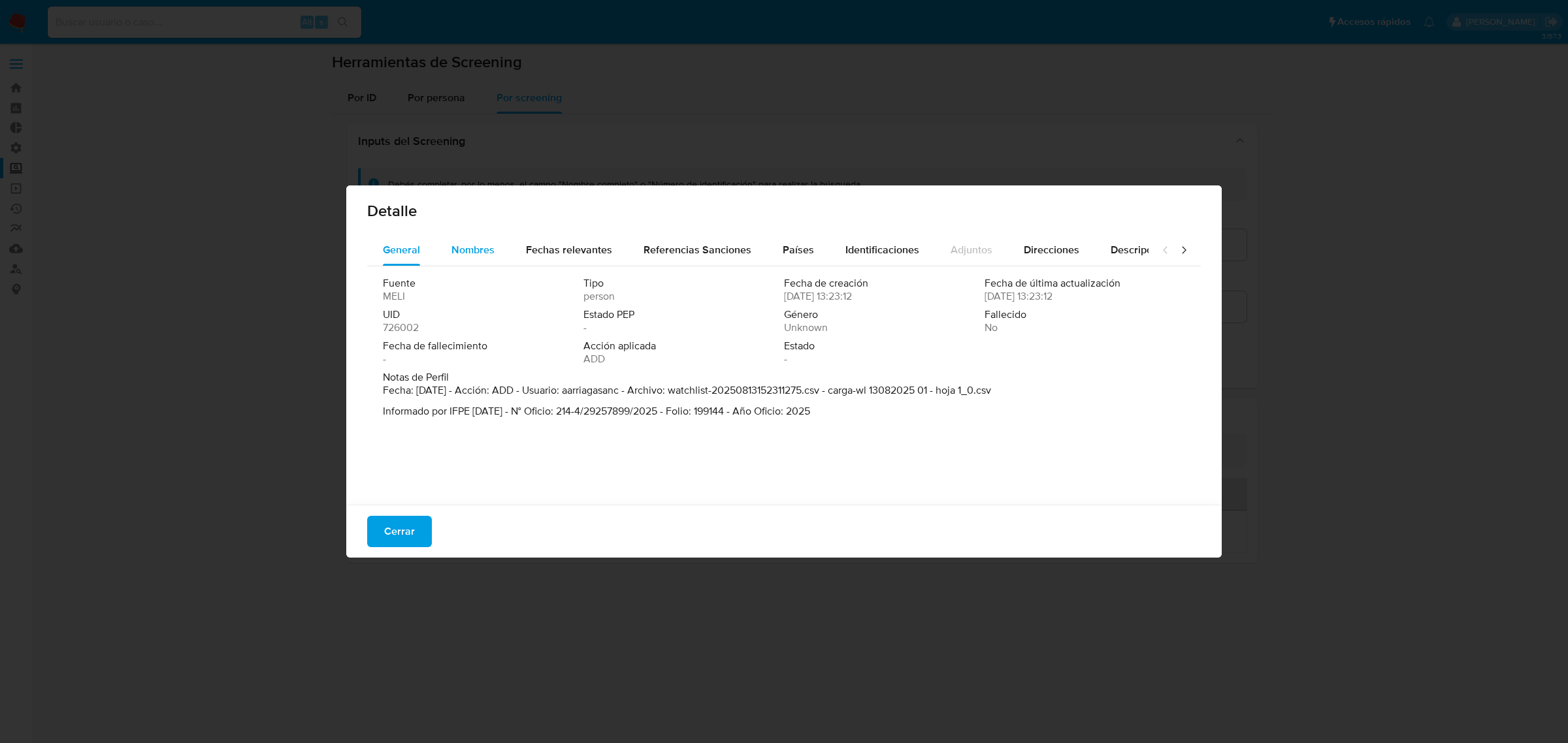
click at [490, 245] on span "Nombres" at bounding box center [473, 250] width 43 height 15
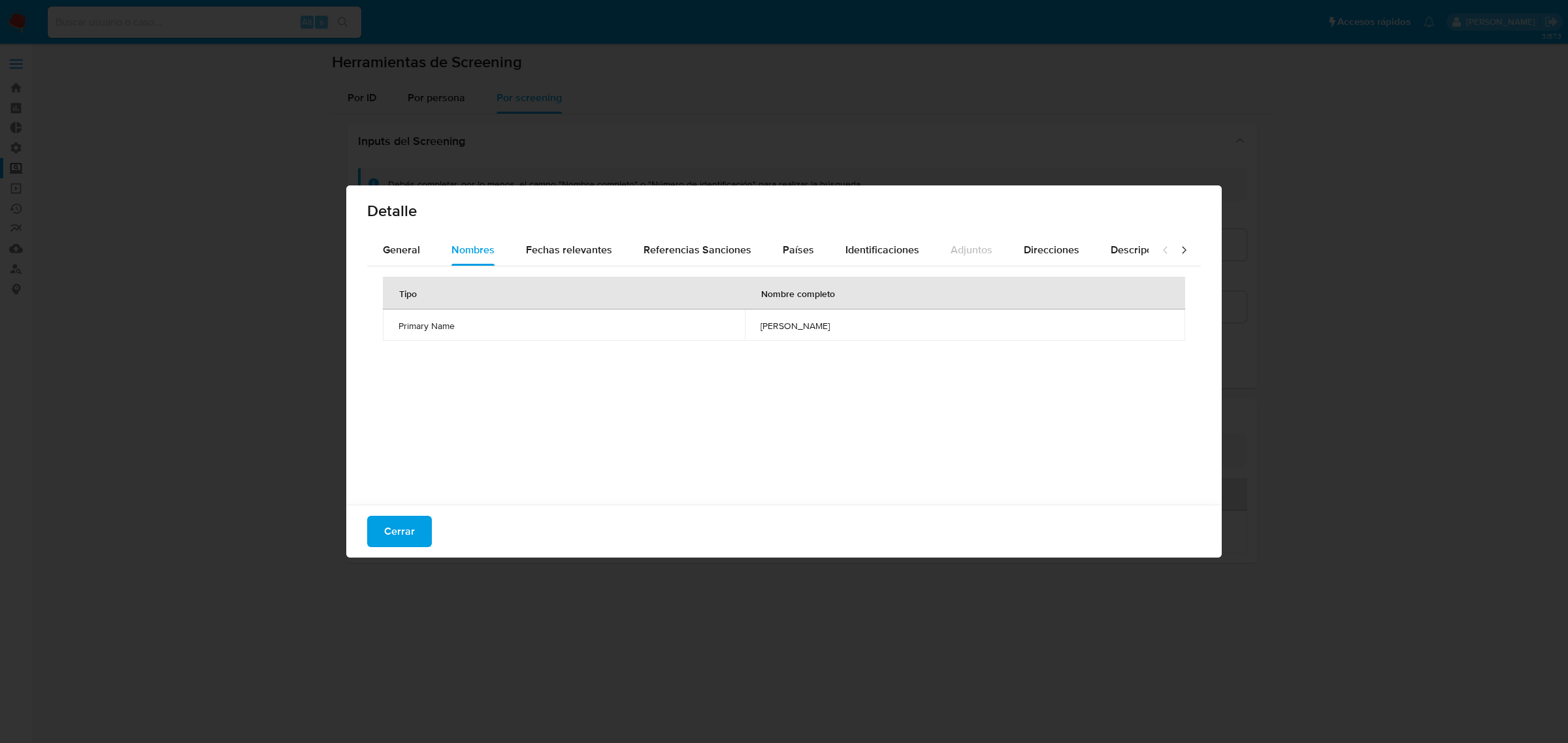
drag, startPoint x: 406, startPoint y: 522, endPoint x: 401, endPoint y: 489, distance: 33.4
click at [407, 521] on span "Cerrar" at bounding box center [400, 532] width 31 height 28
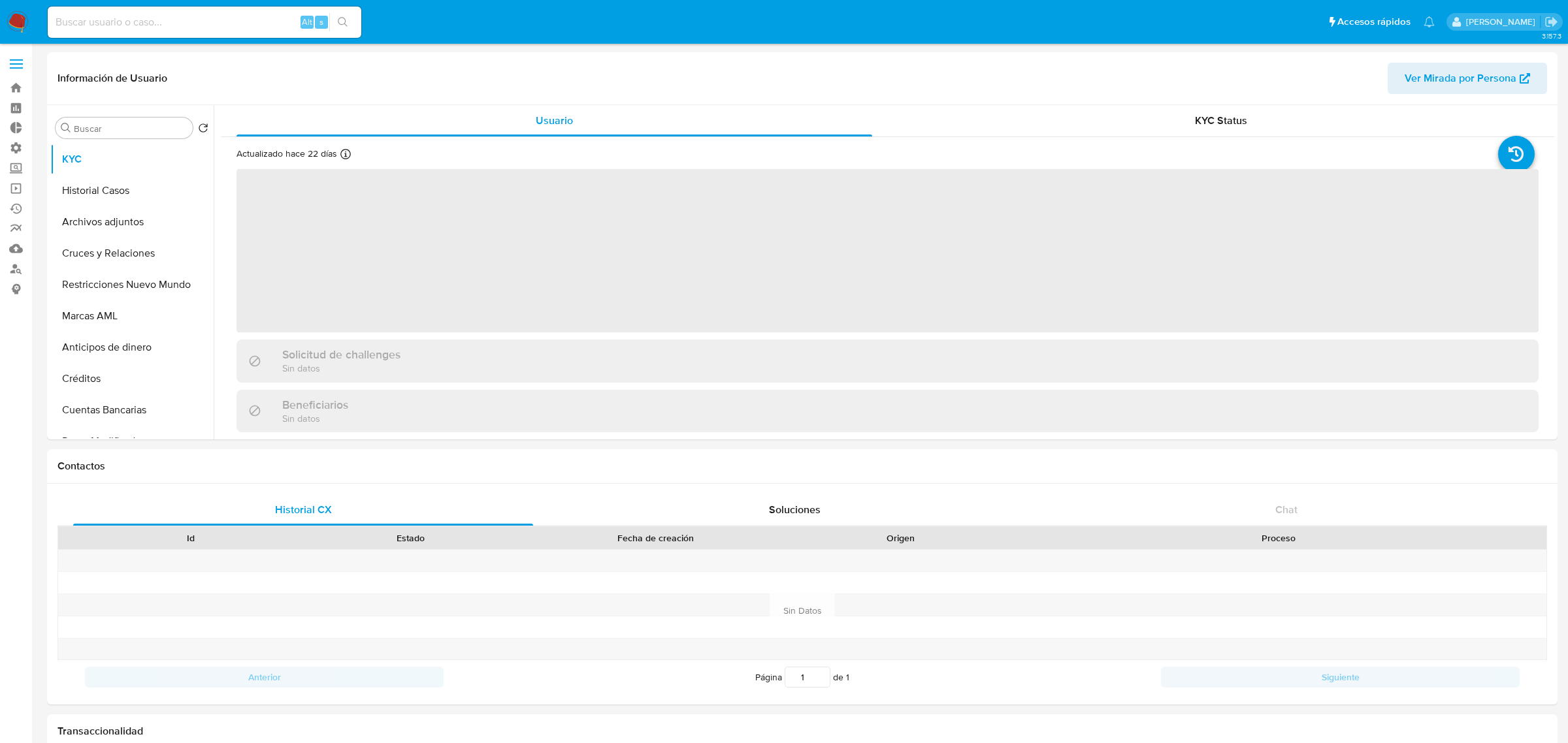
select select "10"
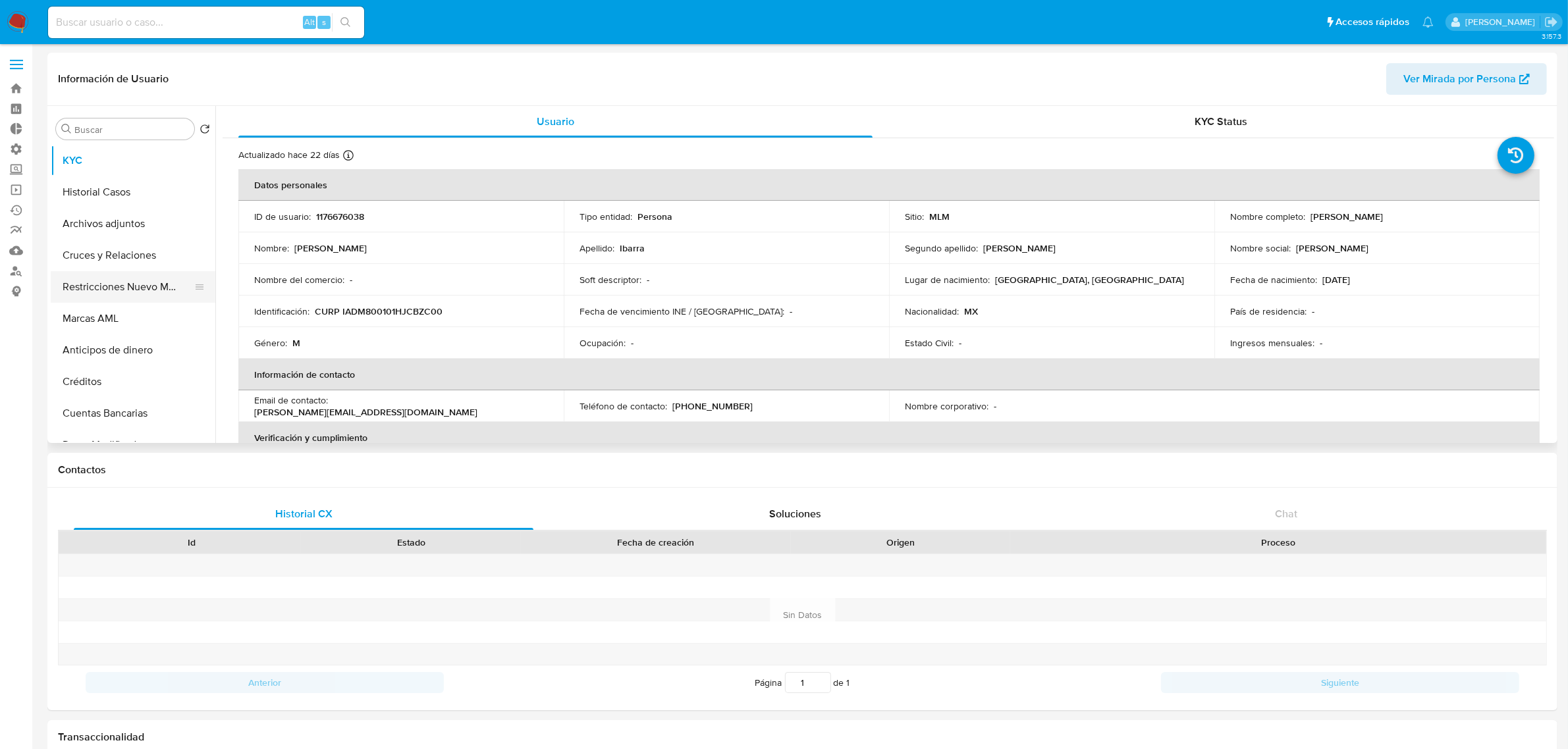
click at [113, 289] on button "Restricciones Nuevo Mundo" at bounding box center [128, 286] width 154 height 31
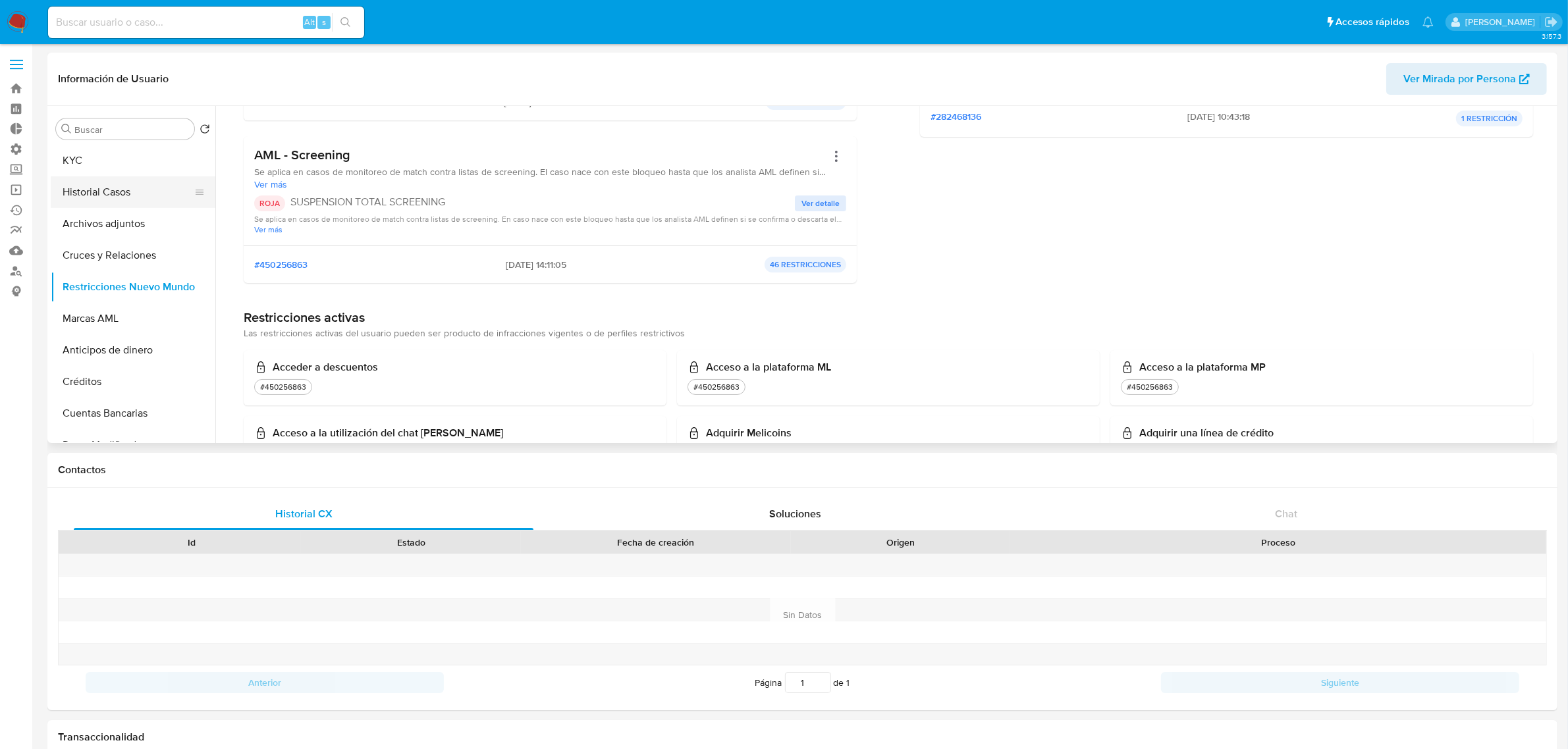
click at [114, 191] on button "Historial Casos" at bounding box center [128, 191] width 154 height 31
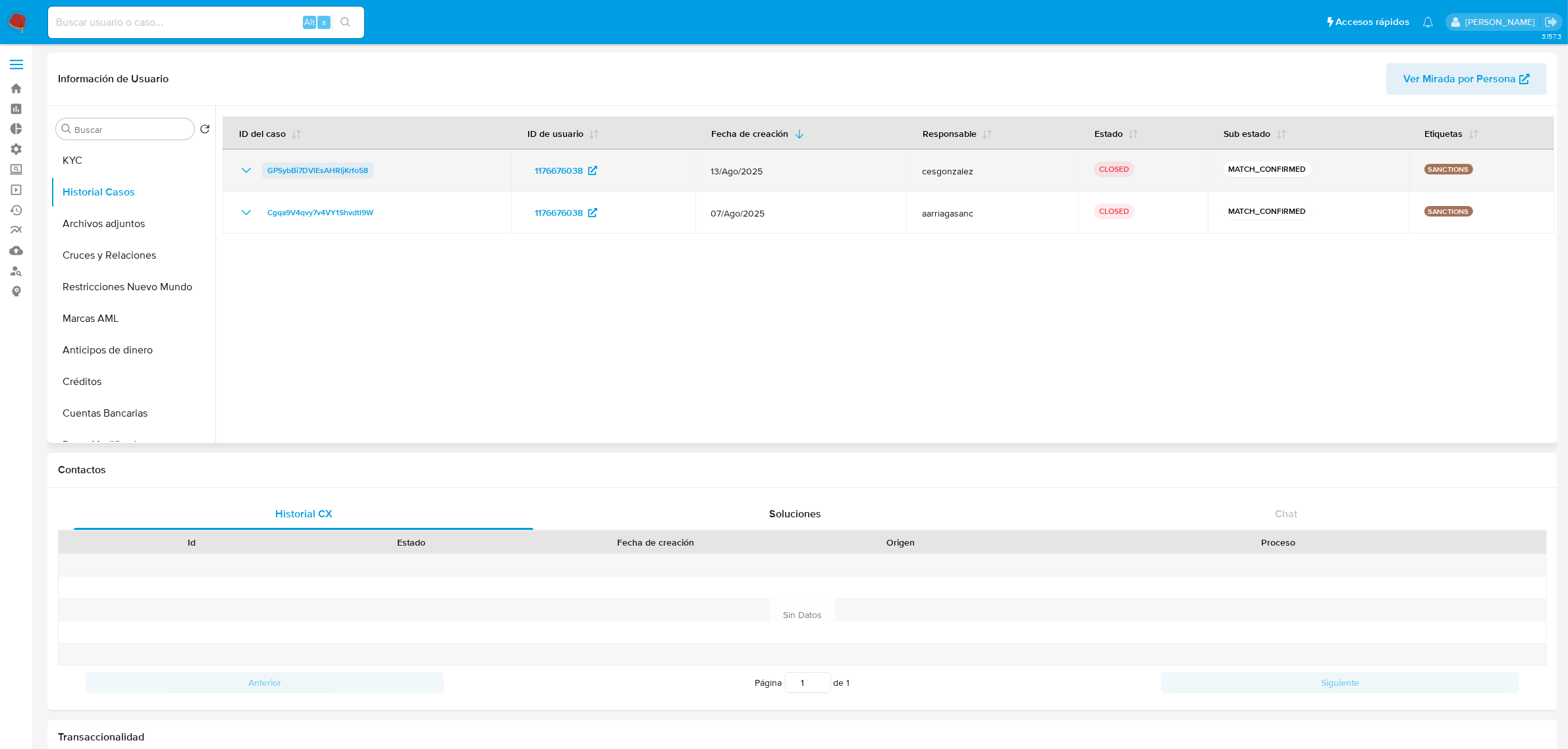
drag, startPoint x: 376, startPoint y: 172, endPoint x: 265, endPoint y: 172, distance: 111.0
click at [265, 172] on div "GPSybBi7DVlEsAHRljKrfo58" at bounding box center [367, 170] width 257 height 16
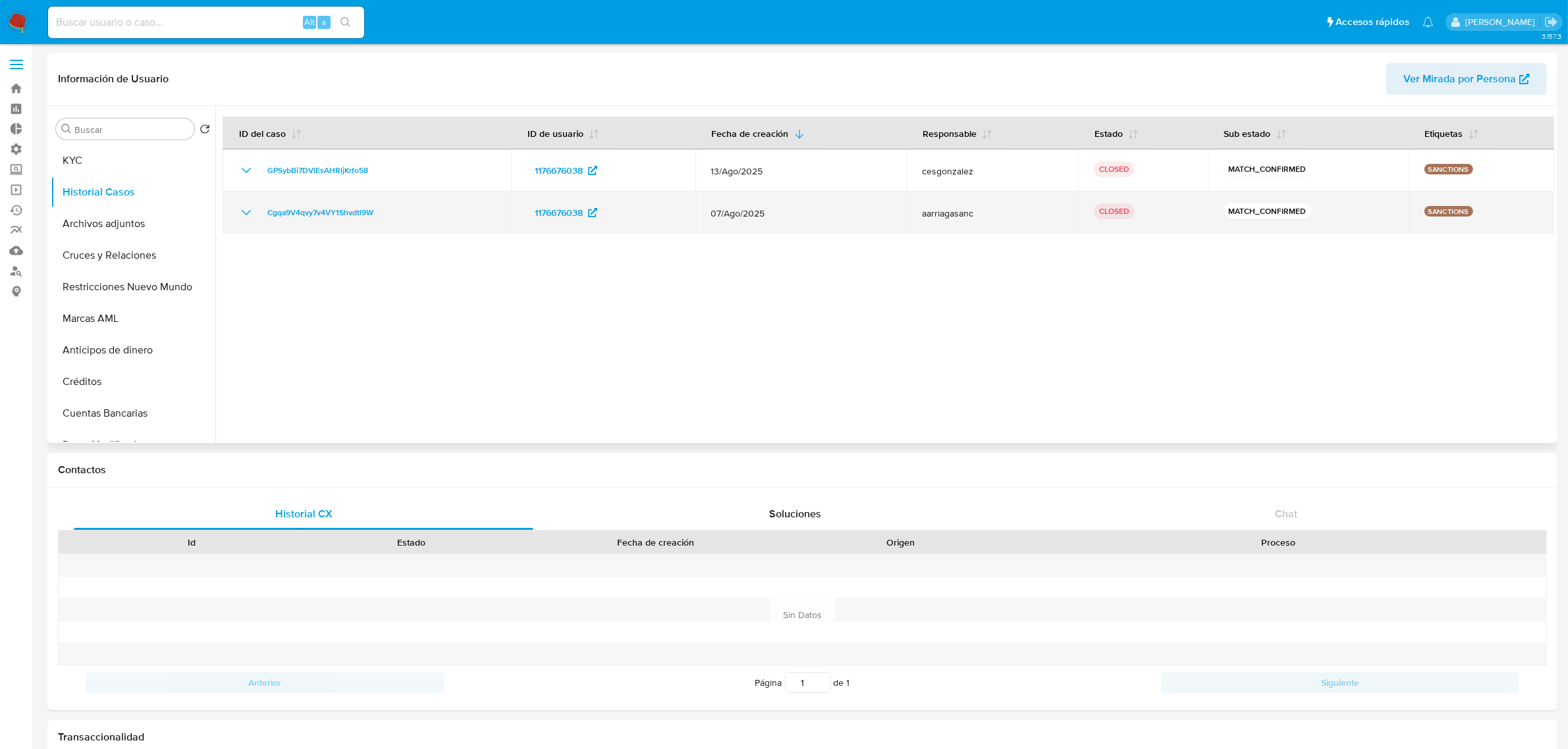
click at [251, 215] on icon "Mostrar/Ocultar" at bounding box center [246, 212] width 16 height 16
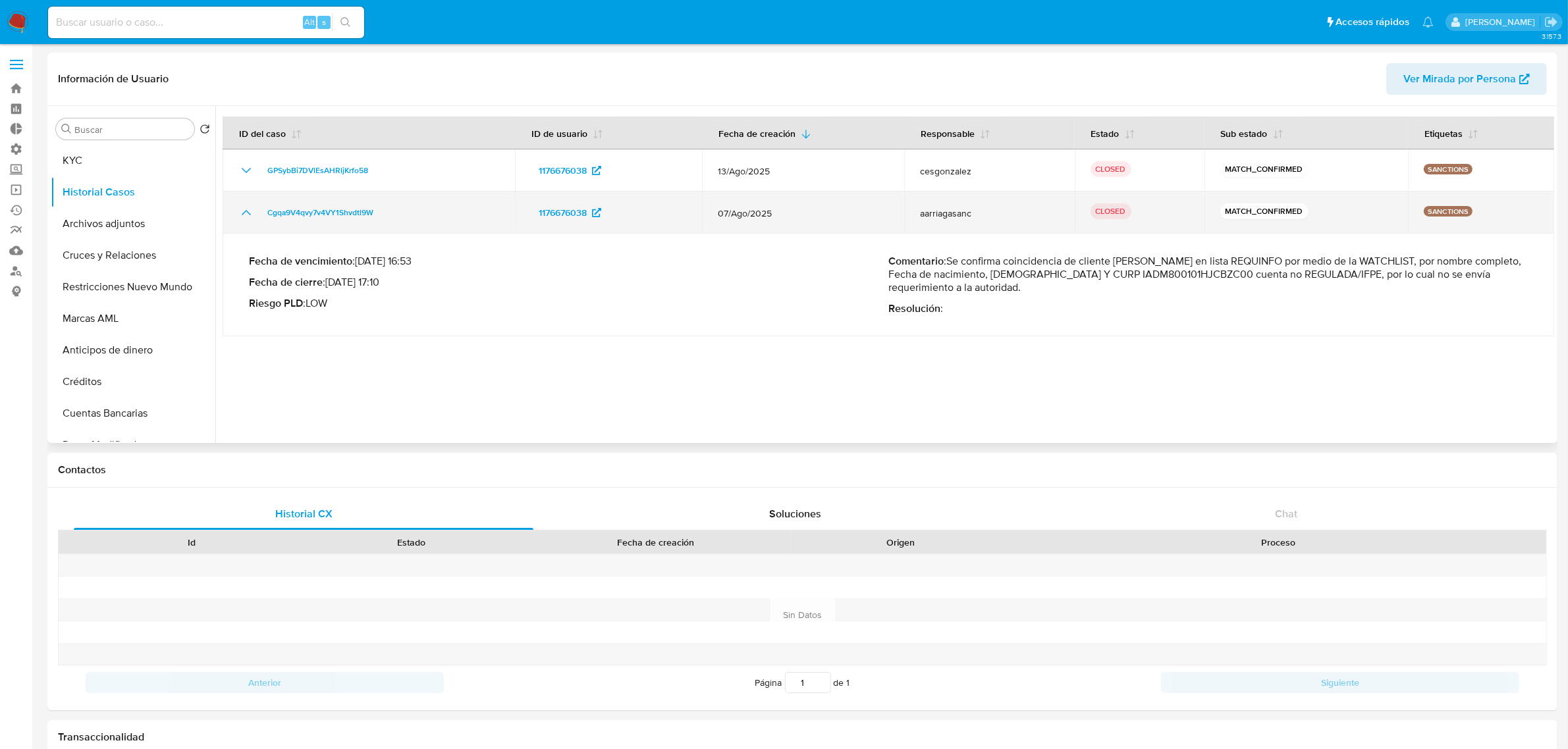
click at [238, 219] on icon "Mostrar/Ocultar" at bounding box center [246, 212] width 16 height 16
